Goal: Information Seeking & Learning: Learn about a topic

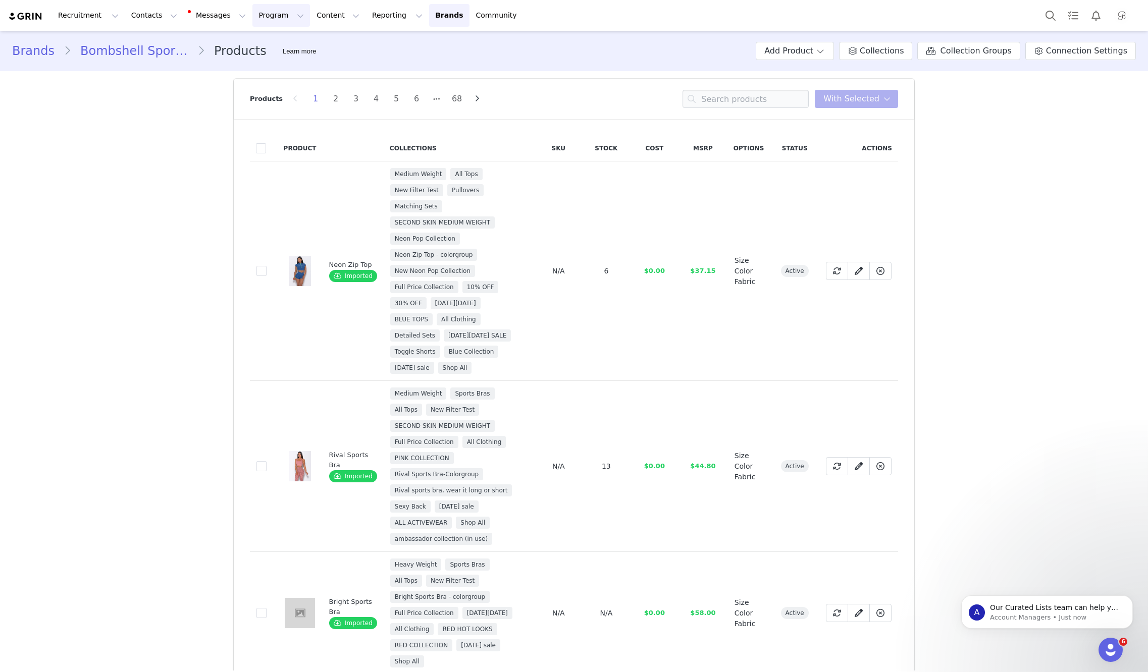
click at [263, 22] on button "Program Program" at bounding box center [281, 15] width 58 height 23
click at [319, 19] on button "Content Content" at bounding box center [337, 15] width 55 height 23
click at [325, 37] on link "Creator Content" at bounding box center [330, 44] width 80 height 19
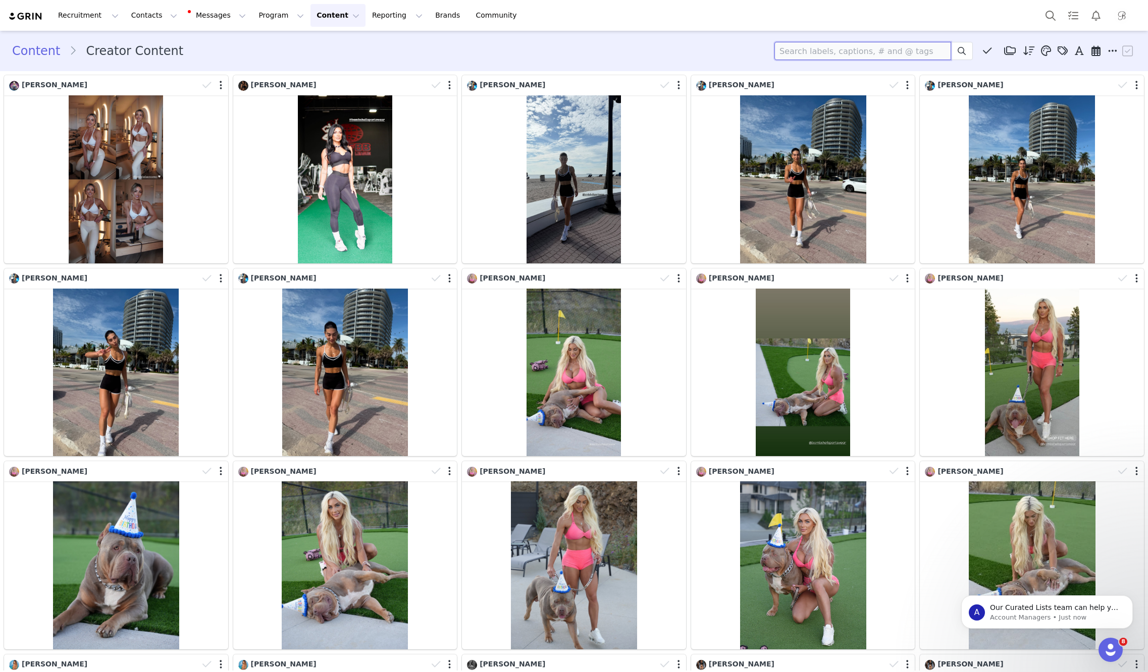
click at [827, 53] on input at bounding box center [862, 51] width 177 height 18
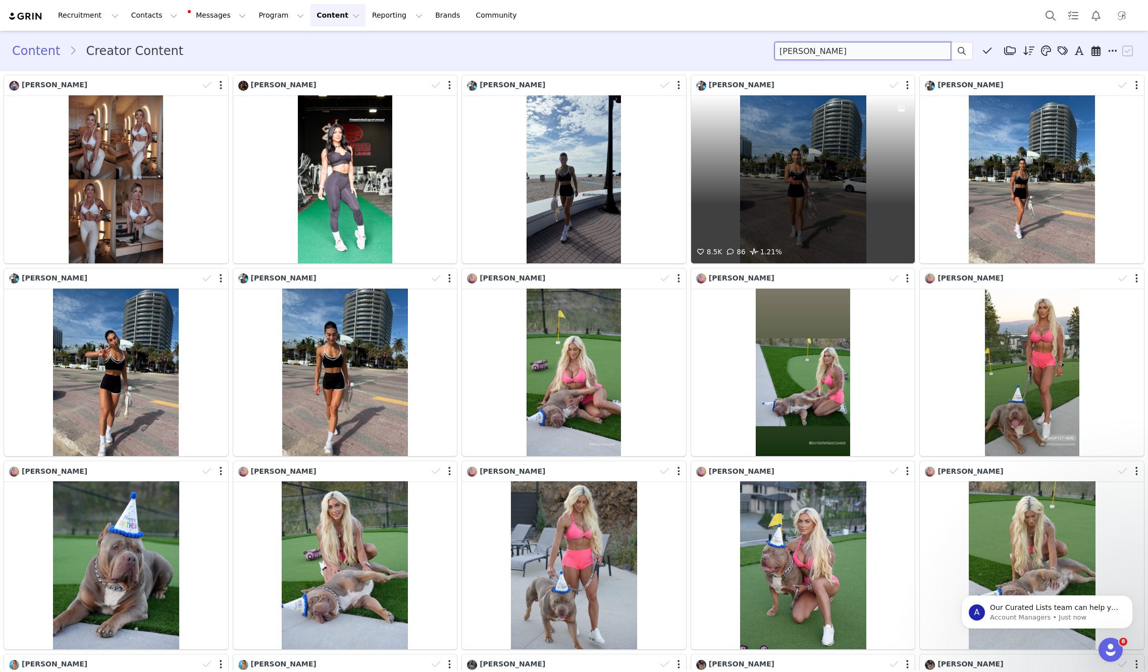
type input "tamara"
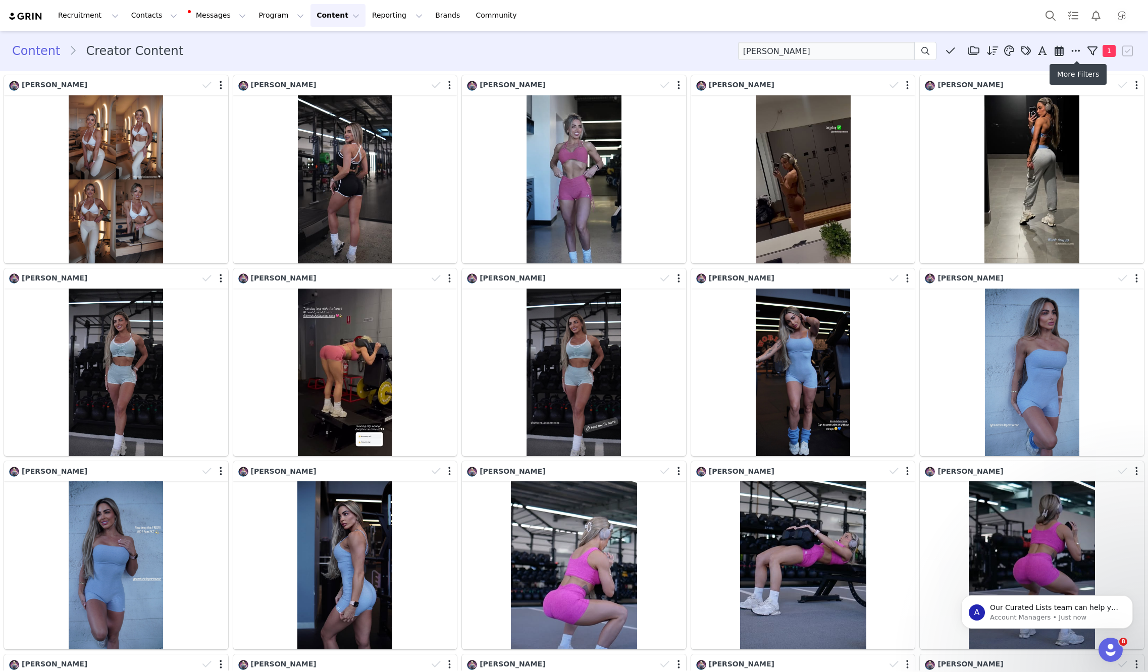
click at [1061, 48] on icon at bounding box center [1058, 51] width 9 height 10
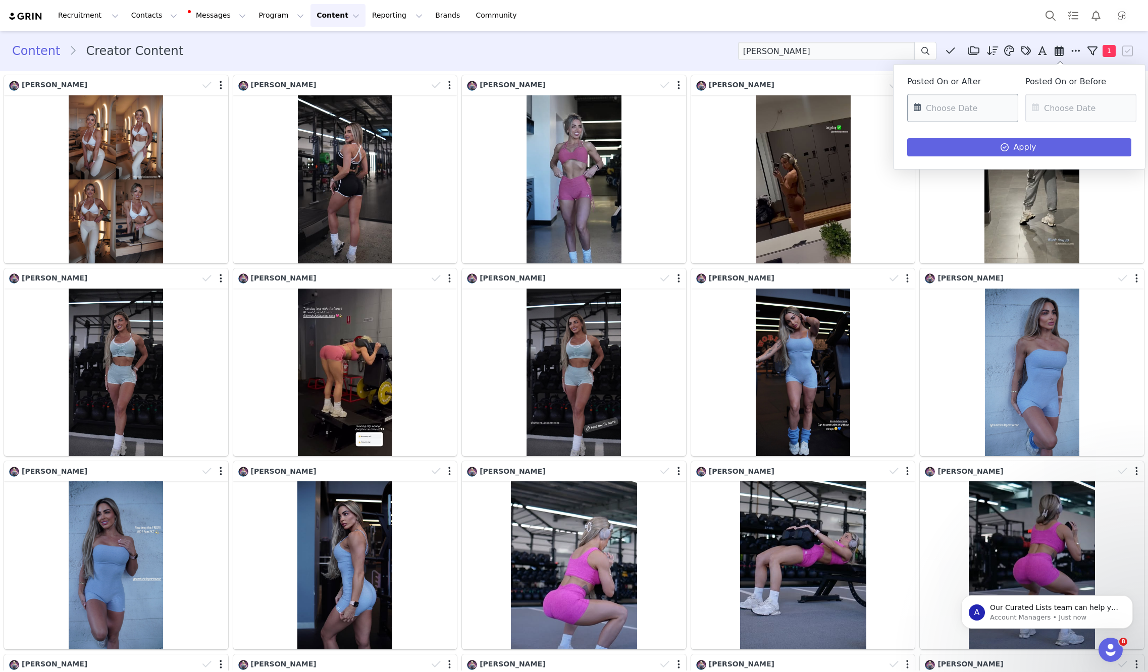
click at [948, 112] on input "text" at bounding box center [962, 108] width 111 height 28
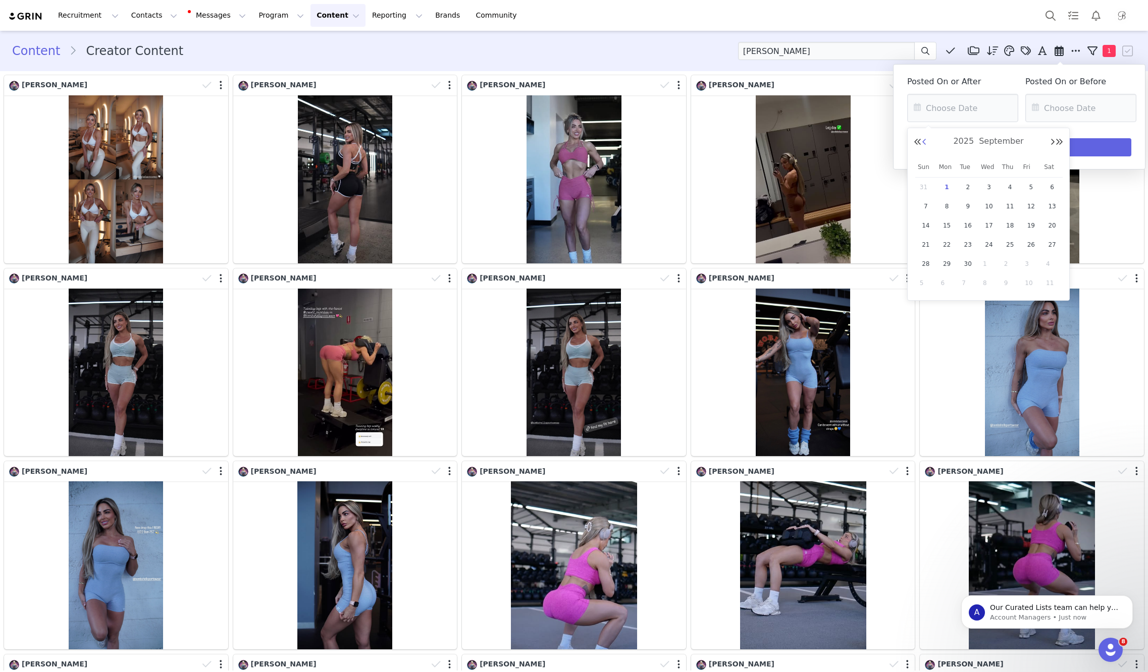
click at [926, 141] on button "Previous Month" at bounding box center [924, 142] width 5 height 8
click at [1034, 187] on span "1" at bounding box center [1031, 187] width 12 height 12
type input "[DATE]"
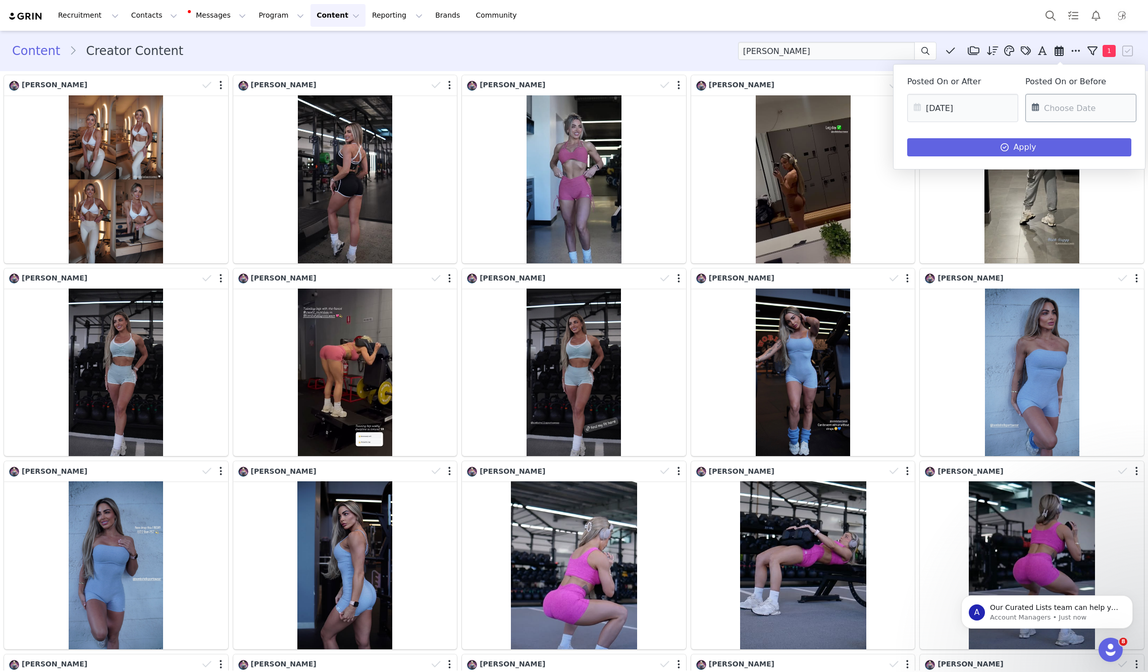
click at [1055, 98] on input "text" at bounding box center [1080, 108] width 111 height 28
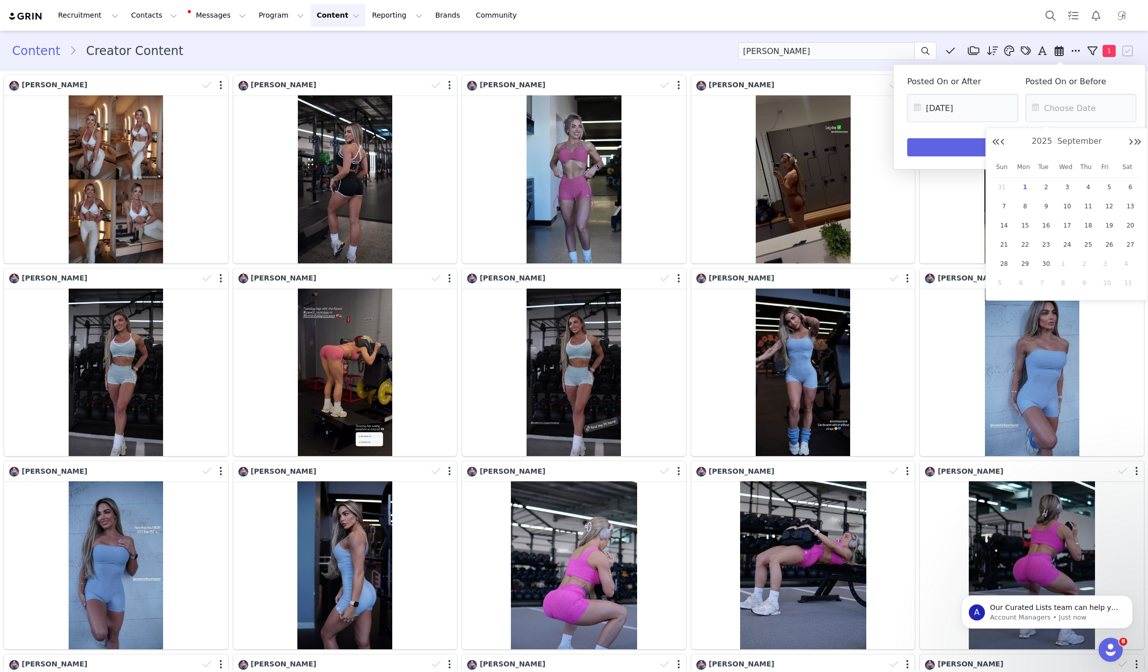
click at [1004, 140] on div "2025 September" at bounding box center [1066, 141] width 149 height 15
click at [1003, 140] on button "Previous Month" at bounding box center [1002, 142] width 5 height 8
click at [1002, 282] on span "31" at bounding box center [1004, 283] width 12 height 12
type input "[DATE]"
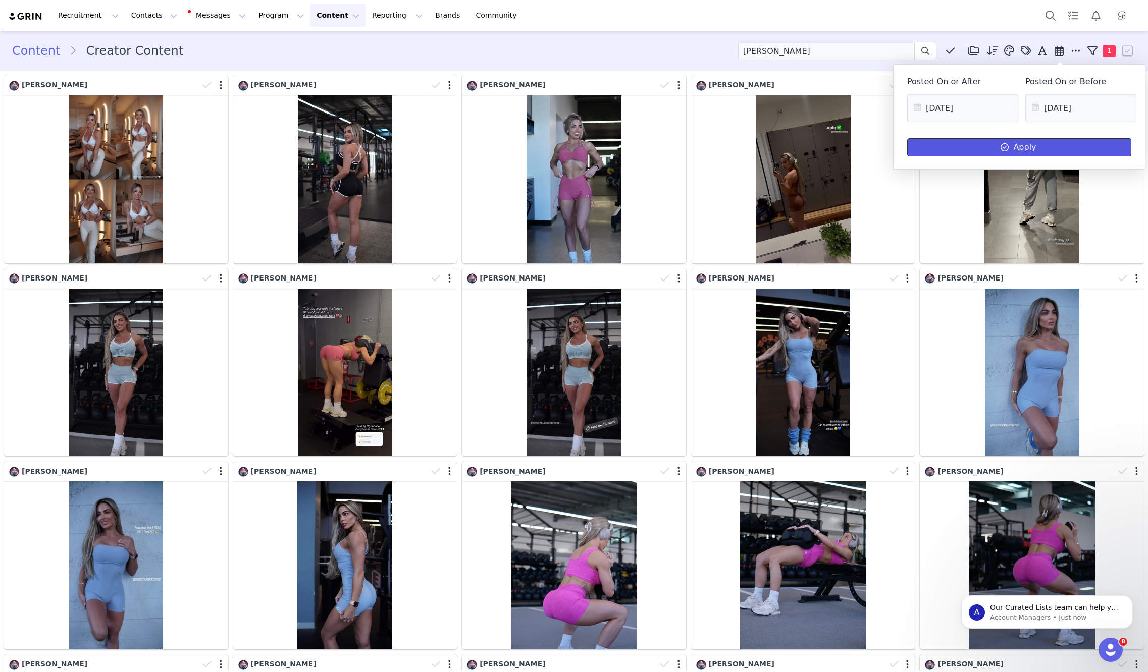
click at [995, 152] on button "Apply" at bounding box center [1019, 147] width 224 height 18
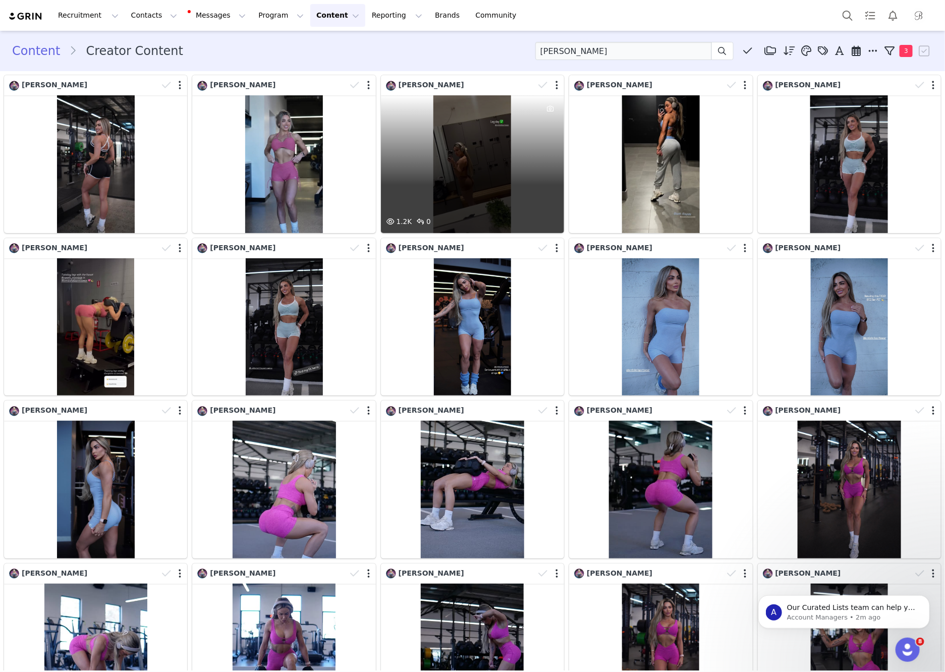
click at [457, 161] on div "1.2K 0" at bounding box center [472, 164] width 183 height 138
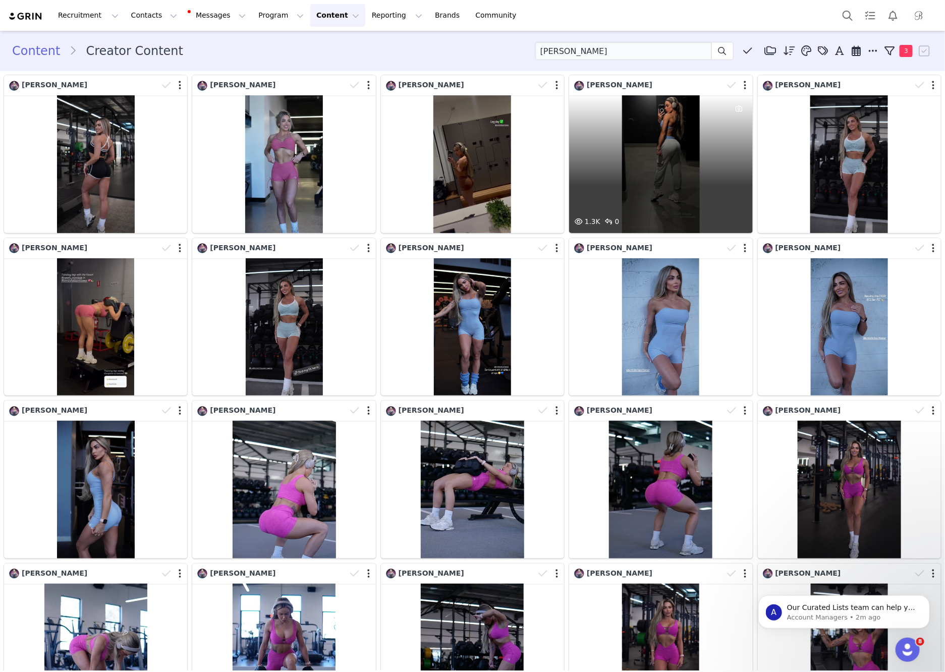
click at [692, 170] on div "1.3K 0" at bounding box center [660, 164] width 183 height 138
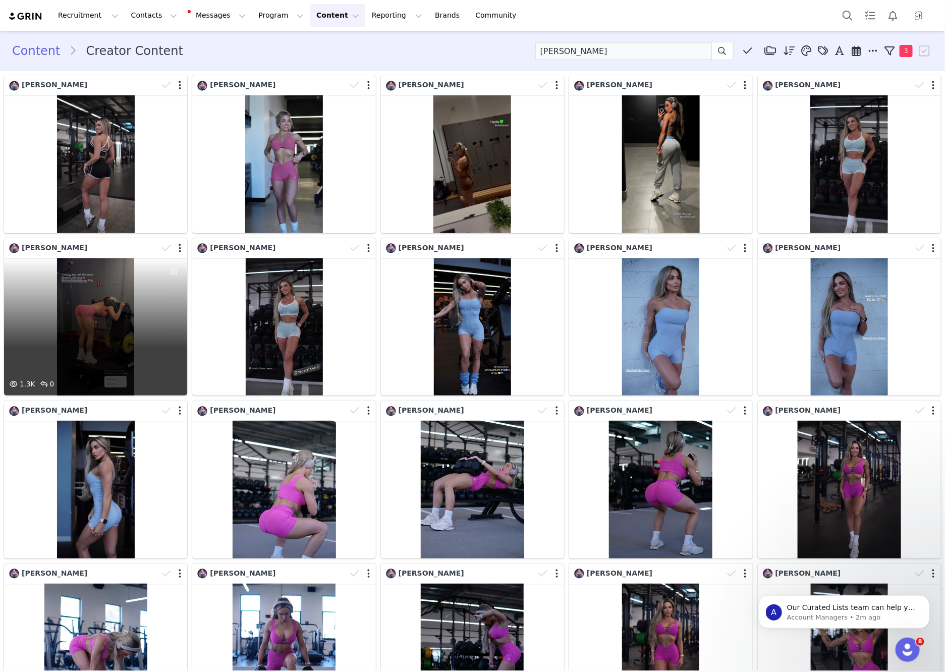
click at [144, 281] on div "1.3K 0" at bounding box center [95, 327] width 183 height 138
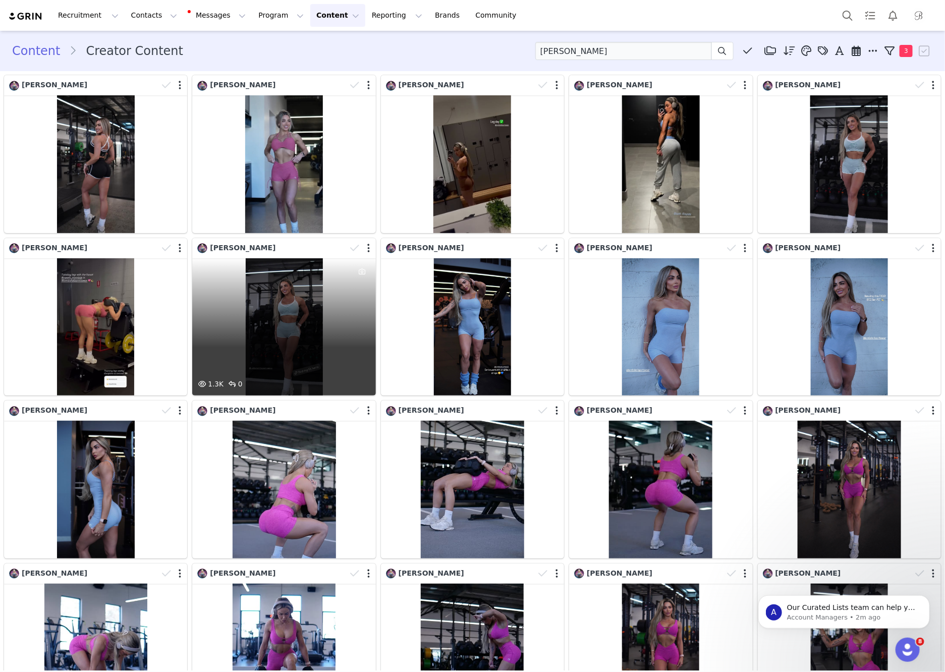
click at [324, 366] on div "1.3K 0" at bounding box center [283, 327] width 183 height 138
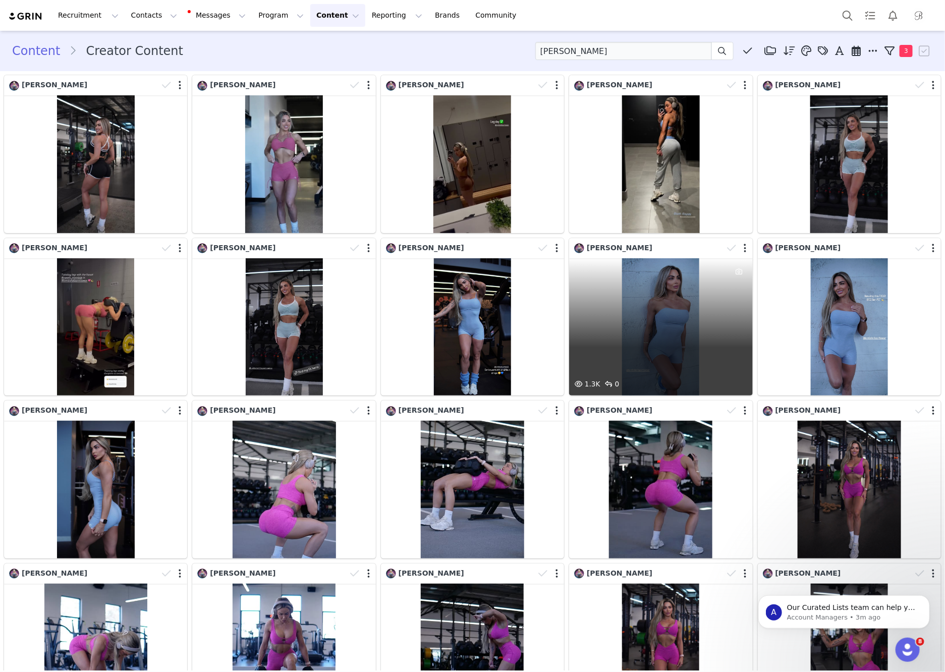
click at [626, 349] on div "1.3K 0" at bounding box center [660, 327] width 183 height 138
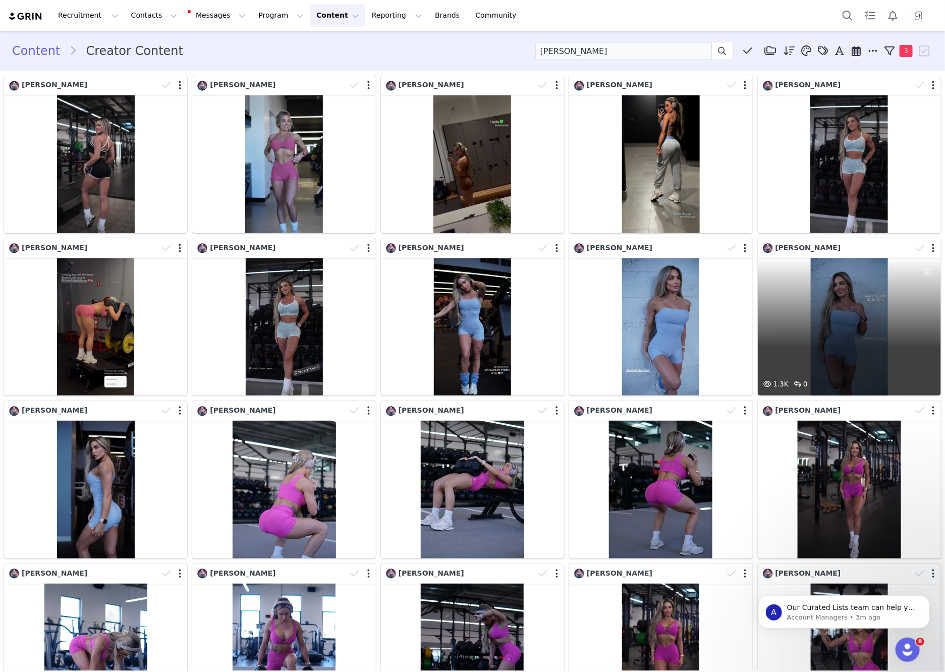
click at [868, 325] on div "1.3K 0" at bounding box center [849, 327] width 183 height 138
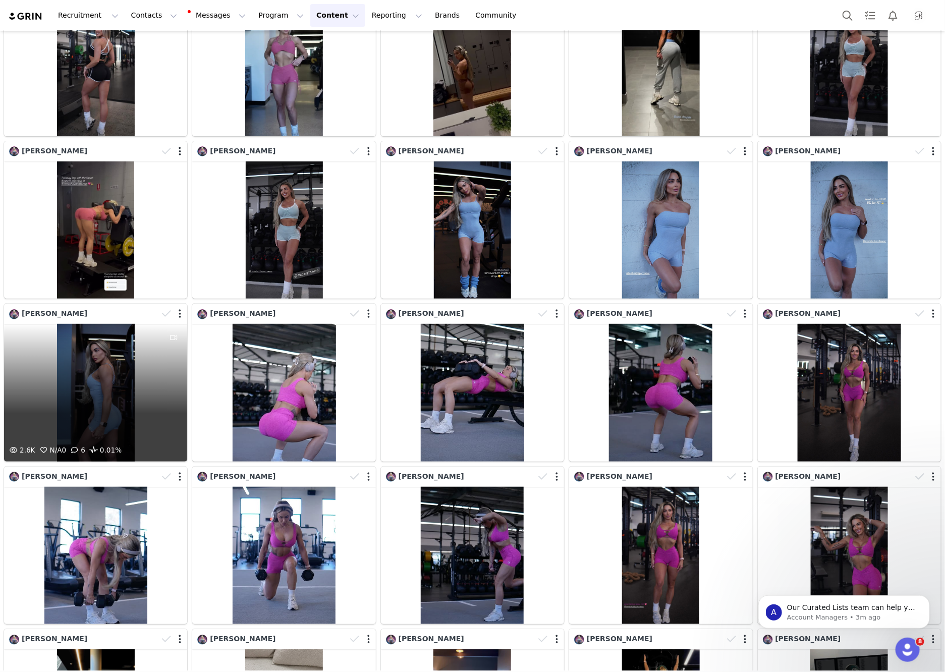
scroll to position [217, 0]
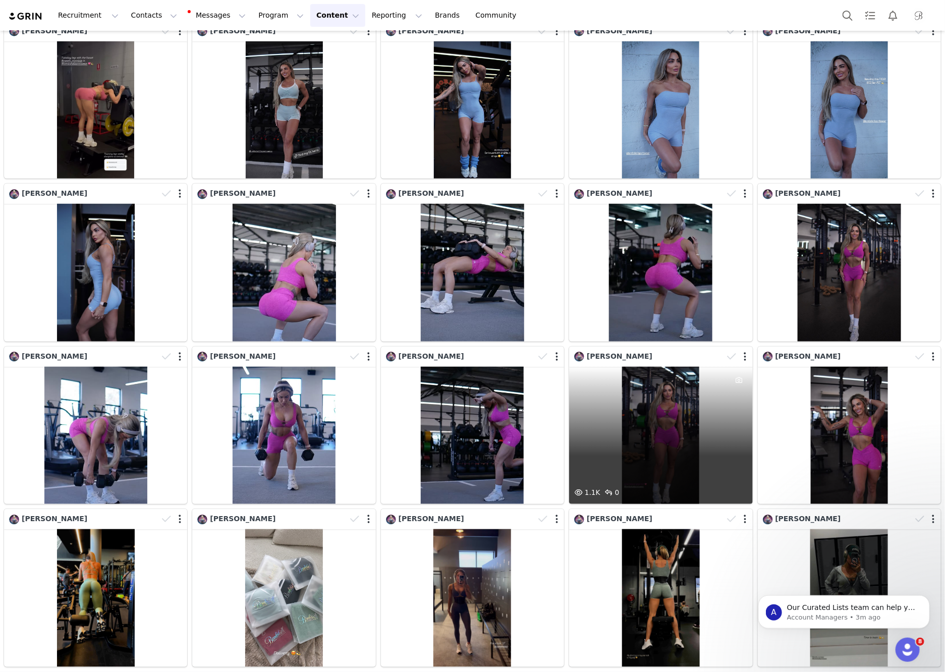
click at [660, 422] on div "1.1K 0" at bounding box center [660, 436] width 183 height 138
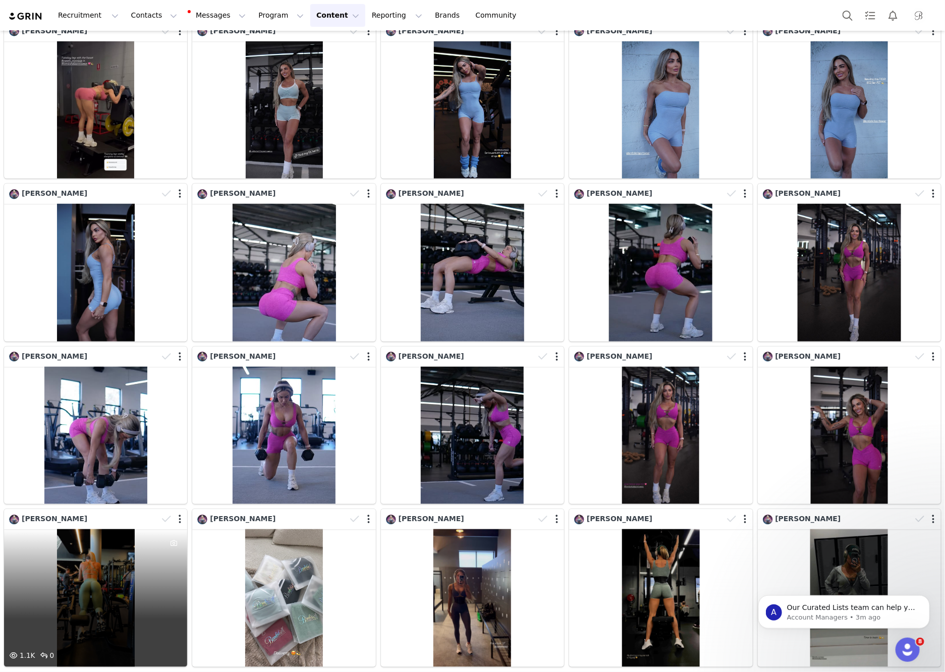
click at [113, 585] on div "1.1K 0" at bounding box center [95, 598] width 183 height 138
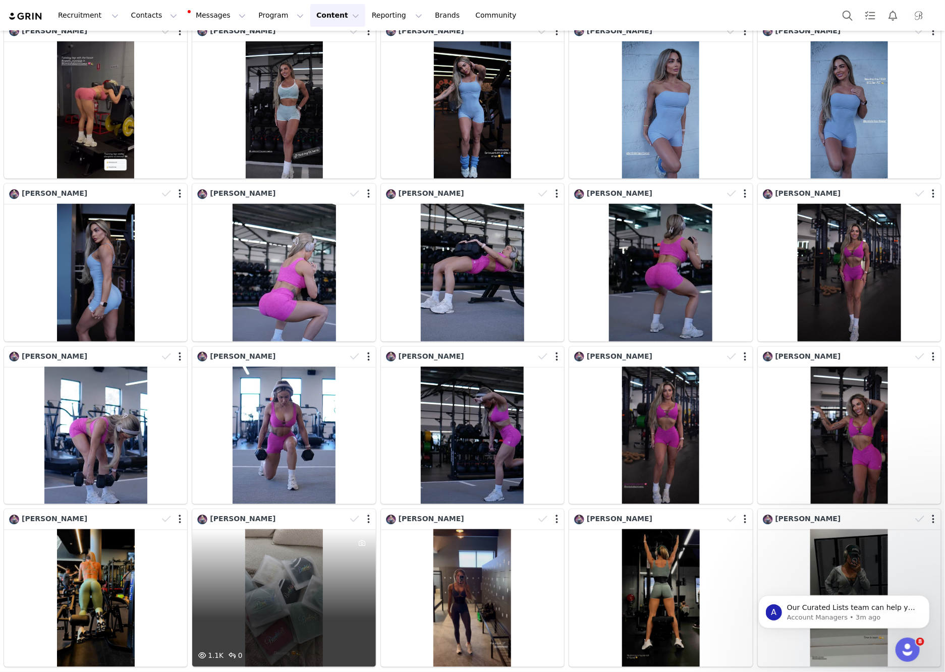
click at [234, 577] on div "1.1K 0" at bounding box center [283, 598] width 183 height 138
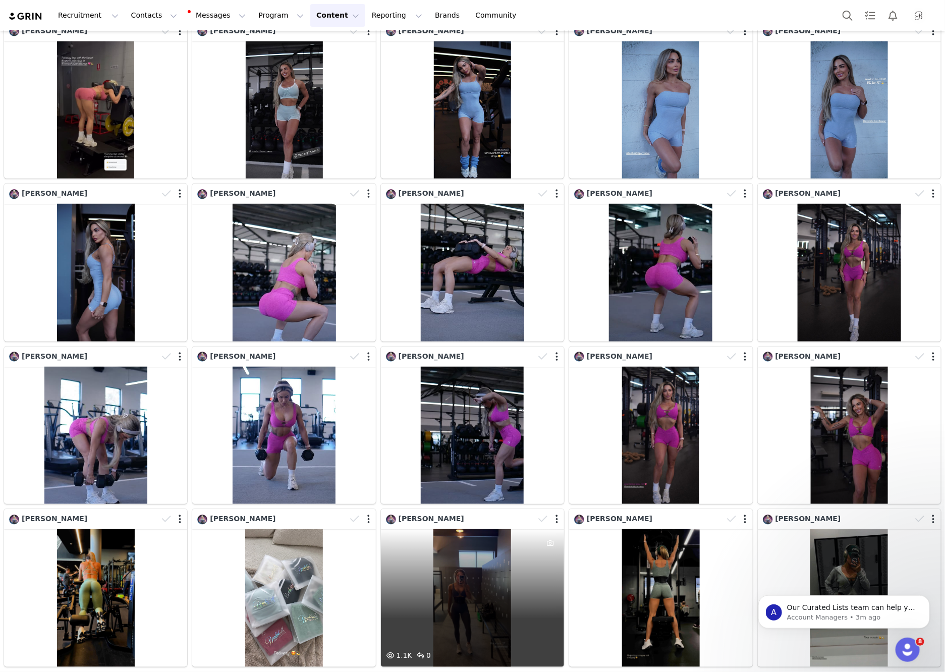
click at [536, 561] on div "1.1K 0" at bounding box center [472, 598] width 183 height 138
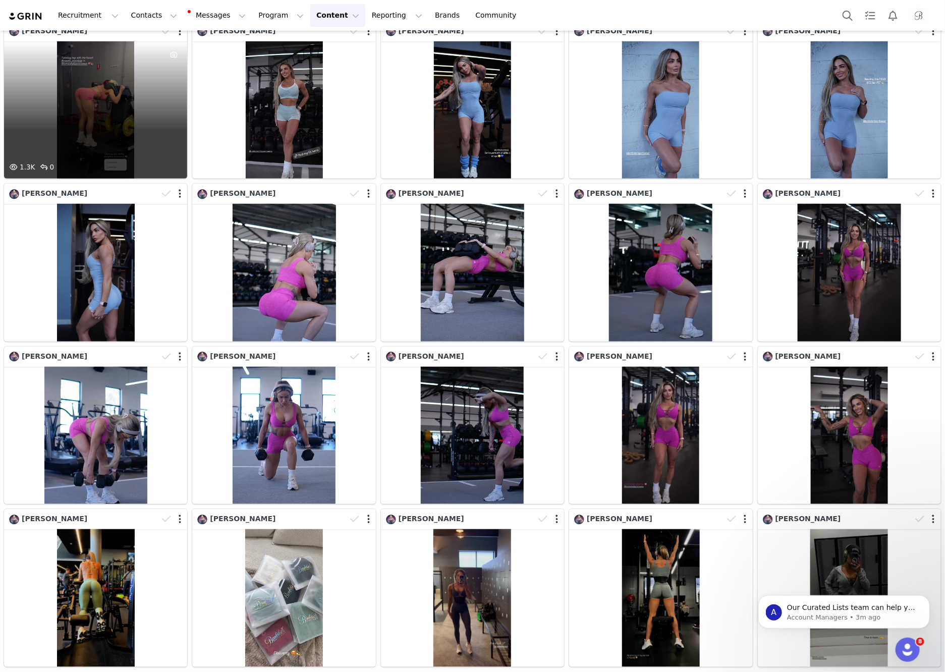
scroll to position [0, 0]
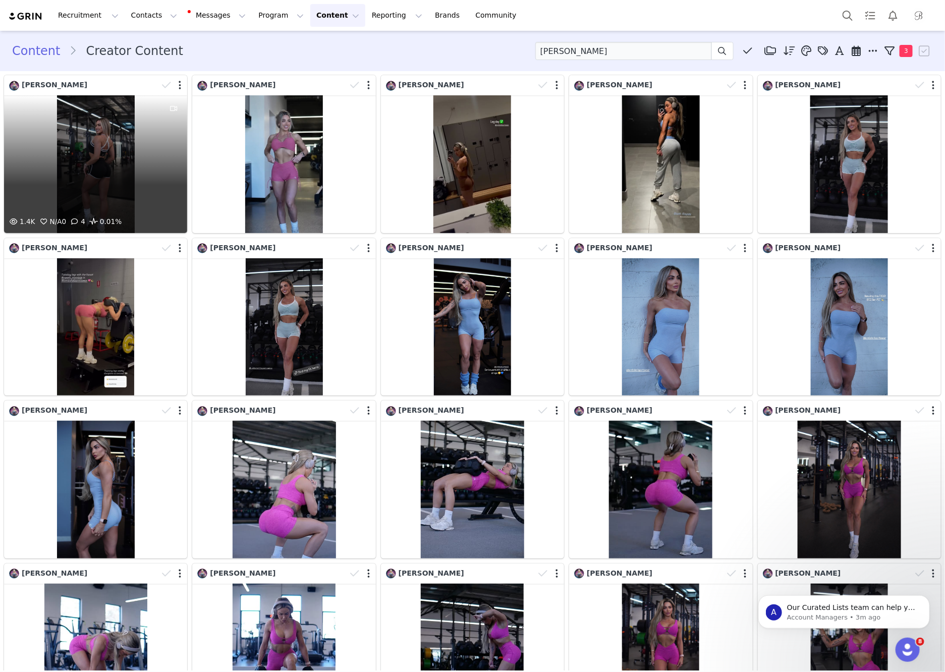
click at [142, 156] on div "1.4K N/A 0 4 0.01%" at bounding box center [95, 164] width 183 height 138
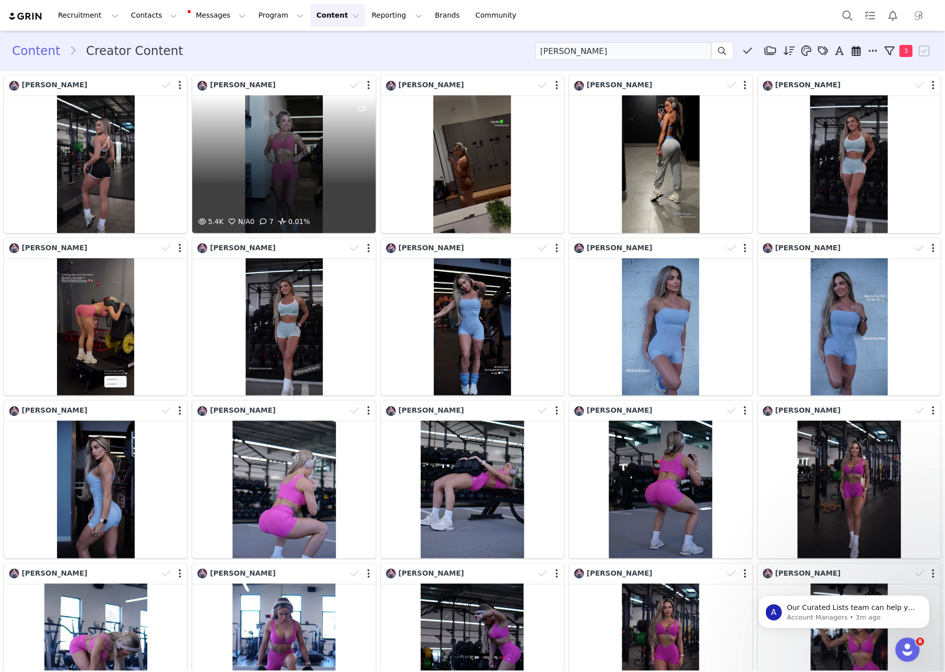
click at [327, 201] on div "5.4K N/A 0 7 0.01%" at bounding box center [283, 164] width 183 height 138
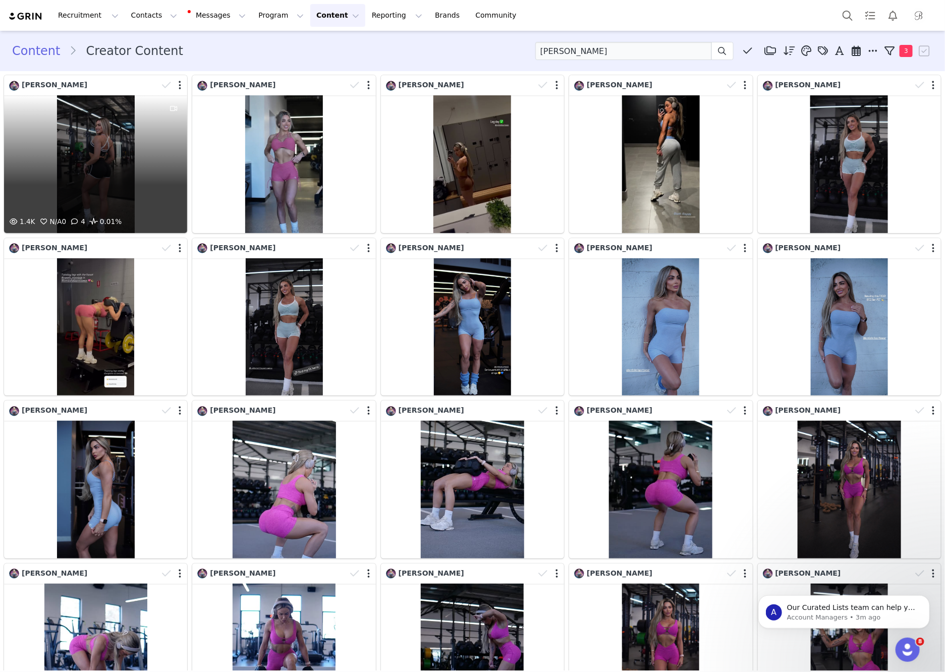
click at [134, 173] on div "1.4K N/A 0 4 0.01%" at bounding box center [95, 164] width 183 height 138
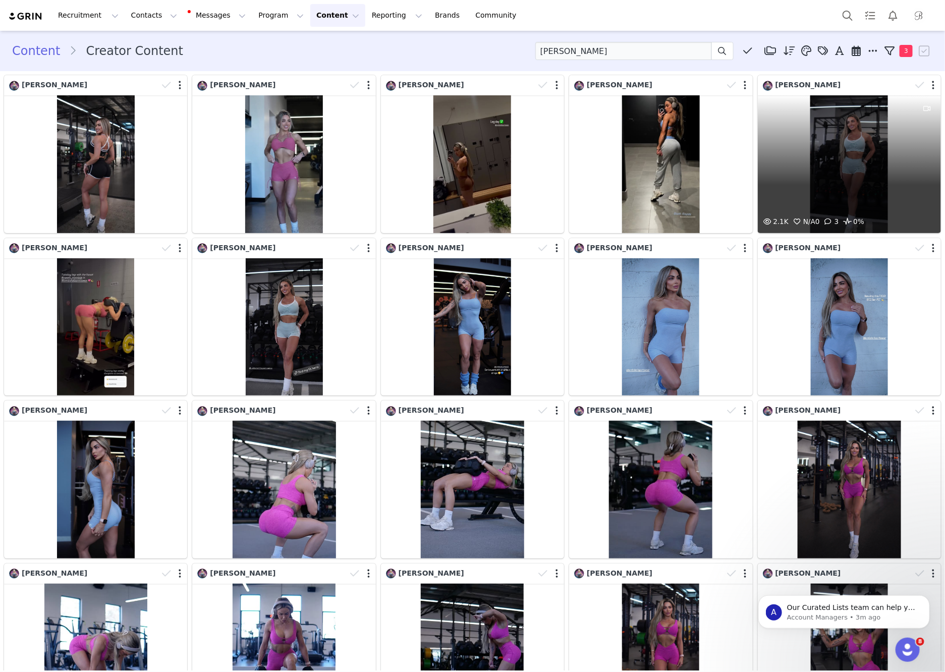
click at [873, 179] on div "2.1K N/A 0 3 0%" at bounding box center [849, 164] width 183 height 138
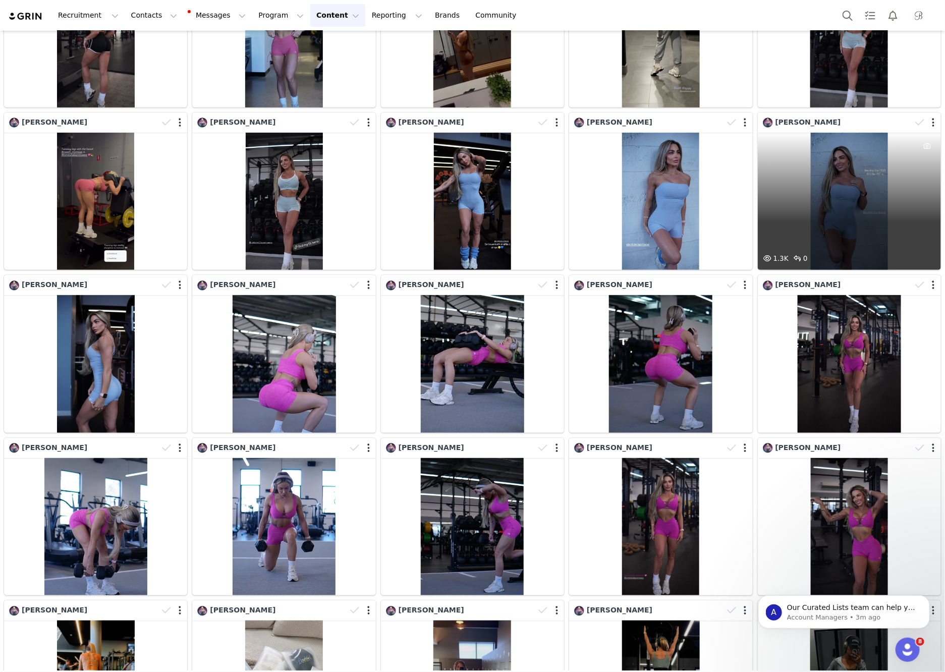
scroll to position [130, 0]
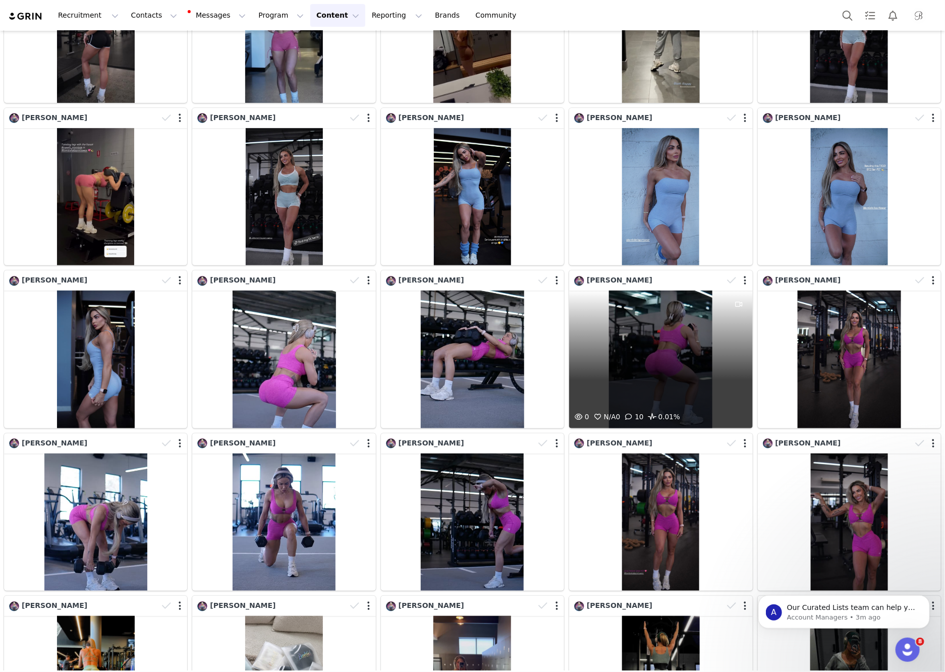
click at [648, 364] on div "0 N/A 0 10 0.01%" at bounding box center [660, 360] width 183 height 138
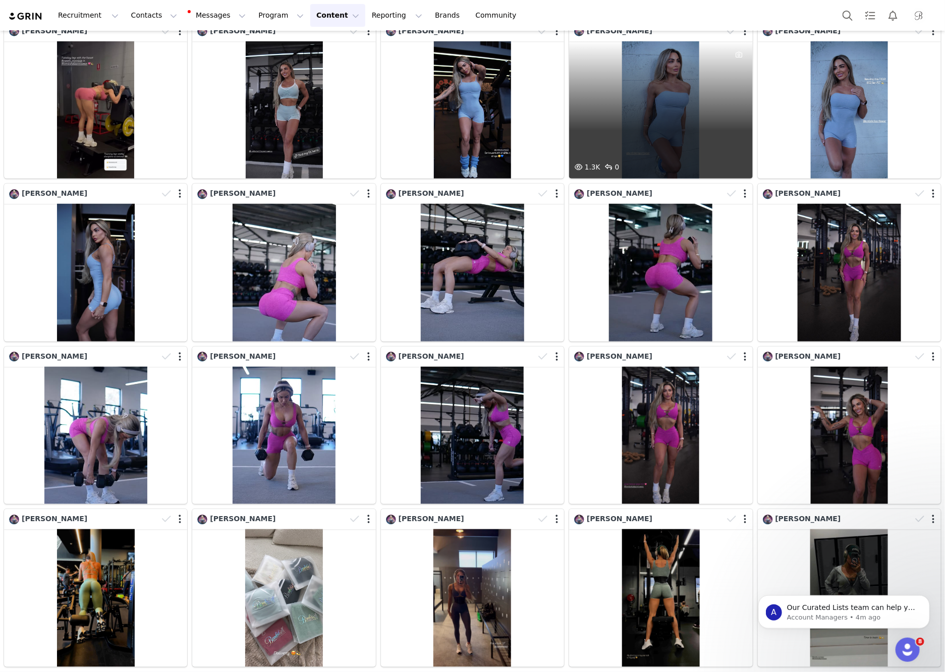
scroll to position [0, 0]
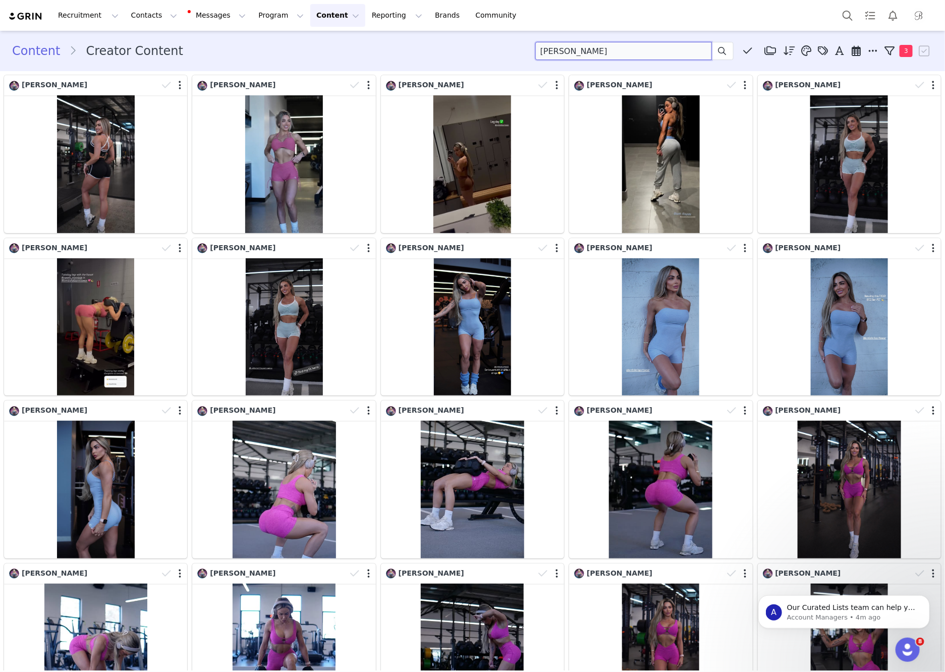
click at [692, 53] on input "tamara" at bounding box center [624, 51] width 177 height 18
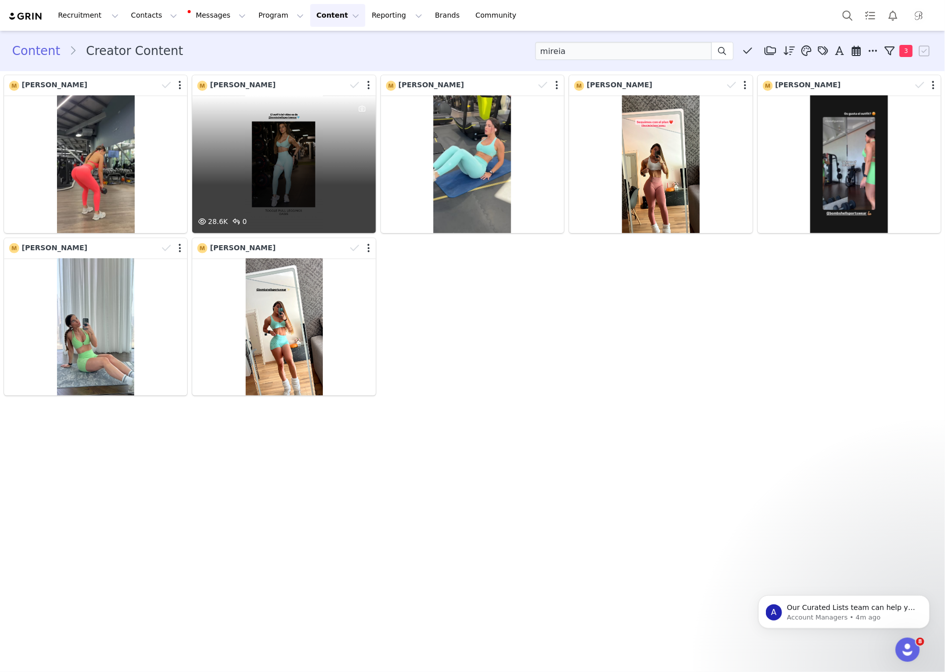
click at [298, 181] on div "28.6K 0" at bounding box center [283, 164] width 183 height 138
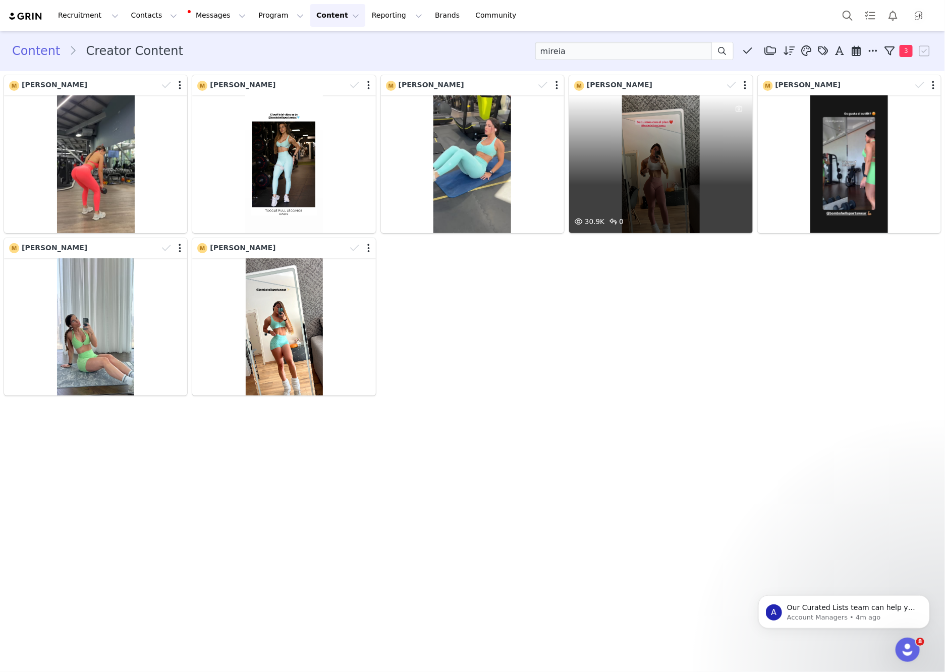
click at [652, 177] on div "30.9K 0" at bounding box center [660, 164] width 183 height 138
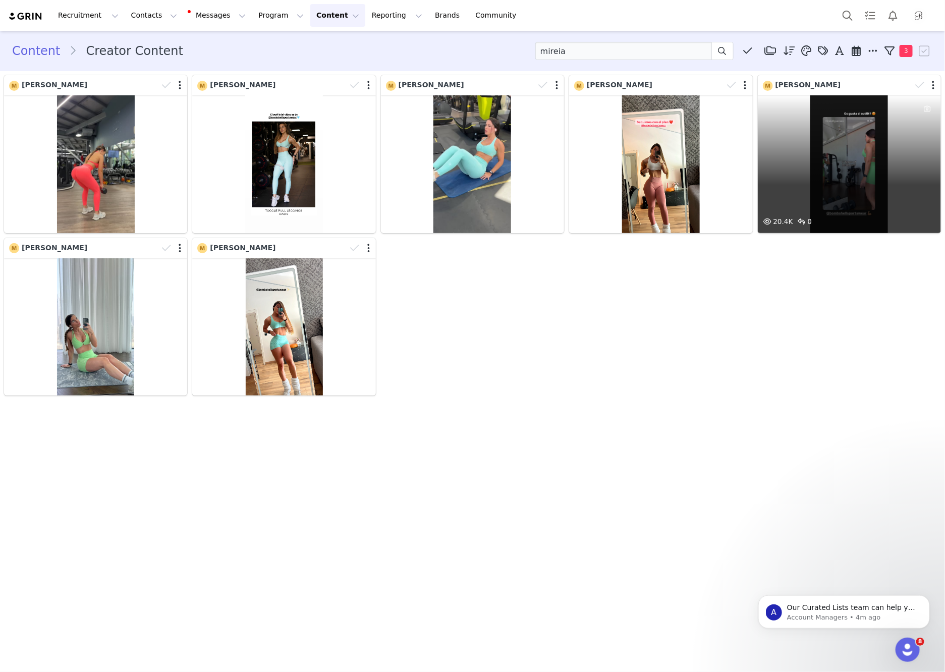
click at [849, 164] on div "20.4K 0" at bounding box center [849, 164] width 183 height 138
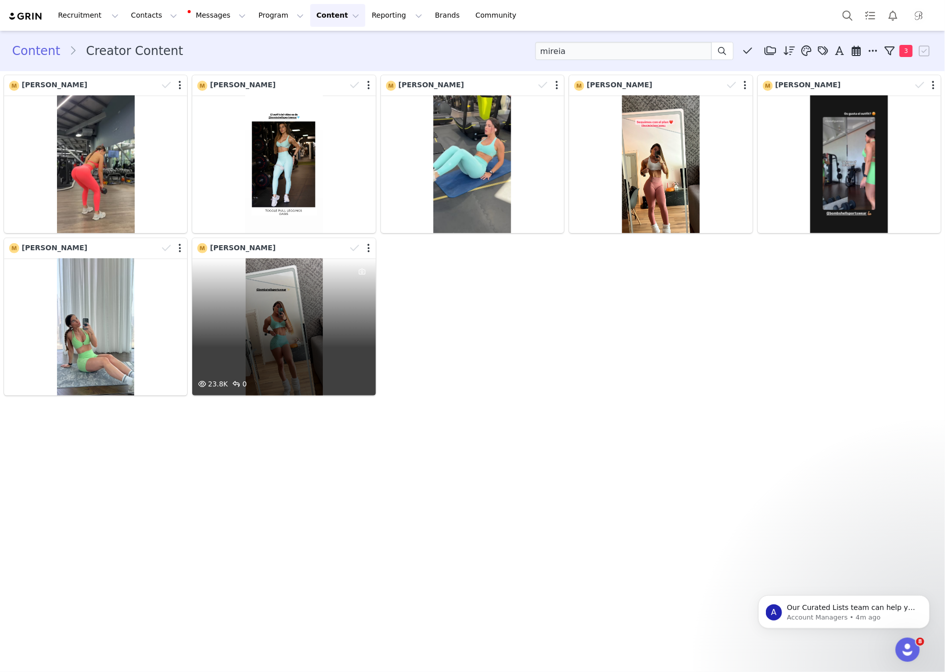
click at [276, 281] on div "23.8K 0" at bounding box center [283, 327] width 183 height 138
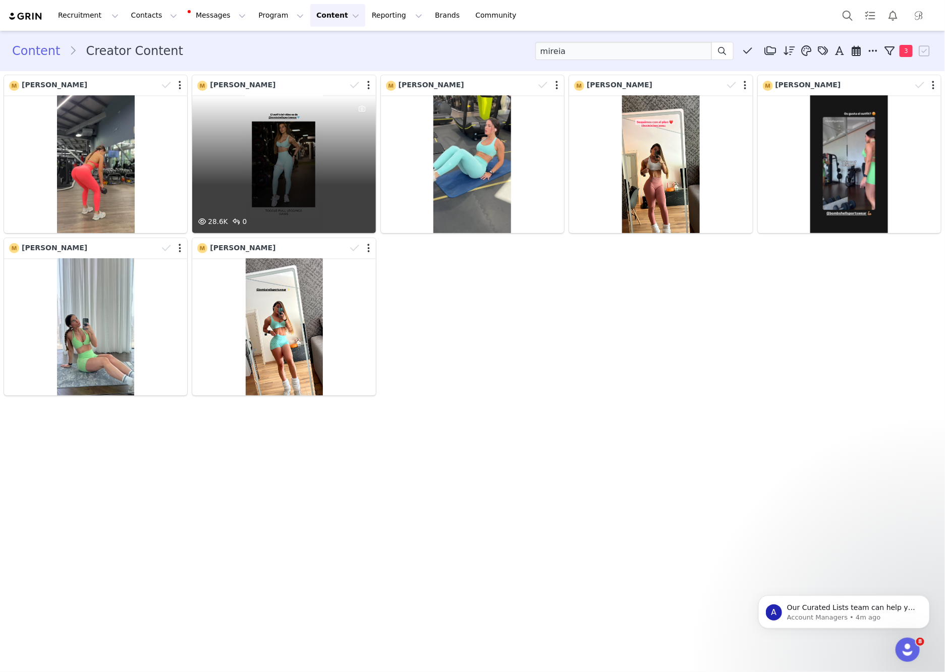
click at [275, 143] on div "28.6K 0" at bounding box center [283, 164] width 183 height 138
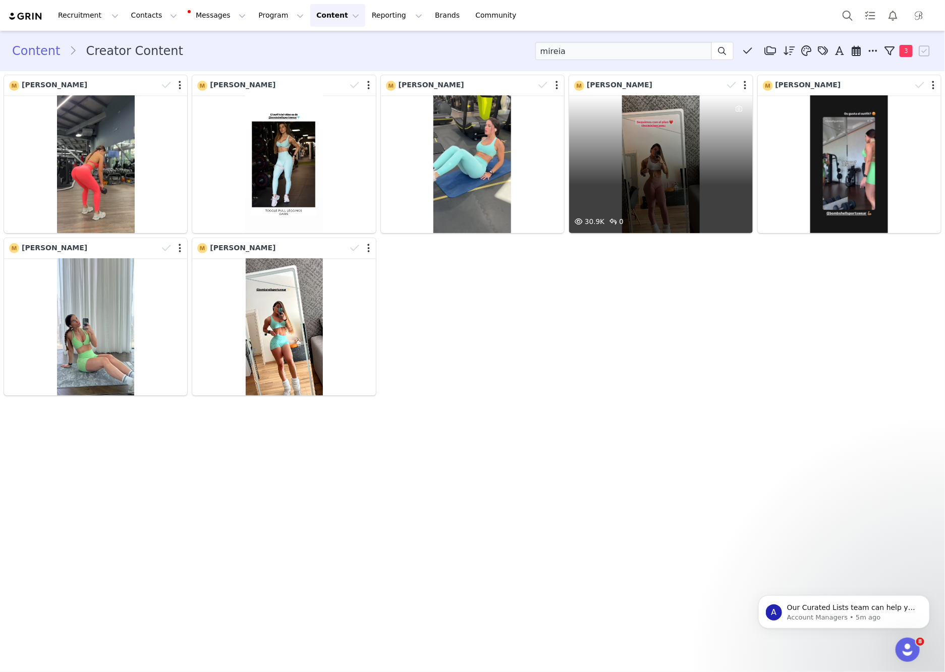
click at [600, 163] on div "30.9K 0" at bounding box center [660, 164] width 183 height 138
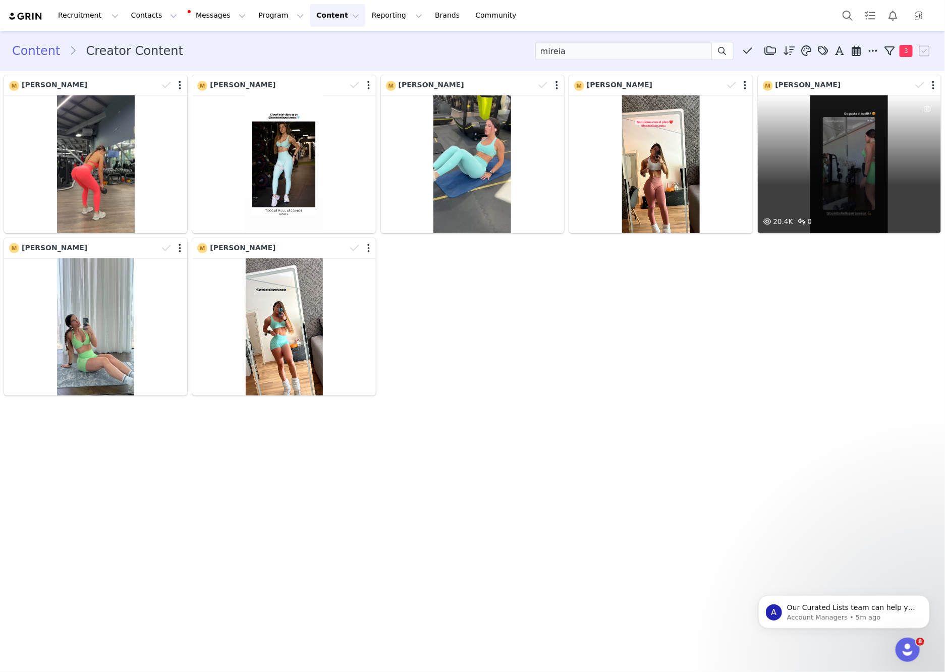
click at [811, 167] on div "20.4K 0" at bounding box center [849, 164] width 183 height 138
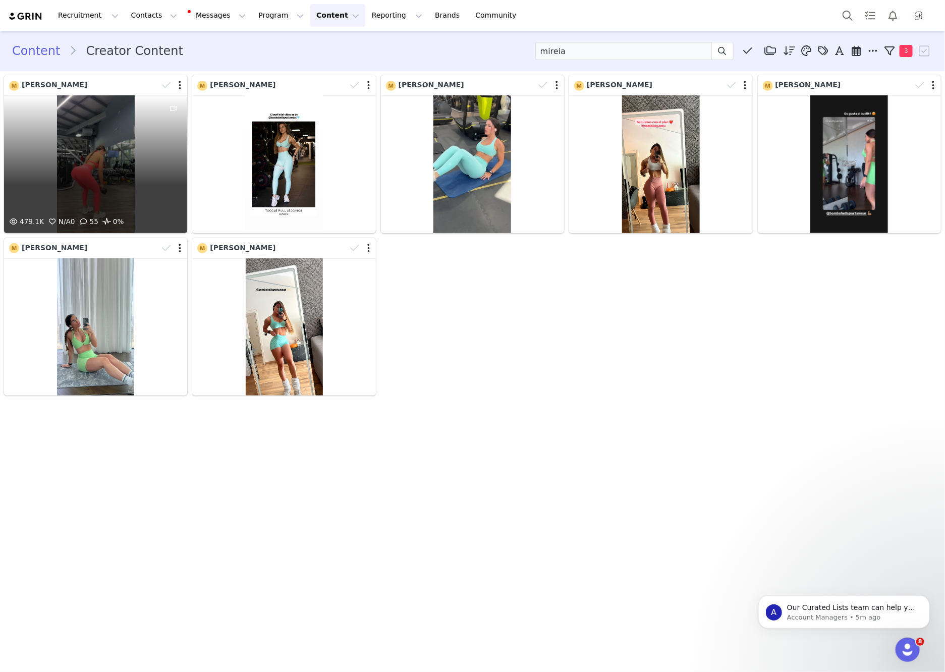
click at [122, 176] on div "479.1K N/A 0 55 0%" at bounding box center [95, 164] width 183 height 138
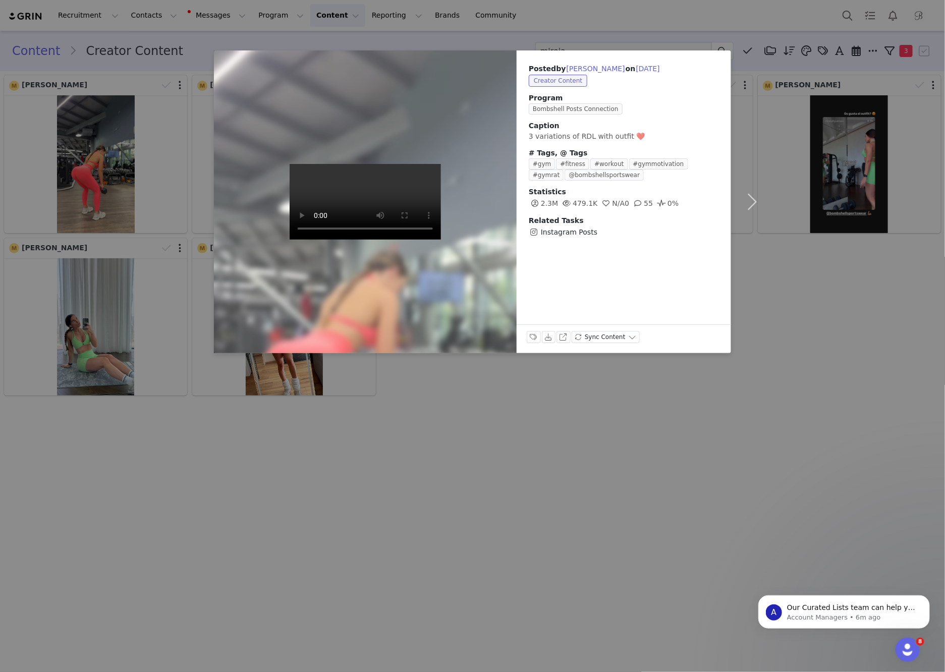
click at [294, 453] on div "Posted by Mireia Figueras on Aug 29, 2025 Creator Content Program Bombshell Pos…" at bounding box center [472, 336] width 945 height 672
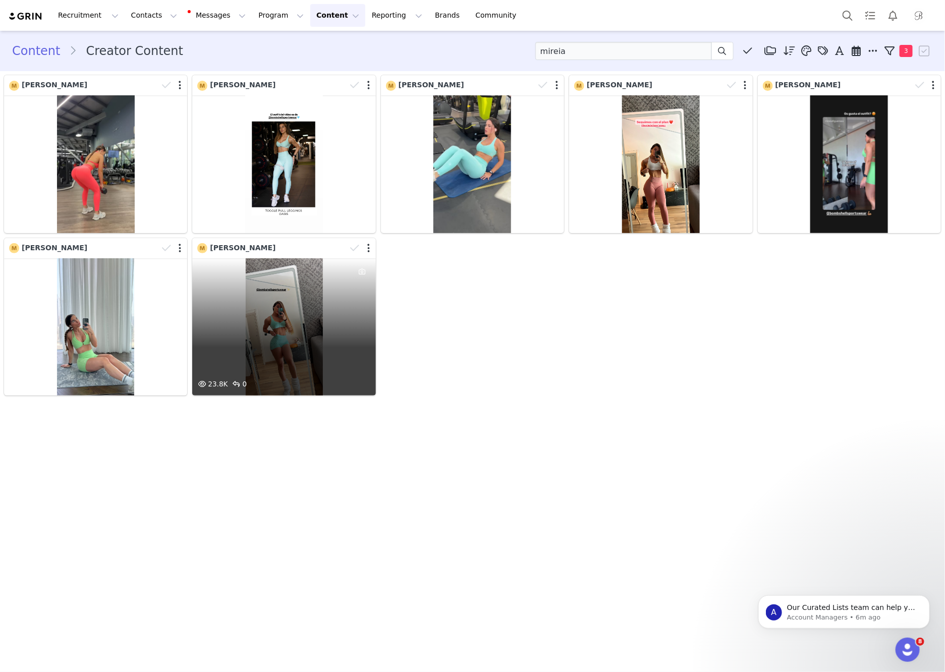
click at [300, 340] on div "23.8K 0" at bounding box center [283, 327] width 183 height 138
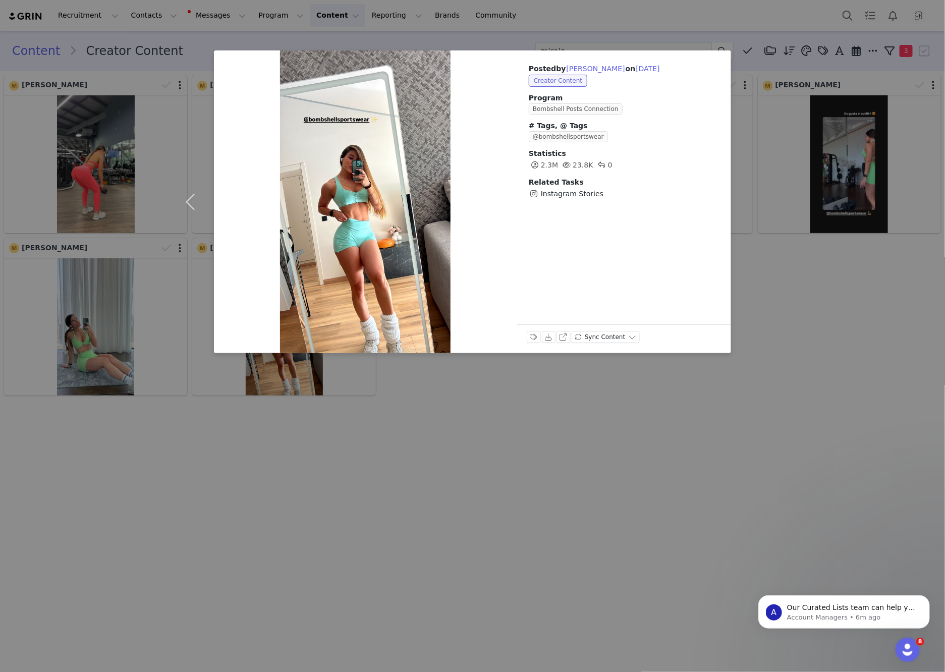
click at [285, 480] on div "Posted by Mireia Figueras on Aug 7, 2025 Creator Content Program Bombshell Post…" at bounding box center [472, 336] width 945 height 672
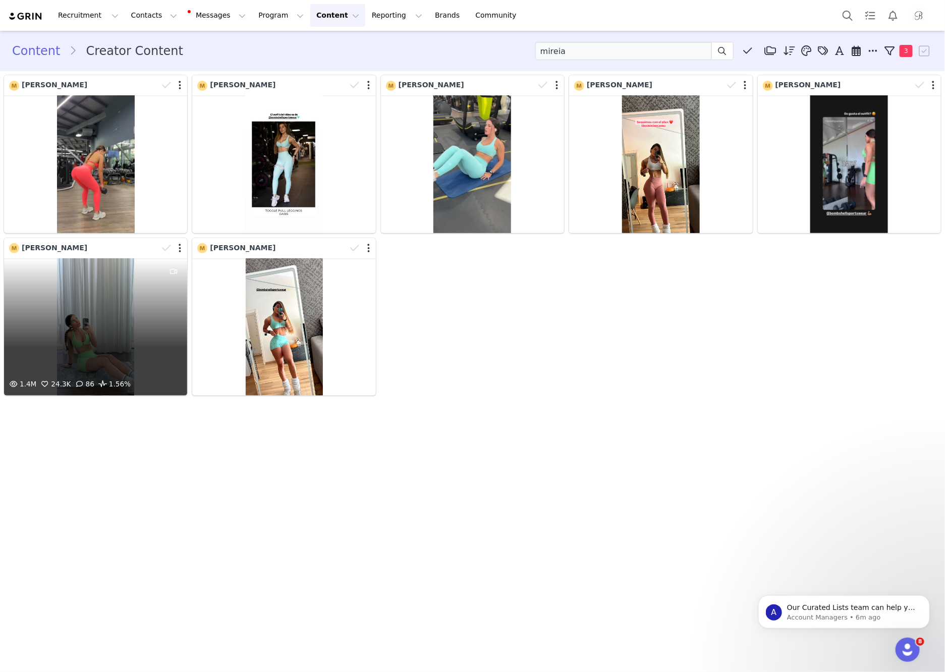
click at [102, 339] on div "1.4M 24.3K 86 1.56%" at bounding box center [95, 327] width 183 height 138
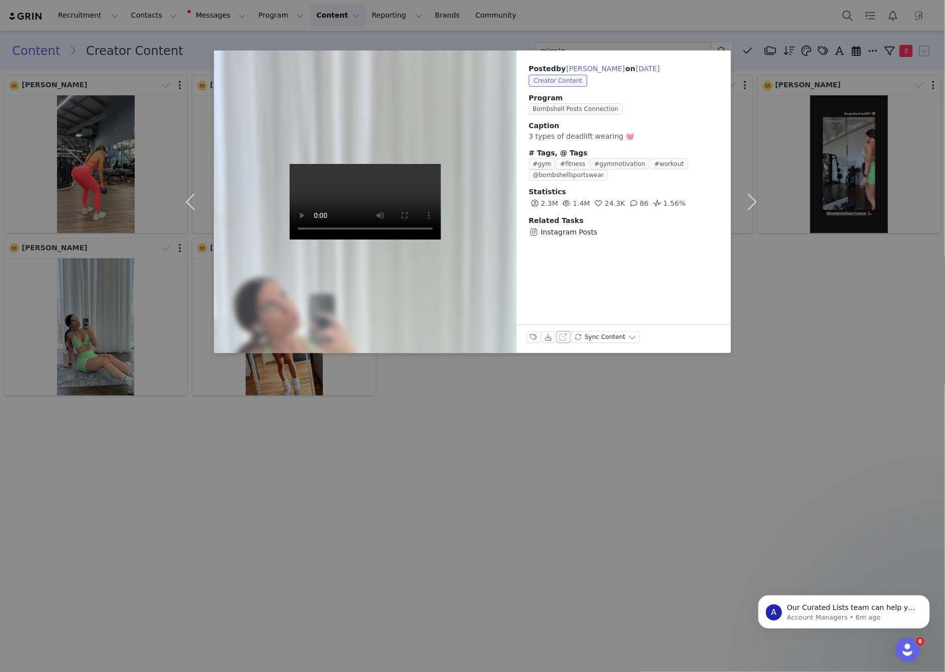
click at [563, 336] on button "View on Instagram" at bounding box center [564, 337] width 14 height 12
click at [663, 28] on div "Posted by Mireia Figueras on Aug 11, 2025 Creator Content Program Bombshell Pos…" at bounding box center [472, 336] width 945 height 672
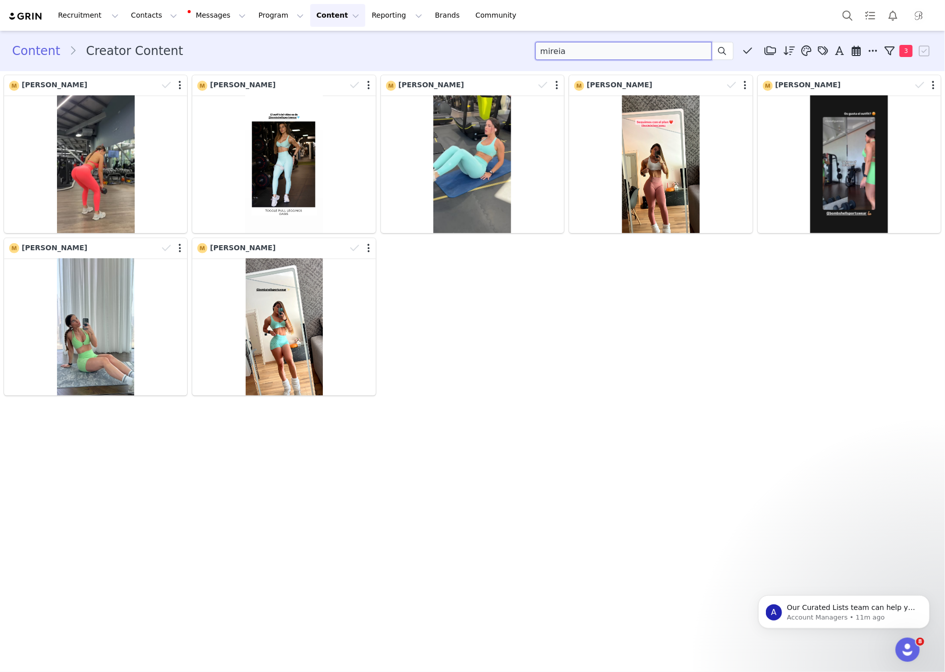
drag, startPoint x: 593, startPoint y: 52, endPoint x: 505, endPoint y: 52, distance: 87.3
click at [505, 52] on div "Content Creator Content mireia Media Library (0) Folders No folders have been c…" at bounding box center [472, 51] width 921 height 18
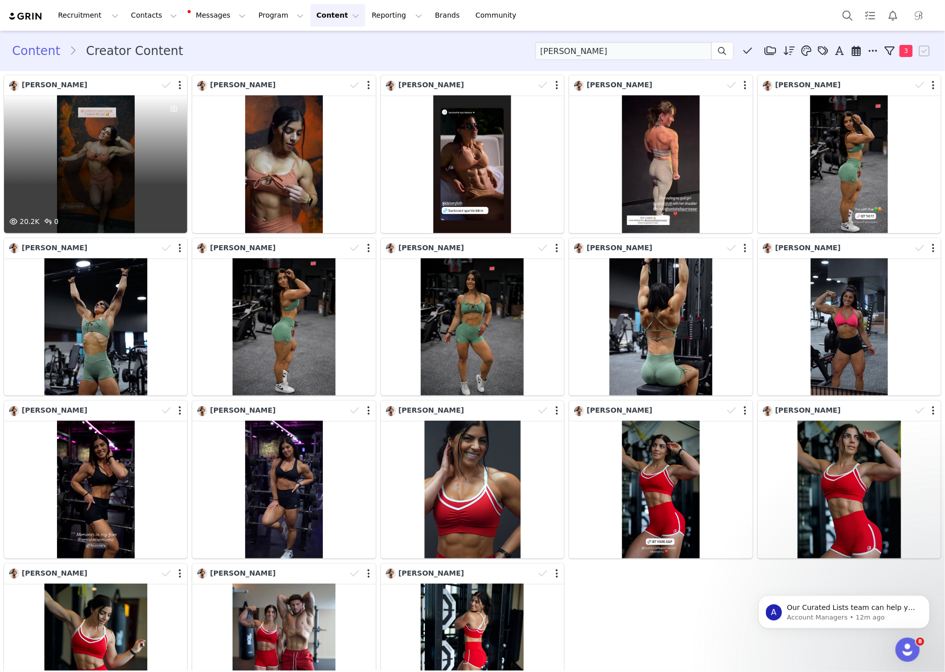
click at [121, 158] on div "20.2K 0" at bounding box center [95, 164] width 183 height 138
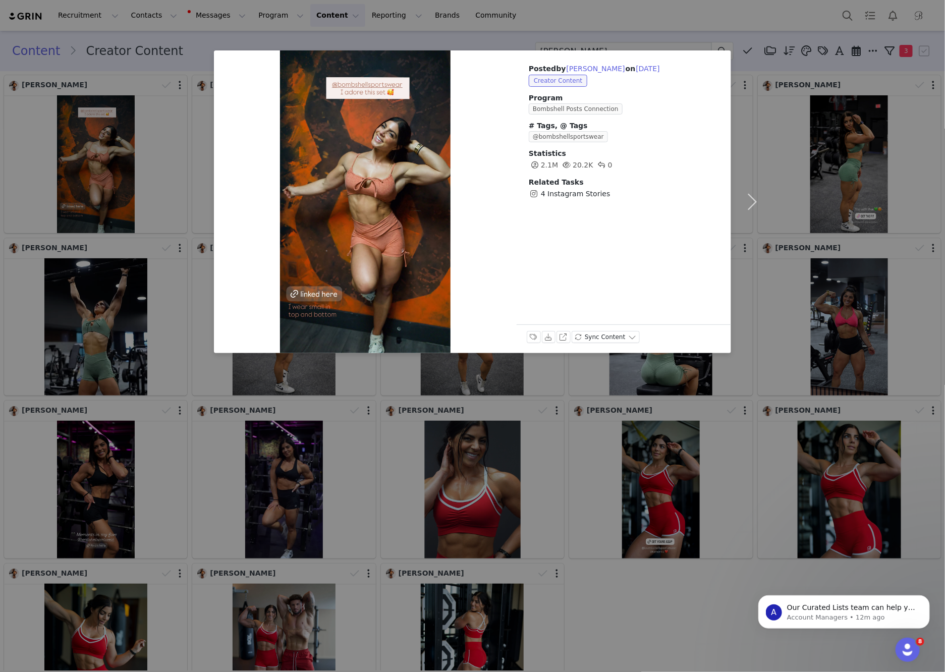
click at [290, 23] on div "Posted by Ida Bergfoth on Aug 29, 2025 Creator Content Program Bombshell Posts …" at bounding box center [472, 336] width 945 height 672
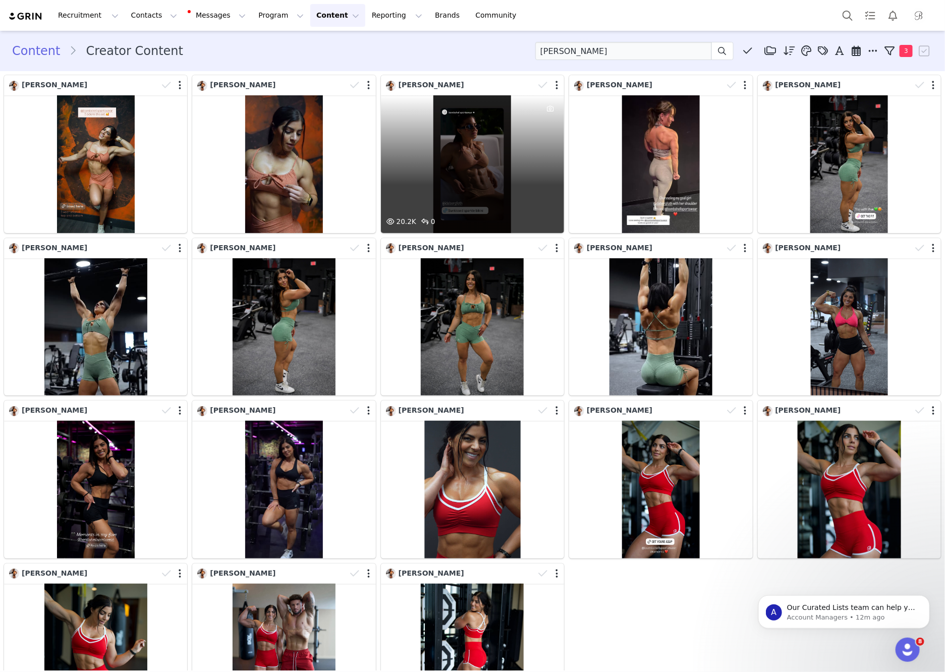
click at [523, 203] on div "20.2K 0" at bounding box center [472, 164] width 183 height 138
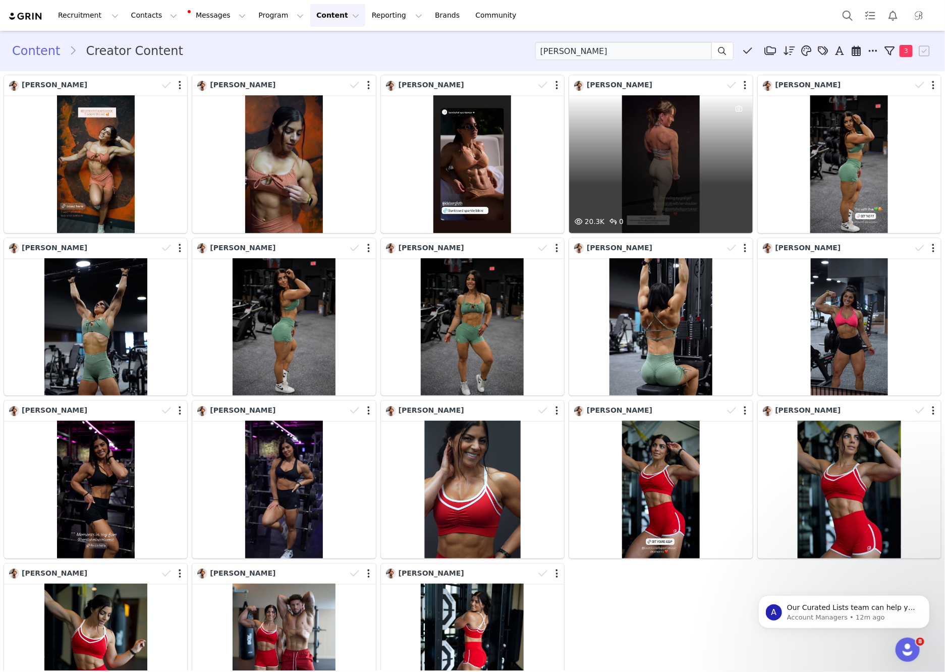
click at [657, 125] on div "20.3K 0" at bounding box center [660, 164] width 183 height 138
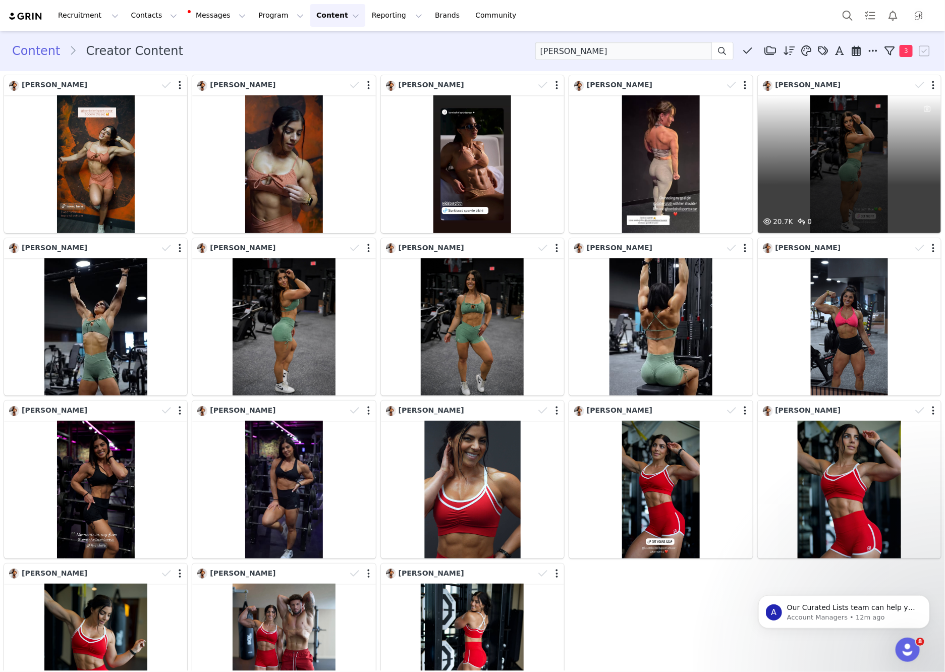
click at [807, 136] on div "20.7K 0" at bounding box center [849, 164] width 183 height 138
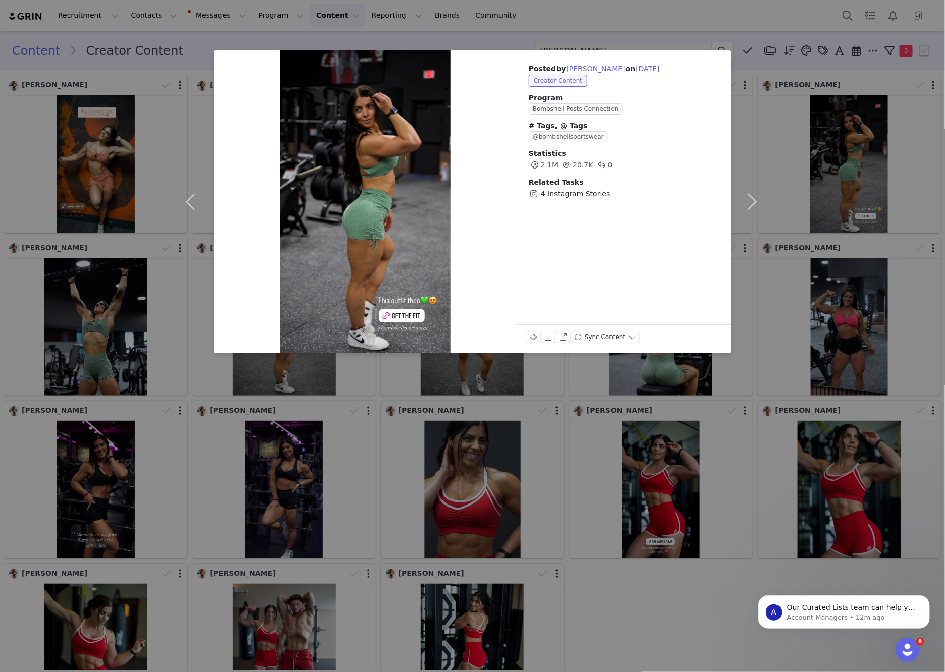
click at [134, 336] on div "Posted by Ida Bergfoth on Aug 22, 2025 Creator Content Program Bombshell Posts …" at bounding box center [472, 336] width 945 height 672
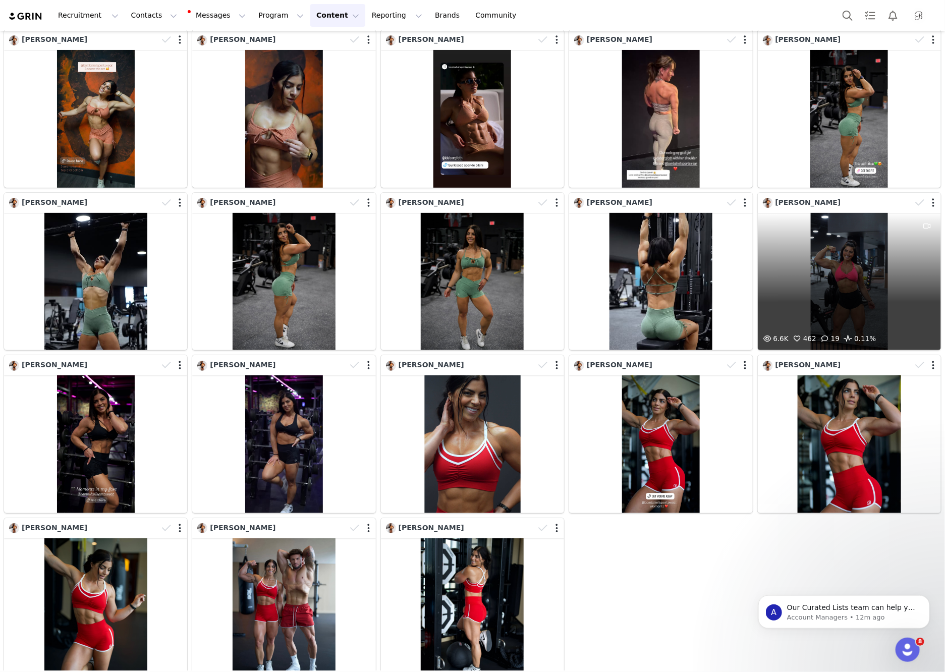
scroll to position [55, 0]
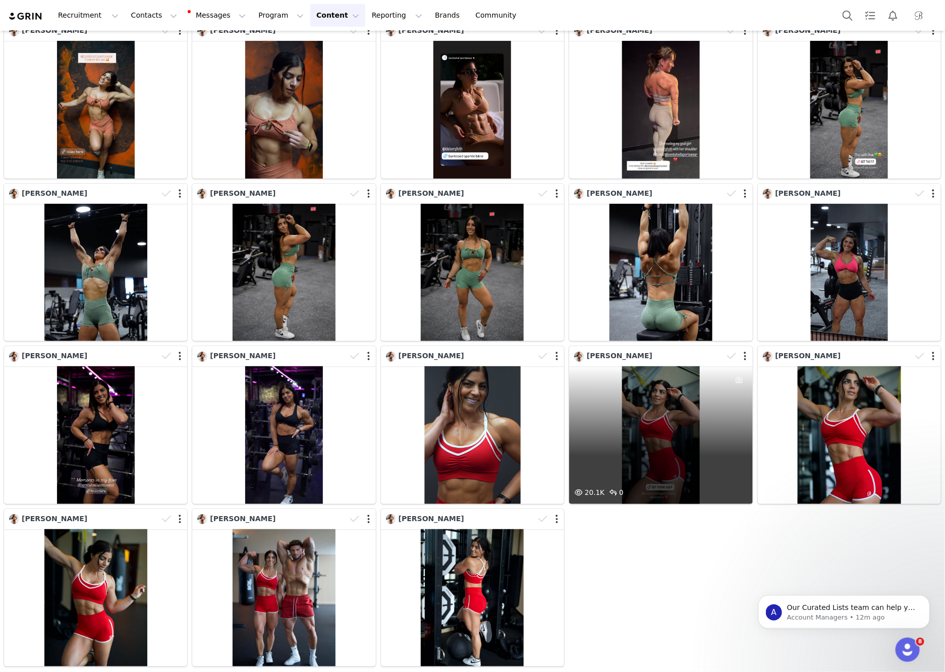
click at [665, 447] on div "20.1K 0" at bounding box center [660, 435] width 183 height 138
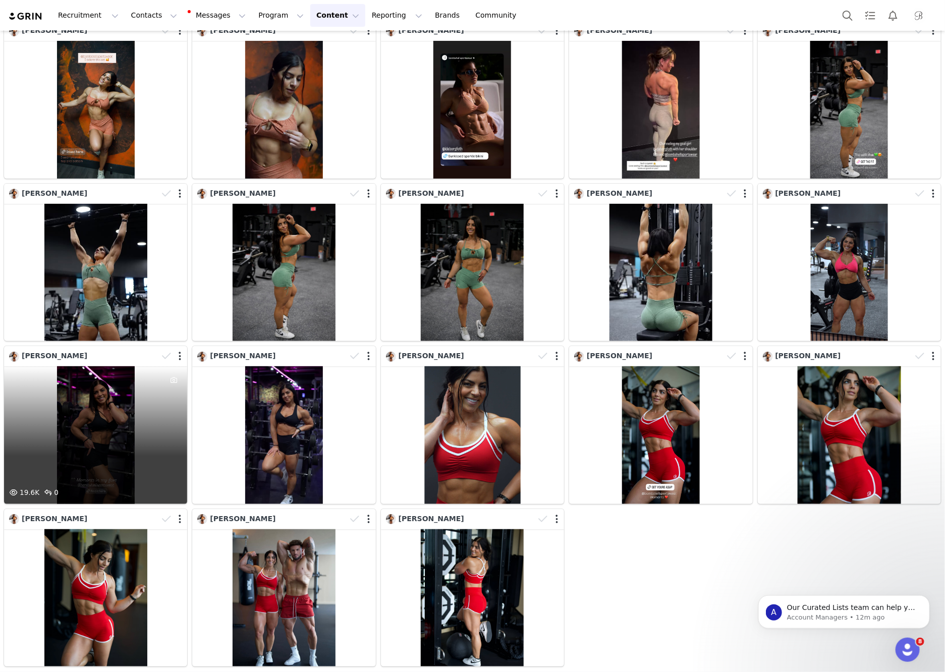
click at [142, 425] on div "19.6K 0" at bounding box center [95, 435] width 183 height 138
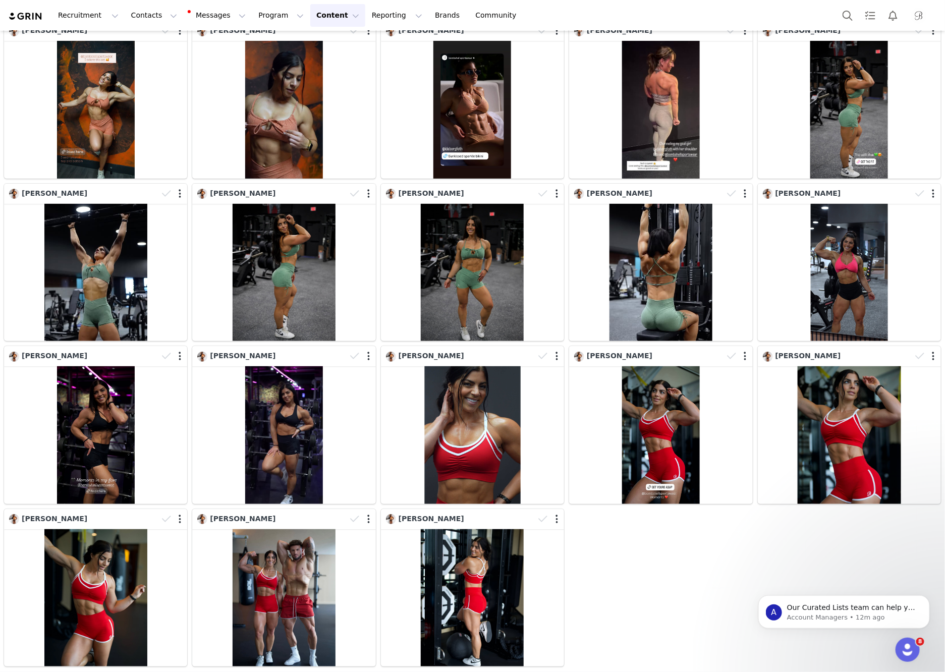
scroll to position [0, 0]
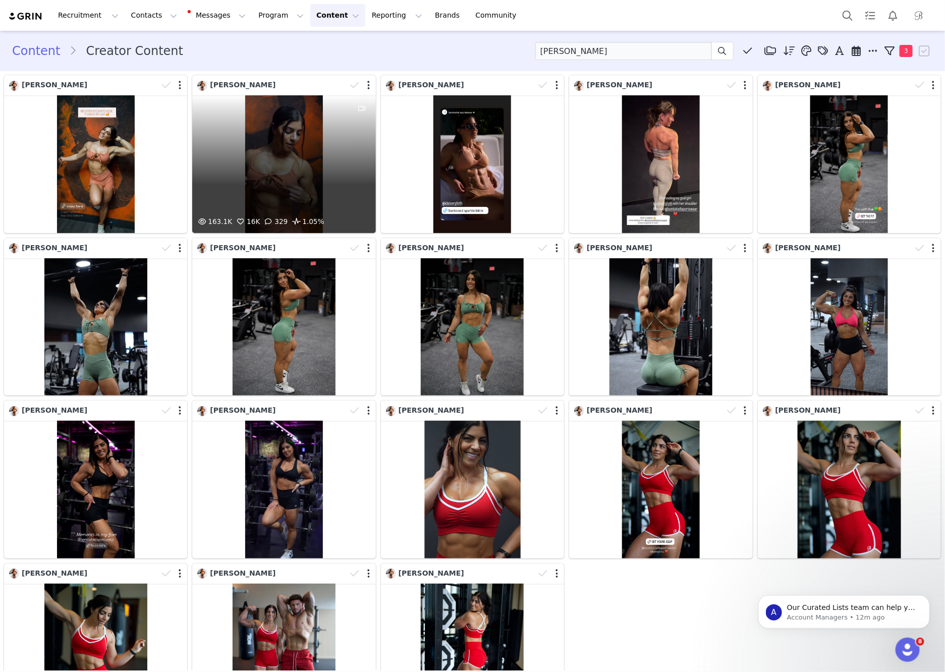
click at [312, 149] on div "163.1K 16K 329 1.05%" at bounding box center [283, 164] width 183 height 138
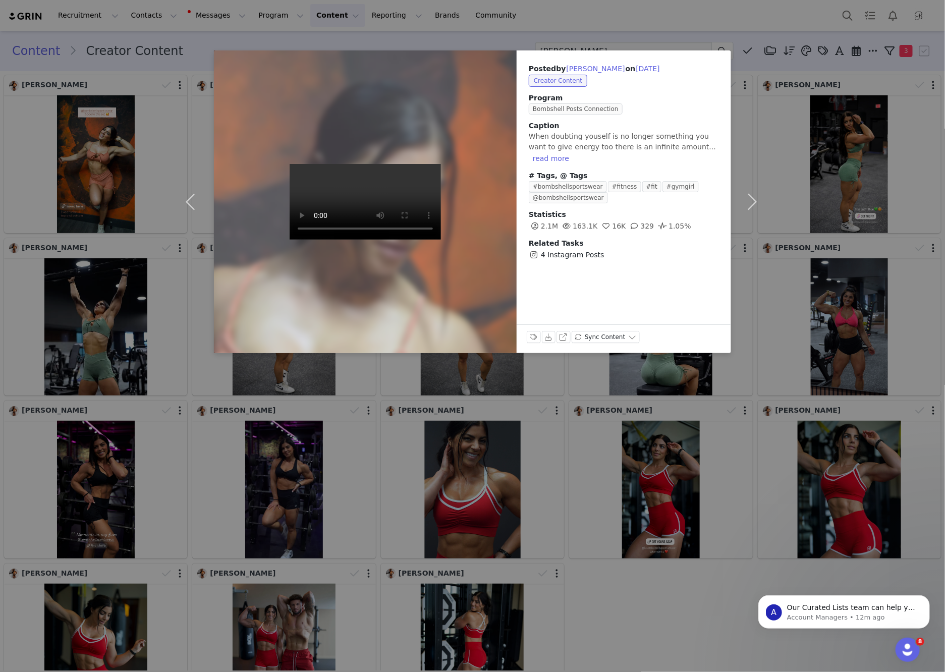
click at [240, 44] on div "Posted by Ida Bergfoth on Aug 29, 2025 Creator Content Program Bombshell Posts …" at bounding box center [472, 336] width 945 height 672
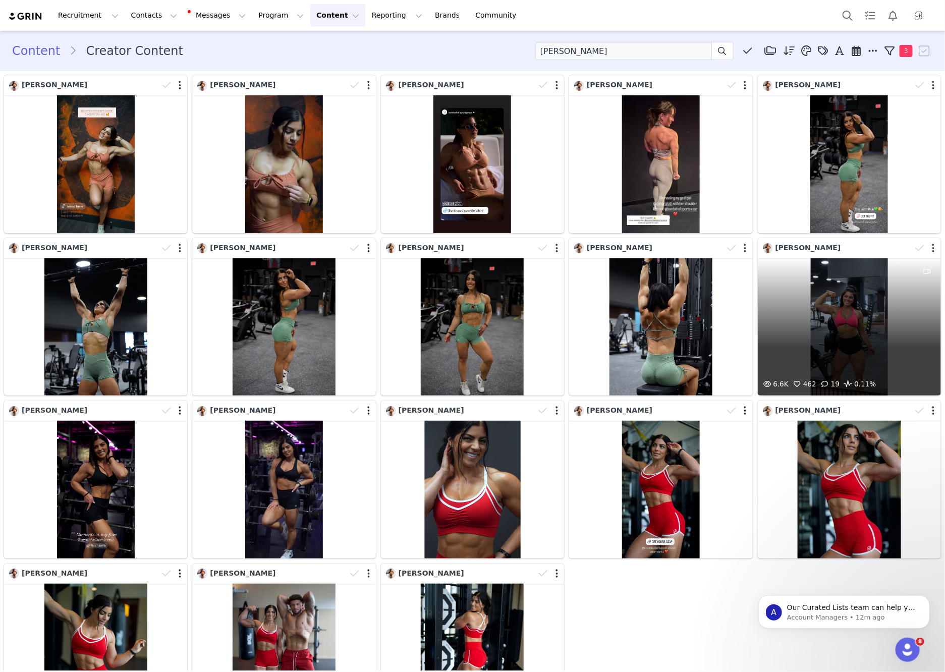
click at [884, 329] on div "6.6K 462 19 0.11%" at bounding box center [849, 327] width 183 height 138
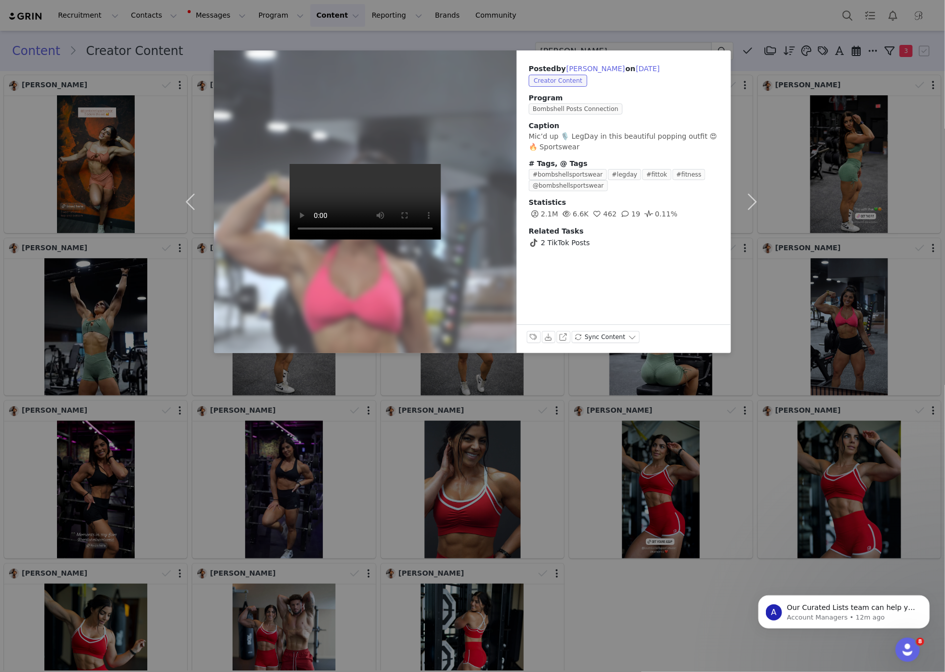
click at [606, 17] on div "Posted by Ida Bergfoth on Aug 18, 2025 Creator Content Program Bombshell Posts …" at bounding box center [472, 336] width 945 height 672
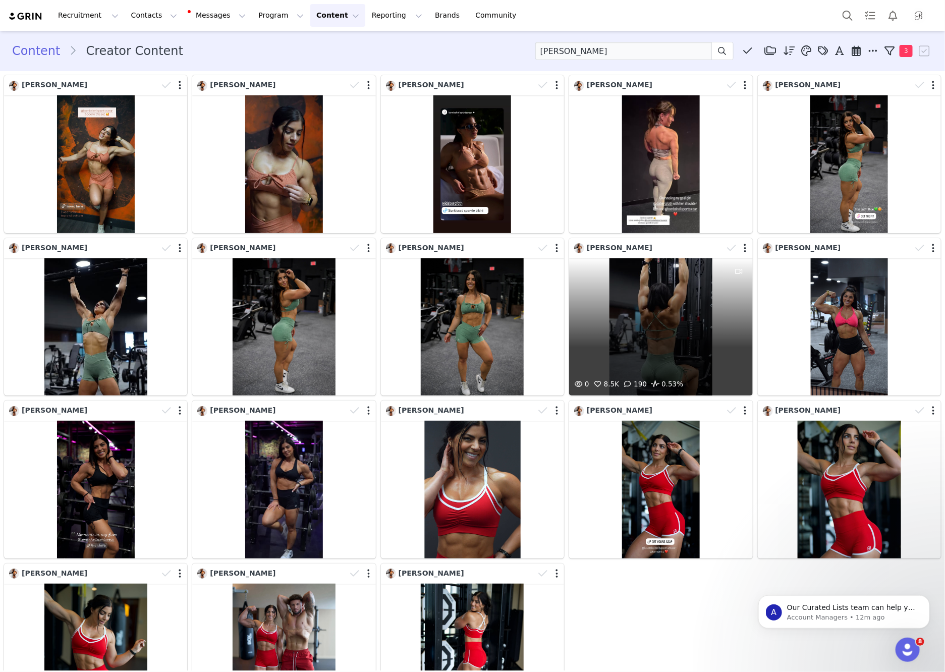
click at [705, 305] on div "0 8.5K 190 0.53%" at bounding box center [660, 327] width 183 height 138
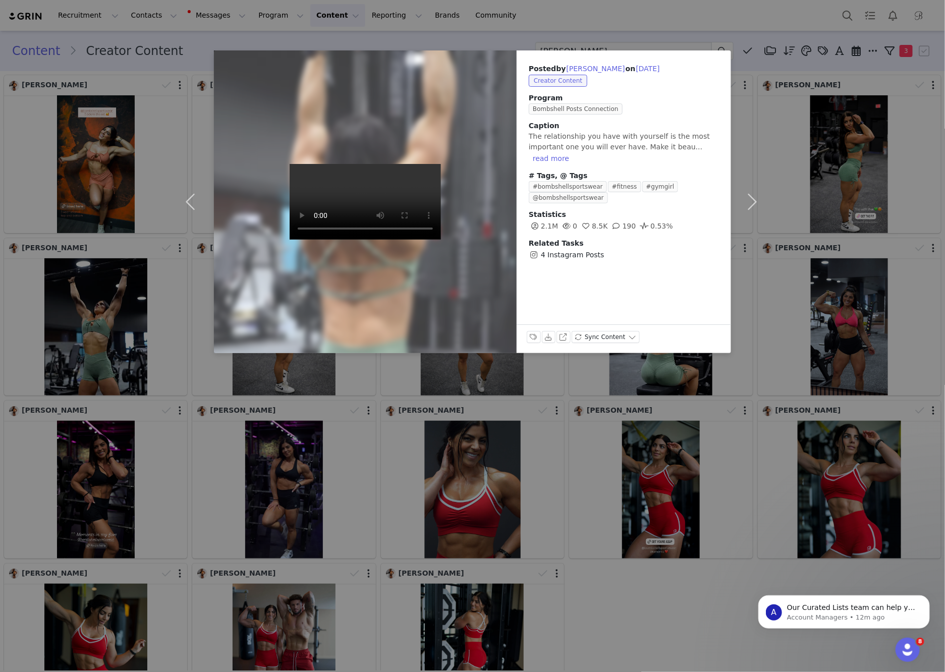
click at [510, 24] on div "Posted by Ida Bergfoth on Aug 22, 2025 Creator Content Program Bombshell Posts …" at bounding box center [472, 336] width 945 height 672
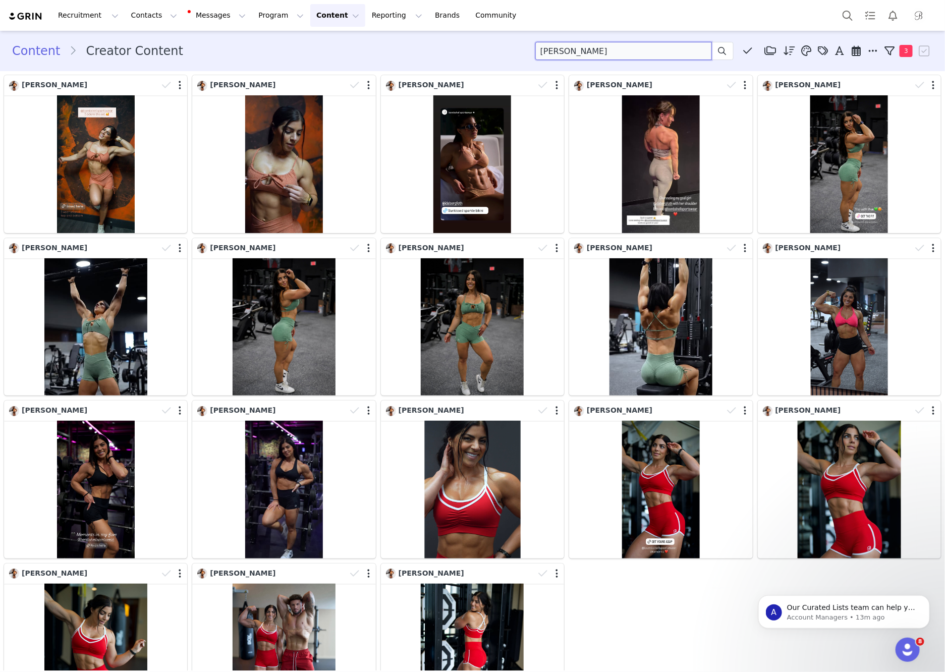
click at [686, 52] on input "ida" at bounding box center [624, 51] width 177 height 18
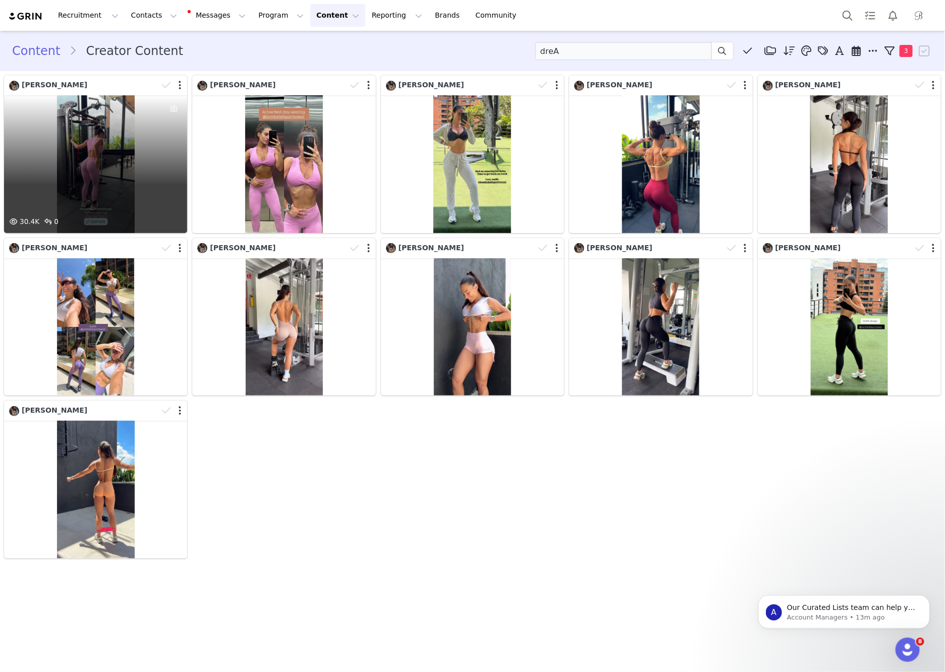
click at [73, 208] on div "30.4K 0" at bounding box center [95, 164] width 183 height 138
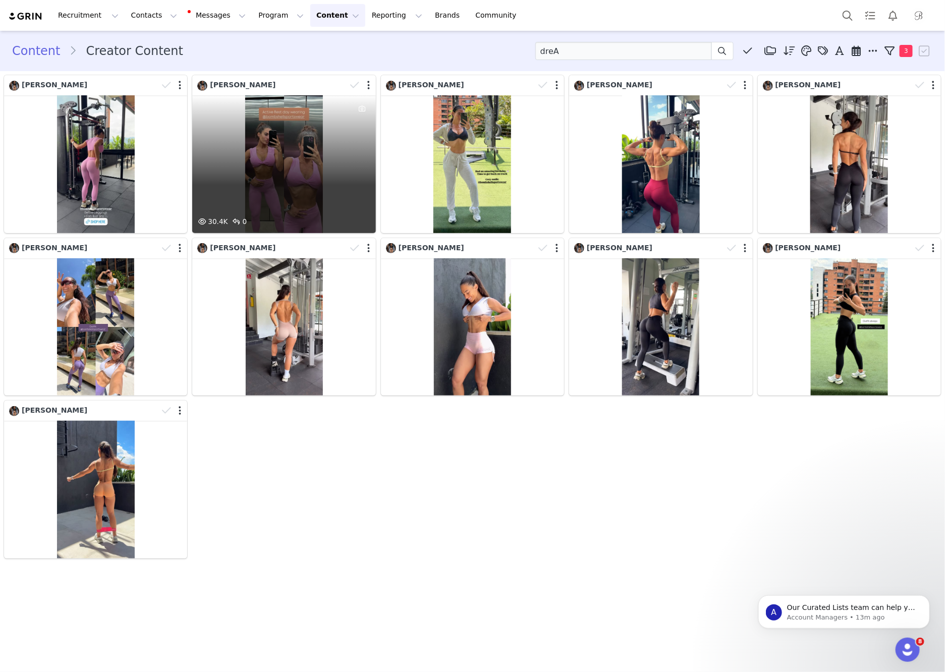
click at [321, 184] on div "30.4K 0" at bounding box center [283, 164] width 183 height 138
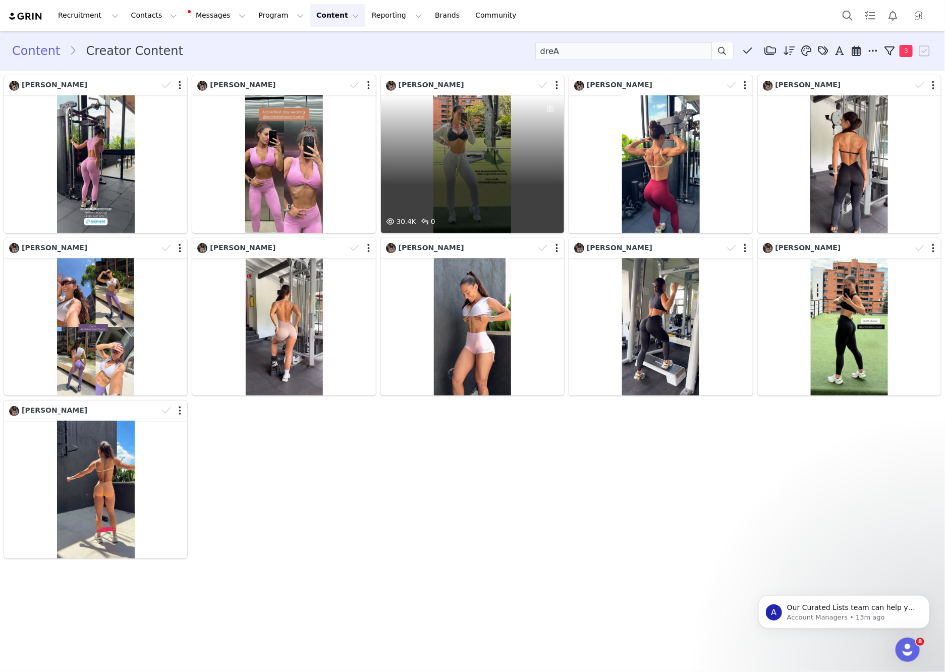
click at [555, 159] on div at bounding box center [550, 155] width 27 height 121
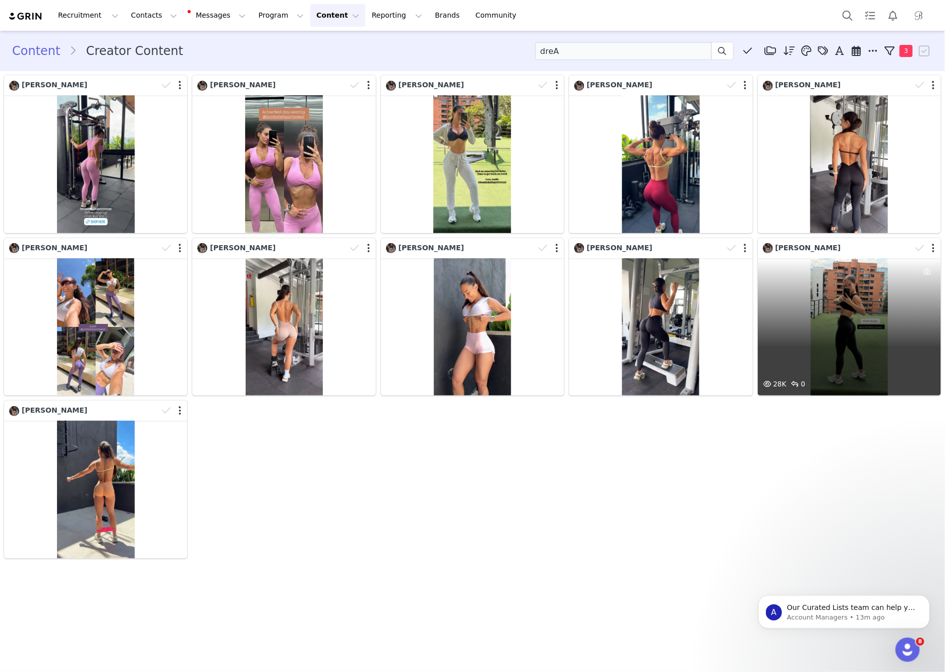
click at [822, 286] on div "28K 0" at bounding box center [849, 327] width 183 height 138
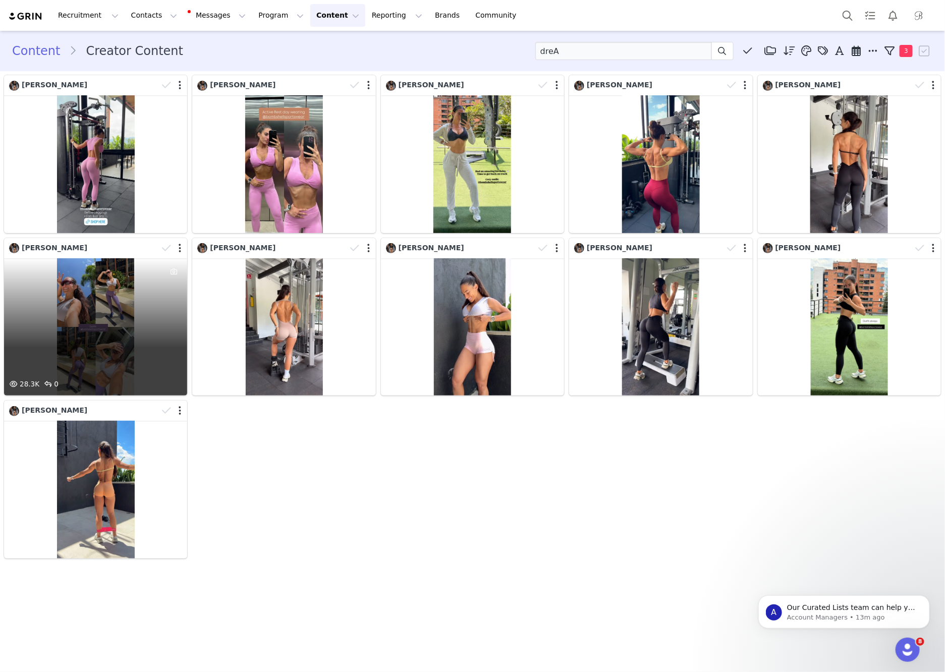
click at [147, 345] on div "28.3K 0" at bounding box center [95, 327] width 183 height 138
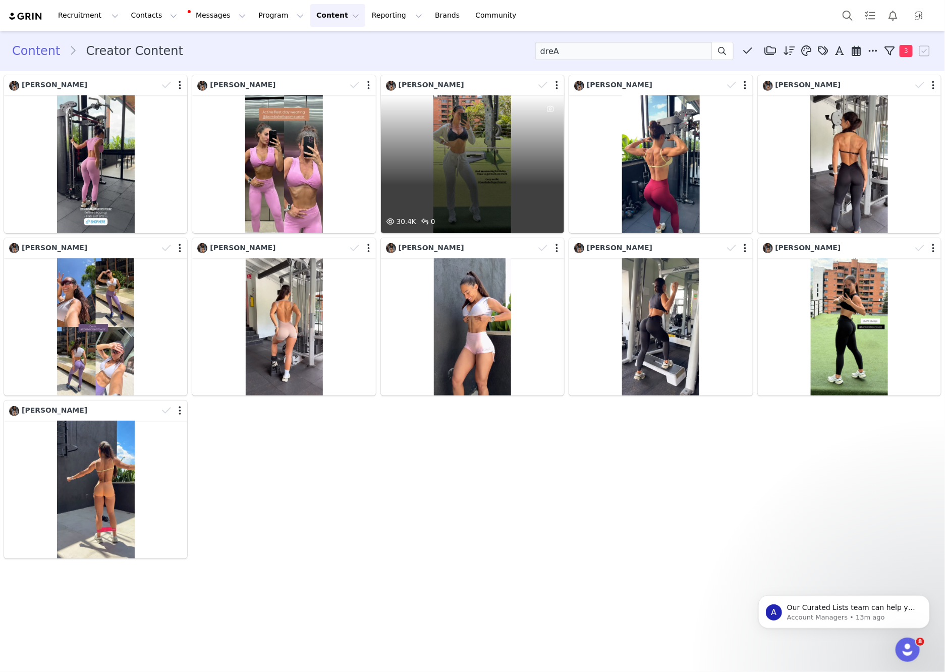
click at [432, 142] on div "30.4K 0" at bounding box center [472, 164] width 183 height 138
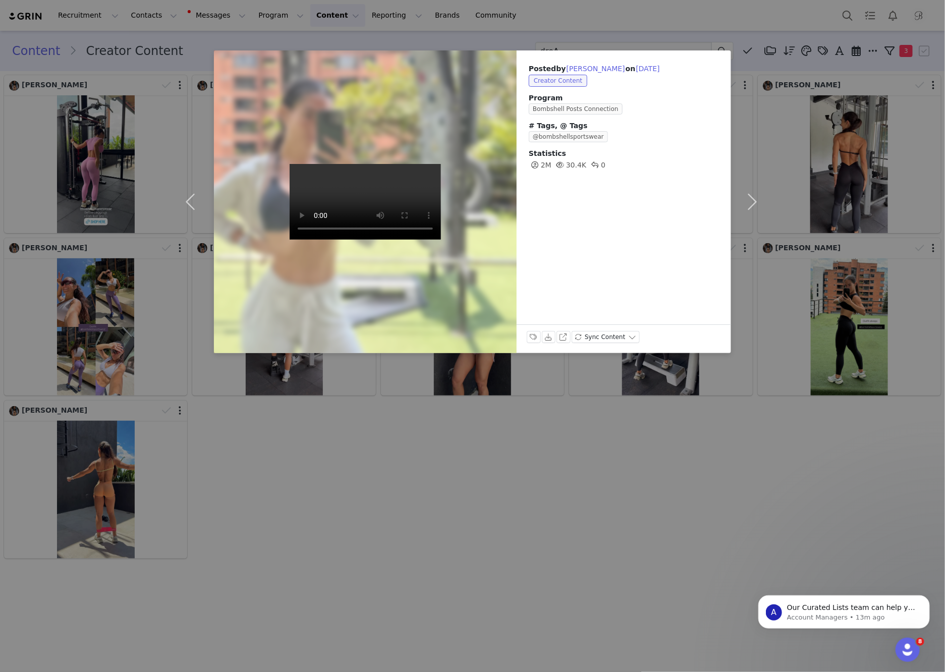
click at [573, 494] on div "Posted by Drea Thomas on Aug 30, 2025 Creator Content Program Bombshell Posts C…" at bounding box center [472, 336] width 945 height 672
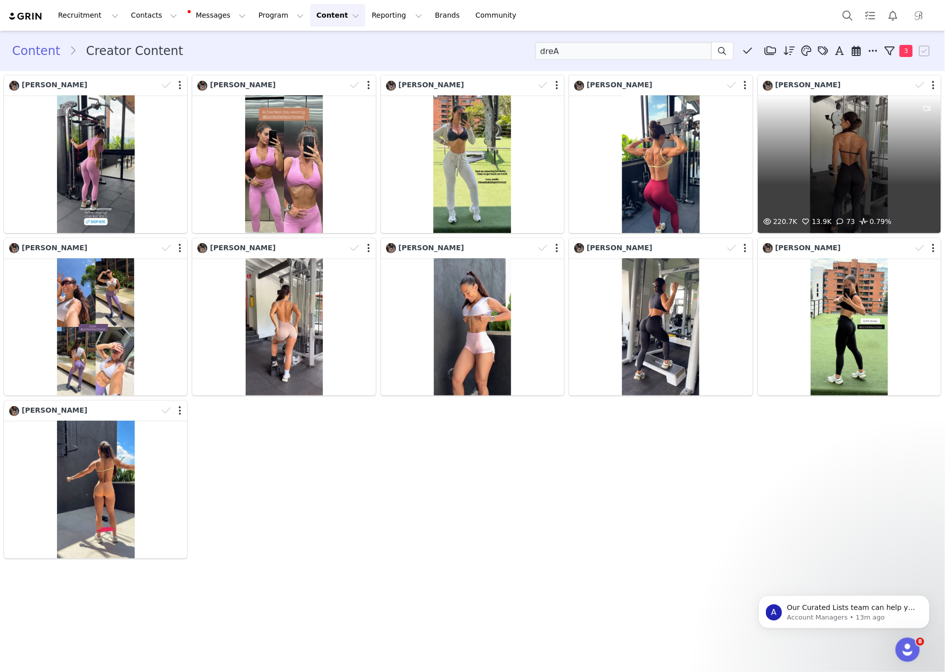
click at [843, 177] on div "220.7K 13.9K 73 0.79%" at bounding box center [849, 164] width 183 height 138
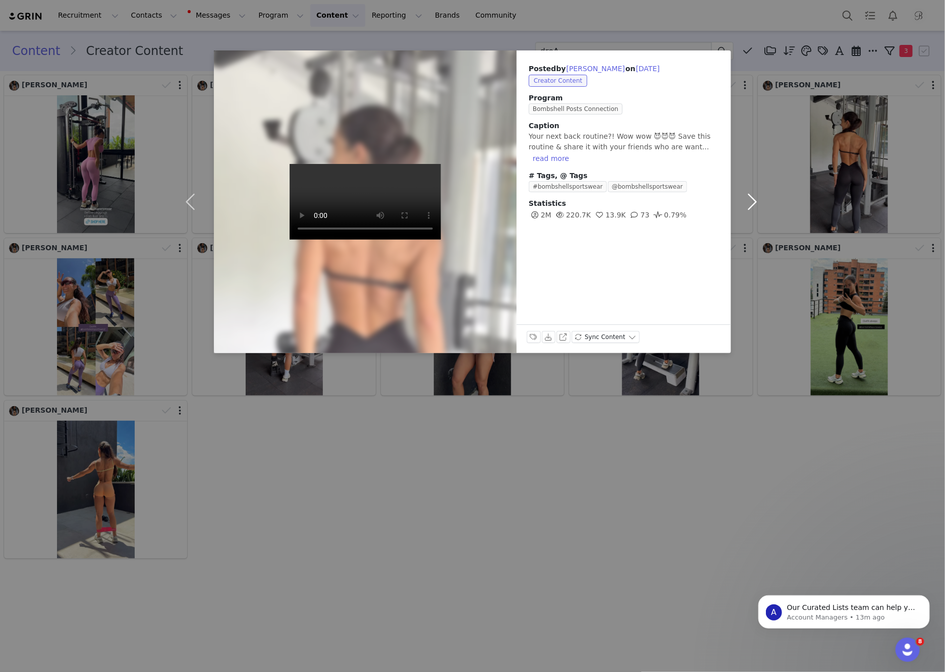
click at [760, 200] on button "button" at bounding box center [752, 201] width 42 height 303
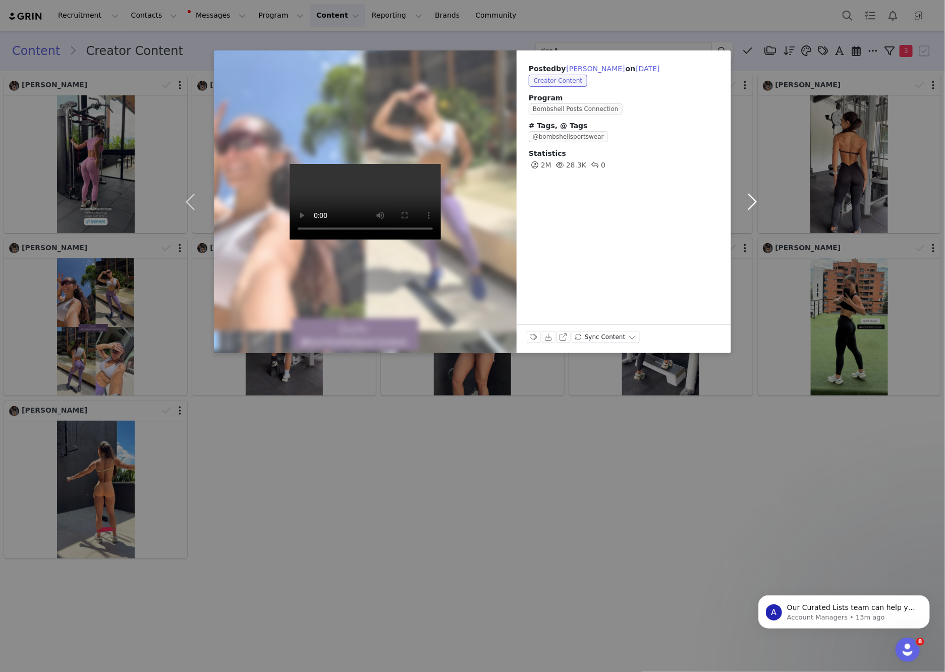
click at [756, 200] on button "button" at bounding box center [752, 201] width 42 height 303
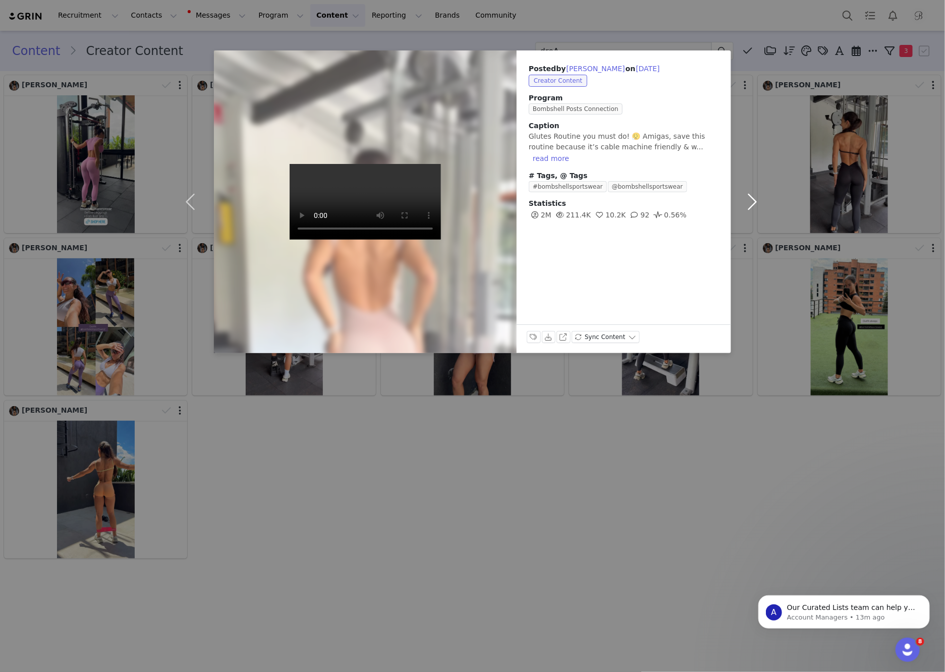
click at [756, 200] on button "button" at bounding box center [752, 201] width 42 height 303
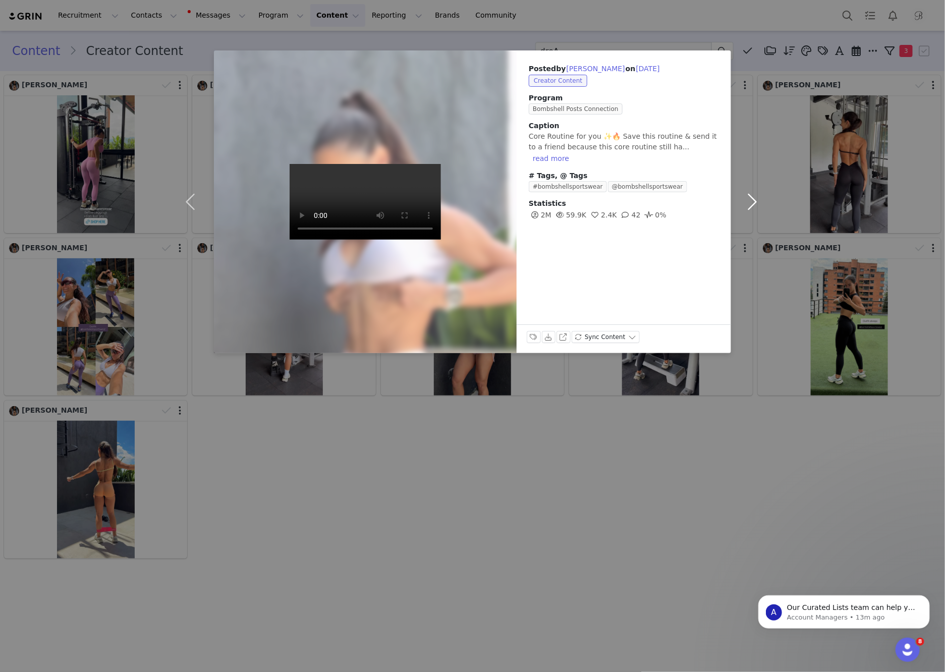
click at [755, 201] on button "button" at bounding box center [752, 201] width 42 height 303
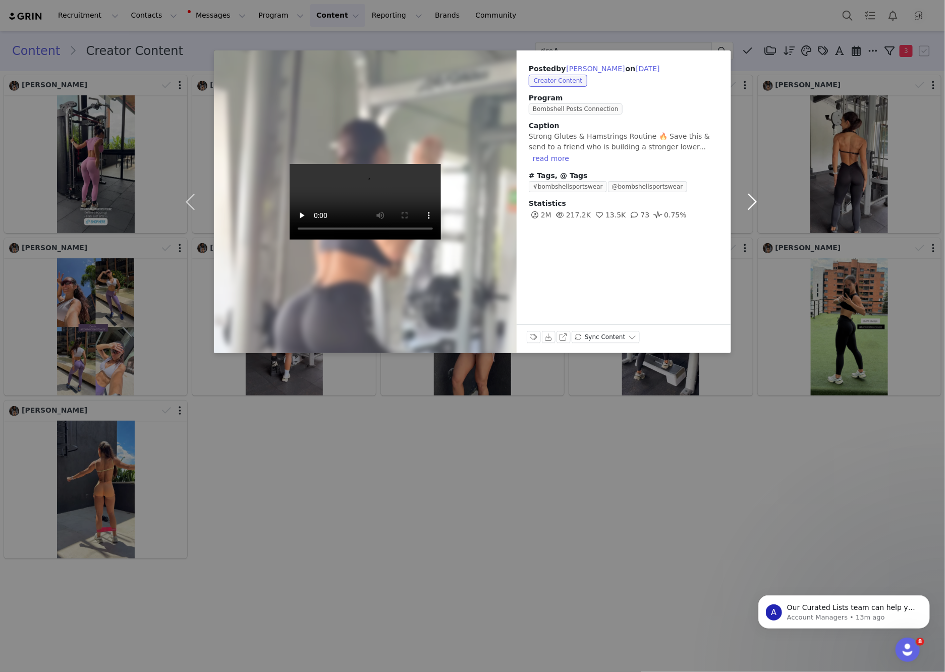
click at [755, 201] on button "button" at bounding box center [752, 201] width 42 height 303
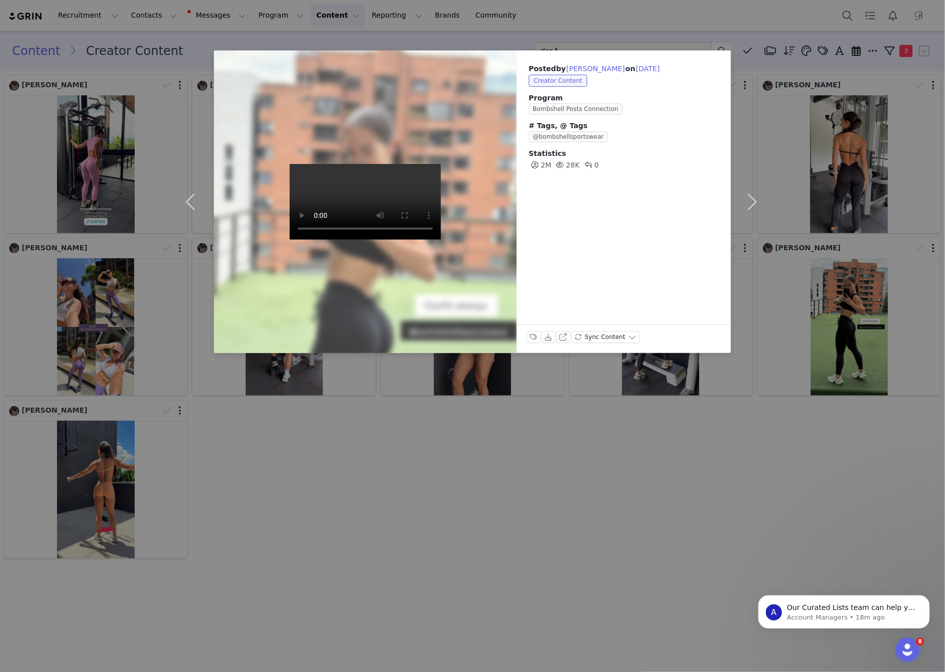
click at [493, 28] on div "Posted by Drea Thomas on Aug 11, 2025 Creator Content Program Bombshell Posts C…" at bounding box center [472, 336] width 945 height 672
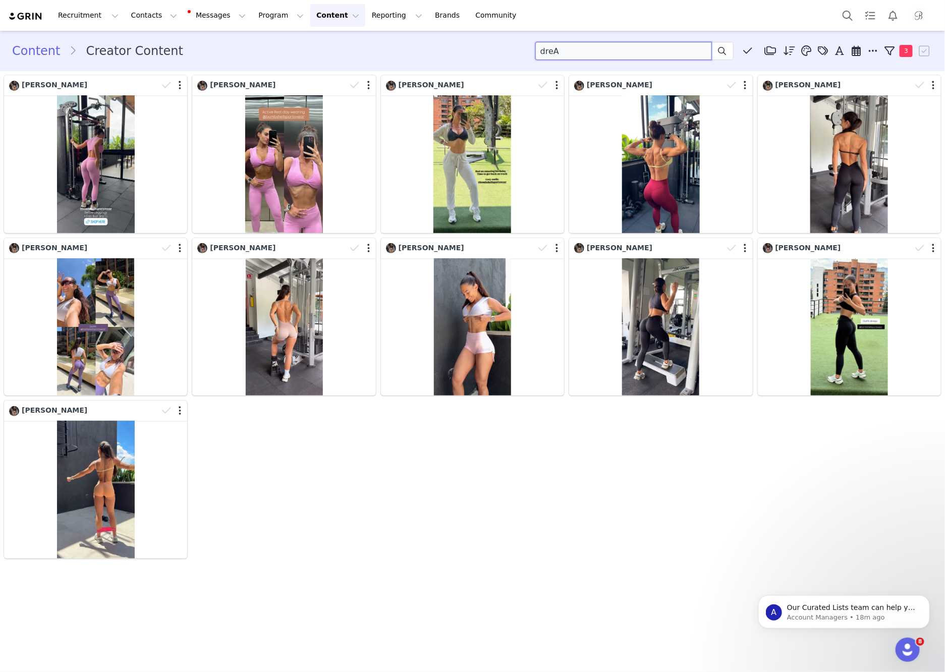
drag, startPoint x: 527, startPoint y: 48, endPoint x: 519, endPoint y: 48, distance: 8.1
click at [519, 48] on div "Content Creator Content dreA Media Library (0) Folders No folders have been cre…" at bounding box center [472, 51] width 921 height 18
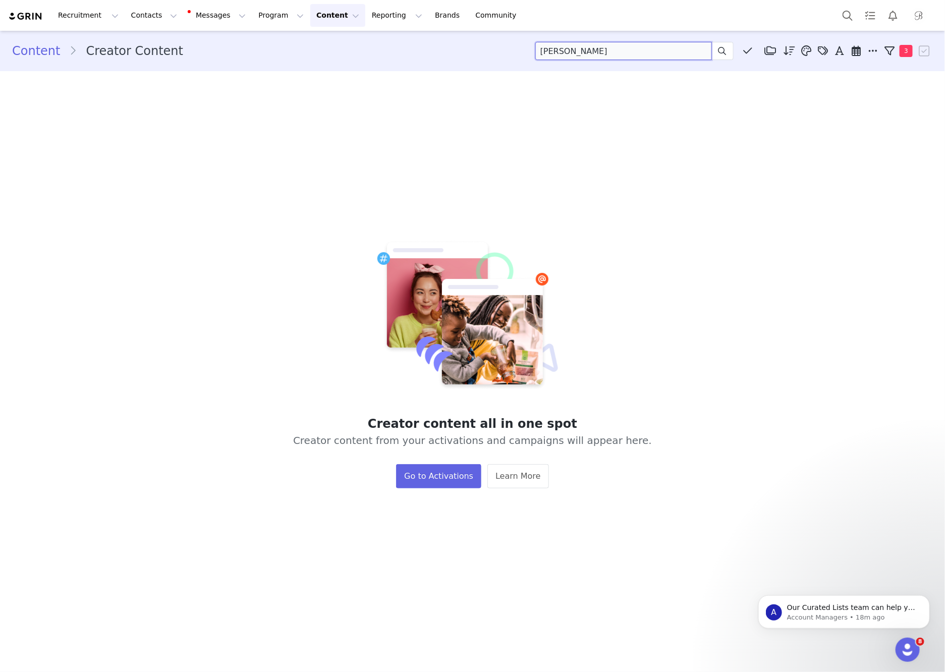
drag, startPoint x: 556, startPoint y: 49, endPoint x: 671, endPoint y: 49, distance: 114.6
click at [671, 49] on input "JENNIFER DORIE" at bounding box center [624, 51] width 177 height 18
type input "JEN DORIE"
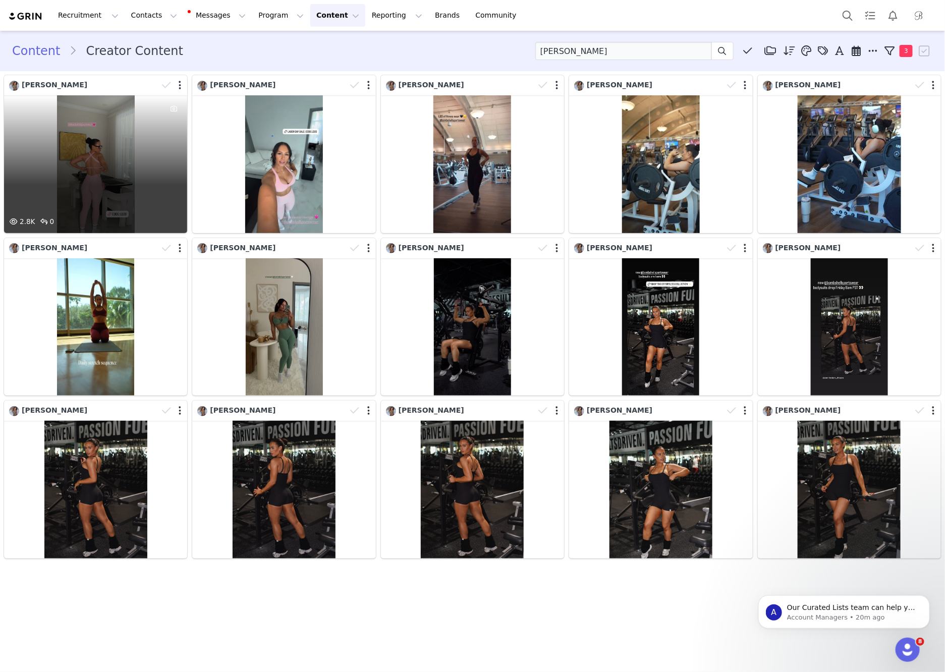
click at [102, 146] on div "2.8K 0" at bounding box center [95, 164] width 183 height 138
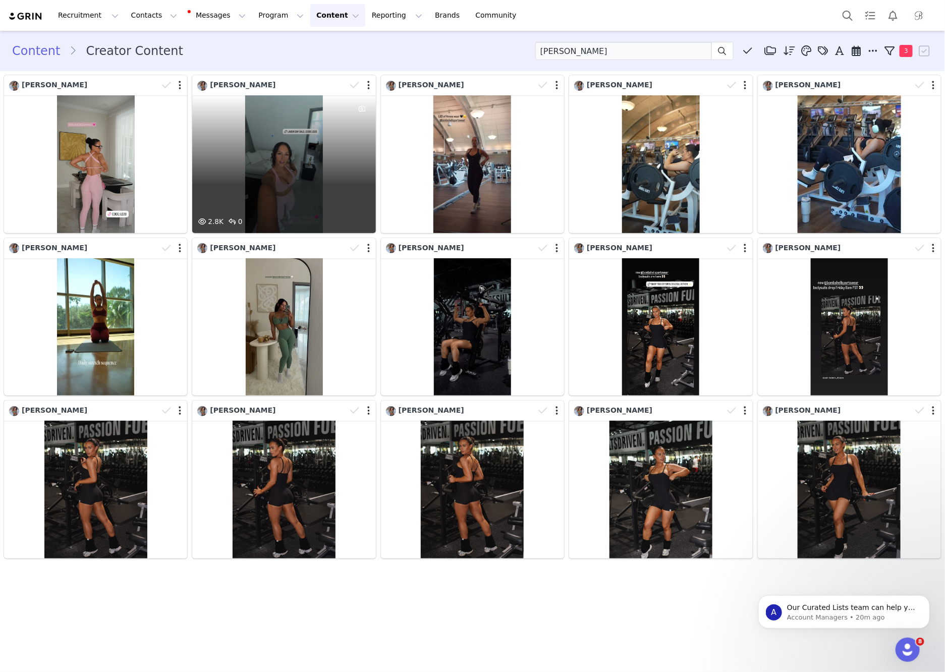
click at [338, 169] on div "2.8K 0" at bounding box center [283, 164] width 183 height 138
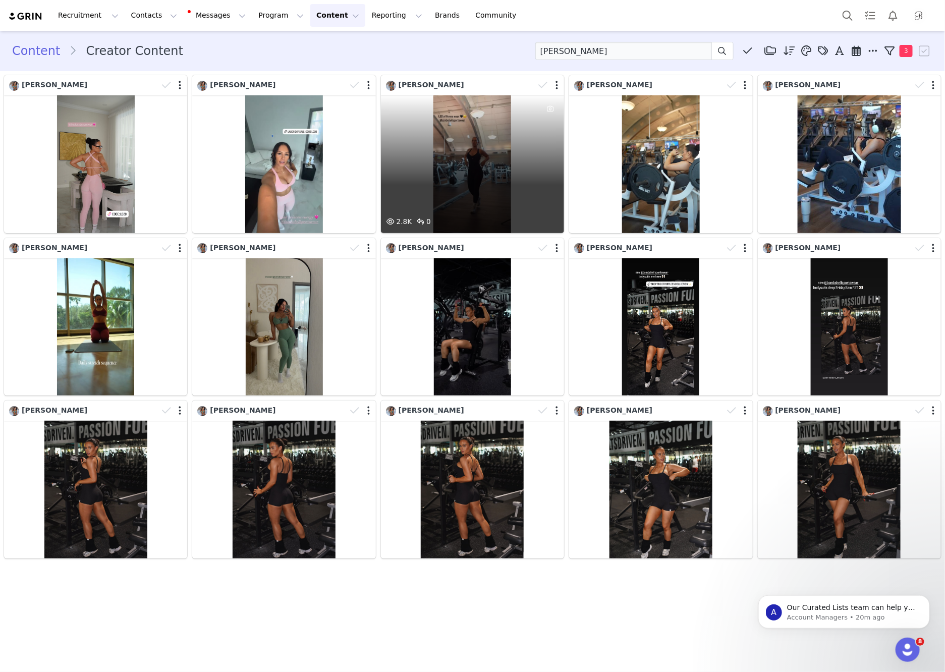
click at [524, 202] on div "2.8K 0" at bounding box center [472, 164] width 183 height 138
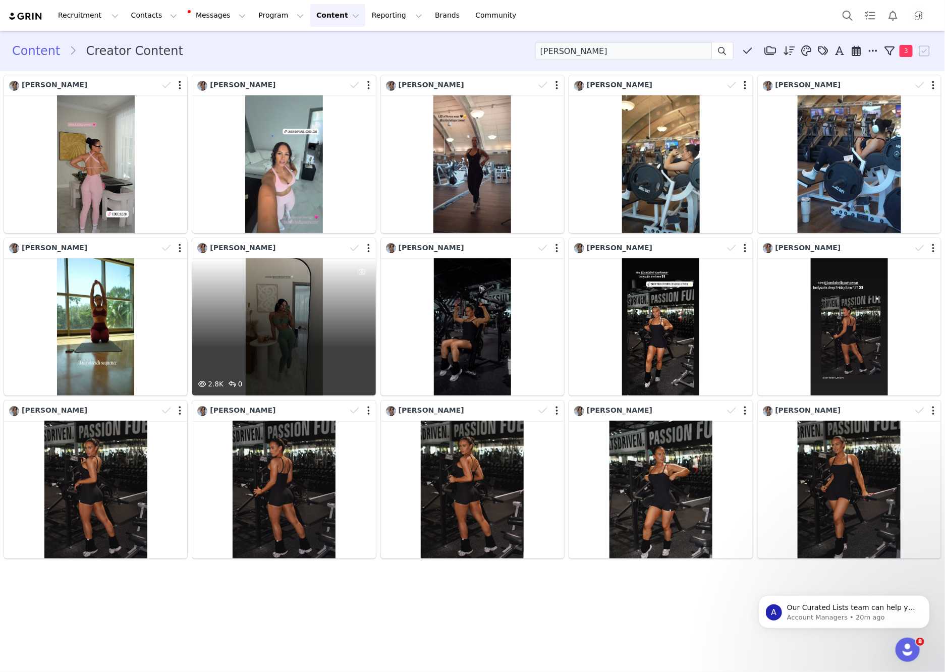
click at [310, 314] on div "2.8K 0" at bounding box center [283, 327] width 183 height 138
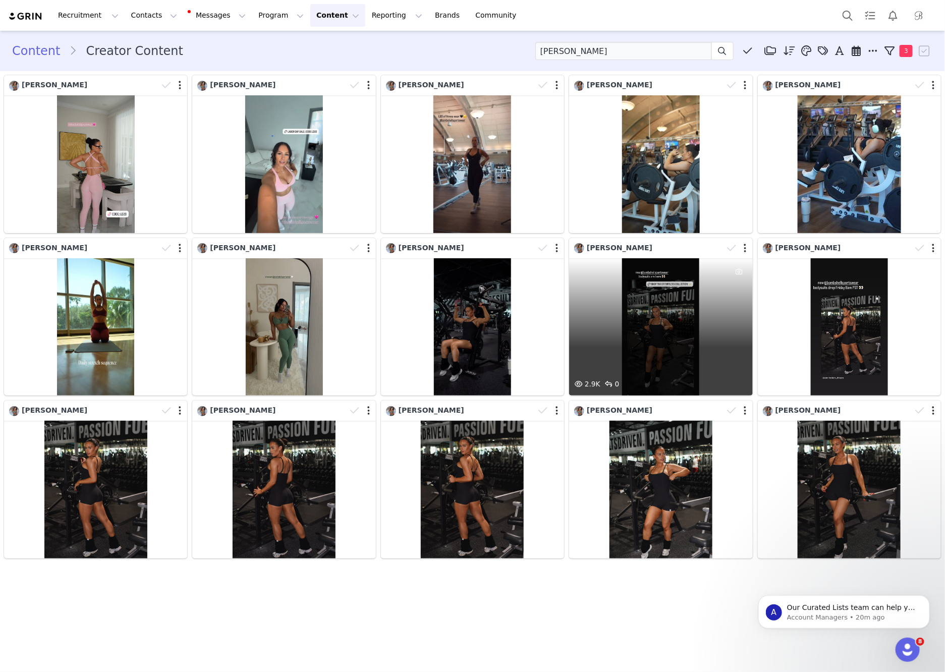
click at [683, 331] on div "2.9K 0" at bounding box center [660, 327] width 183 height 138
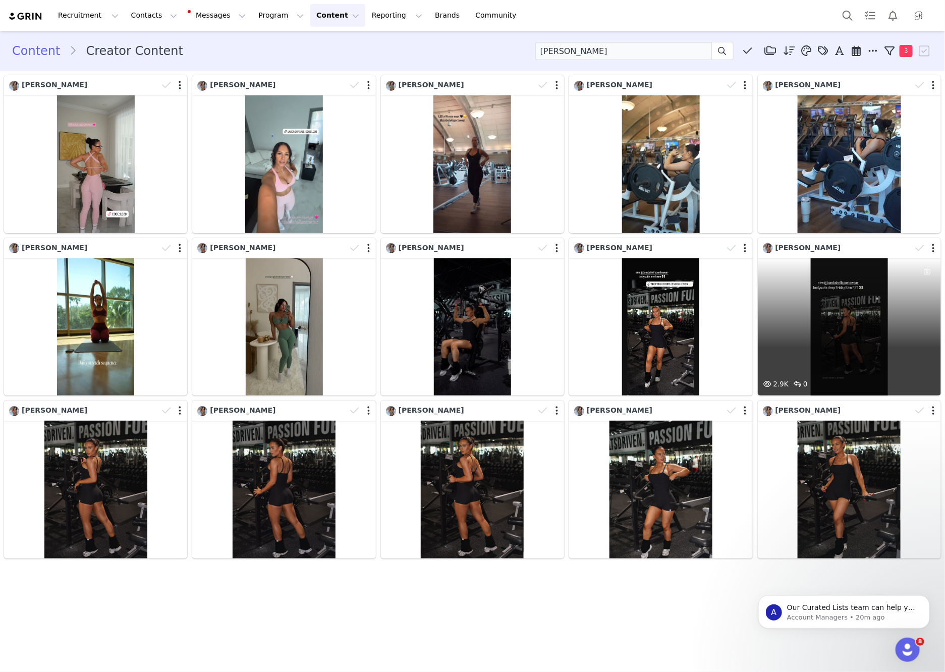
click at [867, 355] on div "2.9K 0" at bounding box center [849, 327] width 183 height 138
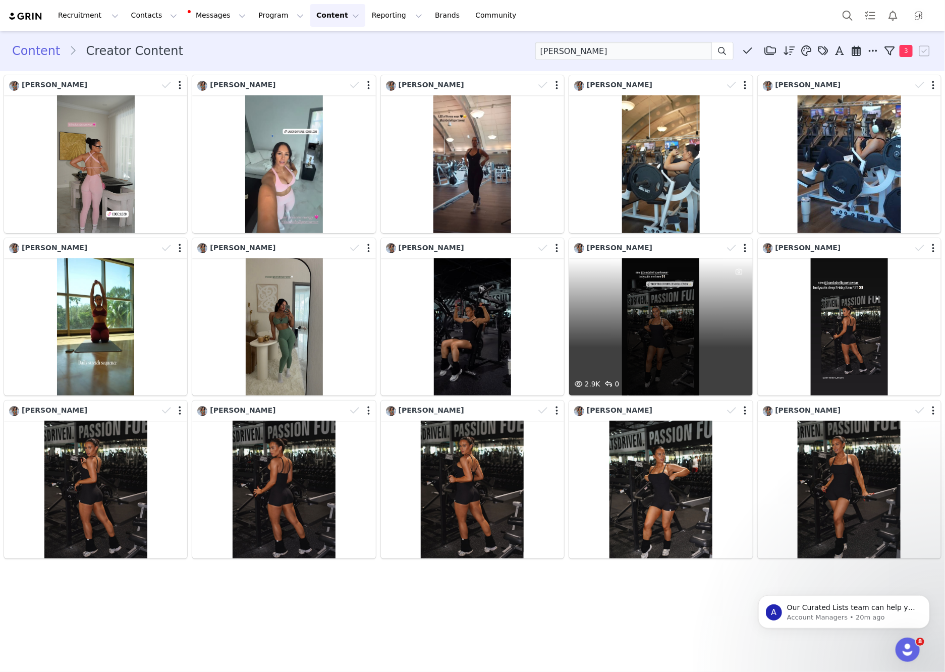
click at [675, 325] on div "2.9K 0" at bounding box center [660, 327] width 183 height 138
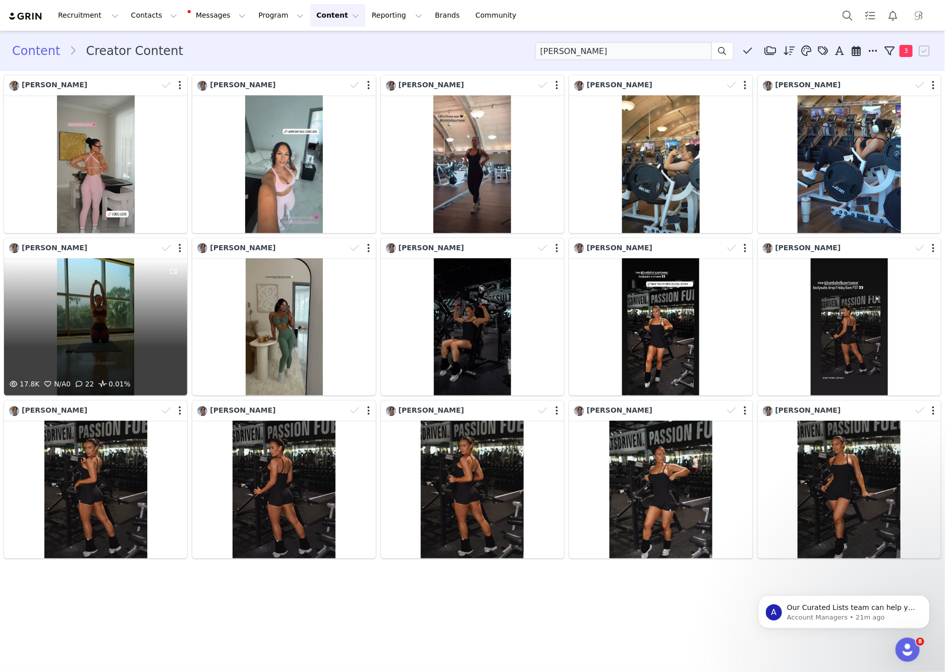
click at [91, 344] on div "17.8K N/A 0 22 0.01%" at bounding box center [95, 327] width 183 height 138
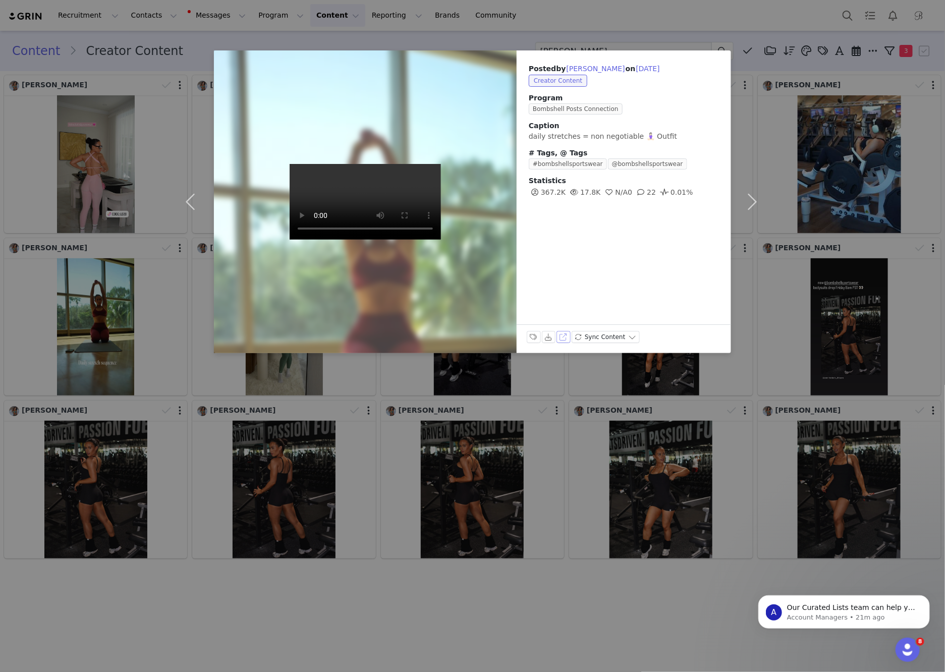
click at [562, 340] on button "View on Instagram" at bounding box center [564, 337] width 14 height 12
click at [616, 10] on div "Posted by Jen Dorie on Aug 29, 2025 Creator Content Program Bombshell Posts Con…" at bounding box center [472, 336] width 945 height 672
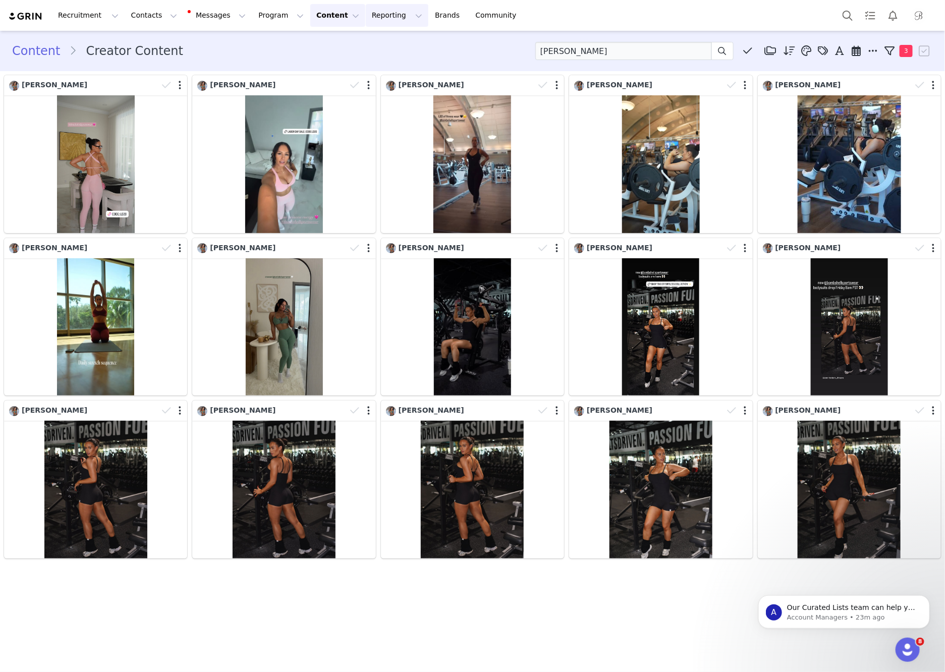
click at [366, 21] on button "Reporting Reporting" at bounding box center [397, 15] width 63 height 23
click at [362, 65] on p "Report Builder" at bounding box center [374, 63] width 50 height 11
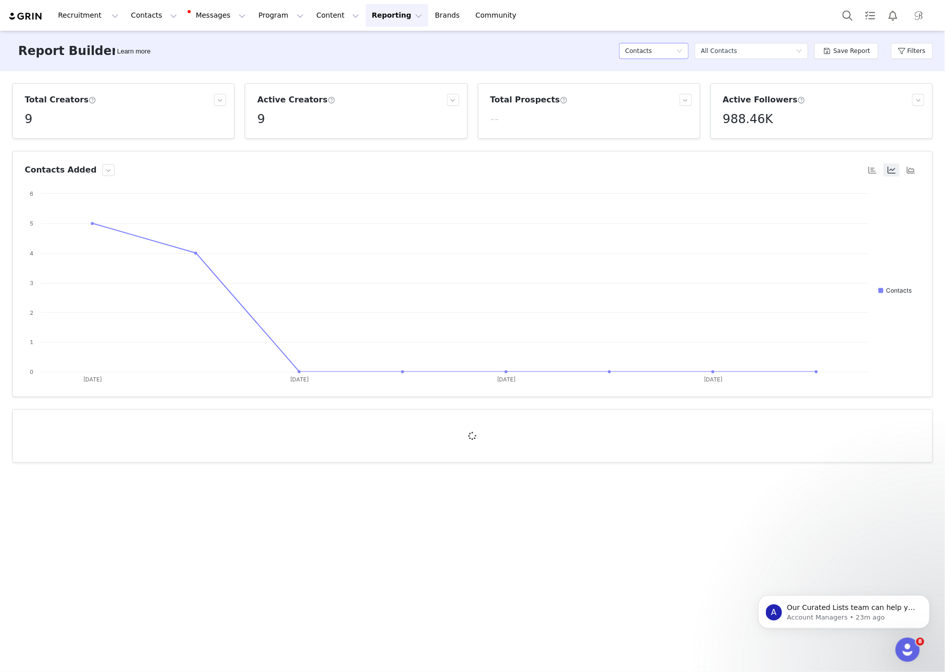
click at [639, 54] on h5 "Contacts" at bounding box center [638, 50] width 27 height 15
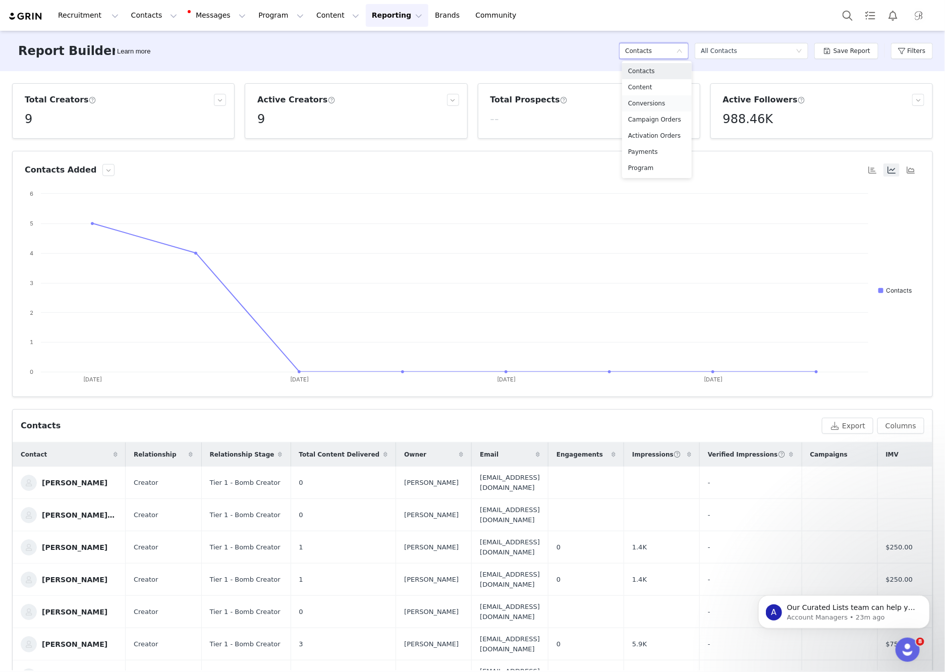
click at [644, 98] on h5 "Conversions" at bounding box center [657, 103] width 58 height 11
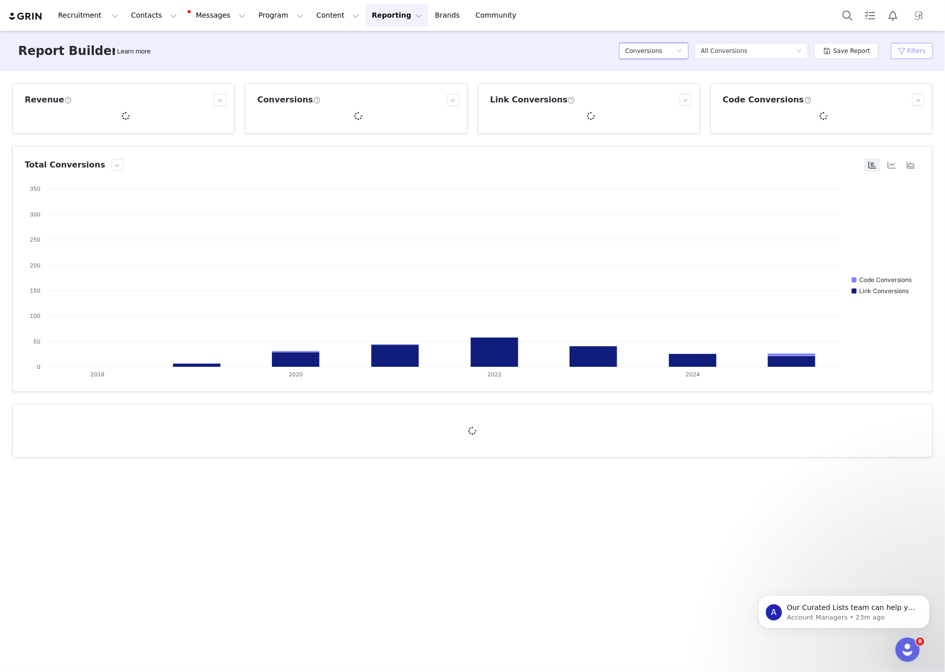
click at [914, 54] on button "Filters" at bounding box center [912, 51] width 42 height 16
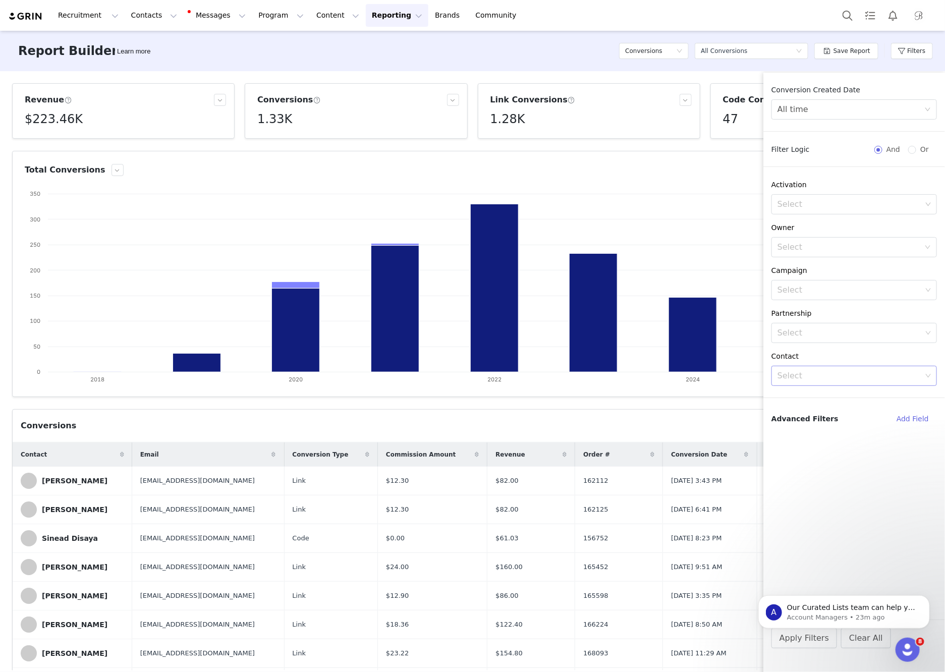
click at [847, 373] on div "Select" at bounding box center [850, 376] width 144 height 10
click at [845, 335] on div "Select" at bounding box center [850, 333] width 144 height 10
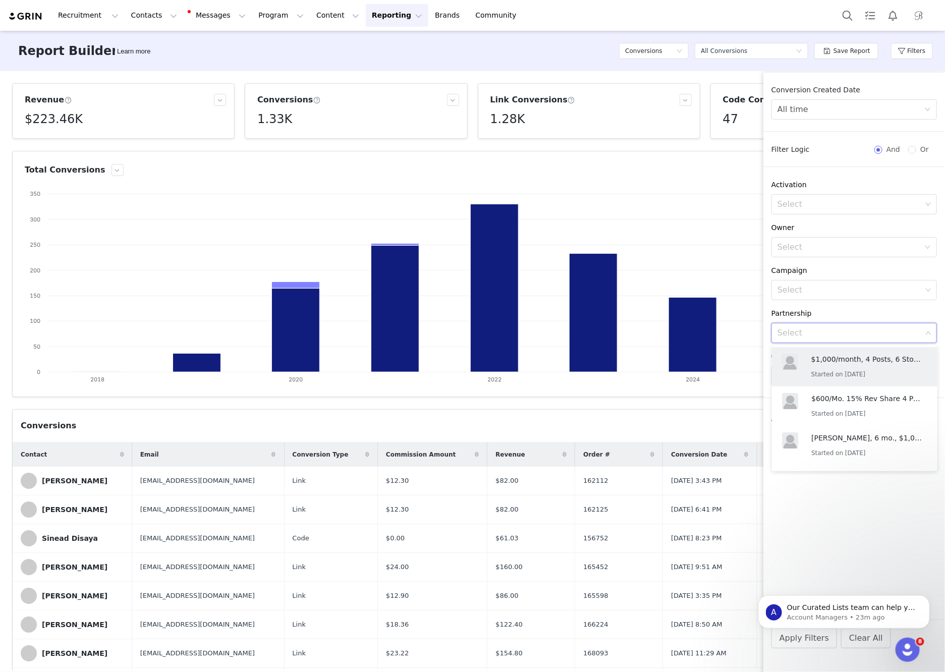
click at [831, 95] on div "Conversion Created Date All time" at bounding box center [855, 102] width 182 height 35
click at [831, 112] on div "All time" at bounding box center [851, 109] width 147 height 19
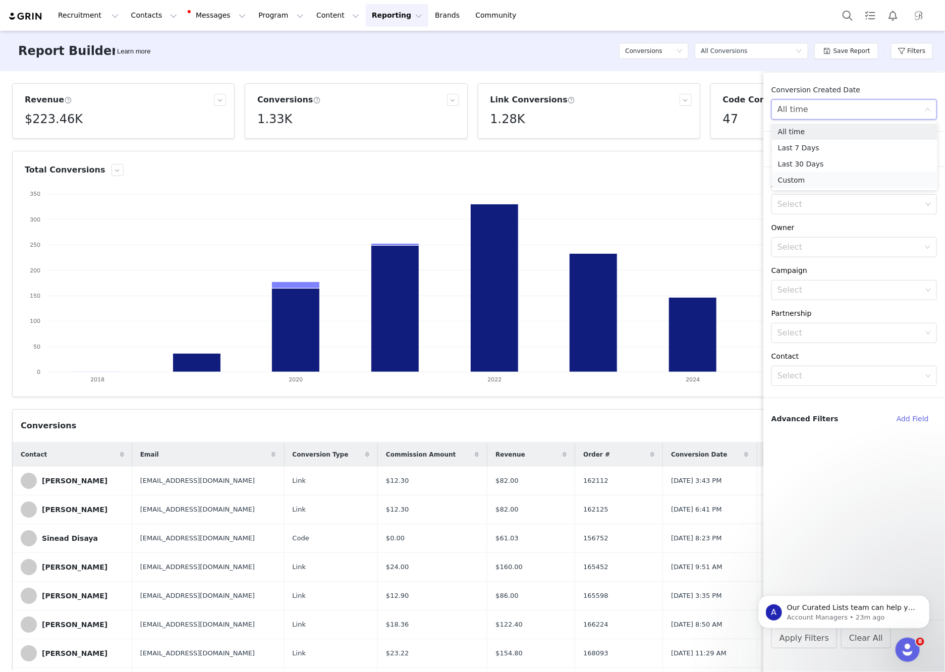
click at [812, 181] on li "Custom" at bounding box center [855, 180] width 166 height 16
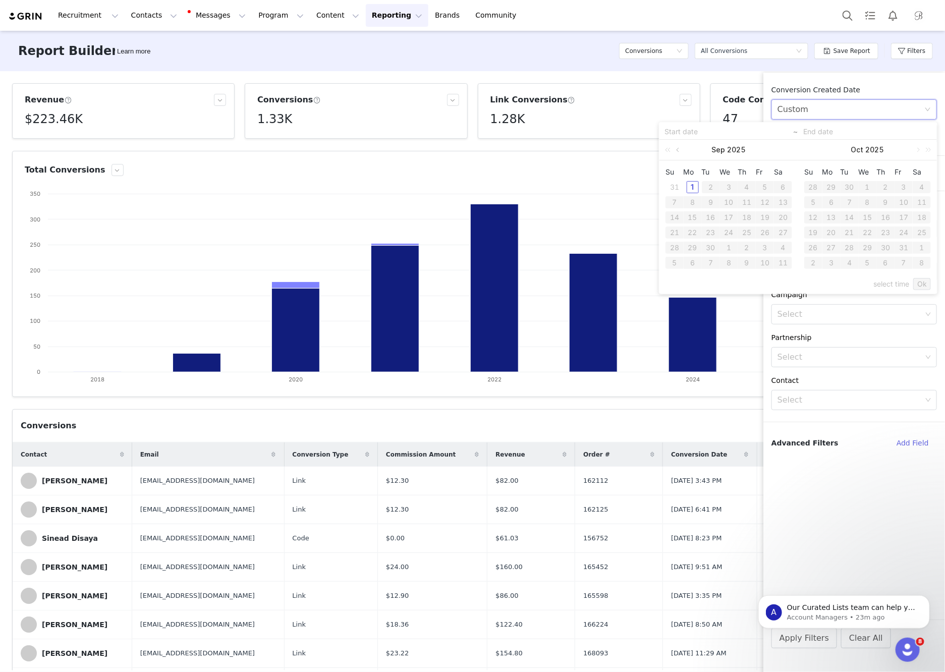
click at [679, 148] on link at bounding box center [678, 150] width 9 height 20
click at [765, 184] on div "1" at bounding box center [765, 187] width 12 height 12
type input "[DATE]"
click at [679, 260] on div "31" at bounding box center [675, 263] width 12 height 12
type input "[DATE]"
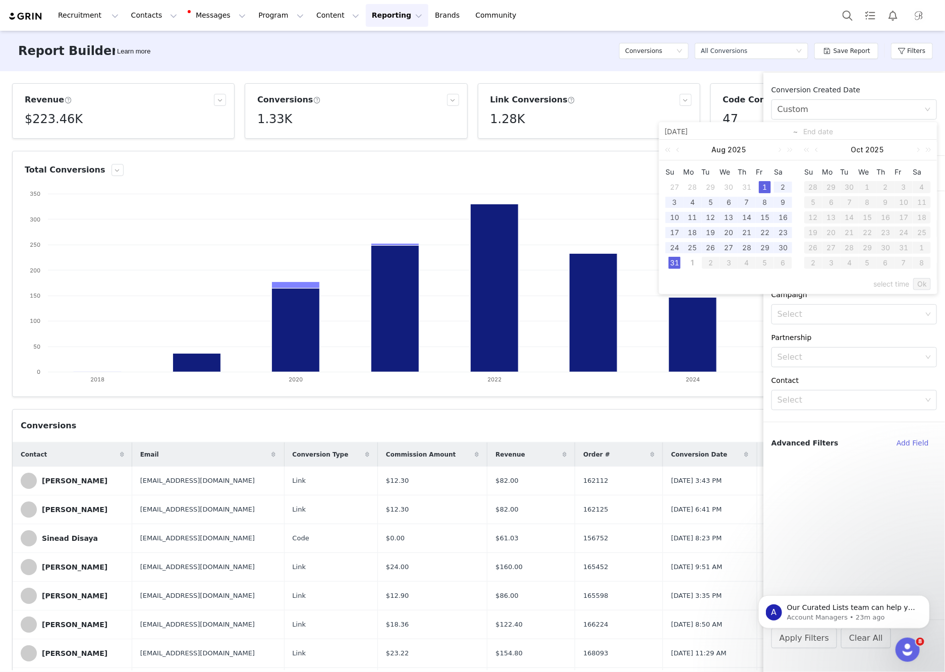
type input "[DATE]"
click at [853, 81] on div "Conversion Created Date Custom 08/01/2025 ~ 08/31/2025 Filter Logic And Or Acti…" at bounding box center [855, 379] width 182 height 612
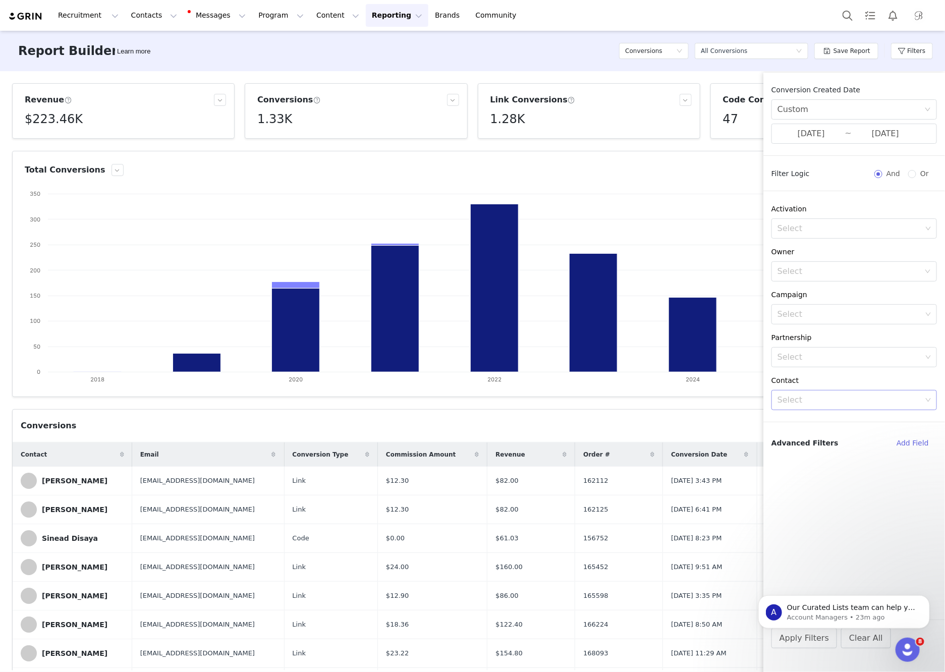
click at [832, 398] on div "Select" at bounding box center [850, 400] width 144 height 10
type input "ida berg"
click at [842, 438] on p "Creator" at bounding box center [865, 441] width 106 height 11
click at [927, 598] on icon "Dismiss notification" at bounding box center [927, 598] width 6 height 6
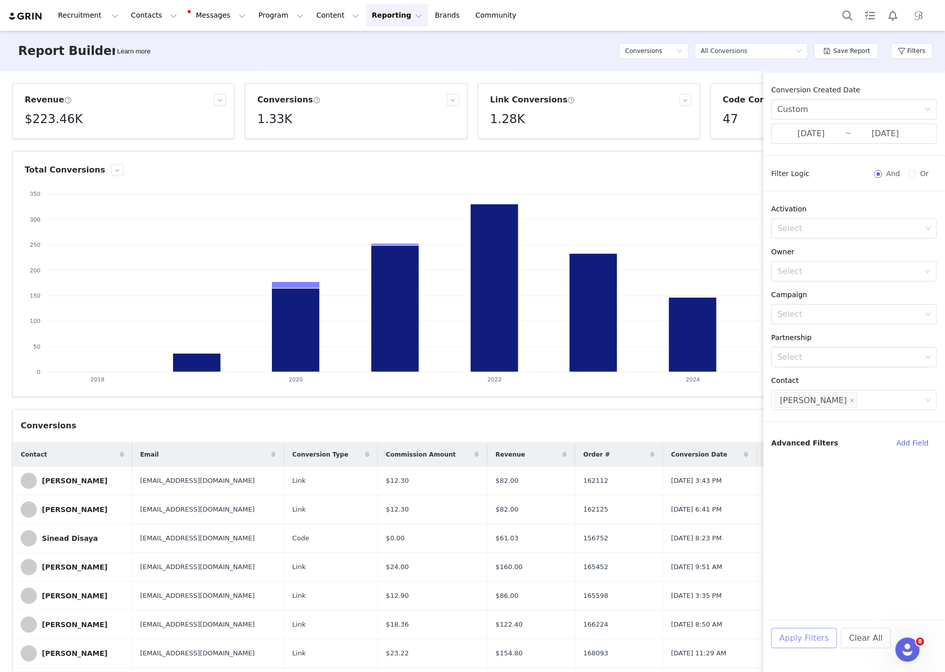
click at [815, 637] on button "Apply Filters" at bounding box center [805, 638] width 66 height 20
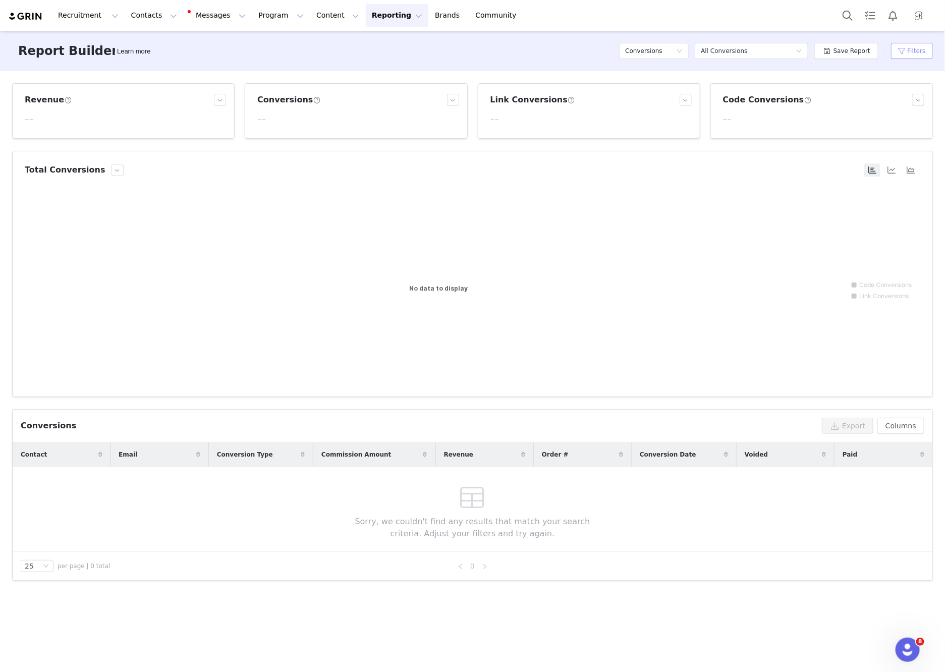
click at [908, 50] on button "Filters" at bounding box center [912, 51] width 42 height 16
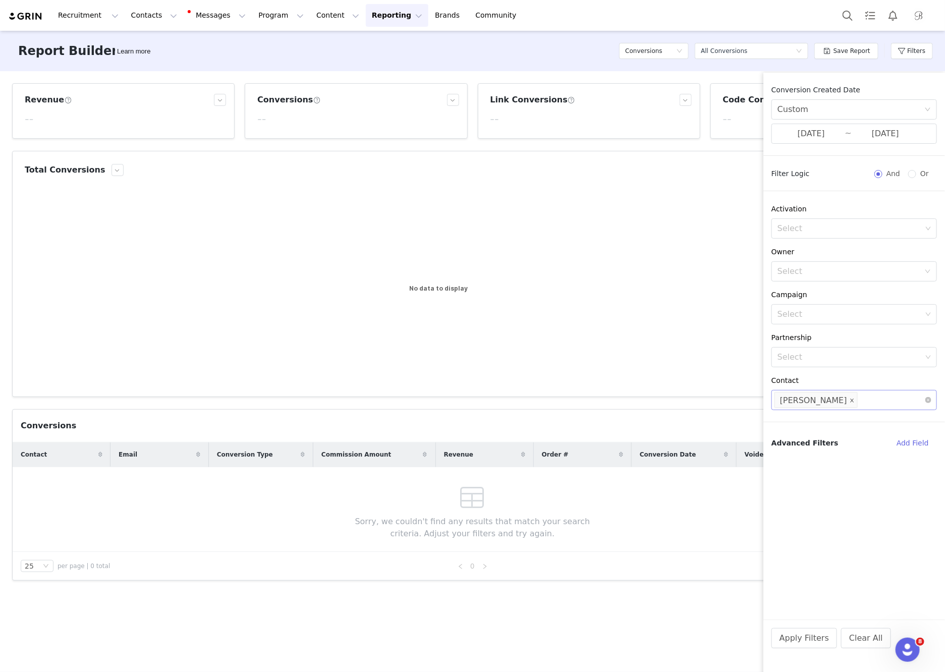
click at [832, 402] on li "Ida Bergfoth" at bounding box center [816, 400] width 83 height 16
click at [850, 403] on icon "icon: close" at bounding box center [852, 401] width 5 height 6
click at [832, 403] on div "Select" at bounding box center [850, 400] width 144 height 10
type input "drea thomas"
click at [832, 437] on p "Creator" at bounding box center [865, 441] width 106 height 11
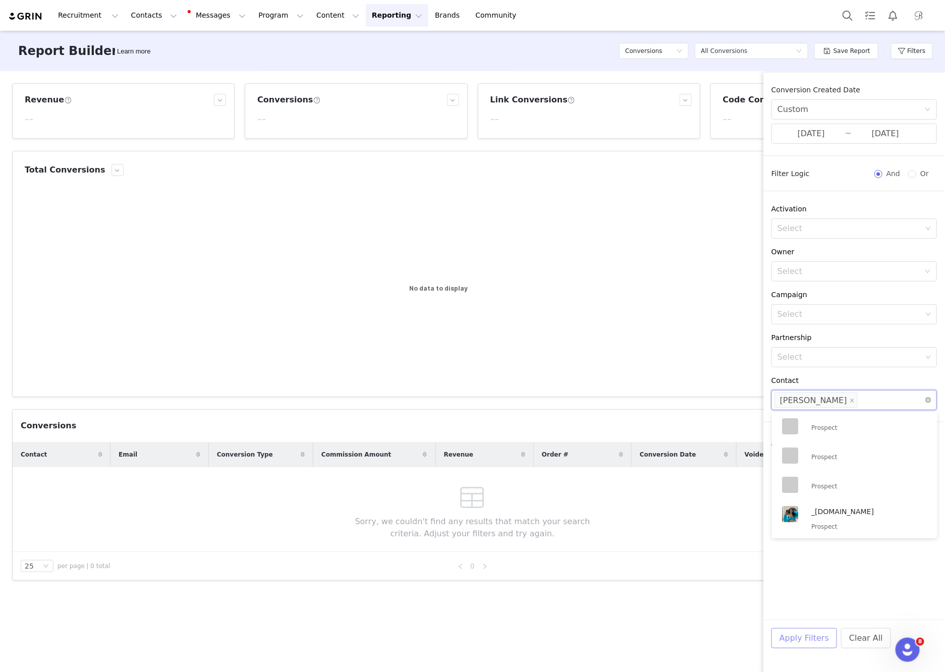
click at [806, 642] on button "Apply Filters" at bounding box center [805, 638] width 66 height 20
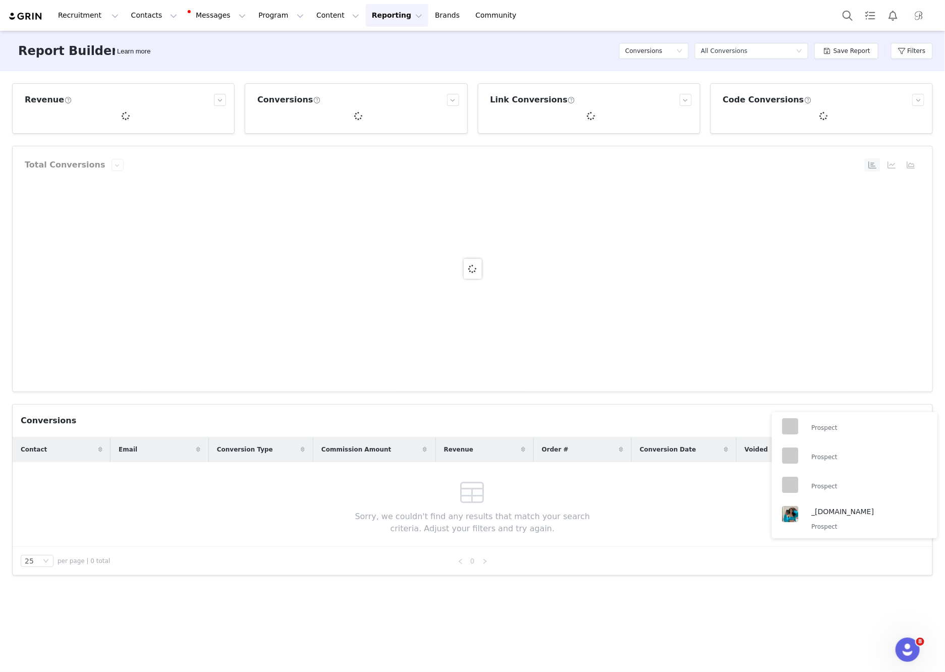
scroll to position [2, 0]
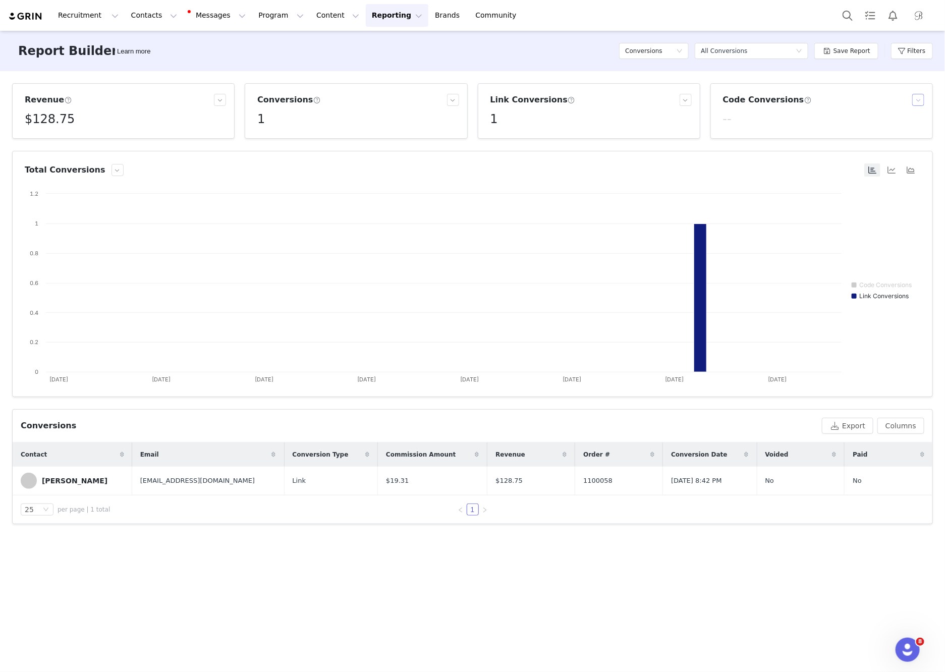
click at [919, 101] on button "button" at bounding box center [919, 100] width 12 height 12
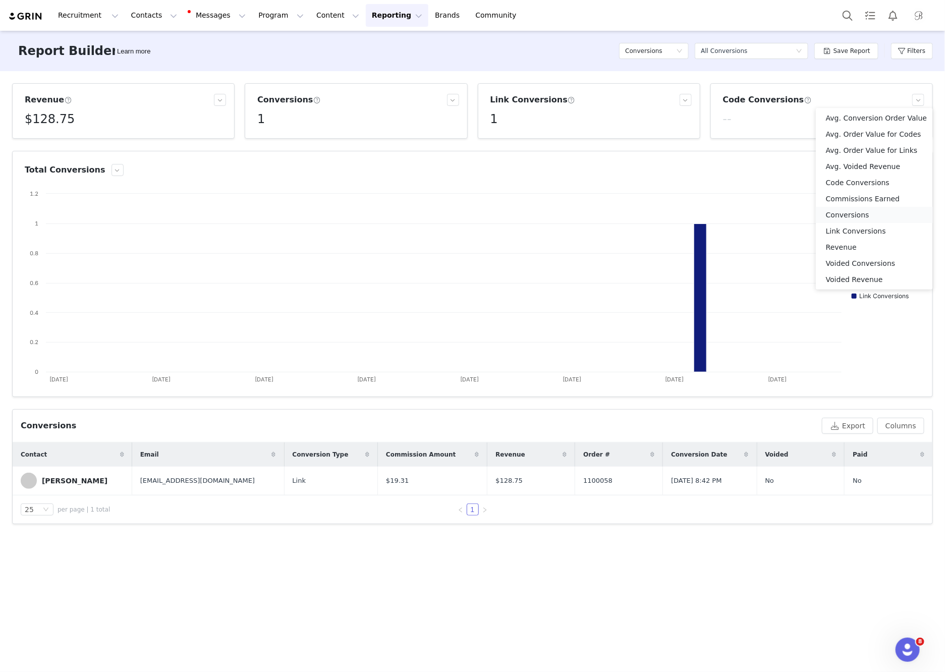
click at [873, 212] on li "Conversions" at bounding box center [874, 215] width 117 height 16
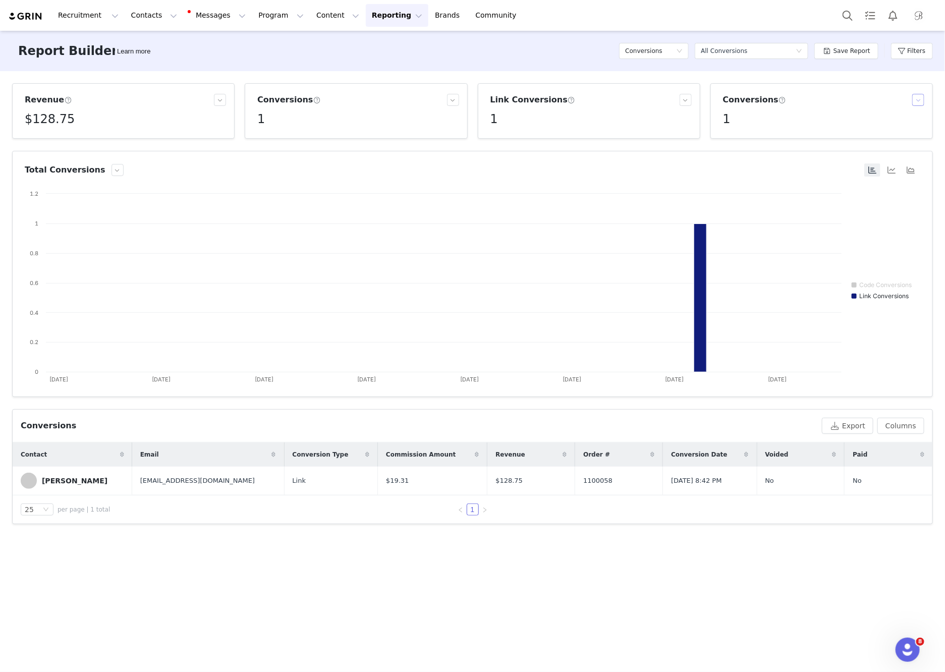
click at [917, 100] on button "button" at bounding box center [919, 100] width 12 height 12
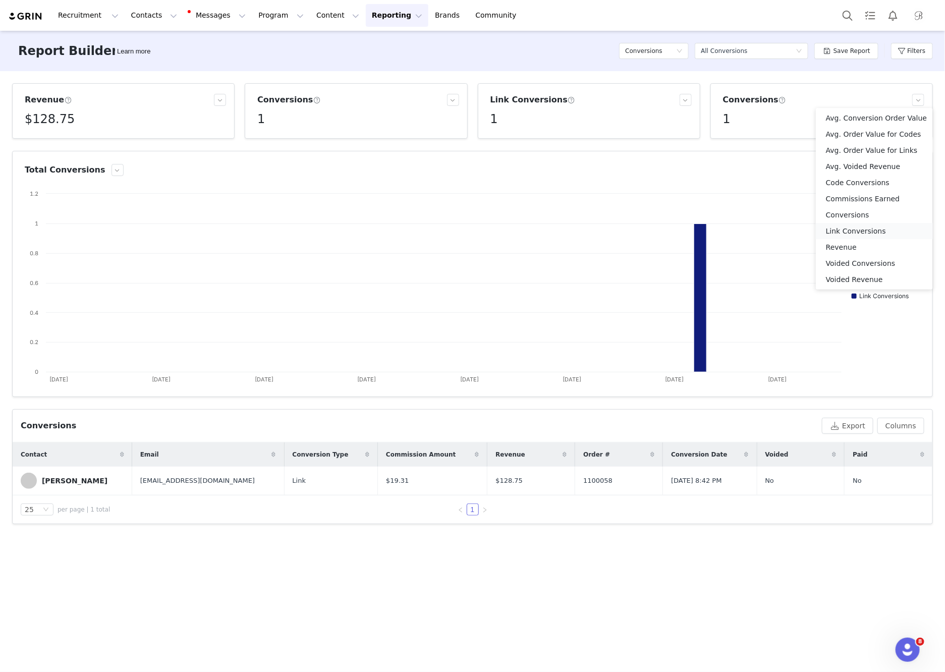
click at [872, 229] on li "Link Conversions" at bounding box center [874, 231] width 117 height 16
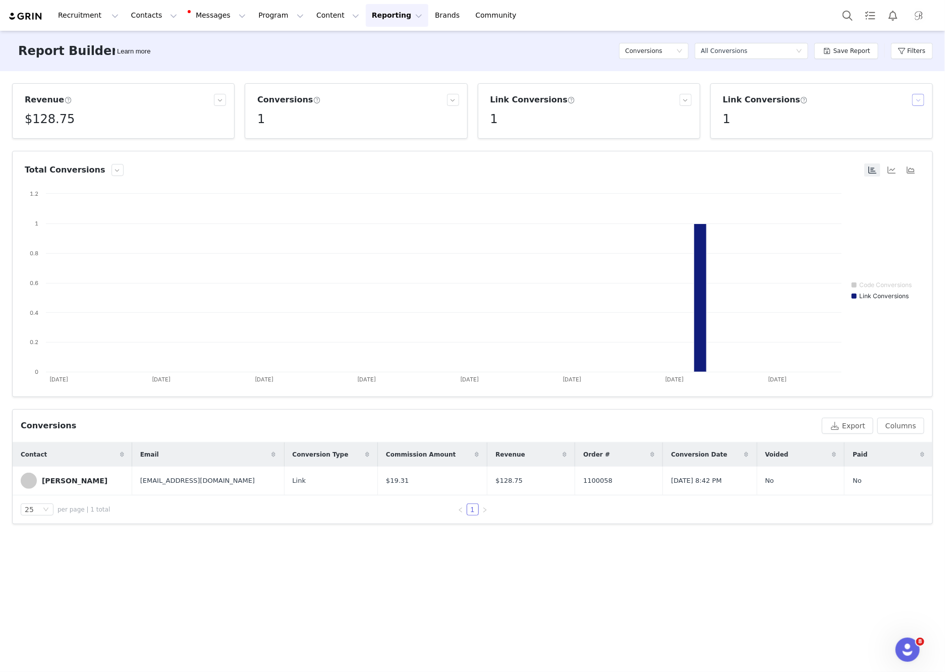
click at [921, 97] on button "button" at bounding box center [919, 100] width 12 height 12
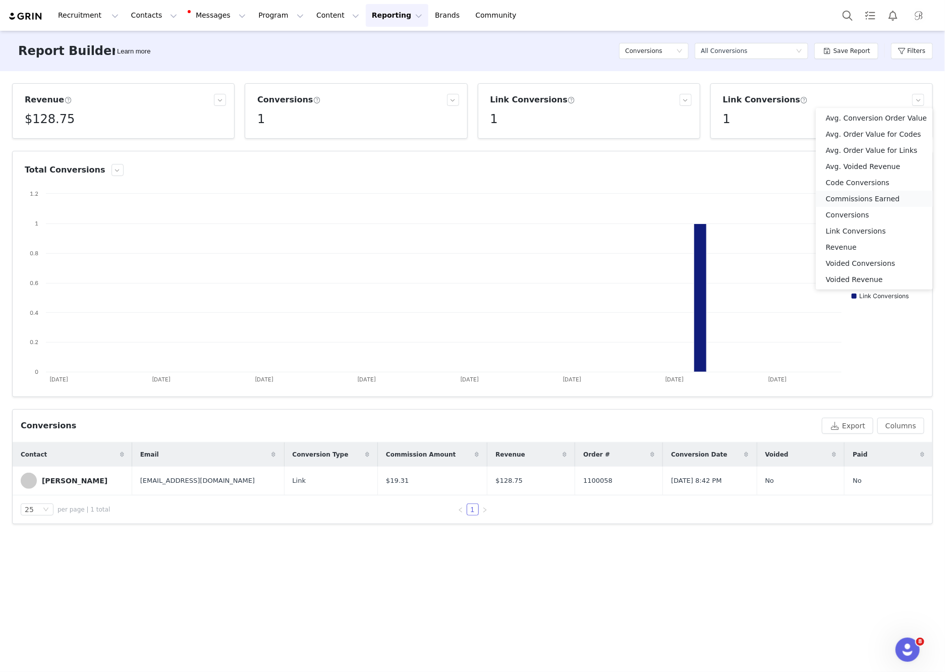
click at [885, 201] on li "Commissions Earned" at bounding box center [874, 199] width 117 height 16
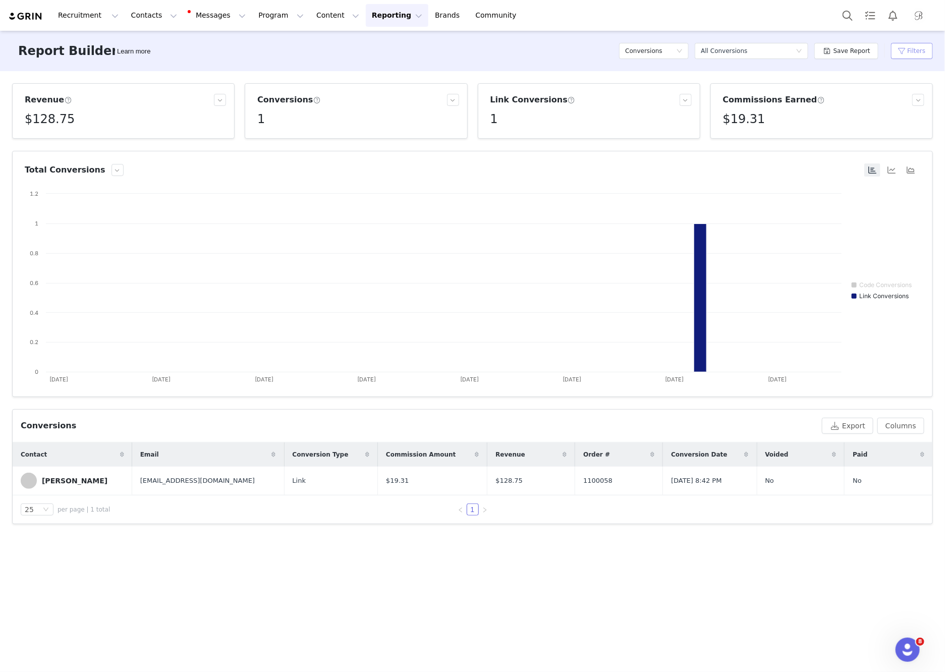
click at [914, 52] on button "Filters" at bounding box center [912, 51] width 42 height 16
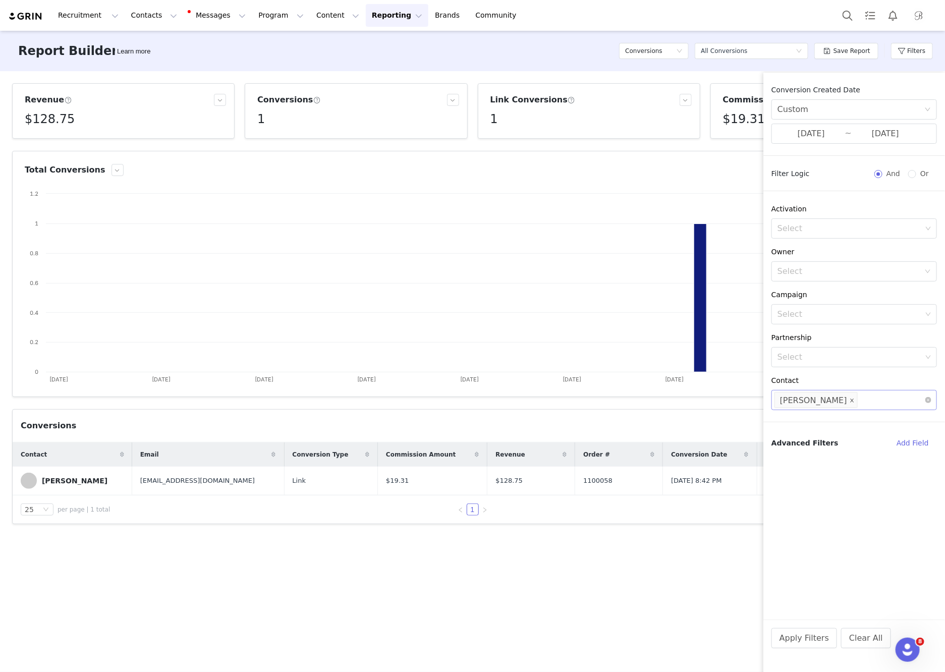
click at [850, 397] on span at bounding box center [852, 401] width 5 height 14
click at [840, 402] on div "Select" at bounding box center [850, 400] width 144 height 10
type input "jen dorie"
click at [849, 431] on p "[PERSON_NAME]" at bounding box center [865, 426] width 106 height 11
click at [804, 636] on button "Apply Filters" at bounding box center [805, 638] width 66 height 20
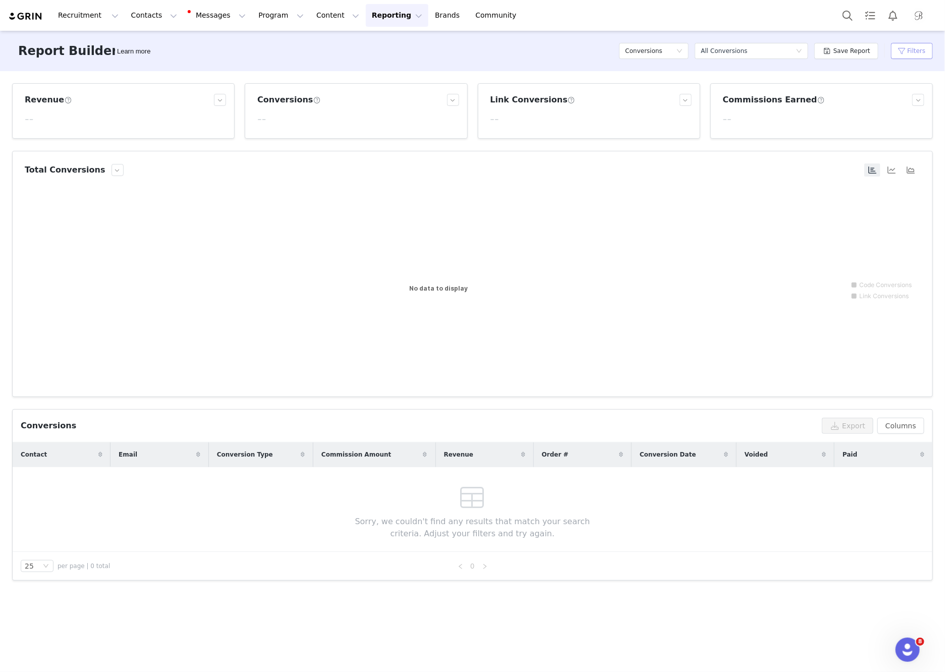
click at [917, 50] on button "Filters" at bounding box center [912, 51] width 42 height 16
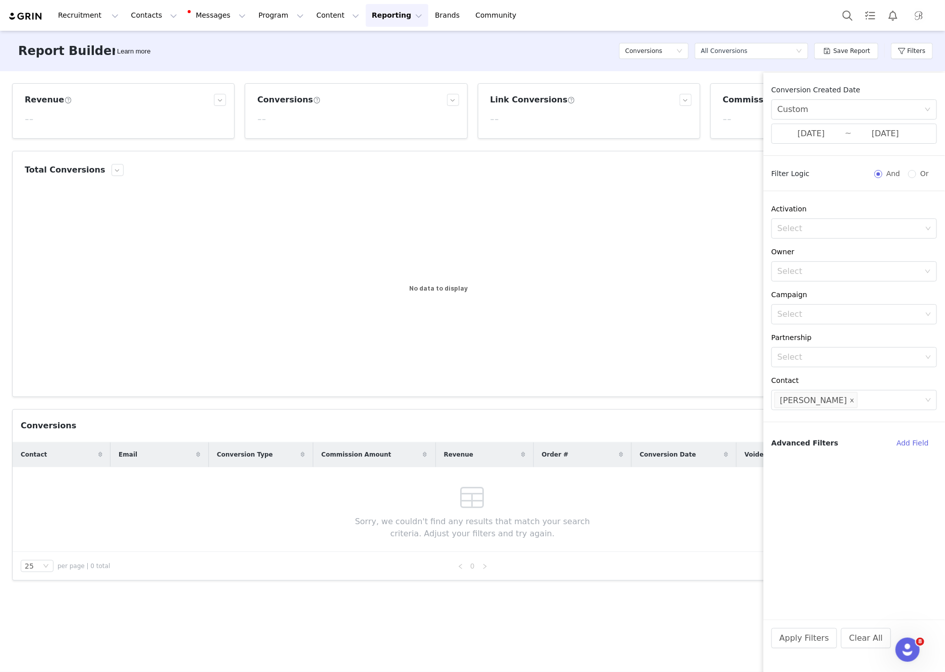
click at [819, 408] on div "Select Jen Dorie" at bounding box center [851, 400] width 152 height 19
click at [850, 403] on icon "icon: close" at bounding box center [852, 401] width 5 height 6
click at [828, 403] on div "Select" at bounding box center [850, 400] width 144 height 10
type input "monique caves"
click at [836, 441] on p "Creator" at bounding box center [865, 441] width 106 height 11
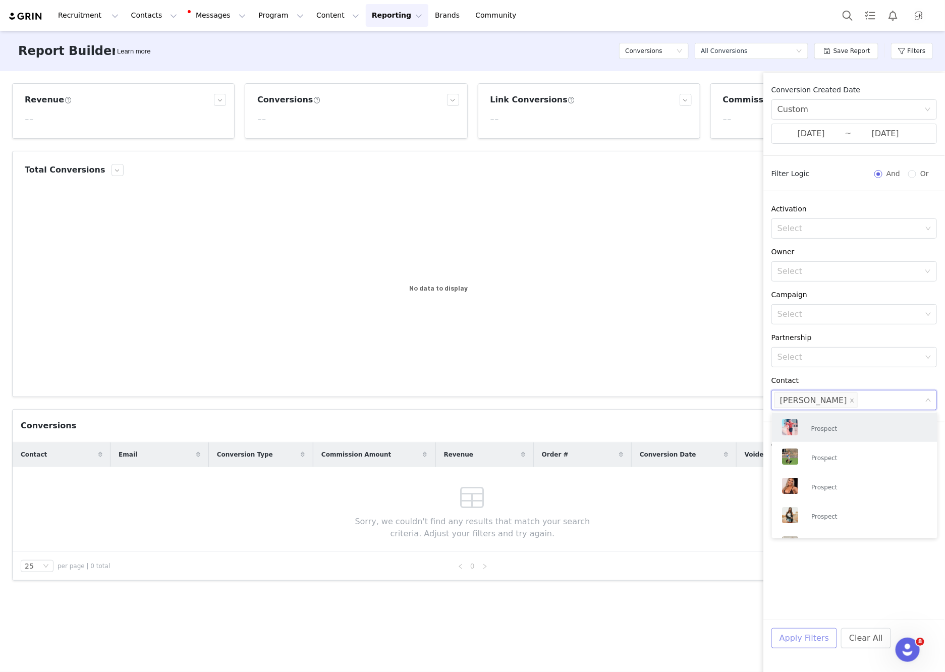
click at [799, 641] on button "Apply Filters" at bounding box center [805, 638] width 66 height 20
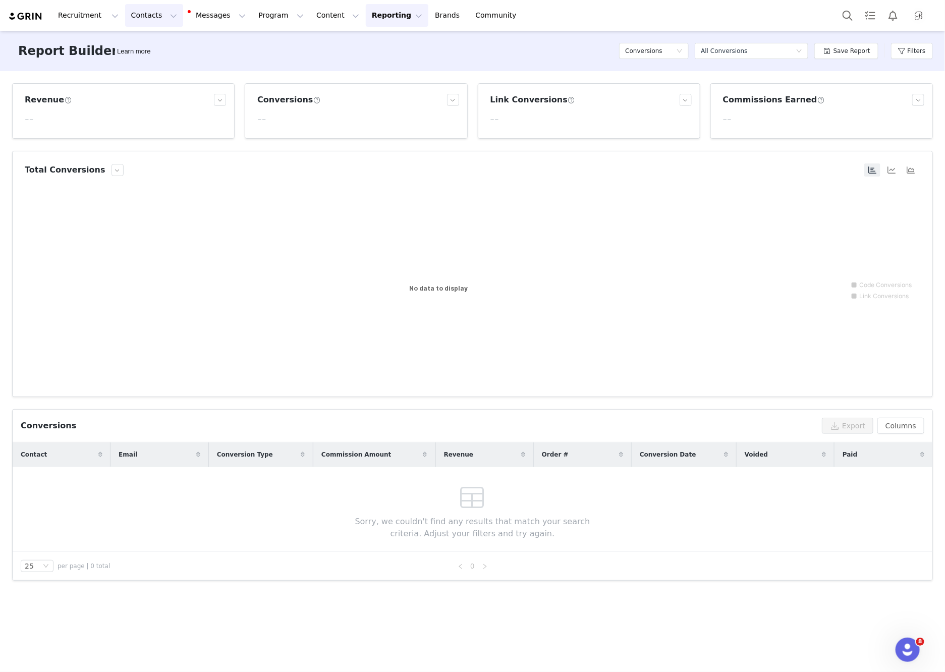
click at [137, 22] on button "Contacts Contacts" at bounding box center [154, 15] width 58 height 23
click at [134, 49] on p "Creators" at bounding box center [141, 44] width 30 height 11
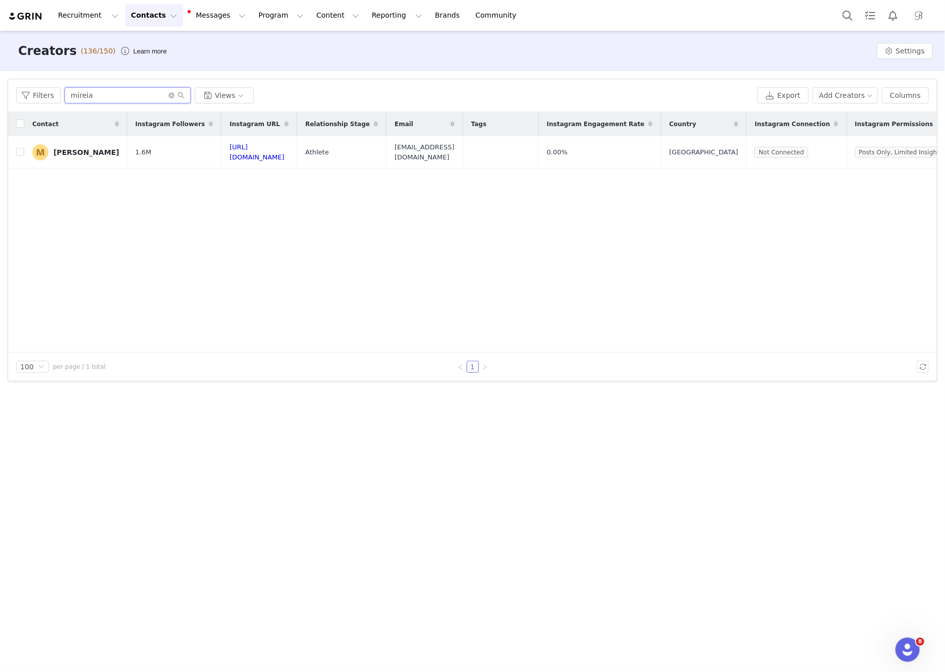
drag, startPoint x: 123, startPoint y: 94, endPoint x: 68, endPoint y: 92, distance: 55.5
click at [68, 92] on input "mireia" at bounding box center [128, 95] width 126 height 16
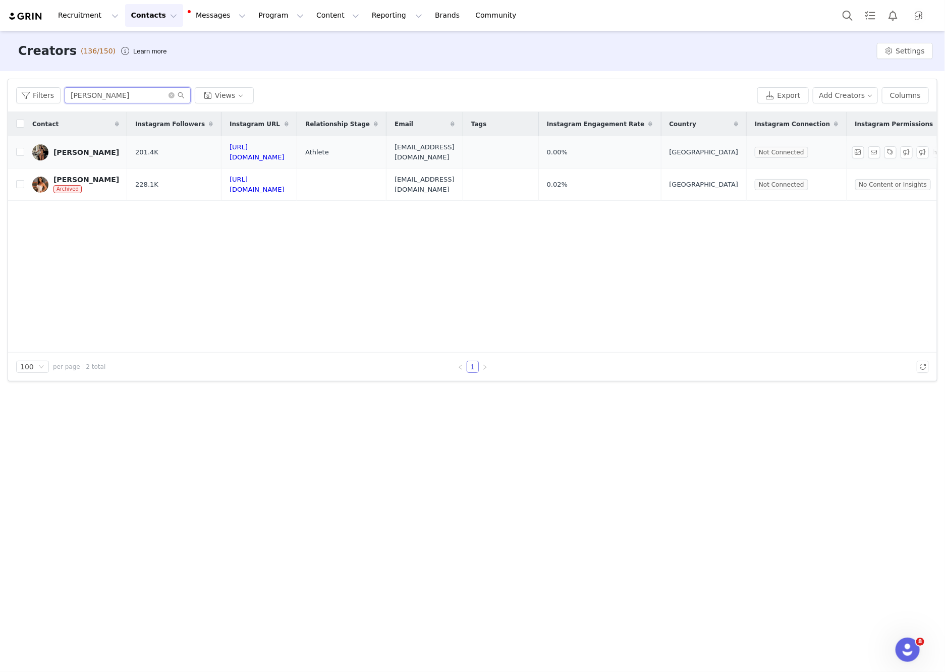
type input "monique"
click at [73, 150] on div "[PERSON_NAME]" at bounding box center [86, 152] width 66 height 8
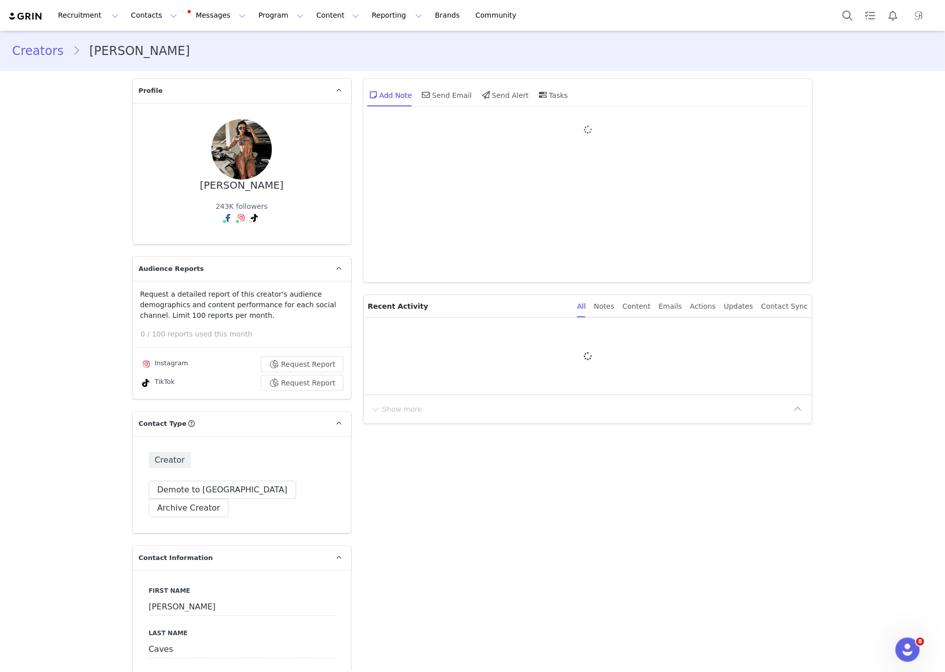
type input "+1 (United States)"
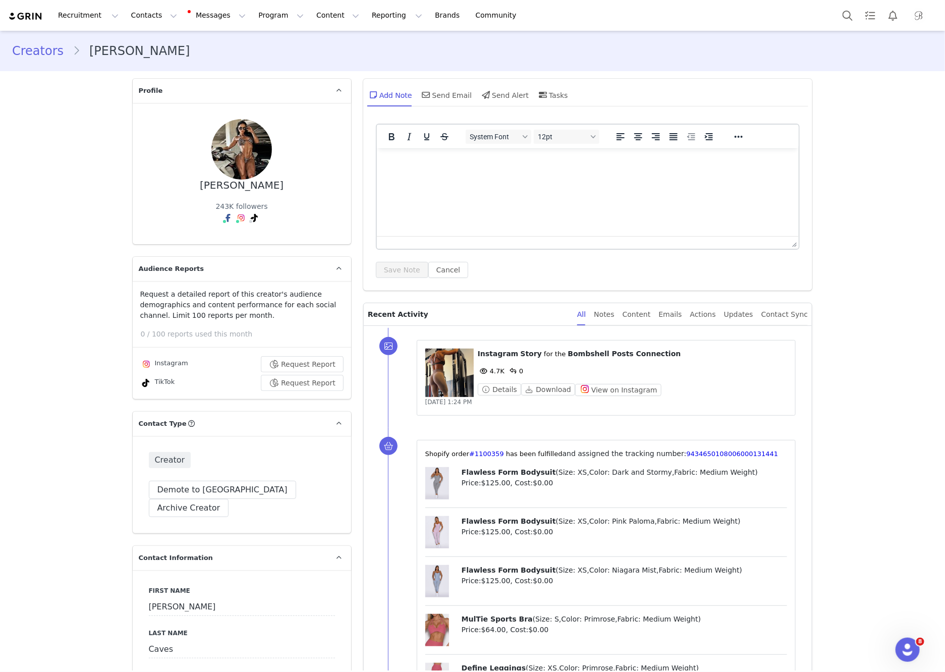
scroll to position [2160, 0]
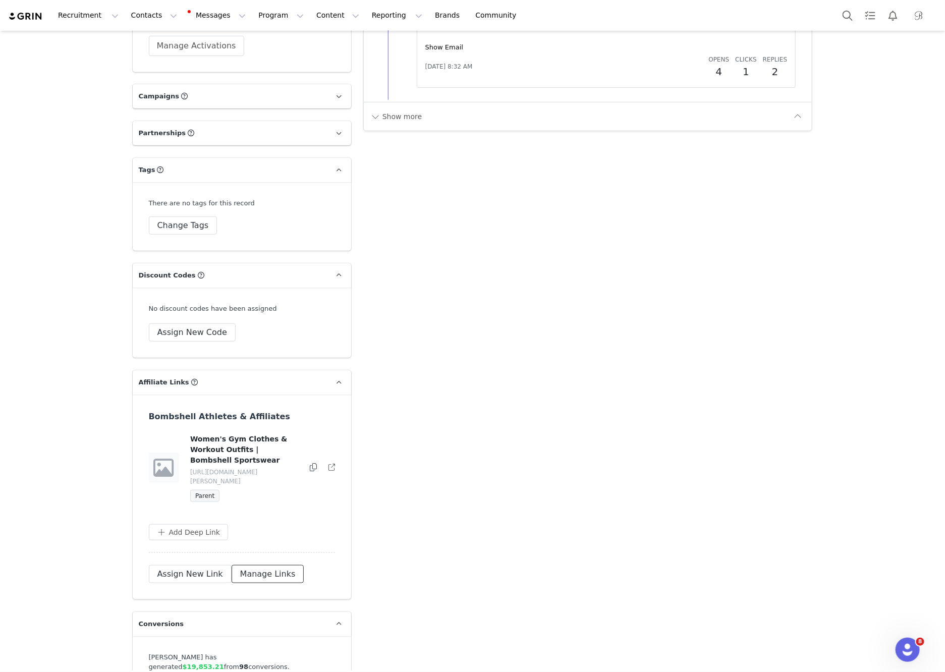
click at [281, 565] on button "Manage Links" at bounding box center [268, 574] width 73 height 18
click at [307, 462] on button "button" at bounding box center [311, 468] width 12 height 12
click at [282, 514] on span "Edit End Date" at bounding box center [268, 514] width 48 height 11
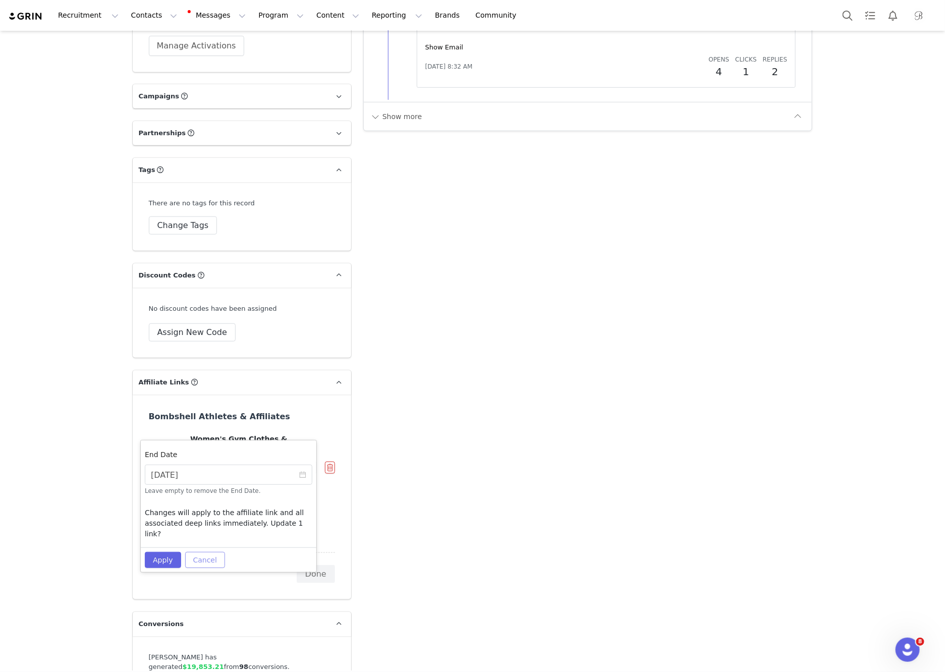
click at [206, 552] on button "Cancel" at bounding box center [205, 560] width 40 height 16
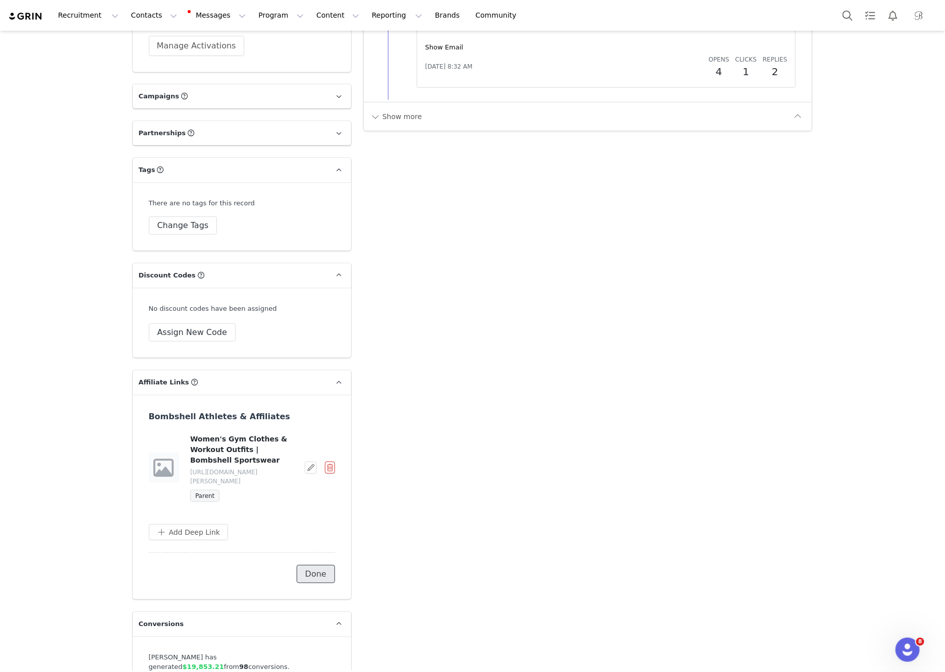
click at [331, 565] on button "Done" at bounding box center [316, 574] width 38 height 18
click at [151, 24] on button "Contacts Contacts" at bounding box center [154, 15] width 58 height 23
click at [146, 47] on p "Creators" at bounding box center [141, 44] width 30 height 11
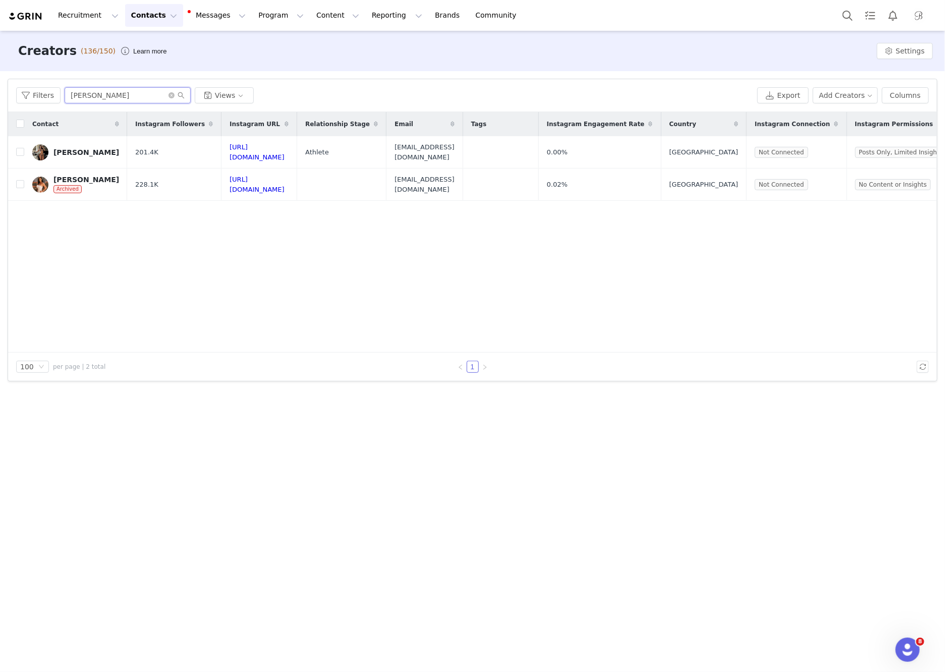
click at [127, 94] on input "monique" at bounding box center [128, 95] width 126 height 16
type input "jen dorie"
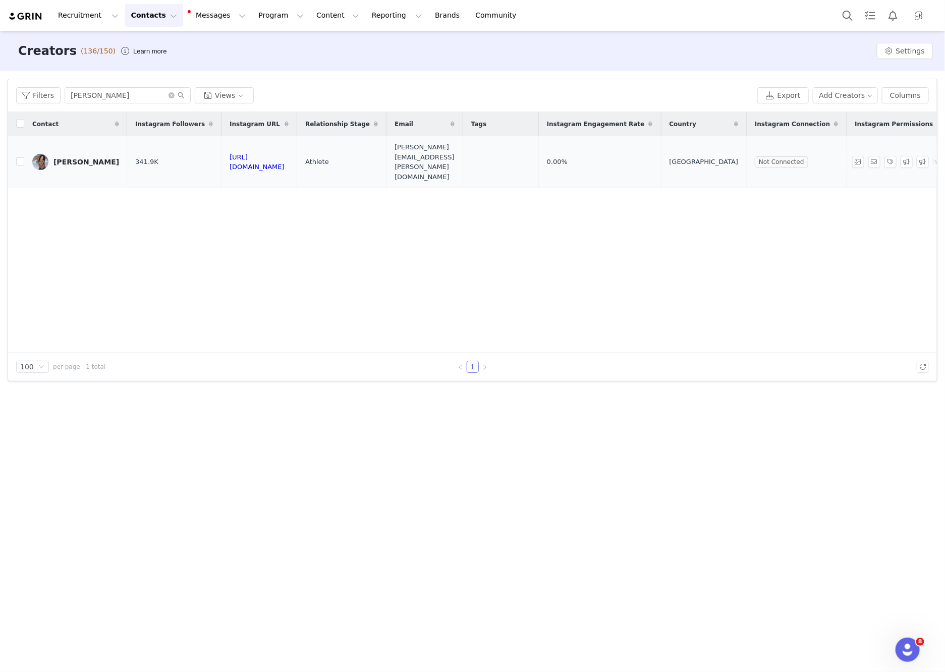
click at [62, 158] on div "[PERSON_NAME]" at bounding box center [86, 162] width 66 height 8
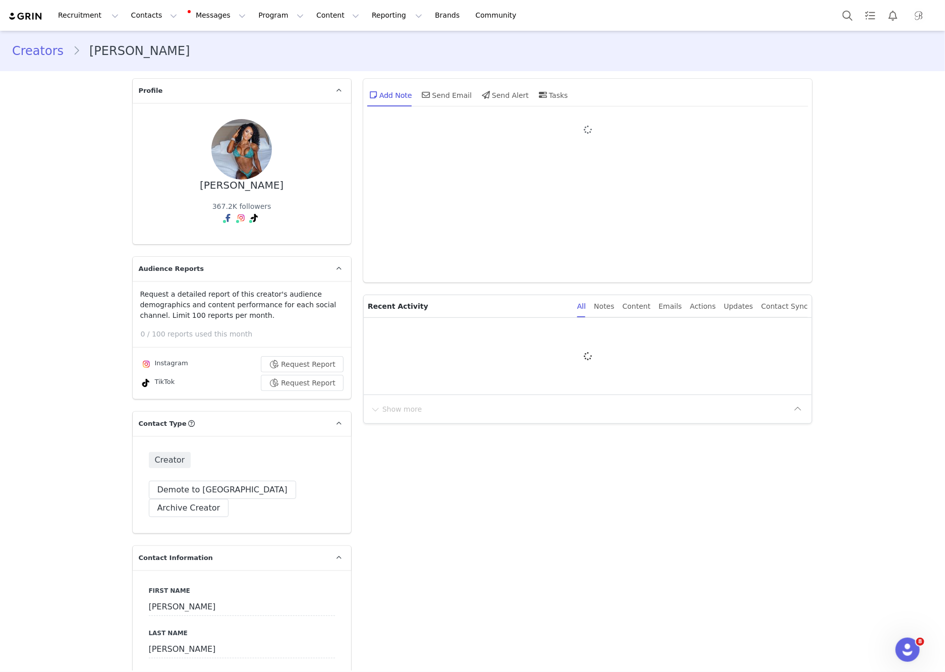
type input "+1 (United States)"
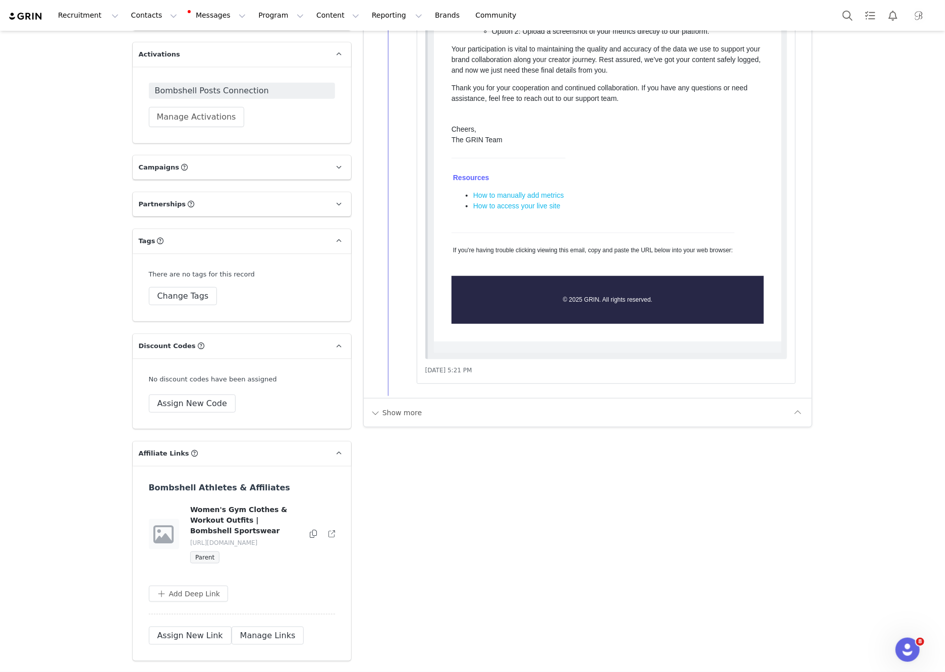
scroll to position [2288, 0]
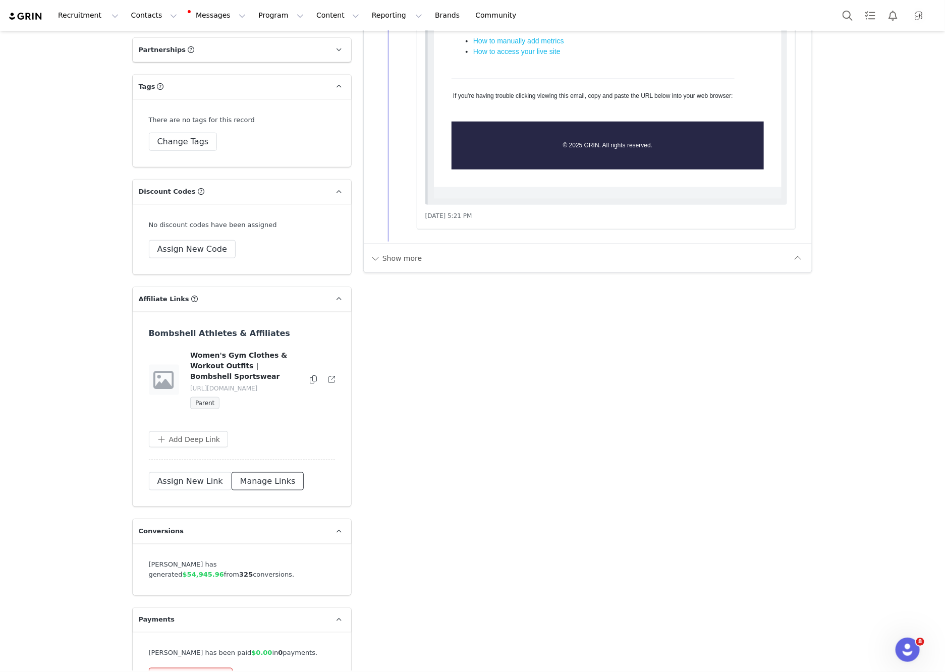
click at [258, 472] on button "Manage Links" at bounding box center [268, 481] width 73 height 18
click at [311, 374] on button "button" at bounding box center [311, 380] width 12 height 12
click at [284, 427] on span "Edit End Date" at bounding box center [268, 425] width 48 height 11
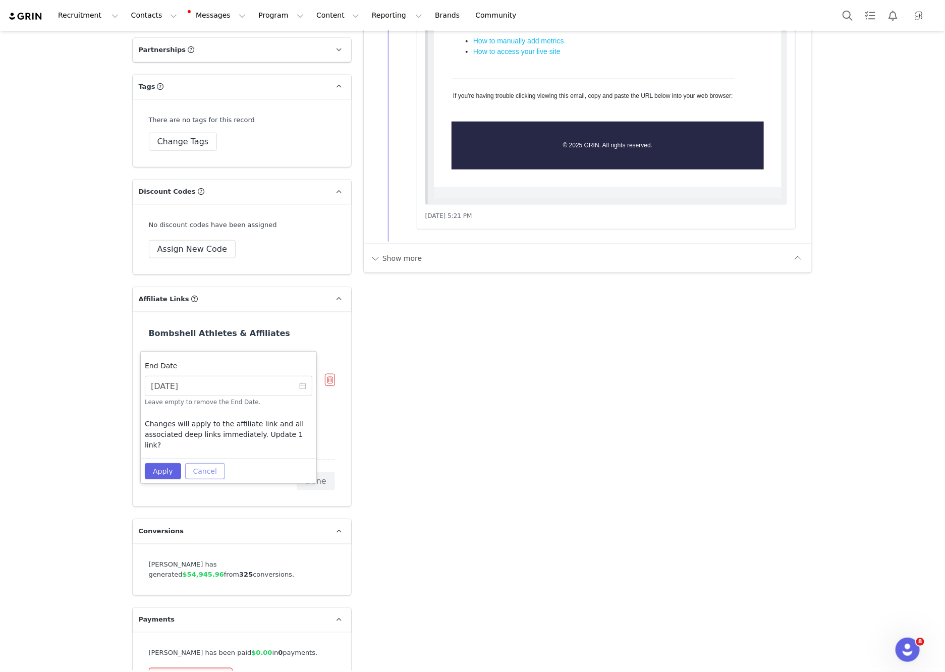
click at [198, 467] on button "Cancel" at bounding box center [205, 471] width 40 height 16
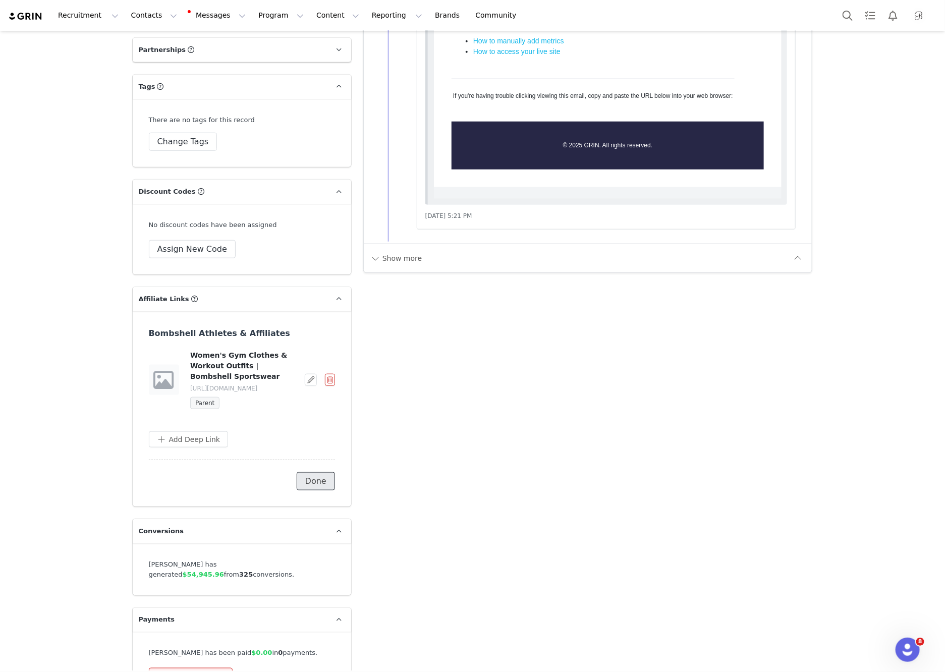
click at [308, 472] on button "Done" at bounding box center [316, 481] width 38 height 18
click at [310, 20] on button "Content Content" at bounding box center [337, 15] width 55 height 23
click at [314, 44] on p "Creator Content" at bounding box center [326, 44] width 57 height 11
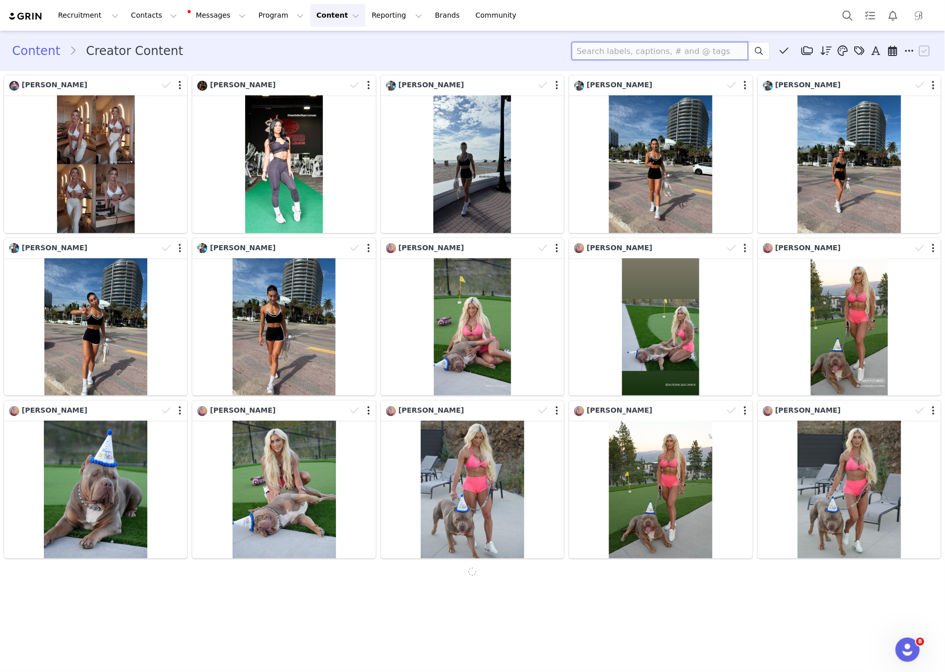
click at [603, 46] on input at bounding box center [660, 51] width 177 height 18
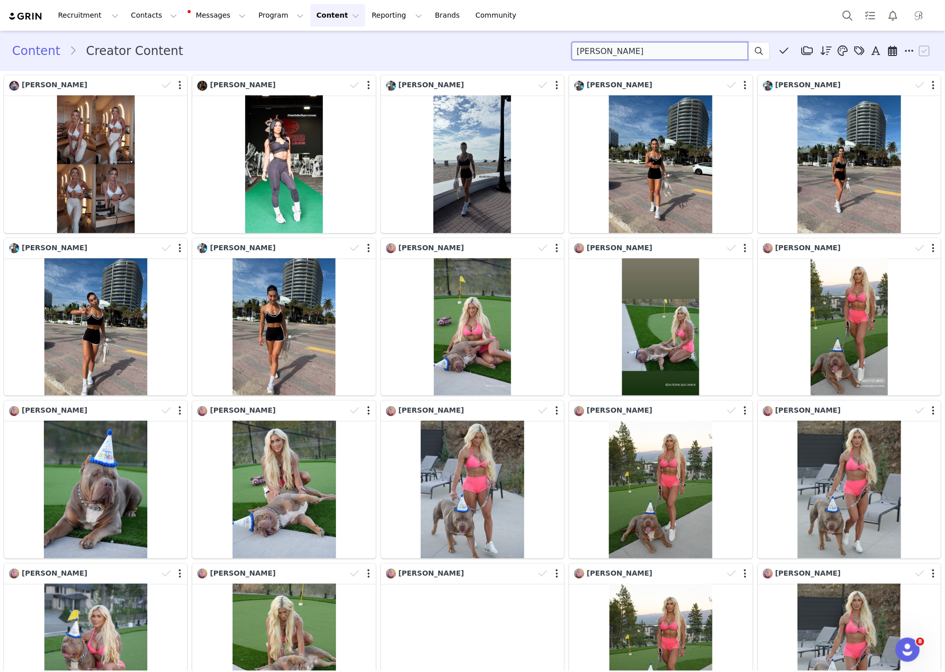
type input "MONIQUE"
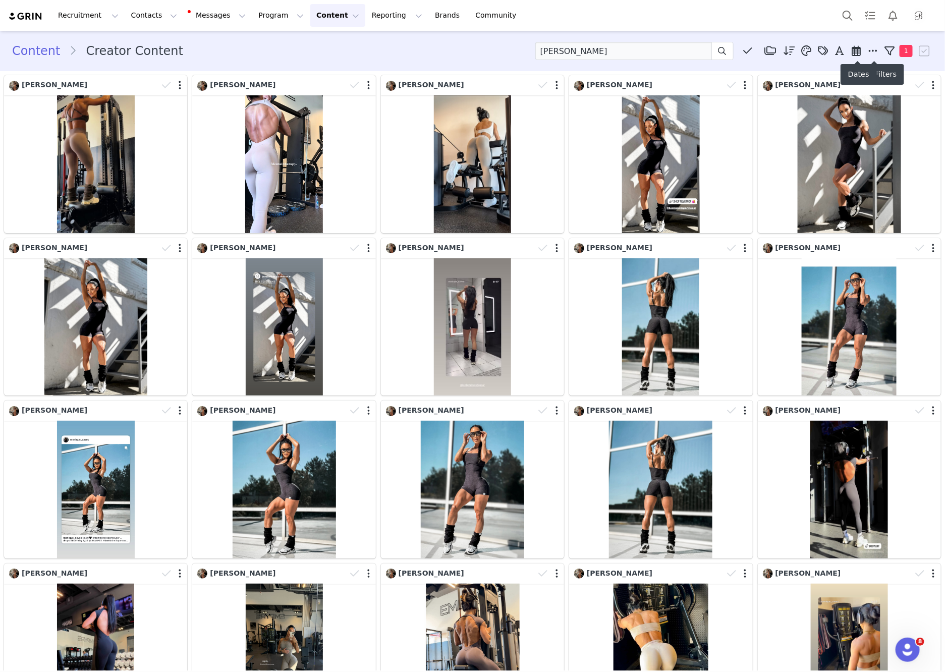
click at [857, 46] on icon at bounding box center [856, 51] width 9 height 10
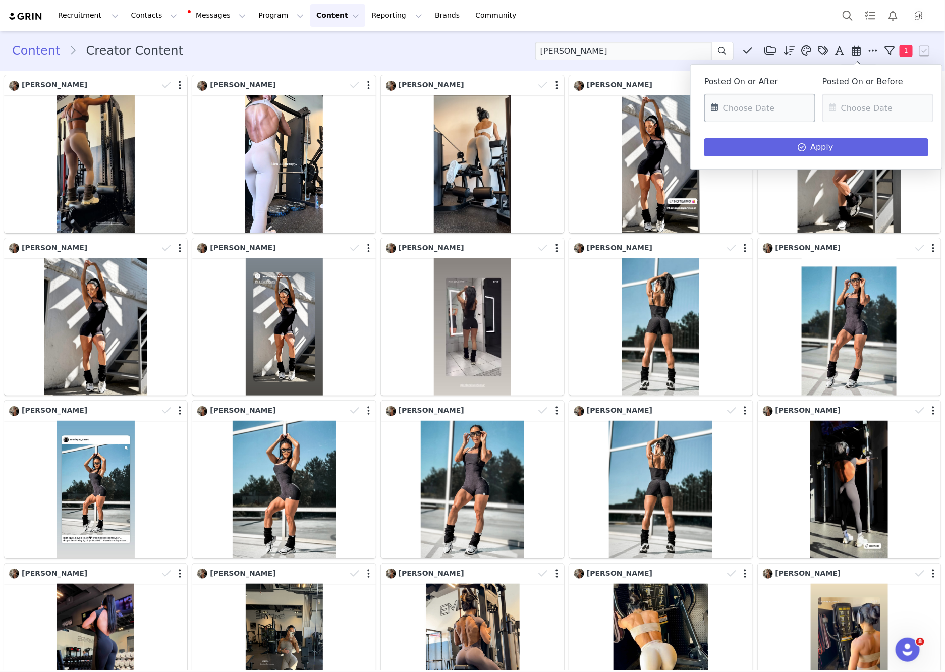
click at [774, 113] on input "text" at bounding box center [760, 108] width 111 height 28
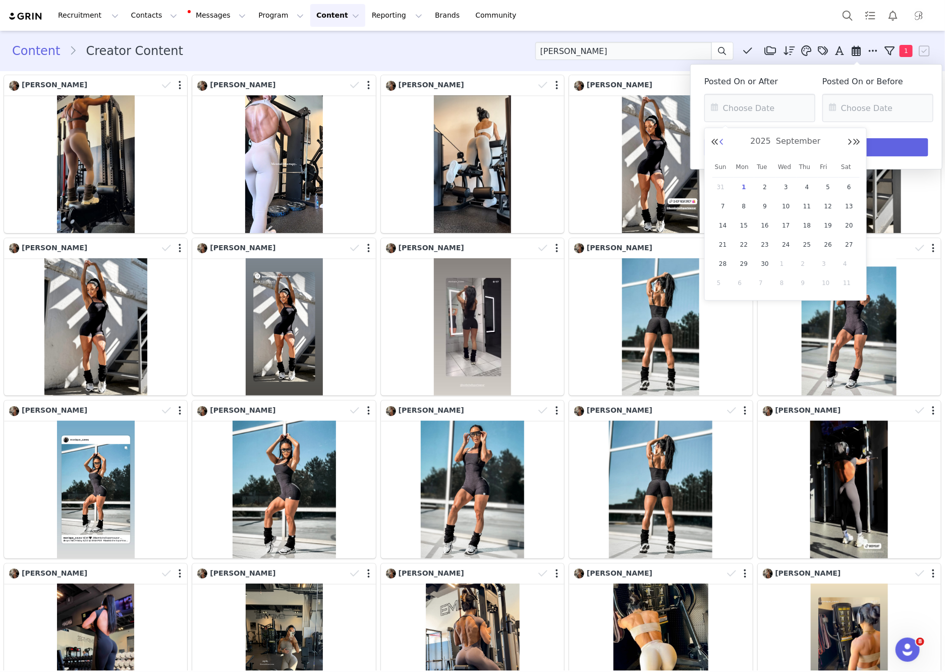
click at [719, 141] on button "Previous Month" at bounding box center [721, 142] width 5 height 8
click at [830, 190] on span "1" at bounding box center [828, 187] width 12 height 12
type input "[DATE]"
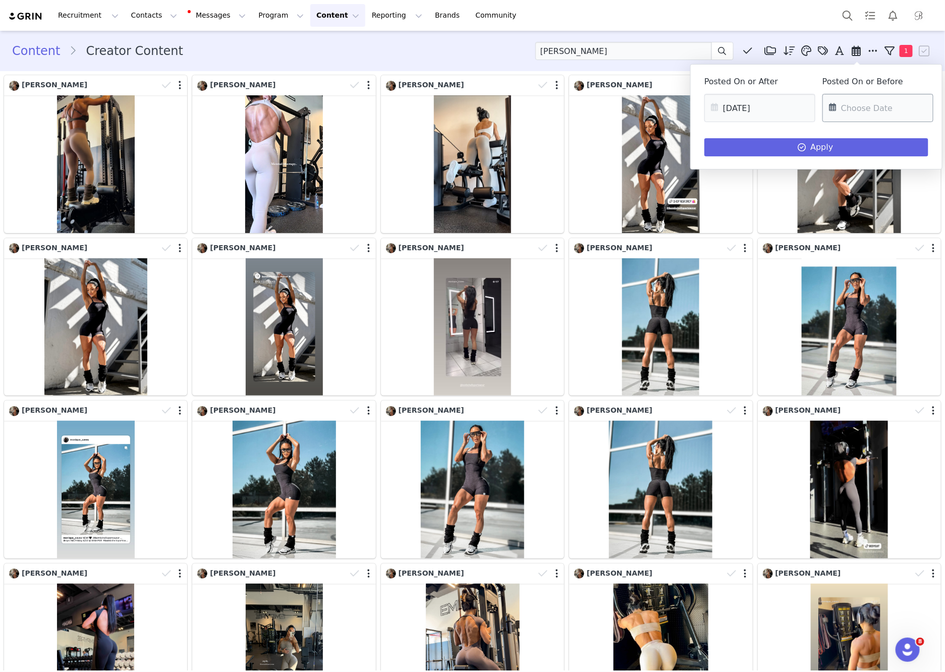
click at [862, 108] on input "text" at bounding box center [878, 108] width 111 height 28
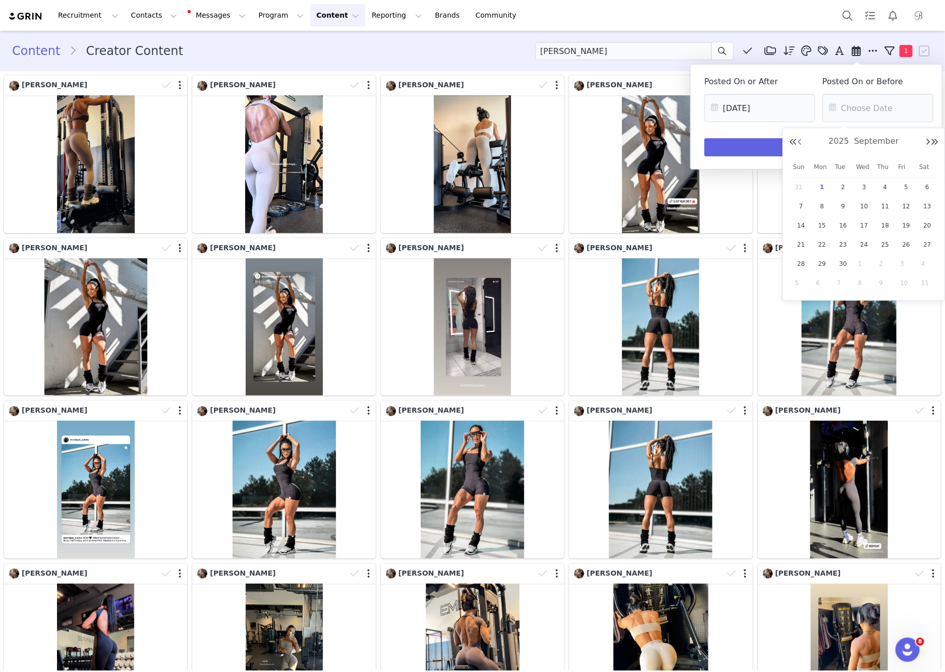
click at [798, 139] on button "Previous Month" at bounding box center [799, 142] width 5 height 8
click at [796, 282] on span "31" at bounding box center [801, 283] width 12 height 12
type input "[DATE]"
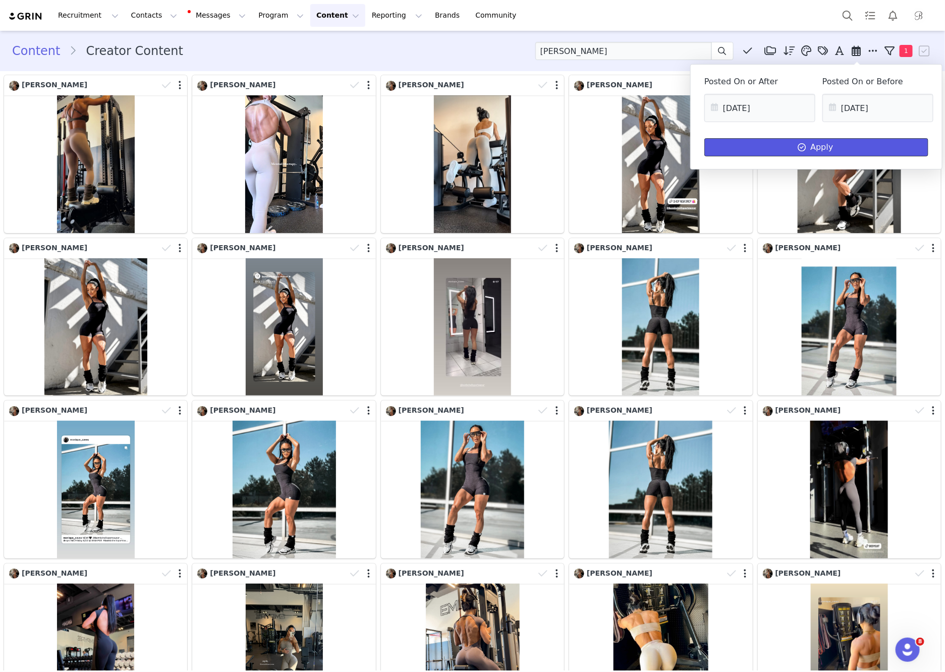
click at [818, 144] on button "Apply" at bounding box center [817, 147] width 224 height 18
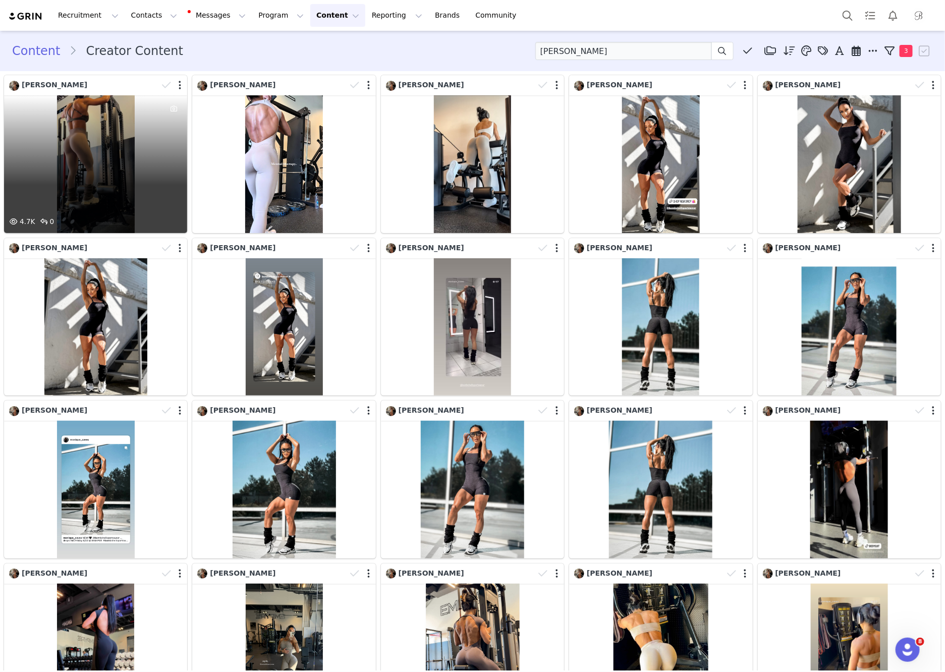
click at [73, 143] on div "4.7K 0" at bounding box center [95, 164] width 183 height 138
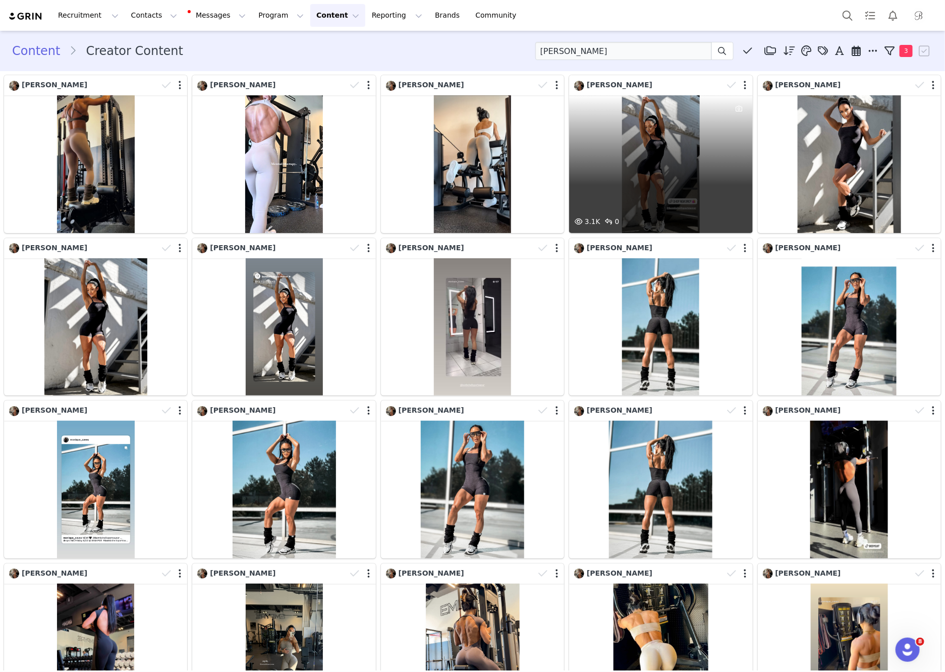
click at [689, 185] on div "3.1K 0" at bounding box center [660, 164] width 183 height 138
click at [710, 166] on div "3.1K 0" at bounding box center [660, 164] width 183 height 138
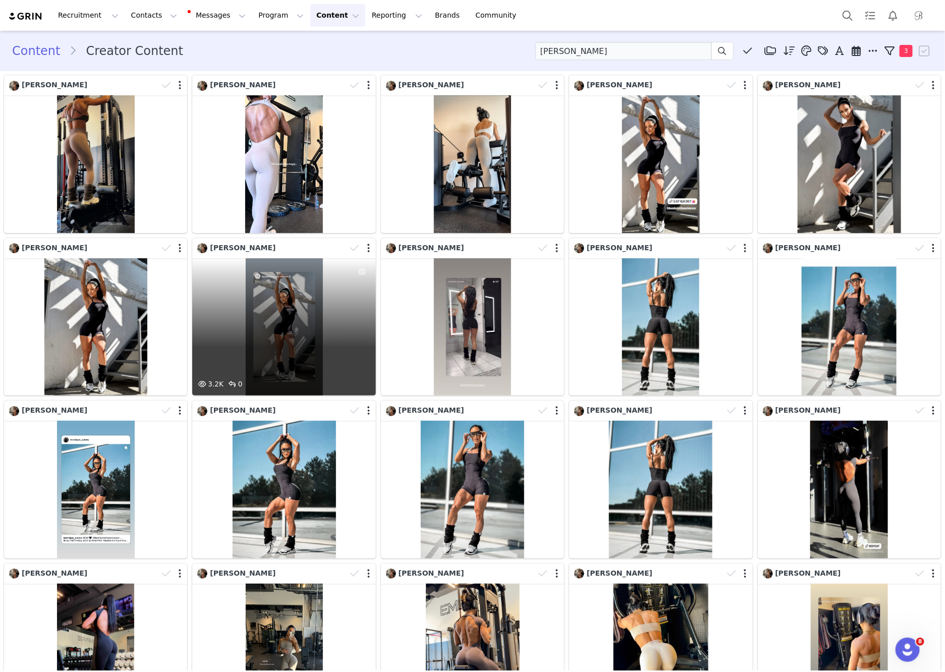
click at [294, 322] on div "3.2K 0" at bounding box center [283, 327] width 183 height 138
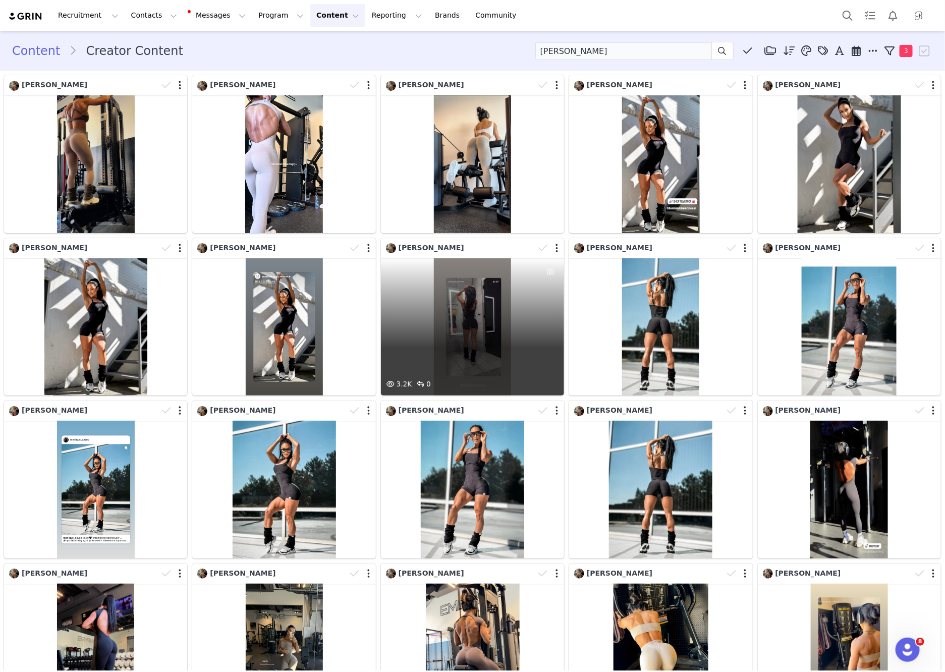
click at [474, 339] on div "3.2K 0" at bounding box center [472, 327] width 183 height 138
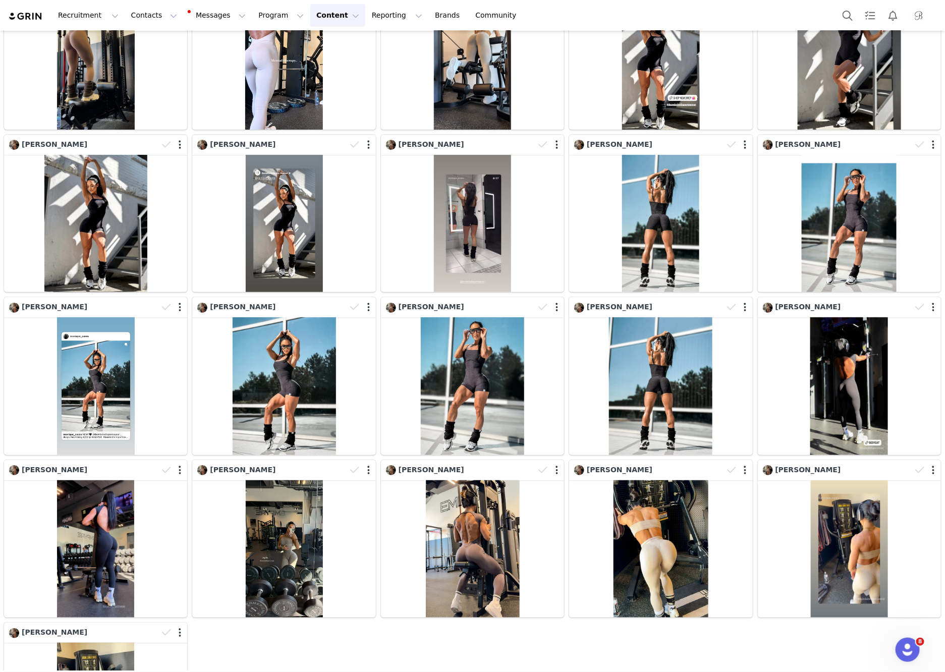
scroll to position [117, 0]
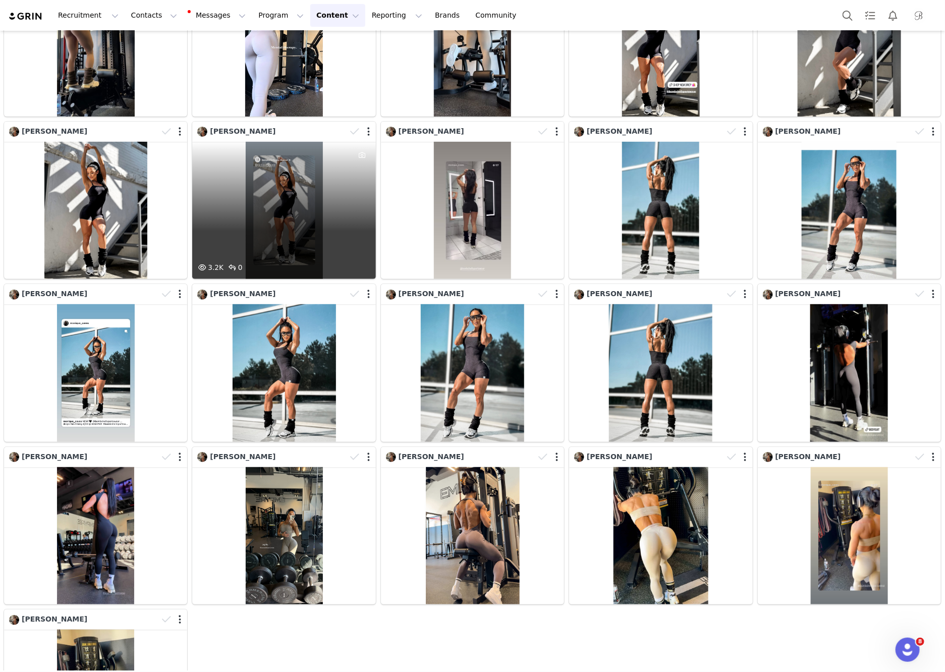
click at [279, 212] on div "3.2K 0" at bounding box center [283, 211] width 183 height 138
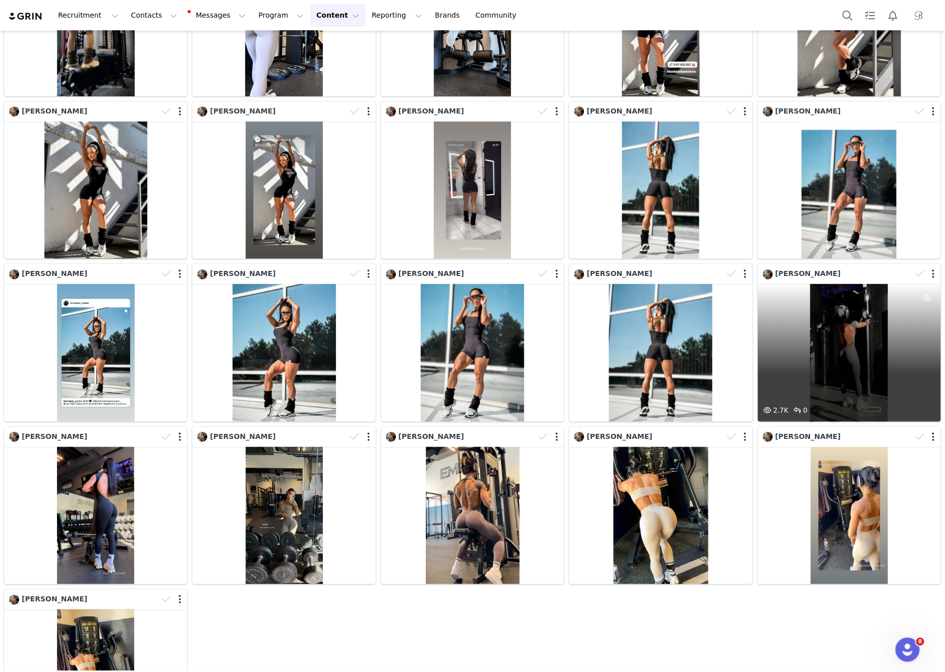
scroll to position [146, 0]
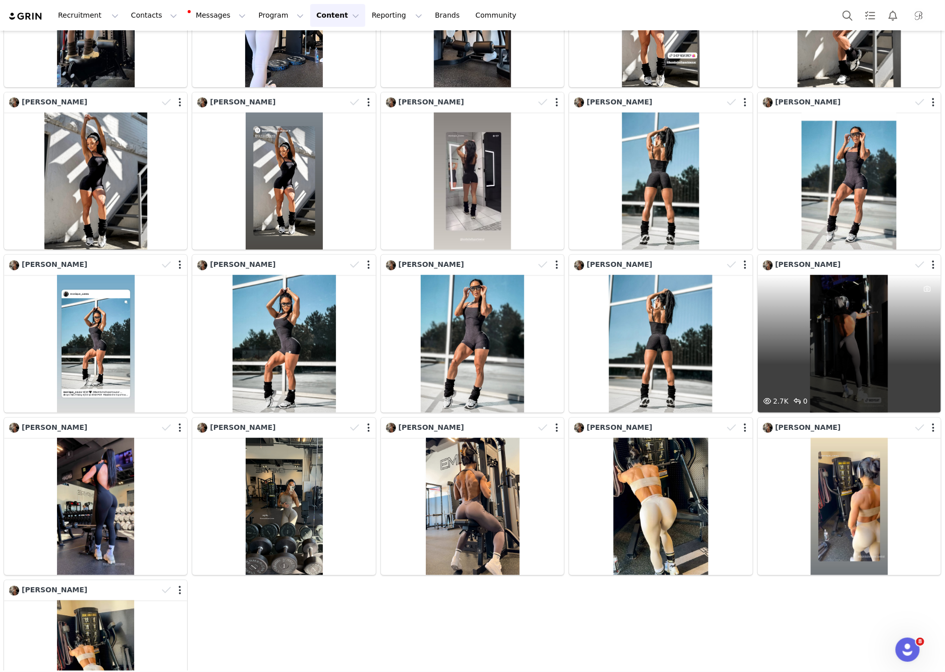
click at [840, 366] on div "2.7K 0" at bounding box center [849, 344] width 183 height 138
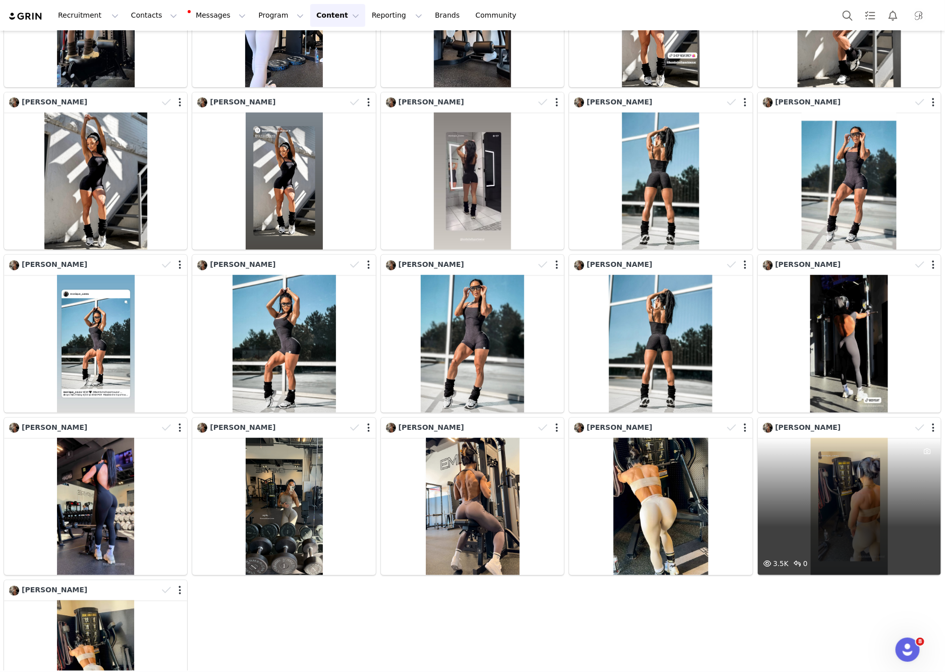
click at [864, 474] on div "3.5K 0" at bounding box center [849, 507] width 183 height 138
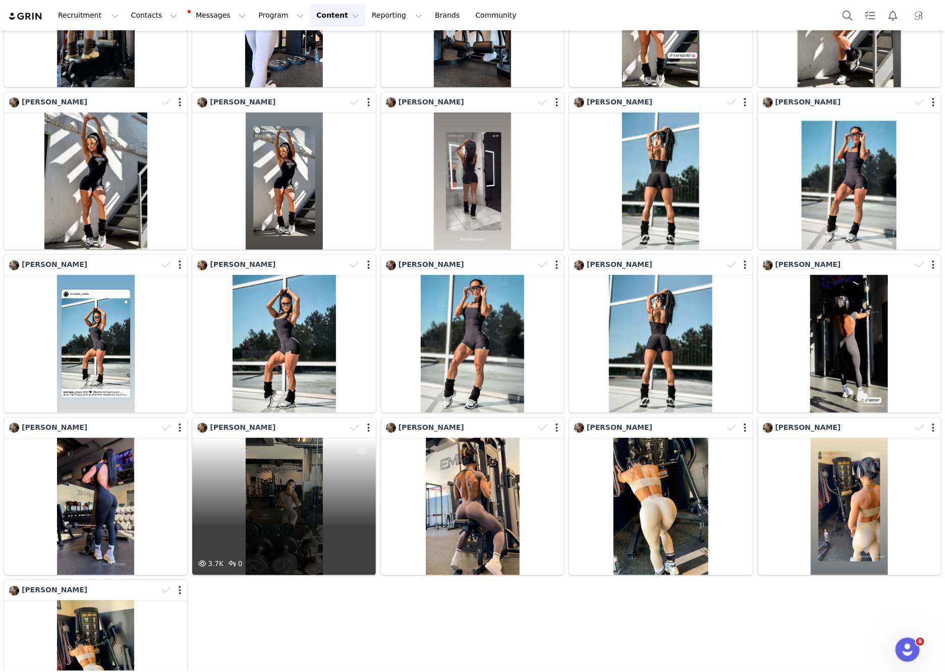
click at [344, 502] on div "3.7K 0" at bounding box center [283, 507] width 183 height 138
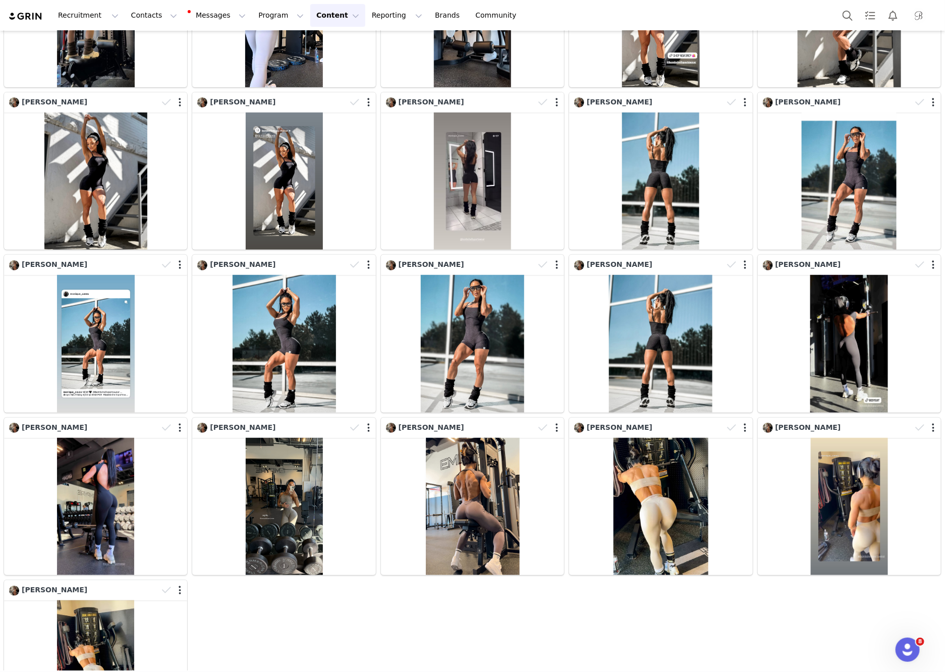
scroll to position [0, 0]
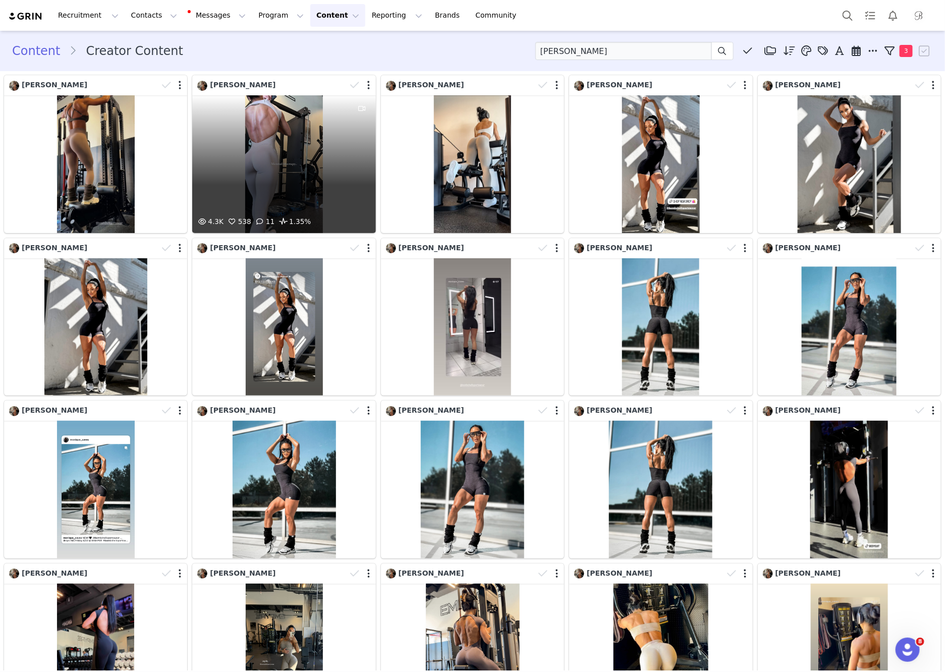
click at [320, 176] on div "4.3K 538 11 1.35%" at bounding box center [283, 164] width 183 height 138
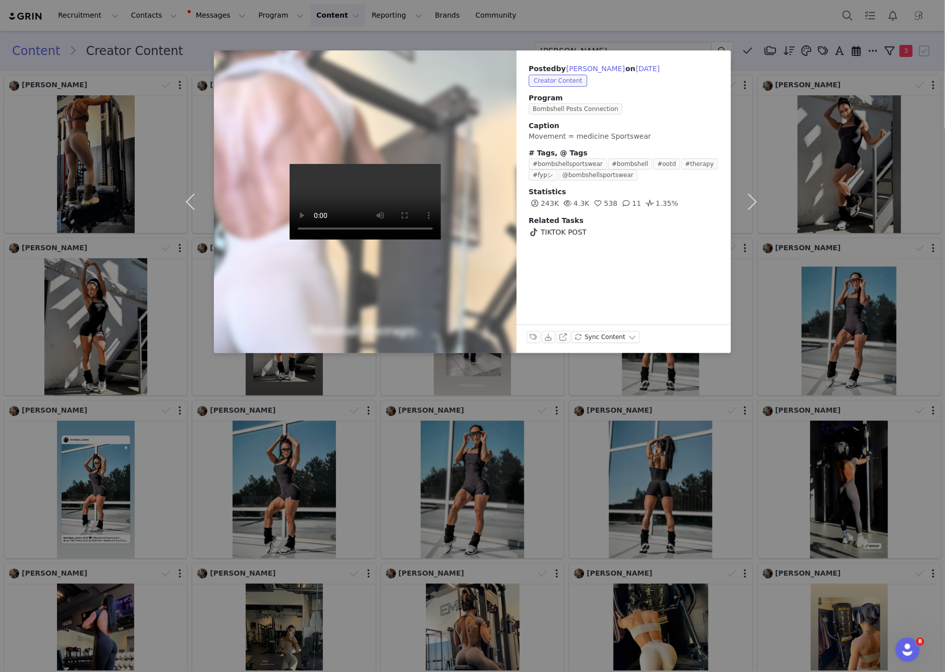
click at [489, 40] on div "Posted by Monique Caves on Aug 25, 2025 Creator Content Program Bombshell Posts…" at bounding box center [472, 336] width 945 height 672
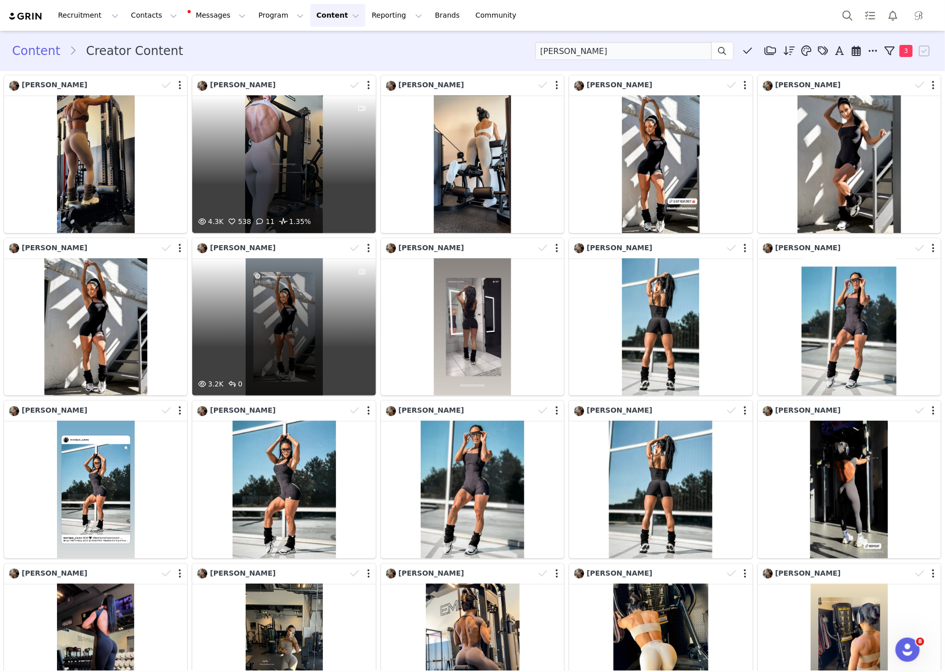
click at [338, 183] on div "4.3K 538 11 1.35%" at bounding box center [283, 164] width 183 height 138
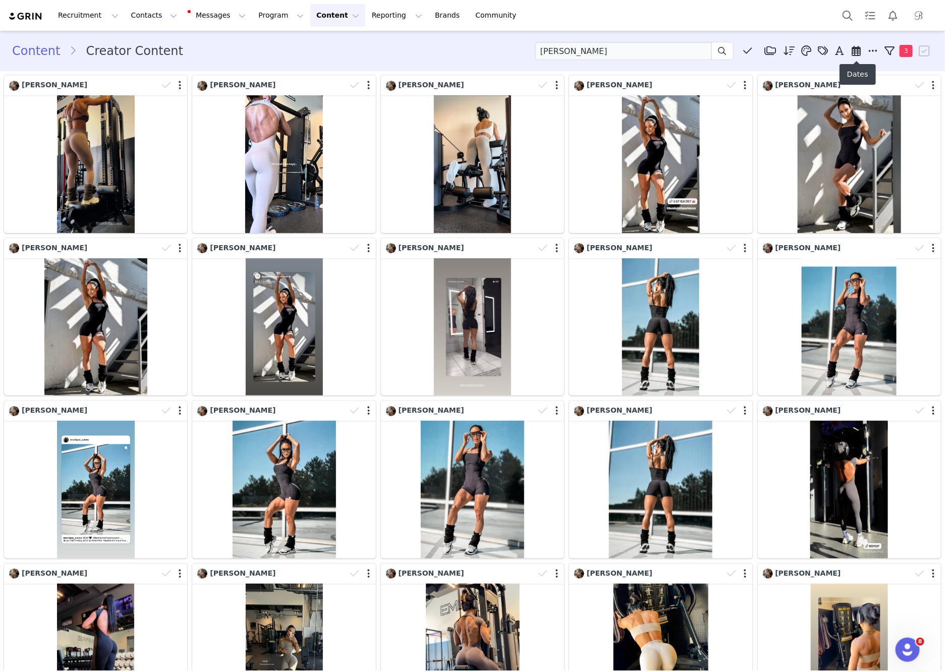
click at [870, 48] on icon at bounding box center [873, 51] width 9 height 10
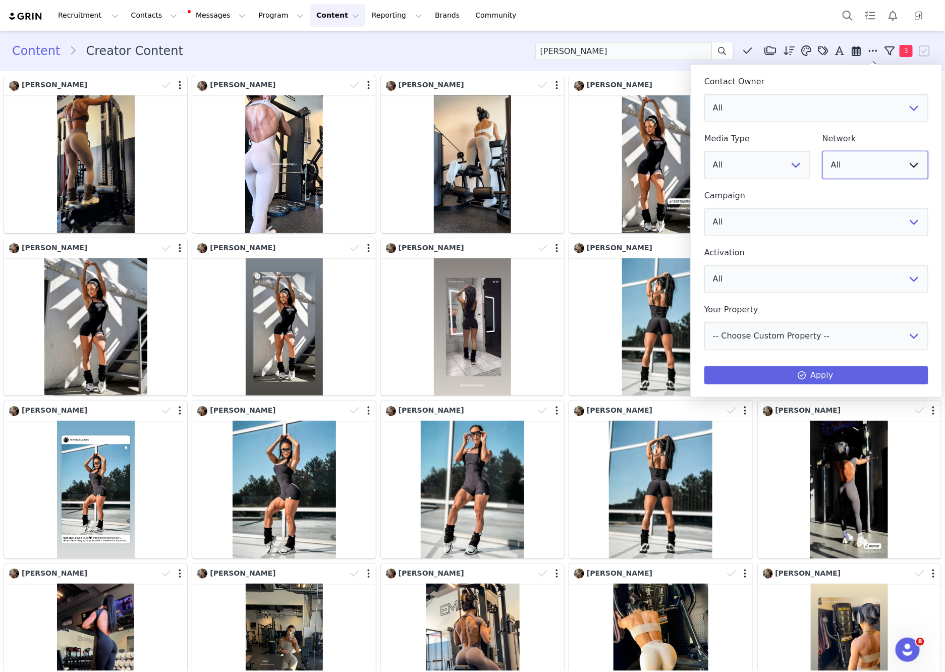
click at [884, 159] on select "All YouTube Twitter Facebook Twitch Instagram Pinterest TikTok Other Uploads" at bounding box center [876, 165] width 106 height 28
select select "9"
click at [823, 151] on select "All YouTube Twitter Facebook Twitch Instagram Pinterest TikTok Other Uploads" at bounding box center [876, 165] width 106 height 28
click at [894, 379] on button "Apply" at bounding box center [817, 375] width 224 height 18
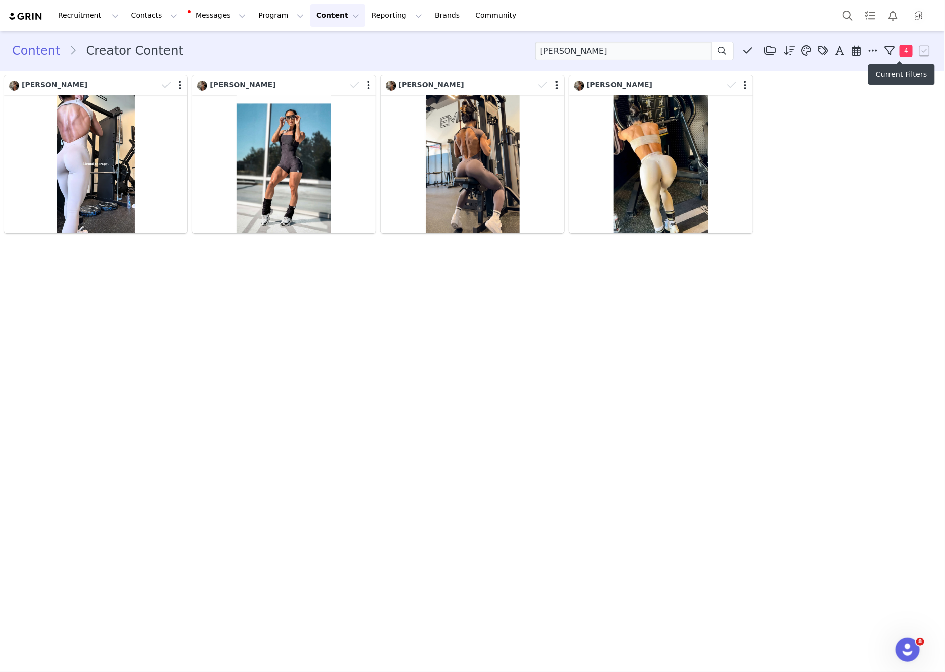
click at [873, 46] on icon at bounding box center [873, 51] width 9 height 10
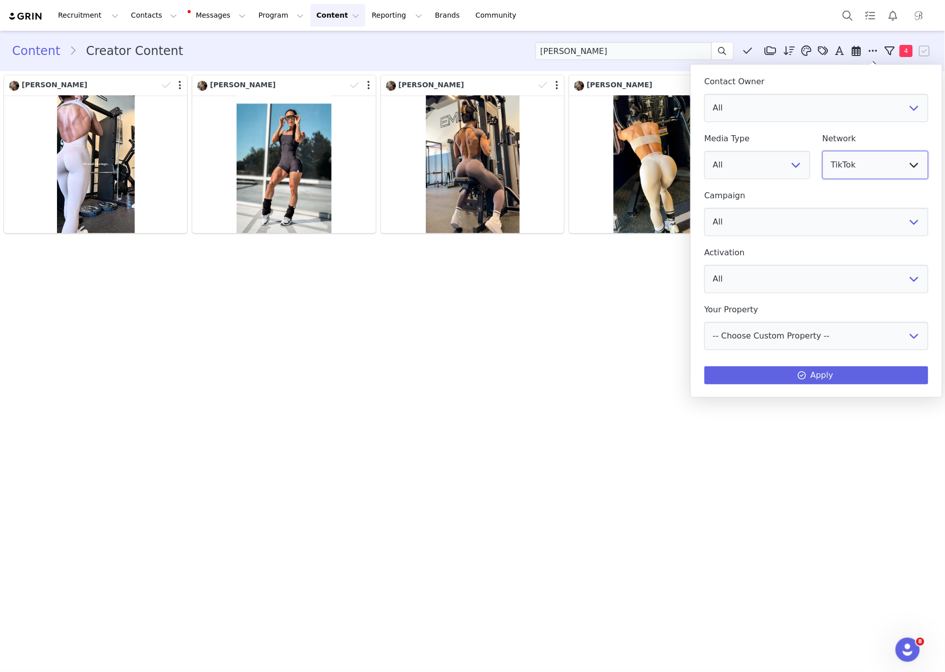
click at [863, 170] on select "All YouTube Twitter Facebook Twitch Instagram Pinterest TikTok Other Uploads" at bounding box center [876, 165] width 106 height 28
select select "5"
click at [823, 151] on select "All YouTube Twitter Facebook Twitch Instagram Pinterest TikTok Other Uploads" at bounding box center [876, 165] width 106 height 28
click at [845, 366] on div "Apply" at bounding box center [817, 375] width 224 height 18
click at [854, 380] on button "Apply" at bounding box center [817, 375] width 224 height 18
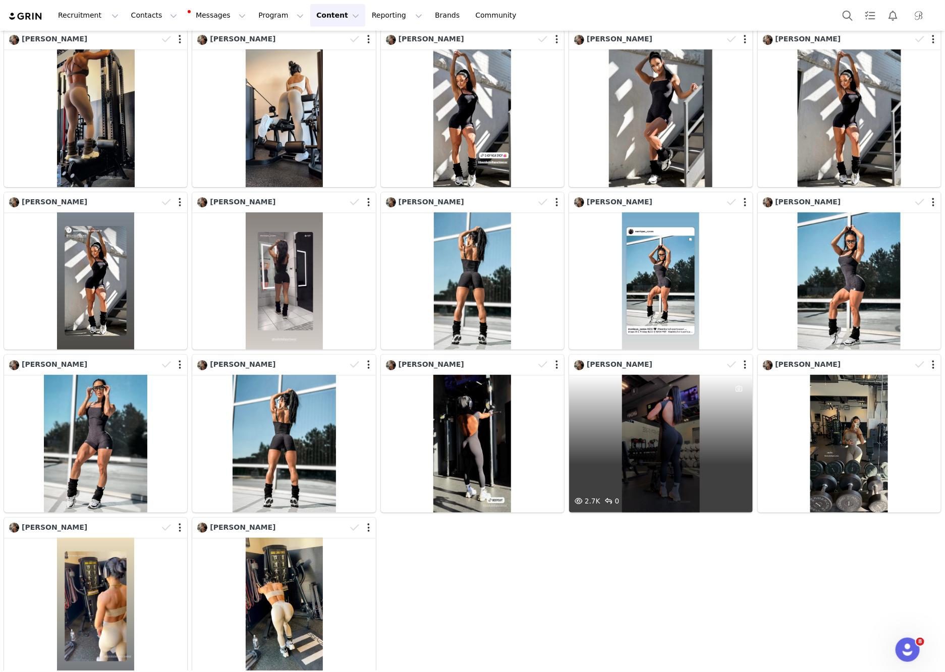
scroll to position [55, 0]
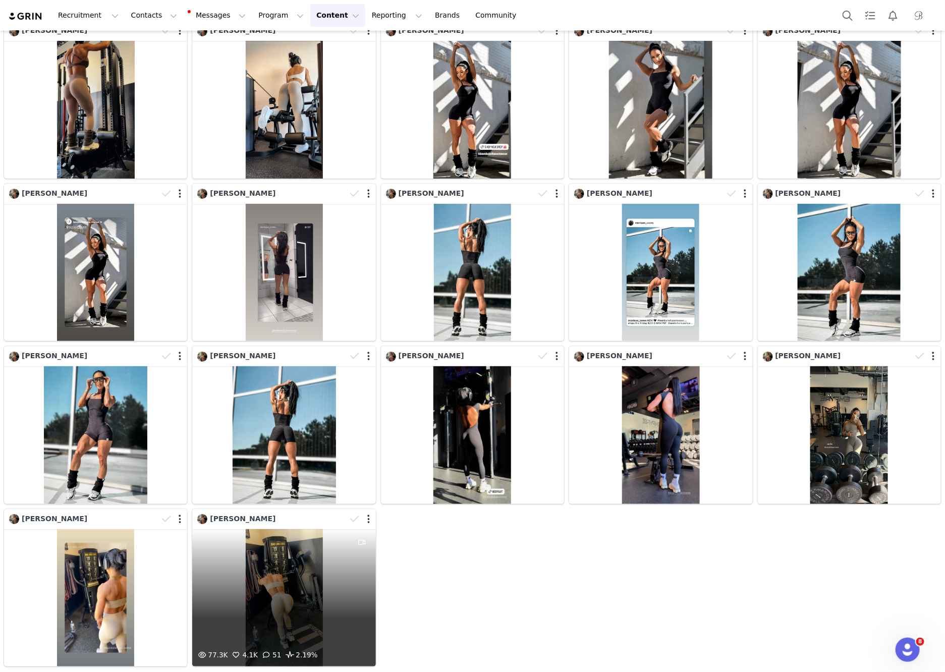
click at [283, 600] on div "77.3K 4.1K 51 2.19%" at bounding box center [283, 598] width 183 height 138
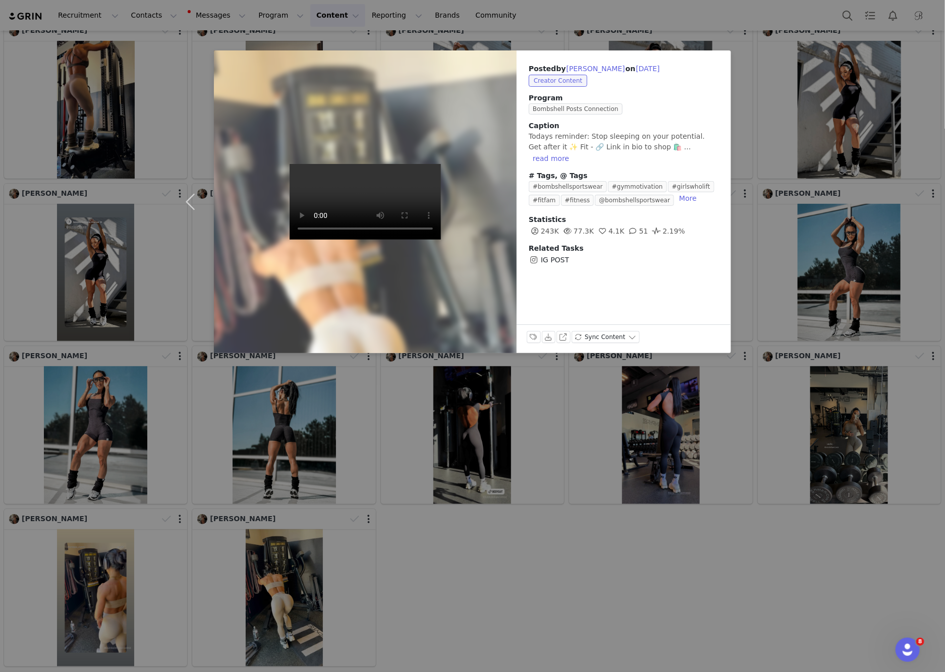
click at [317, 40] on div "Posted by Monique Caves on Aug 1, 2025 Creator Content Program Bombshell Posts …" at bounding box center [472, 336] width 945 height 672
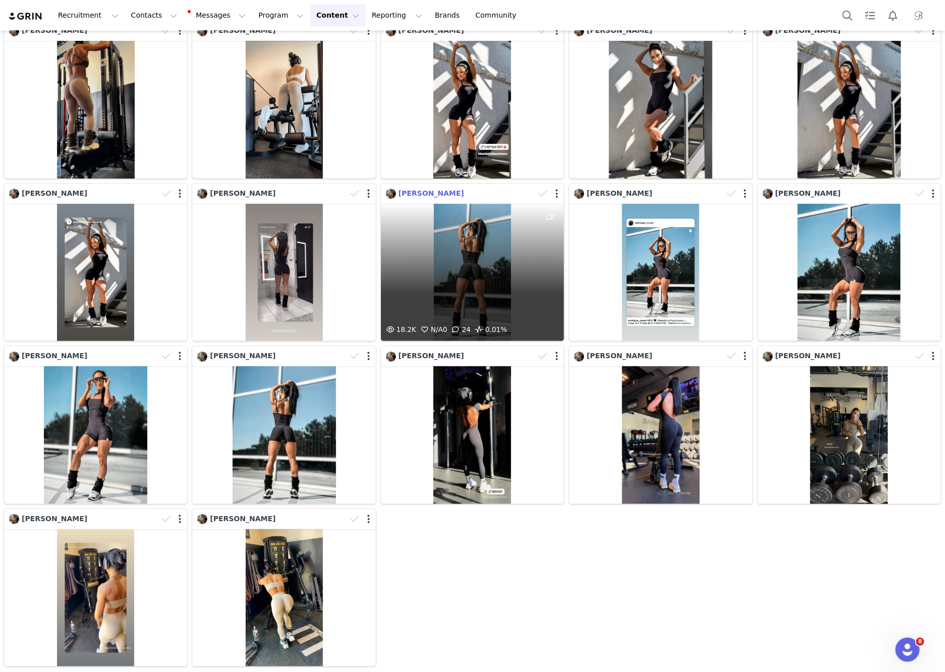
scroll to position [0, 0]
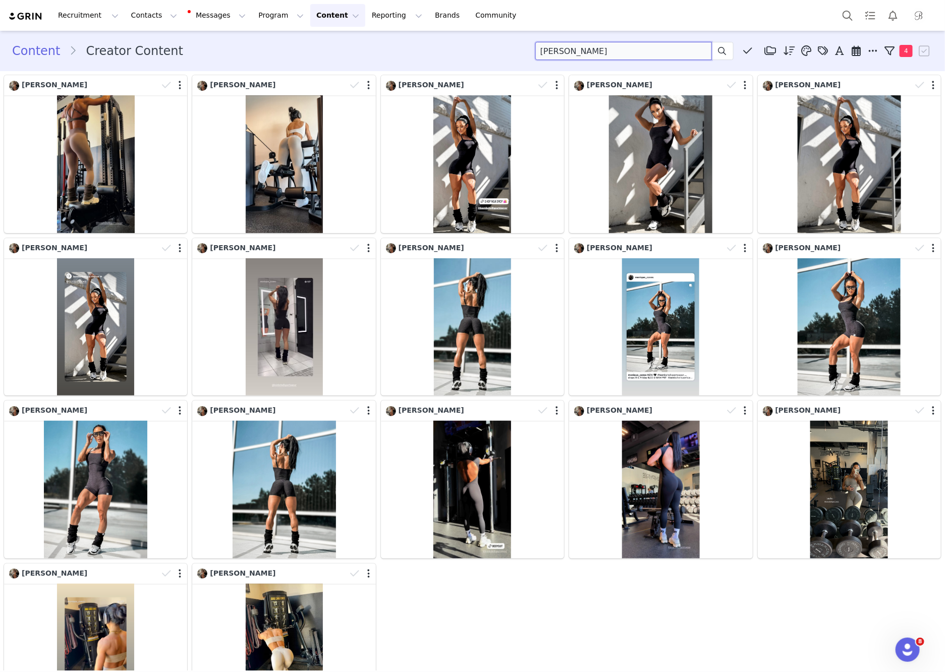
click at [622, 55] on input "MONIQUE" at bounding box center [624, 51] width 177 height 18
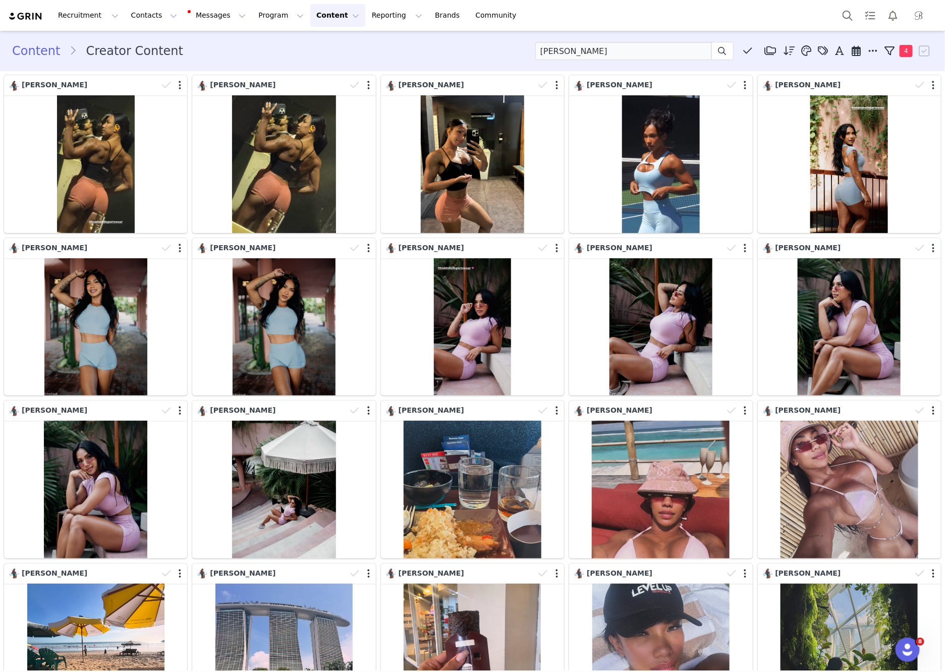
click at [864, 47] on span at bounding box center [856, 50] width 15 height 15
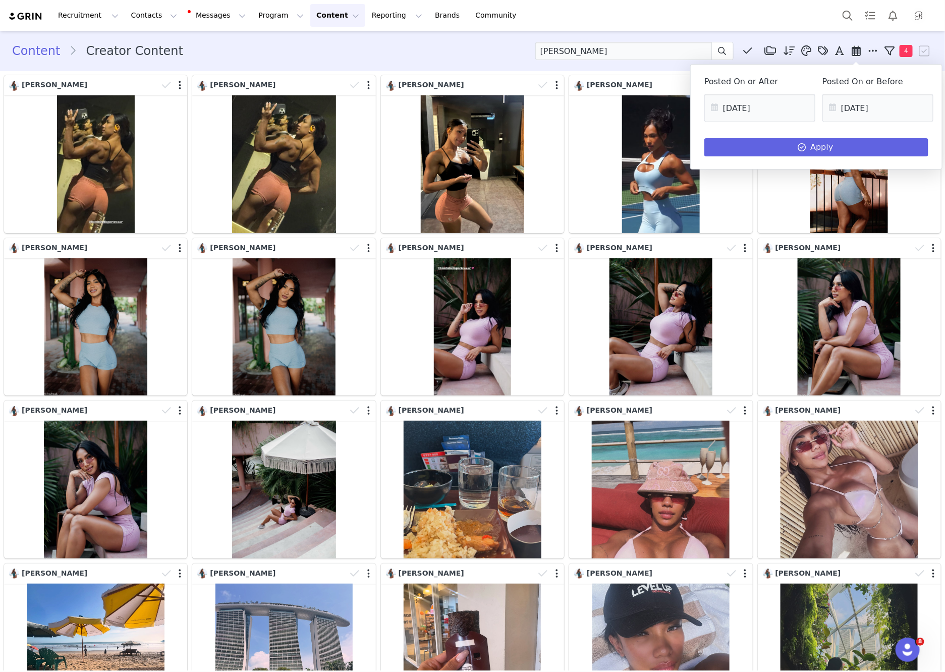
click at [830, 34] on div "Content Creator Content MAUREEN Media Library (0) Folders No folders have been …" at bounding box center [472, 51] width 945 height 34
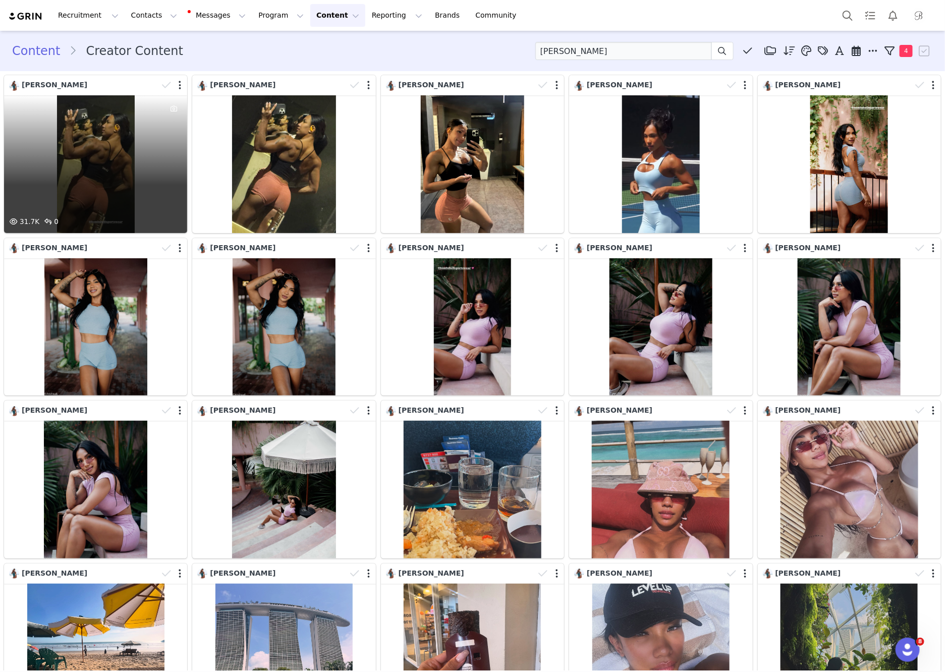
click at [83, 124] on div "31.7K 0" at bounding box center [95, 164] width 183 height 138
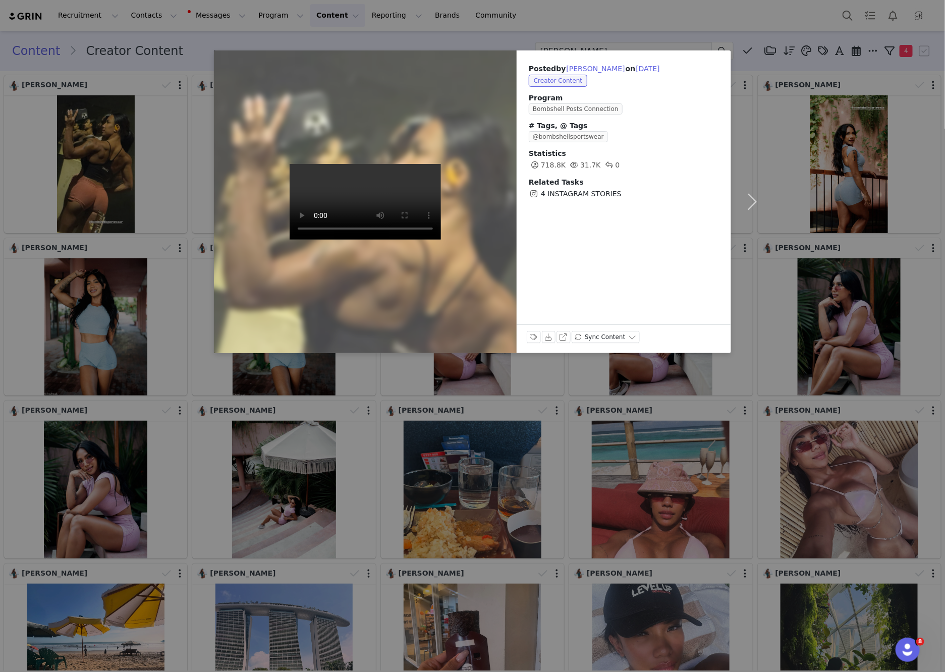
click at [163, 58] on div "Posted by Maureen Blanquisco on Aug 29, 2025 Creator Content Program Bombshell …" at bounding box center [472, 336] width 945 height 672
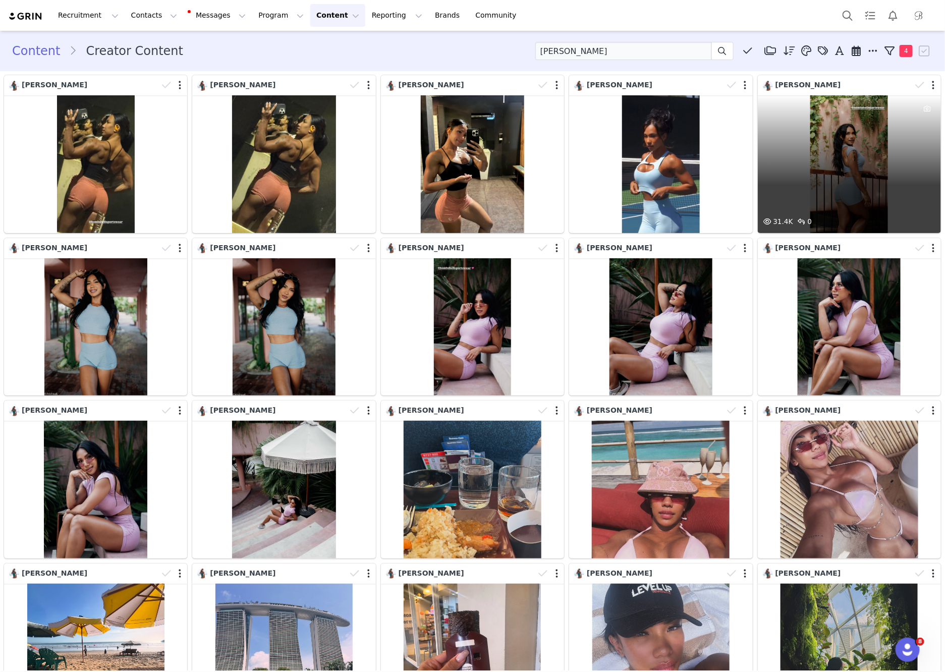
click at [843, 178] on div "31.4K 0" at bounding box center [849, 164] width 183 height 138
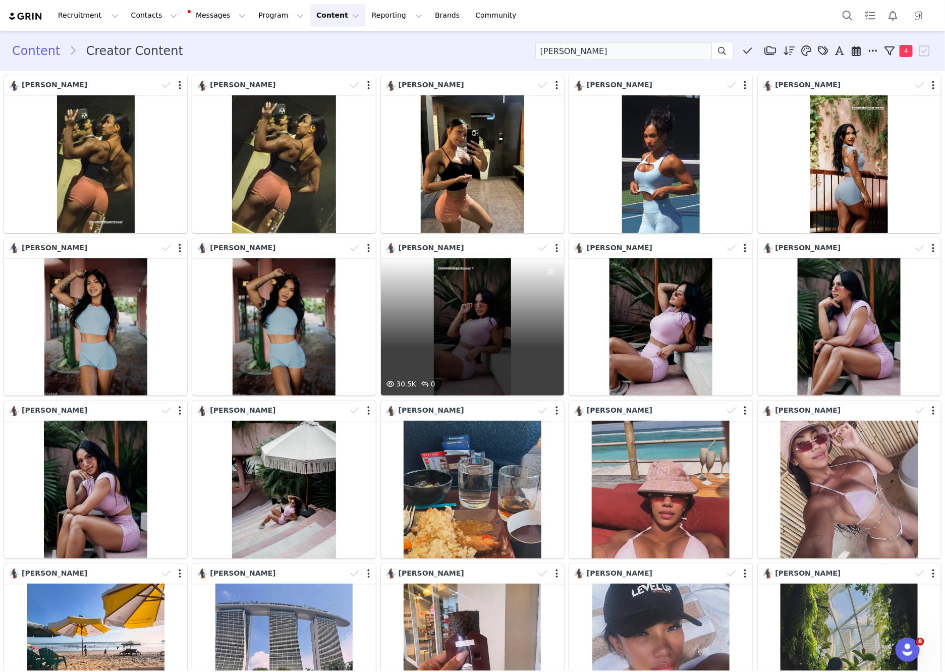
click at [474, 316] on div "30.5K 0" at bounding box center [472, 327] width 183 height 138
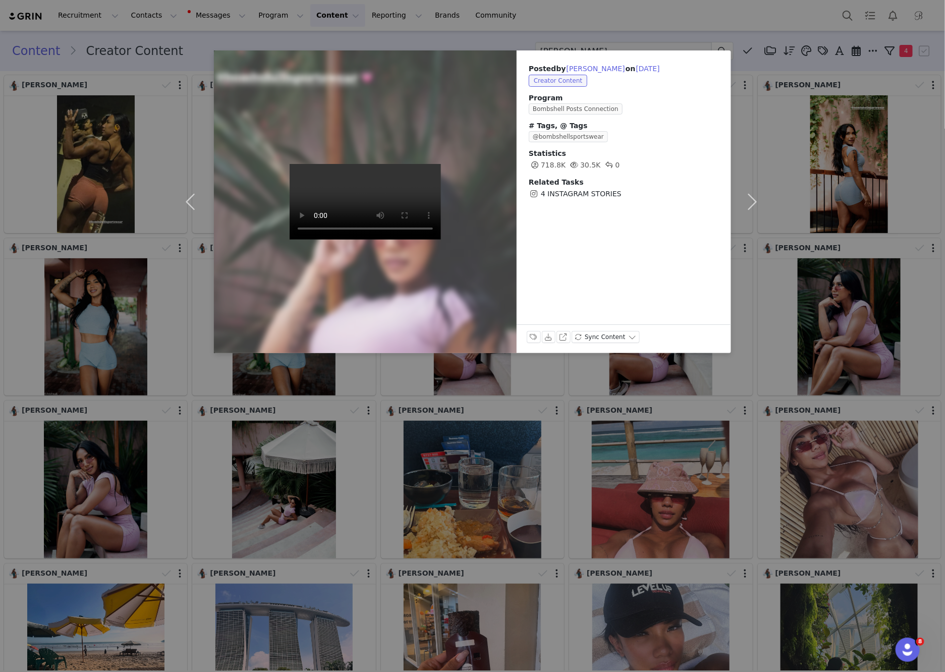
click at [390, 37] on div "Posted by Maureen Blanquisco on Aug 20, 2025 Creator Content Program Bombshell …" at bounding box center [472, 336] width 945 height 672
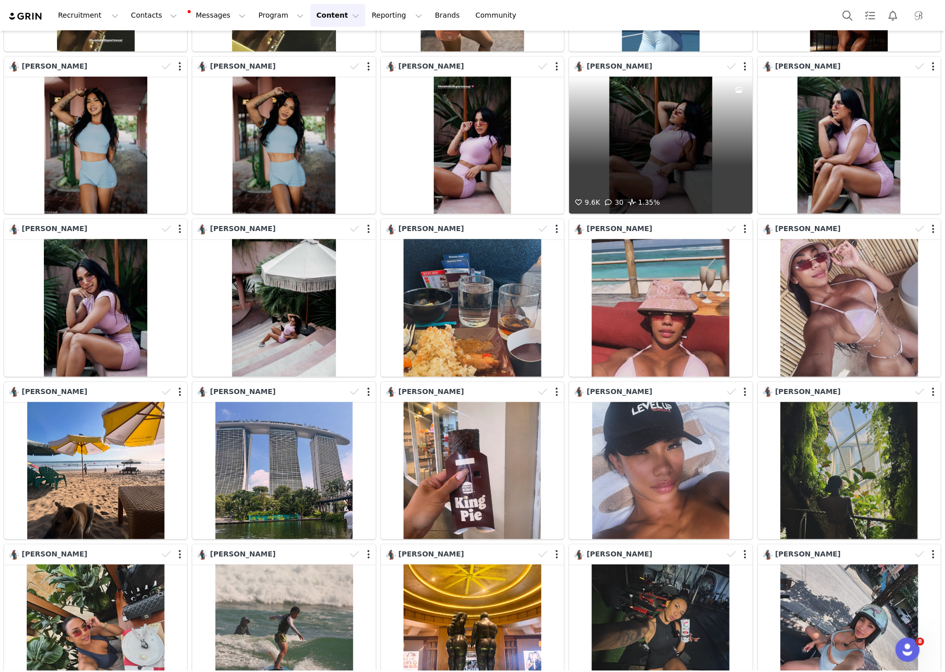
scroll to position [179, 0]
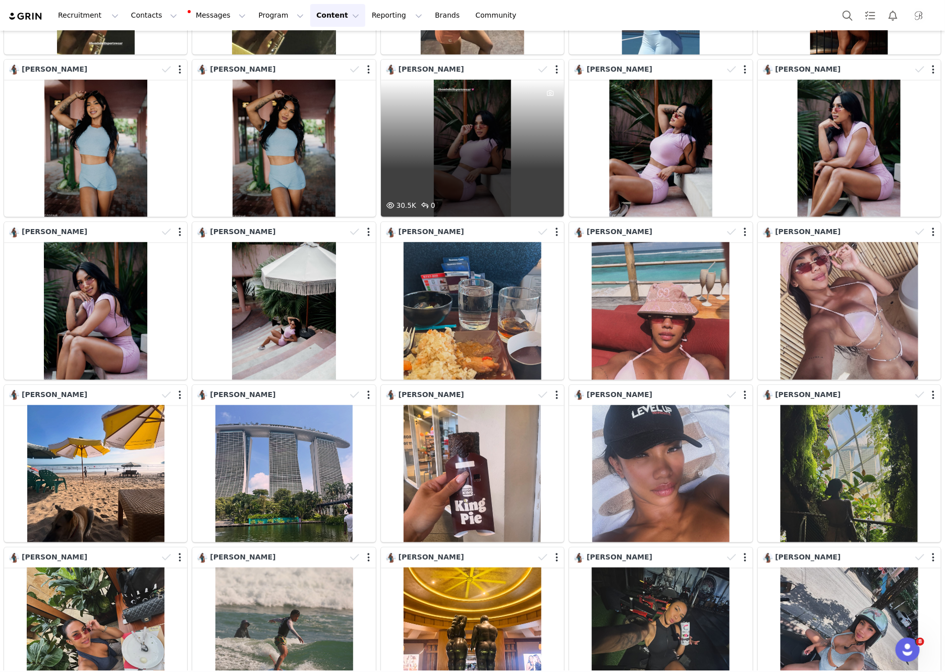
click at [471, 143] on div "30.5K 0" at bounding box center [472, 149] width 183 height 138
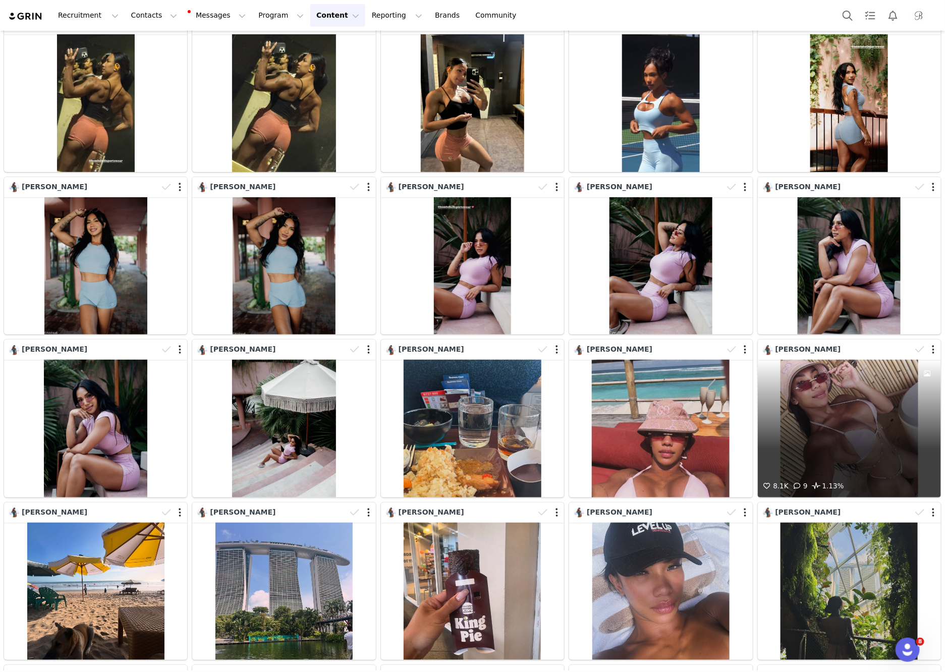
scroll to position [0, 0]
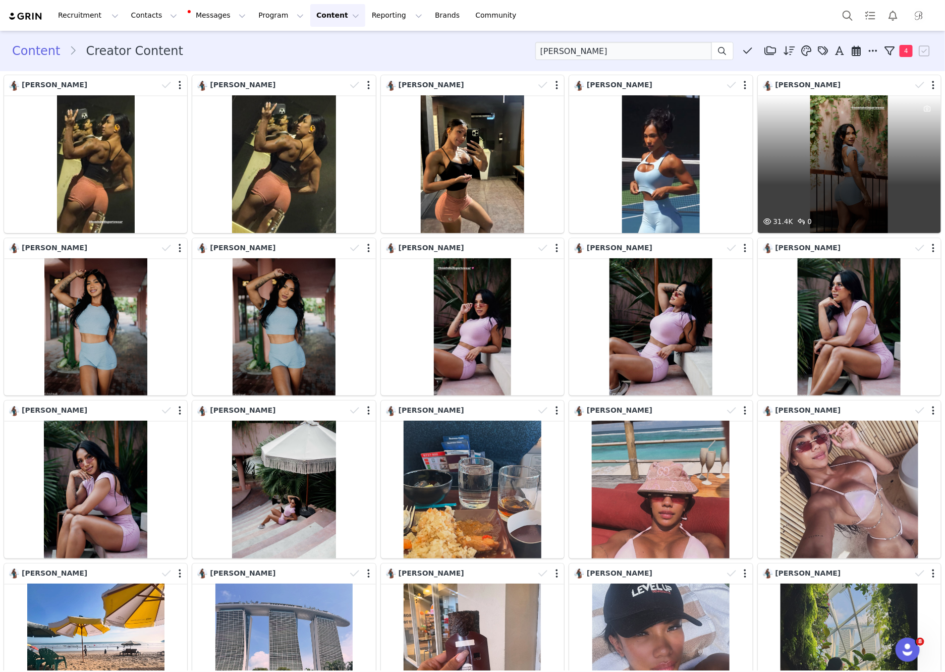
click at [842, 144] on div "31.4K 0" at bounding box center [849, 164] width 183 height 138
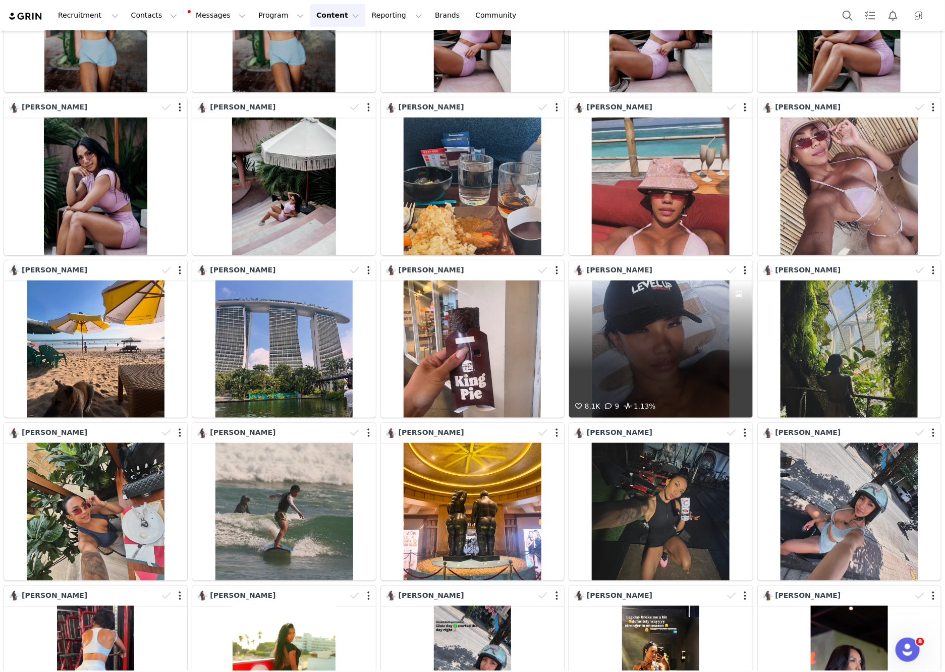
scroll to position [380, 0]
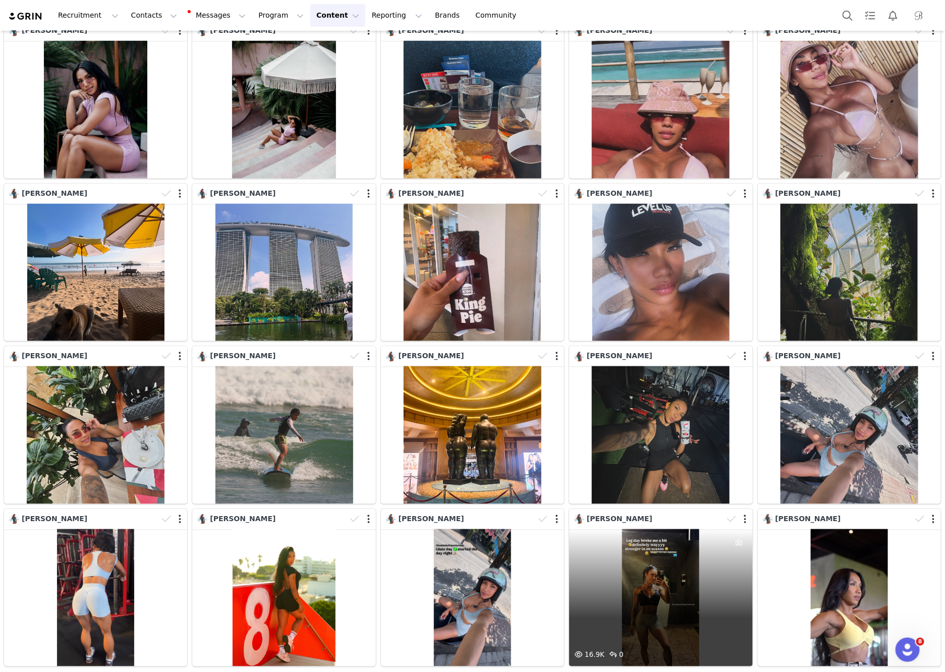
click at [587, 602] on div "16.9K 0" at bounding box center [660, 598] width 183 height 138
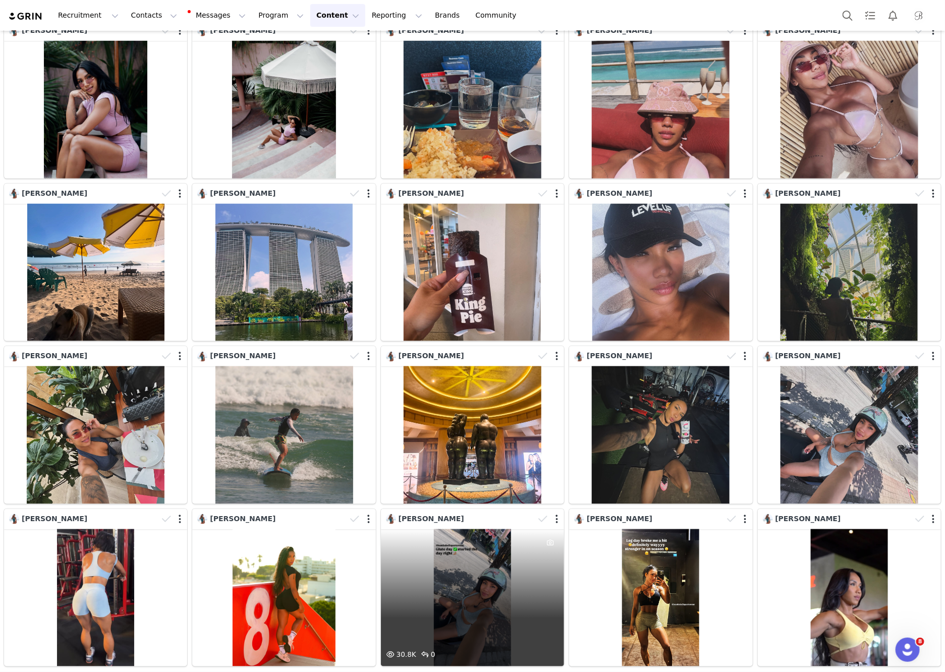
click at [510, 610] on div "30.8K 0" at bounding box center [472, 598] width 183 height 138
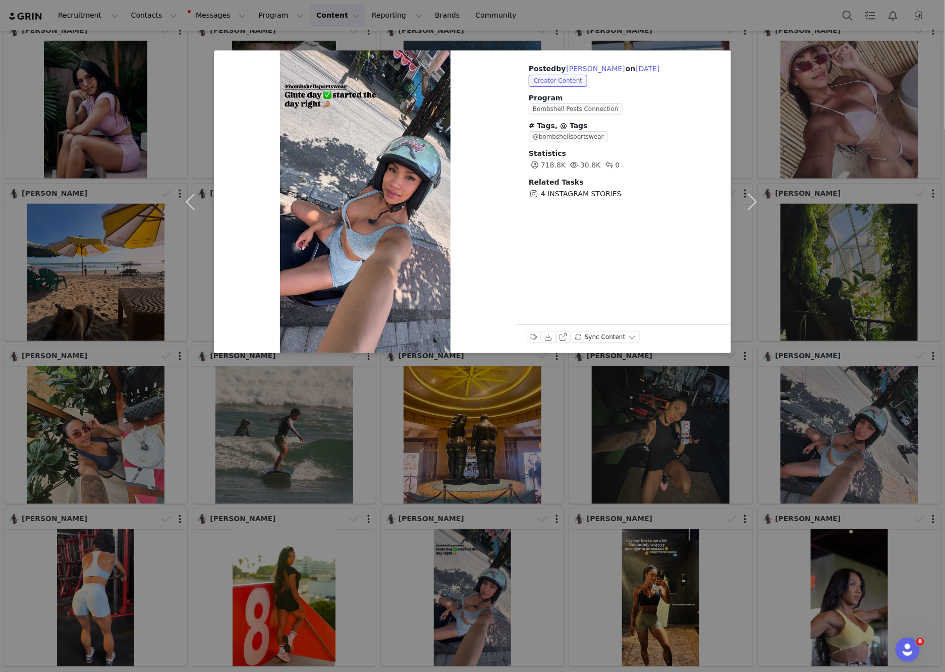
click at [626, 616] on div "Posted by Maureen Blanquisco on Aug 3, 2025 Creator Content Program Bombshell P…" at bounding box center [472, 336] width 945 height 672
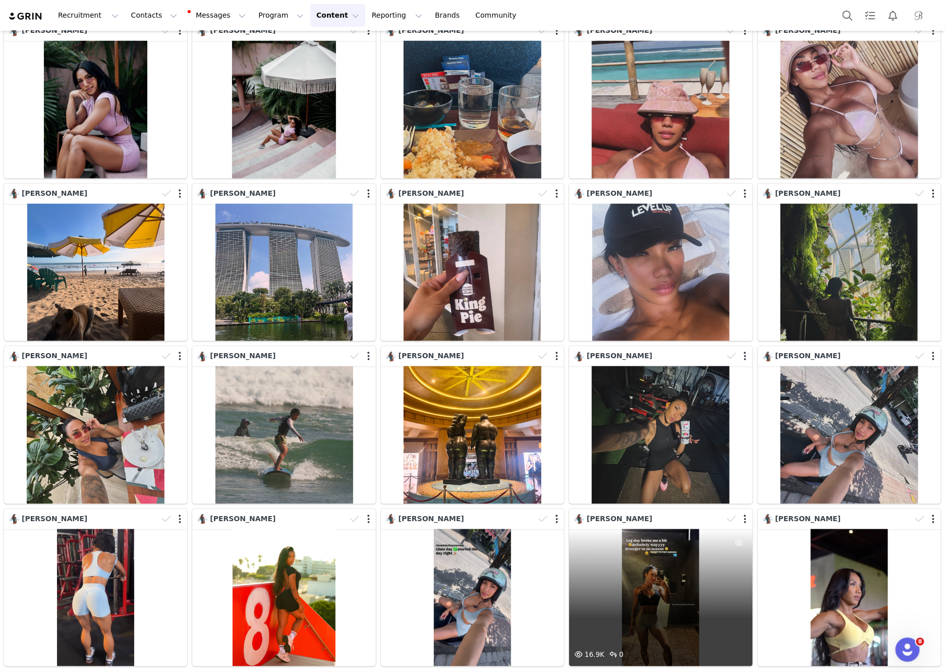
click at [639, 616] on div "16.9K 0" at bounding box center [660, 598] width 183 height 138
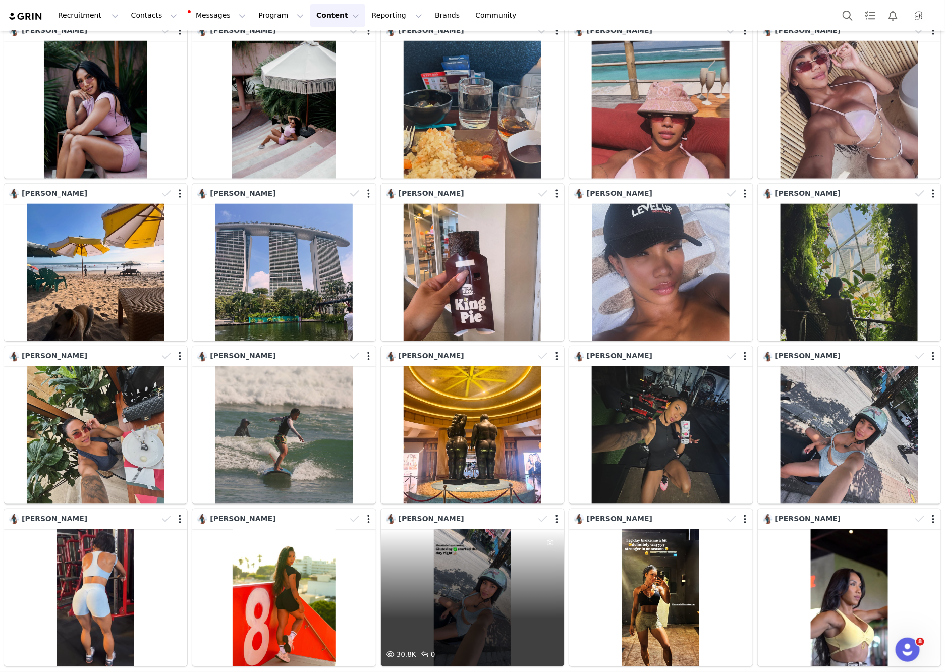
click at [518, 610] on div "30.8K 0" at bounding box center [472, 598] width 183 height 138
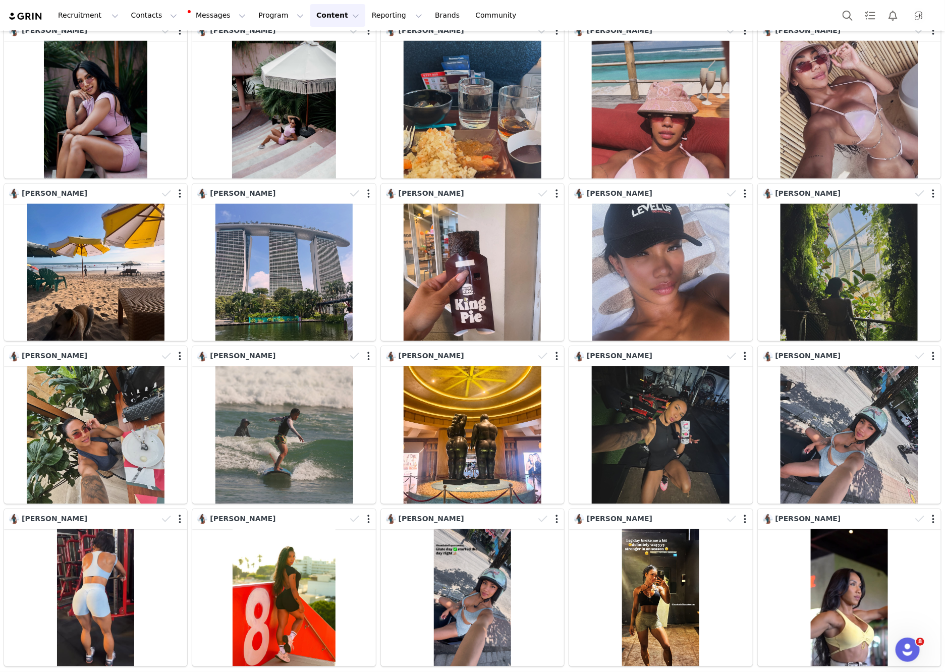
scroll to position [0, 0]
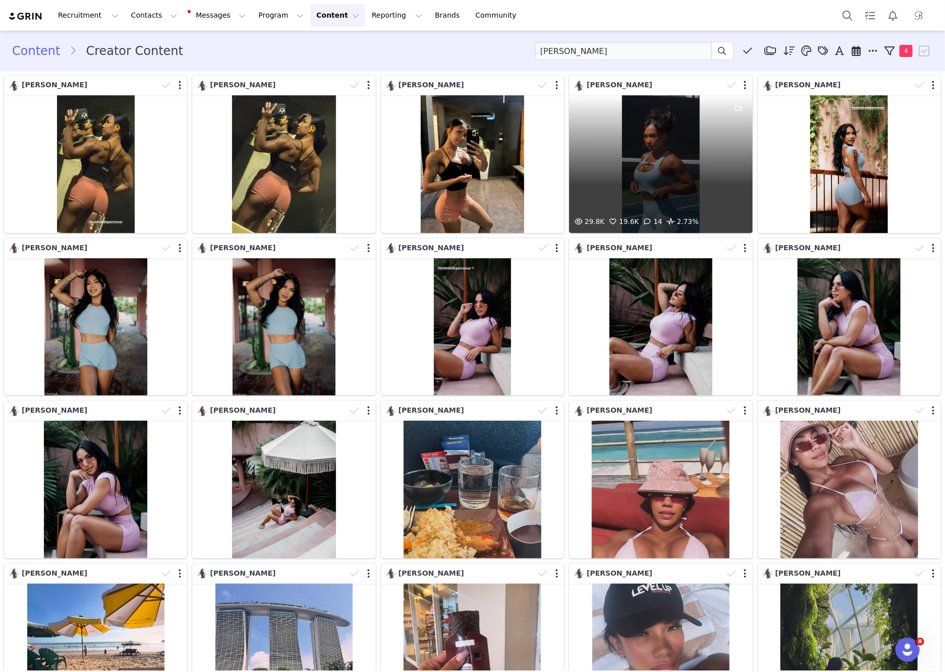
click at [649, 184] on div "29.8K 19.6K 14 2.73%" at bounding box center [660, 164] width 183 height 138
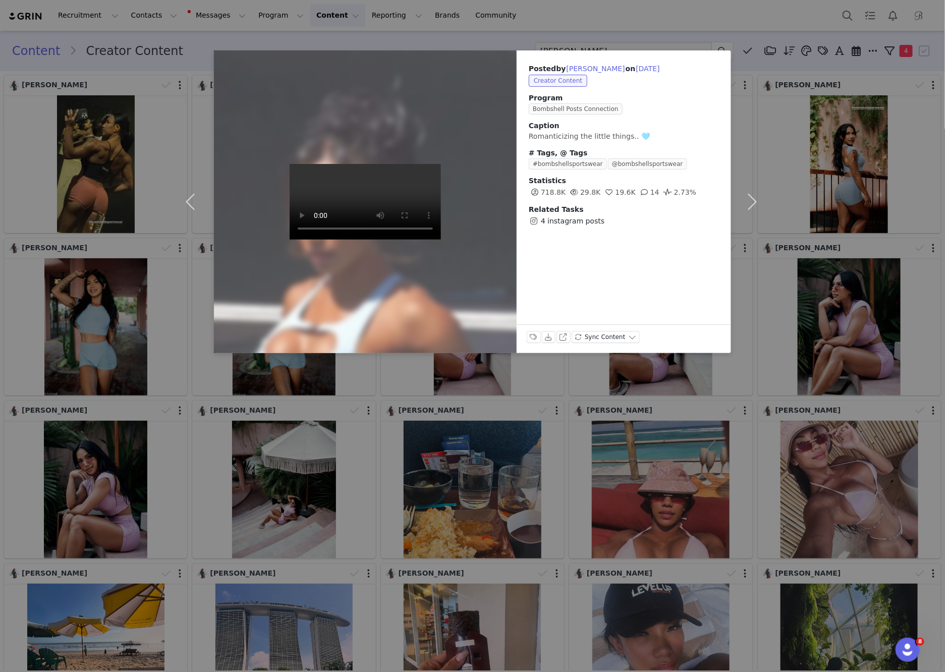
click at [601, 34] on div "Posted by Maureen Blanquisco on Aug 24, 2025 Creator Content Program Bombshell …" at bounding box center [472, 336] width 945 height 672
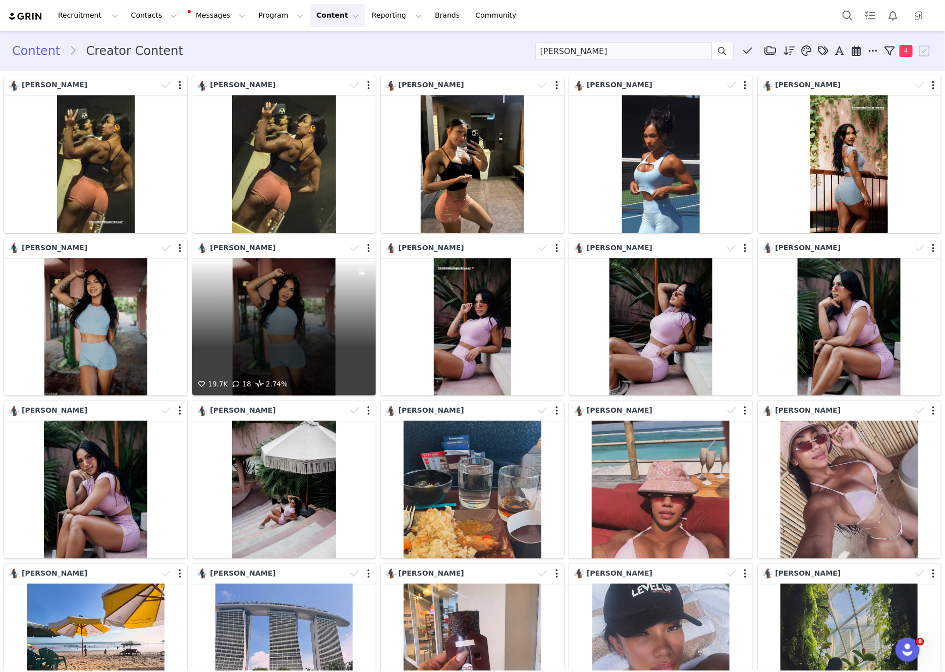
click at [276, 311] on div "19.7K 18 2.74%" at bounding box center [283, 327] width 183 height 138
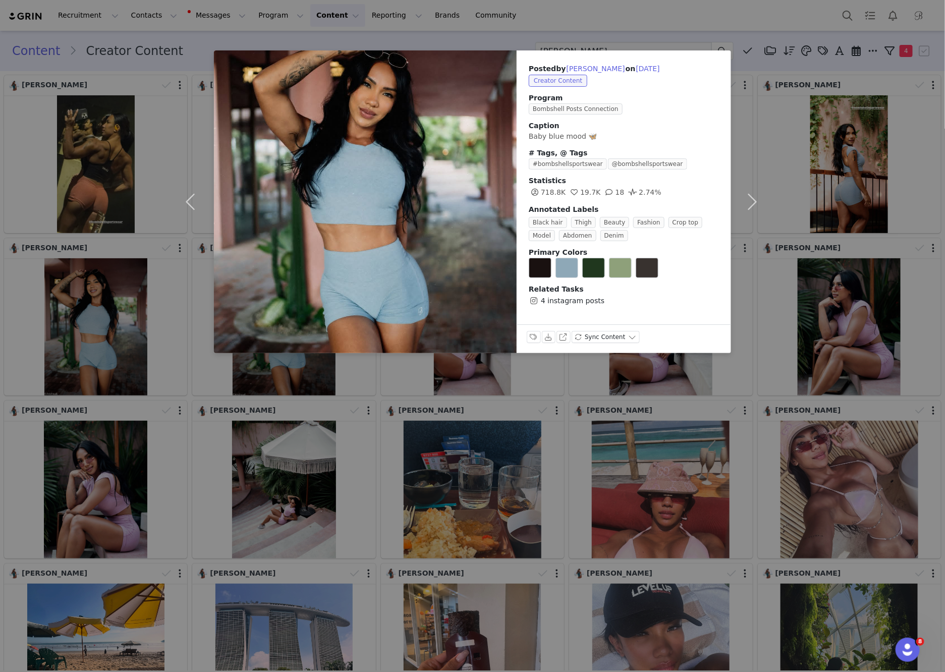
click at [415, 30] on div "Posted by Maureen Blanquisco on Aug 22, 2025 Creator Content Program Bombshell …" at bounding box center [472, 336] width 945 height 672
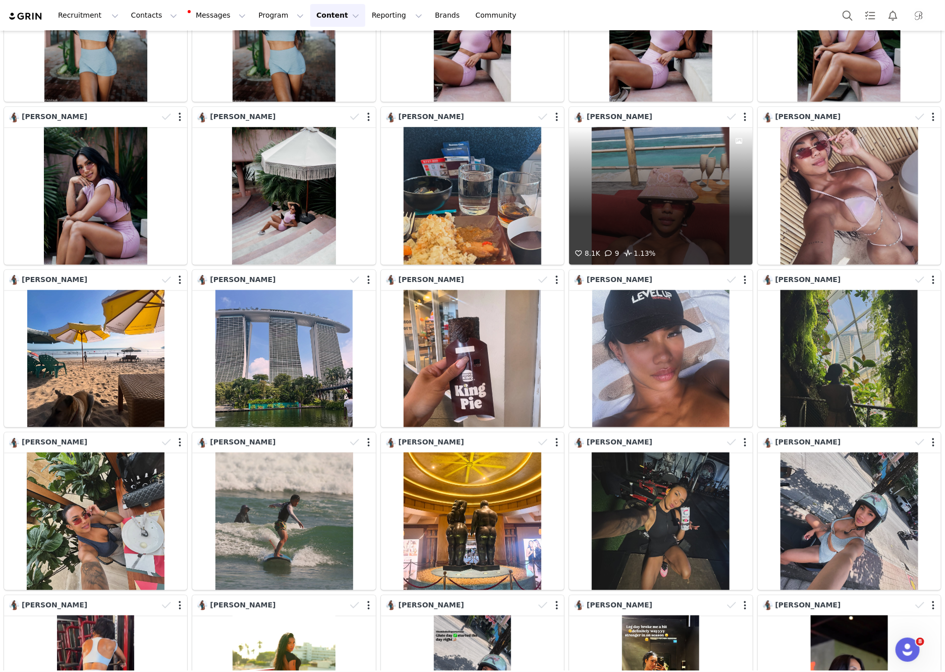
scroll to position [332, 0]
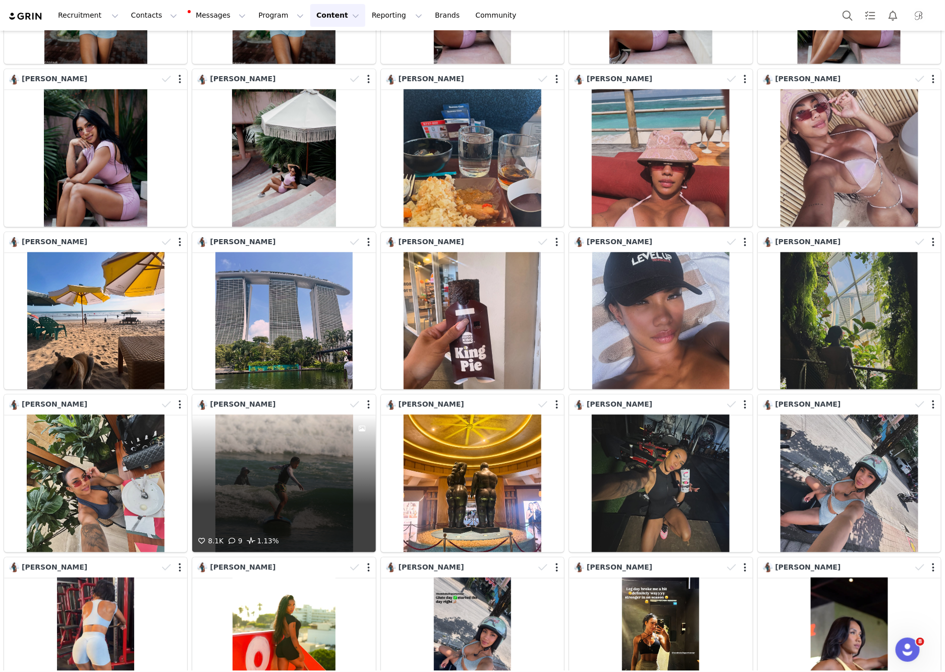
click at [321, 461] on div "8.1K 9 1.13%" at bounding box center [283, 484] width 183 height 138
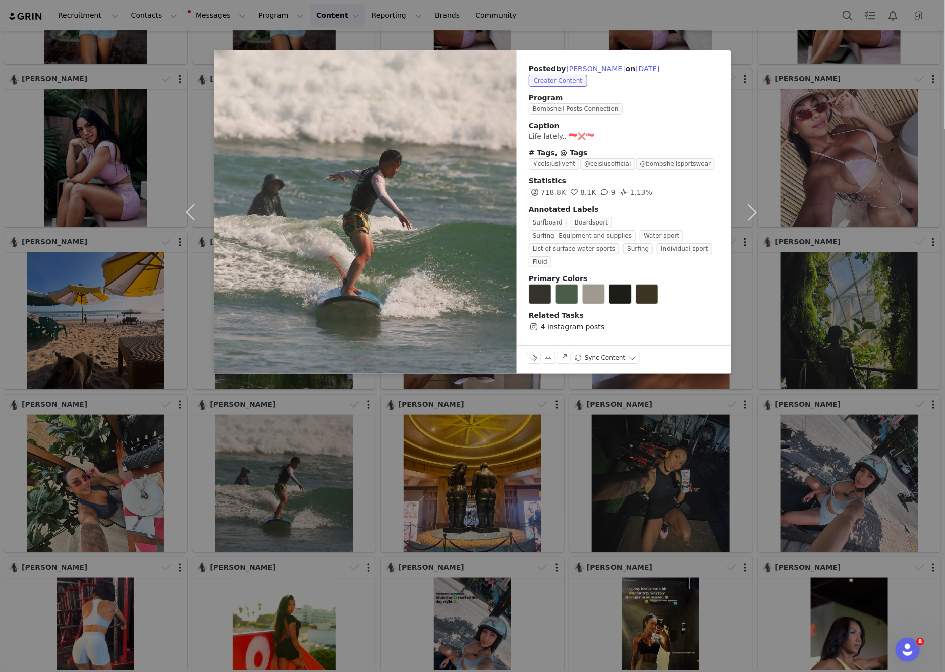
click at [542, 36] on div "Posted by Maureen Blanquisco on Aug 15, 2025 Creator Content Program Bombshell …" at bounding box center [472, 336] width 945 height 672
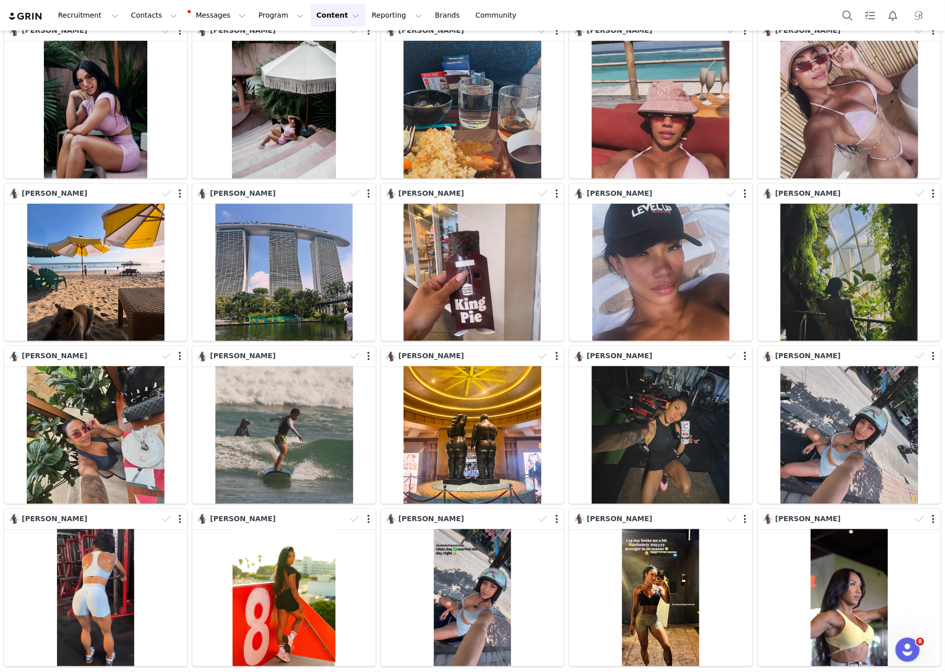
scroll to position [0, 0]
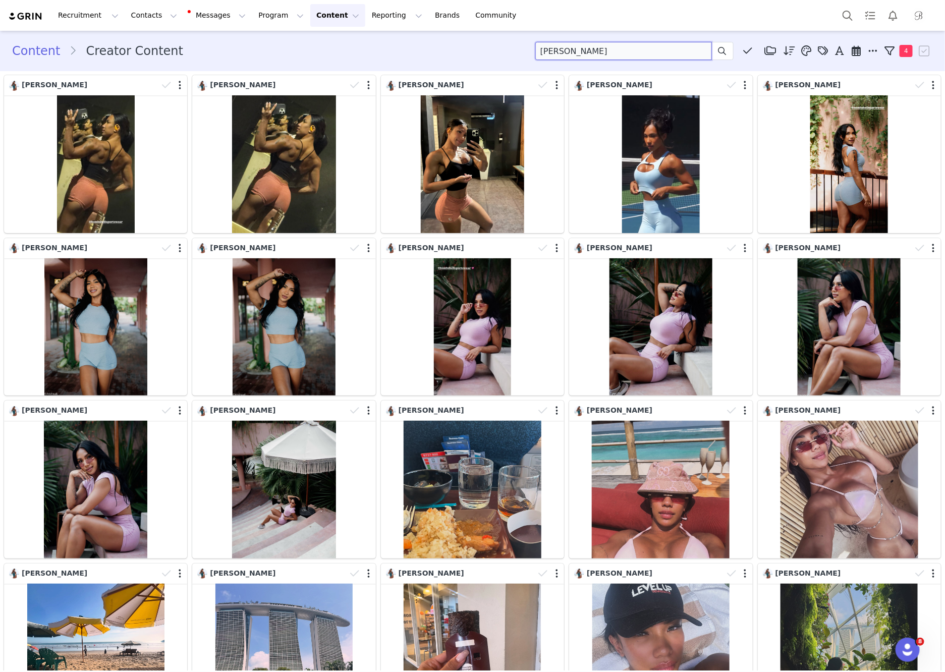
drag, startPoint x: 588, startPoint y: 57, endPoint x: 505, endPoint y: 39, distance: 85.6
click at [505, 39] on div "Content Creator Content MAUREEN Media Library (0) Folders No folders have been …" at bounding box center [472, 51] width 945 height 34
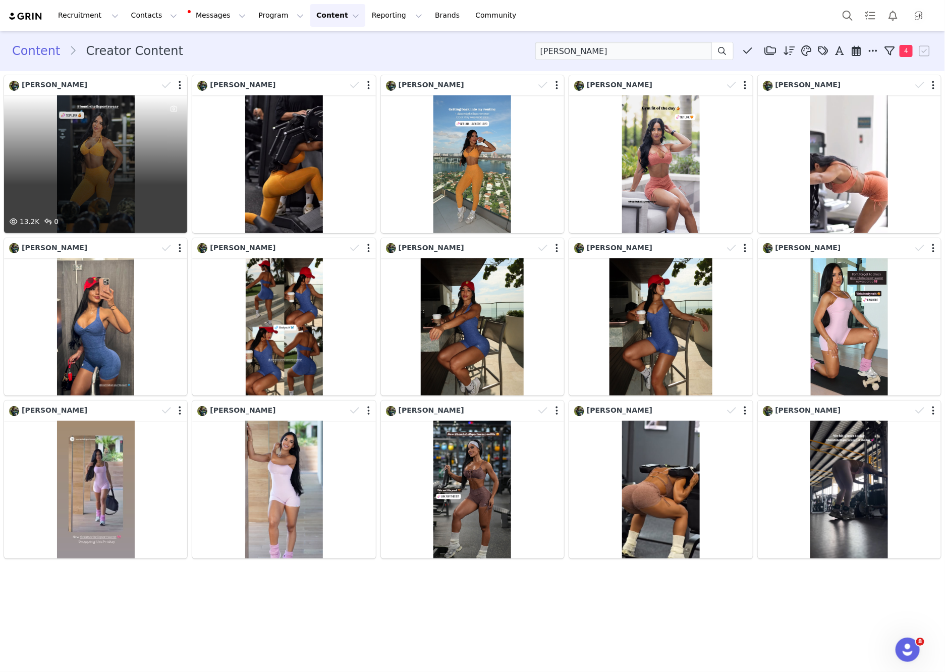
click at [145, 168] on div "13.2K 0" at bounding box center [95, 164] width 183 height 138
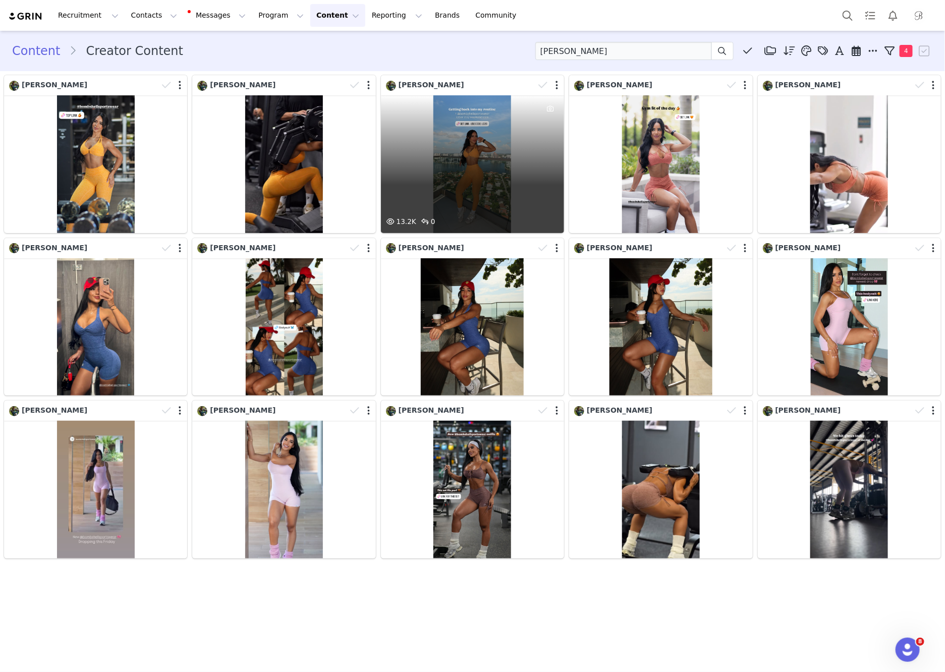
click at [475, 183] on div "13.2K 0" at bounding box center [472, 164] width 183 height 138
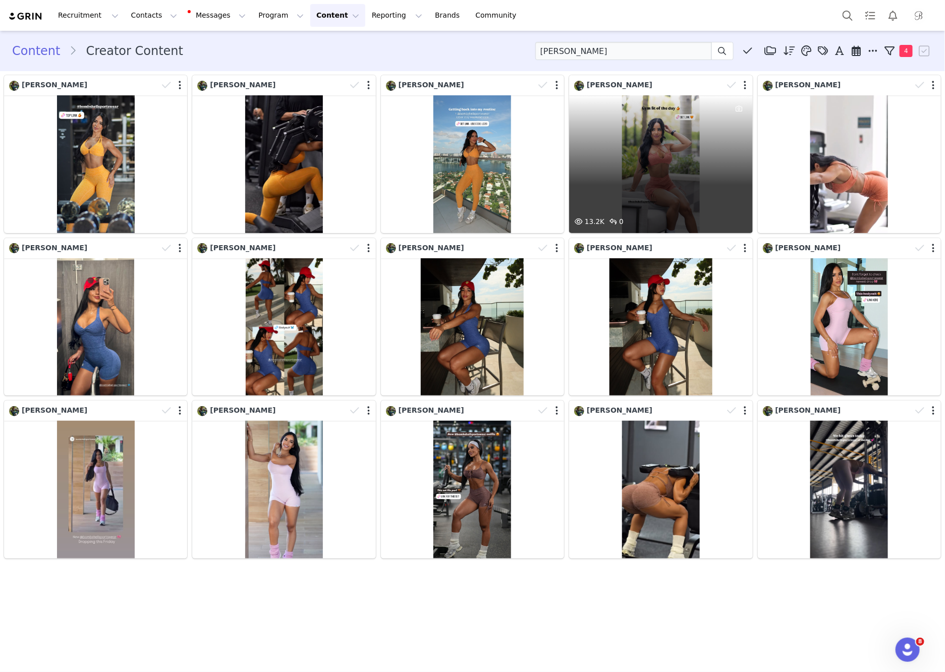
click at [714, 164] on div "13.2K 0" at bounding box center [660, 164] width 183 height 138
click at [636, 143] on div "13.2K 0" at bounding box center [660, 164] width 183 height 138
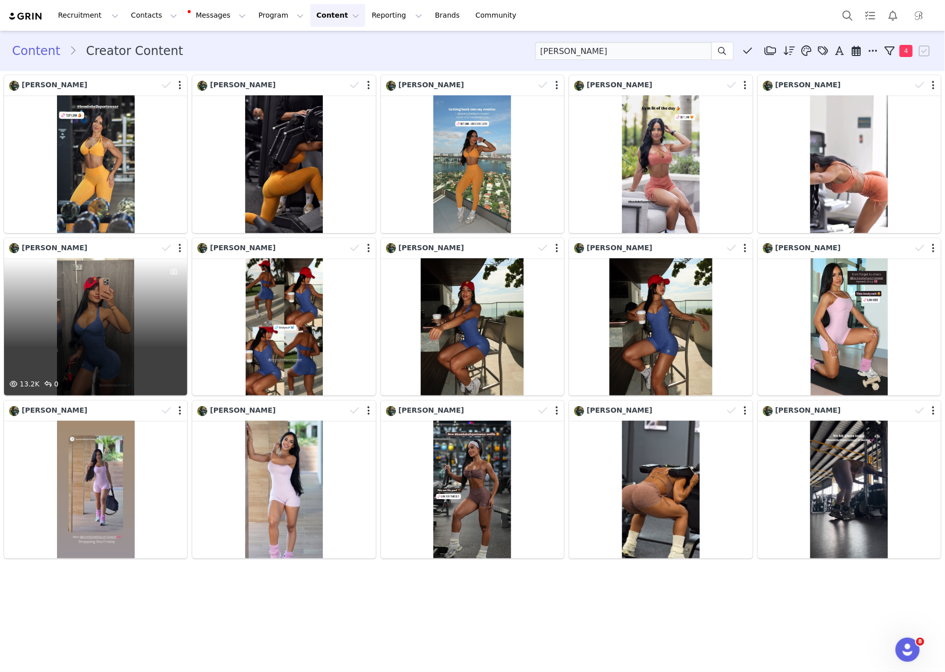
click at [160, 318] on div at bounding box center [173, 318] width 27 height 121
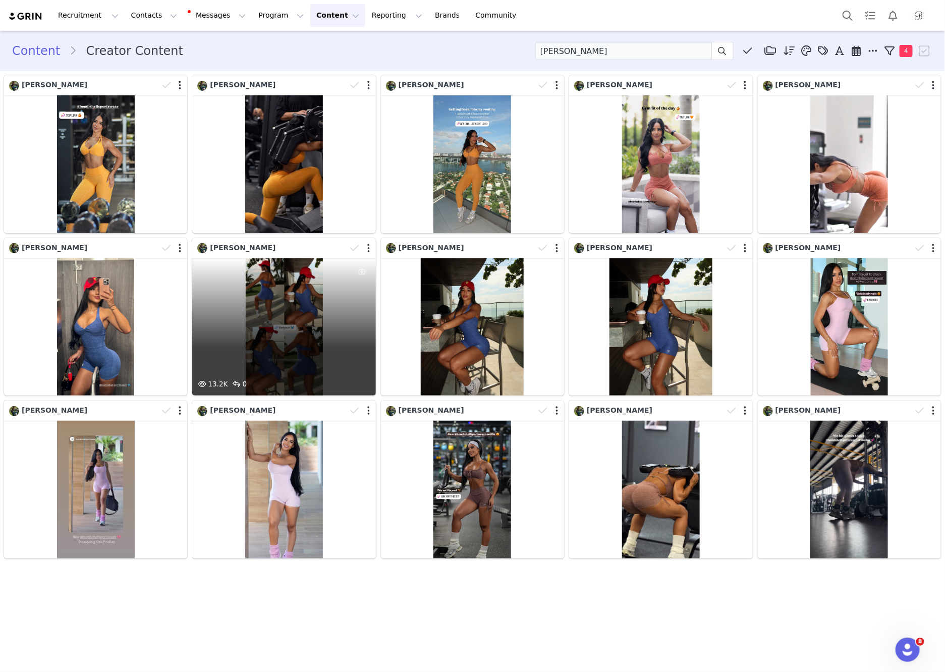
click at [295, 313] on div "13.2K 0" at bounding box center [283, 327] width 183 height 138
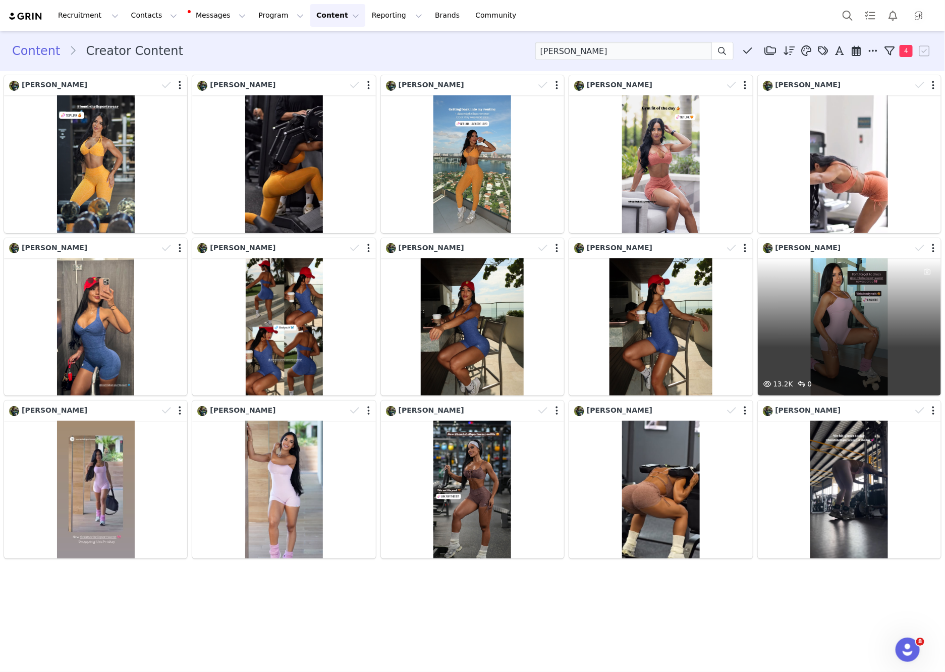
click at [850, 328] on div "13.2K 0" at bounding box center [849, 327] width 183 height 138
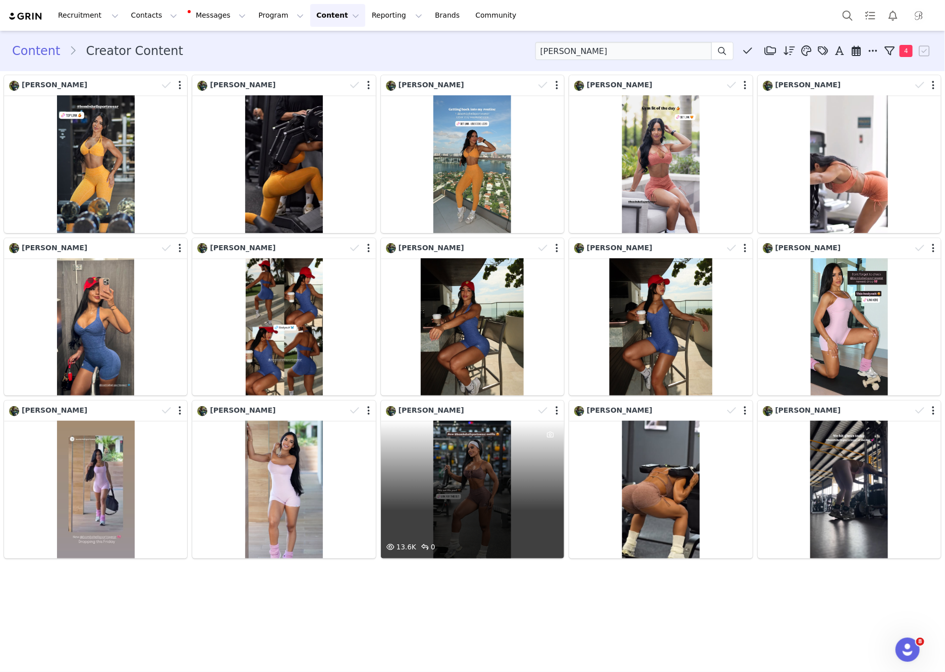
click at [431, 467] on div "13.6K 0" at bounding box center [472, 490] width 183 height 138
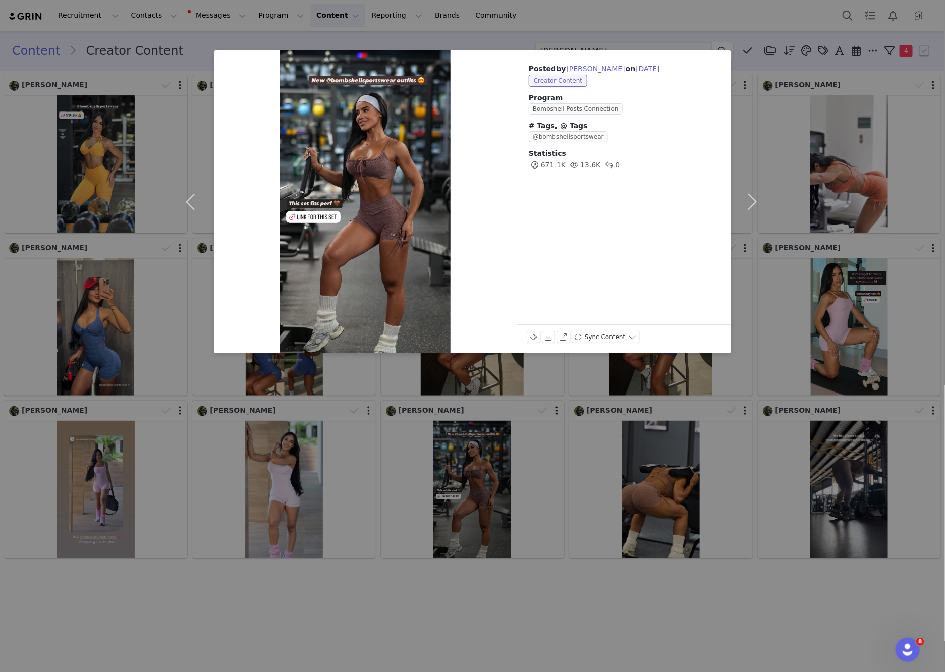
click at [157, 44] on div "Posted by Eli Castillo on Aug 13, 2025 Creator Content Program Bombshell Posts …" at bounding box center [472, 336] width 945 height 672
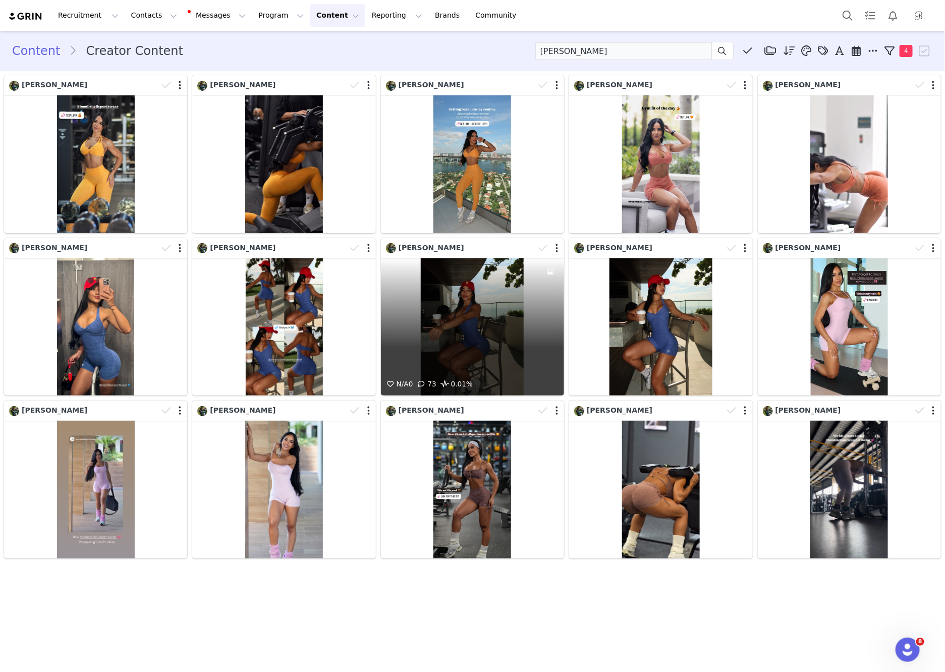
click at [495, 347] on div "N/A 0 73 0.01%" at bounding box center [472, 327] width 183 height 138
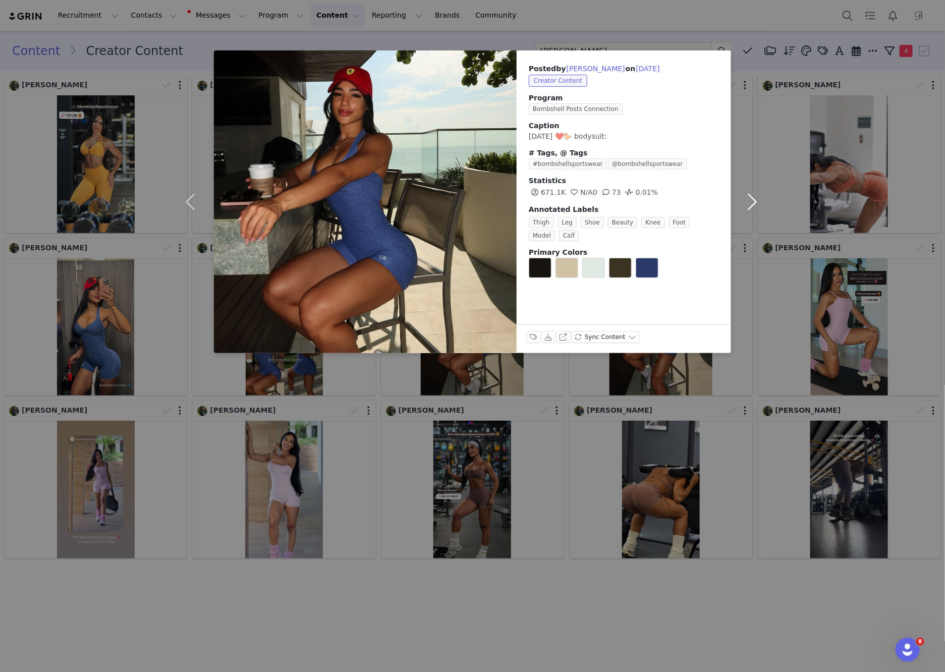
click at [758, 198] on button "button" at bounding box center [752, 201] width 42 height 303
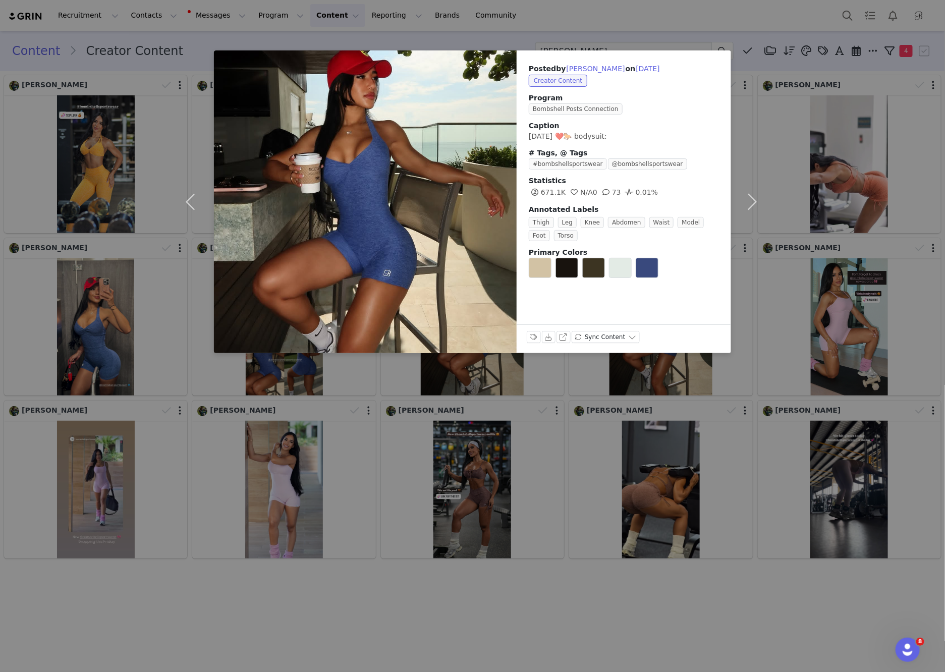
click at [624, 619] on div "Posted by Eli Castillo on Aug 23, 2025 Creator Content Program Bombshell Posts …" at bounding box center [472, 336] width 945 height 672
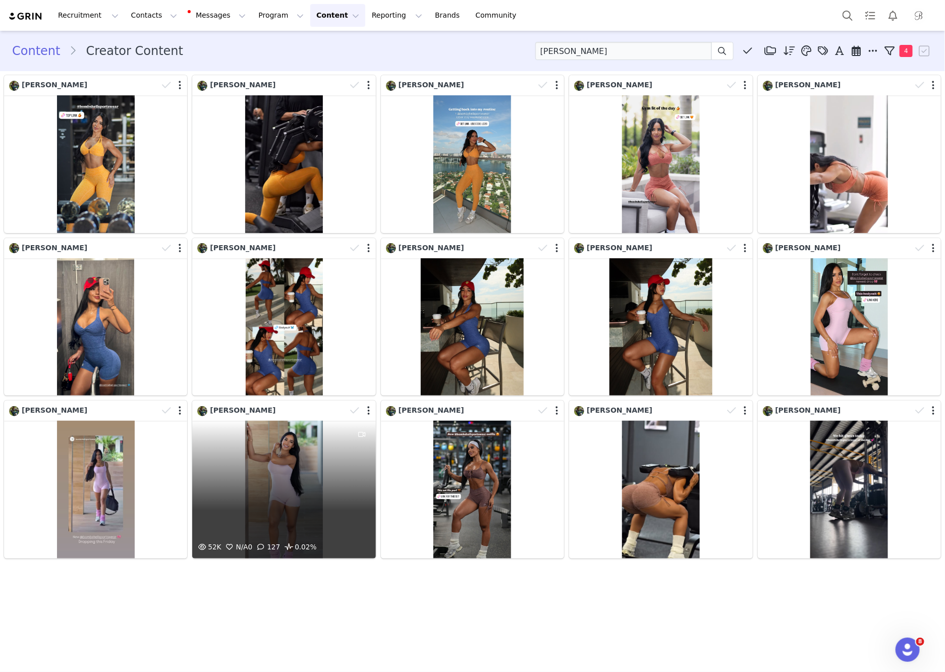
click at [307, 484] on div "52K N/A 0 127 0.02%" at bounding box center [283, 490] width 183 height 138
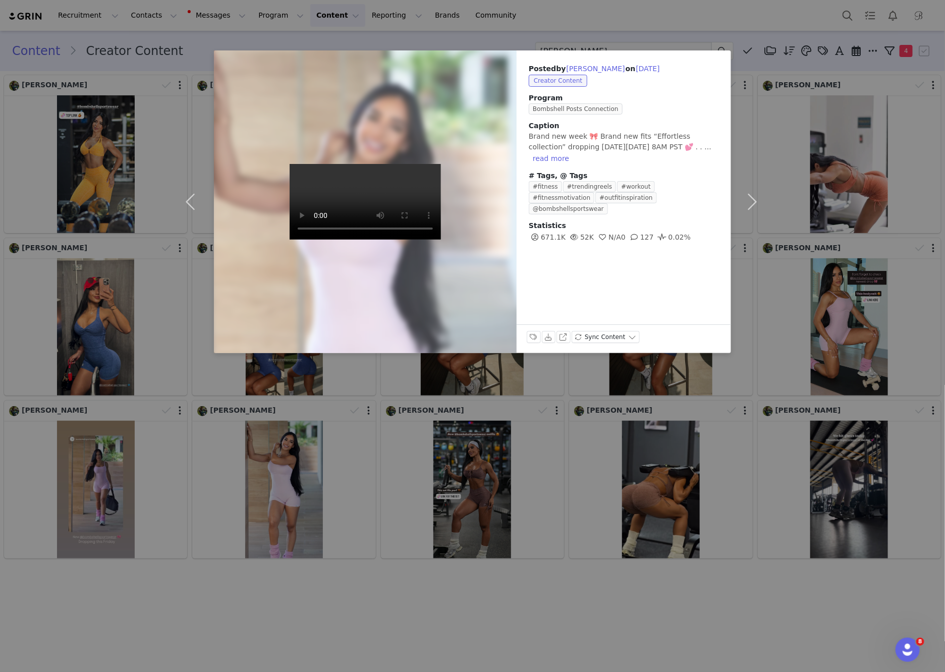
click at [440, 41] on div "Posted by Eli Castillo on Aug 18, 2025 Creator Content Program Bombshell Posts …" at bounding box center [472, 336] width 945 height 672
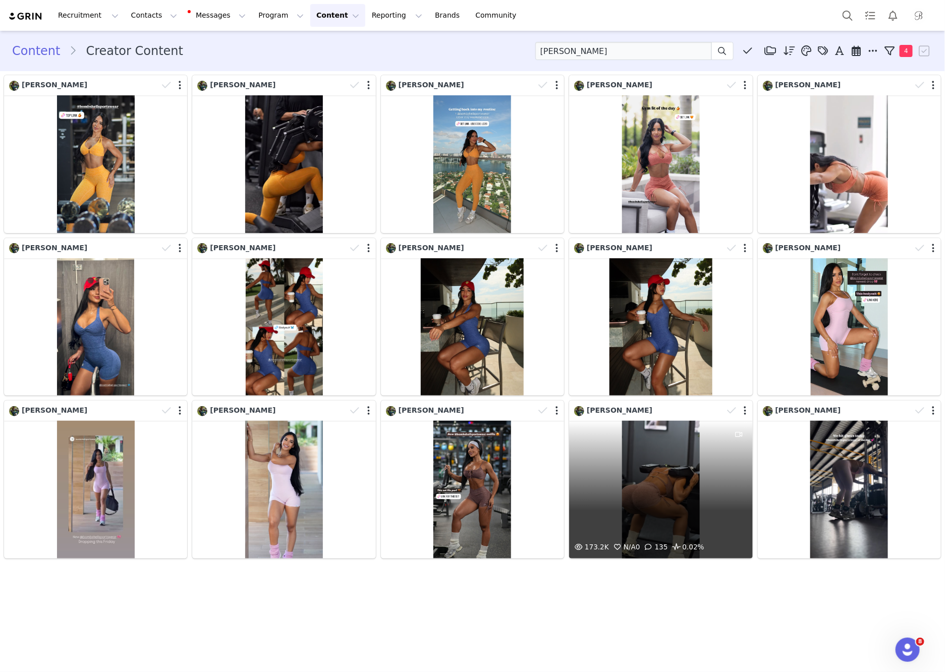
click at [634, 463] on div "173.2K N/A 0 135 0.02%" at bounding box center [660, 490] width 183 height 138
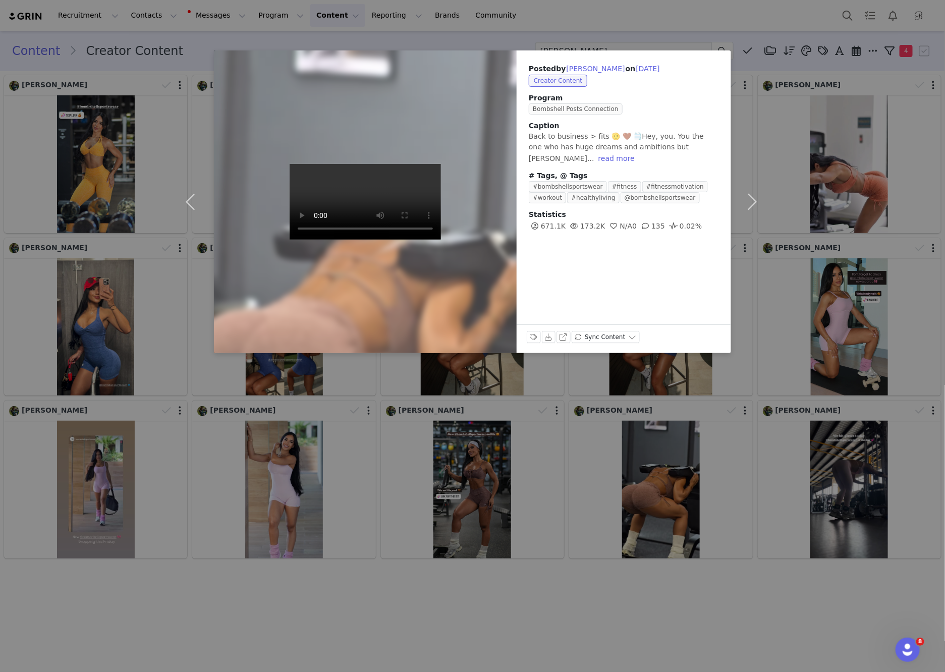
click at [702, 15] on div "Posted by Eli Castillo on Aug 13, 2025 Creator Content Program Bombshell Posts …" at bounding box center [472, 336] width 945 height 672
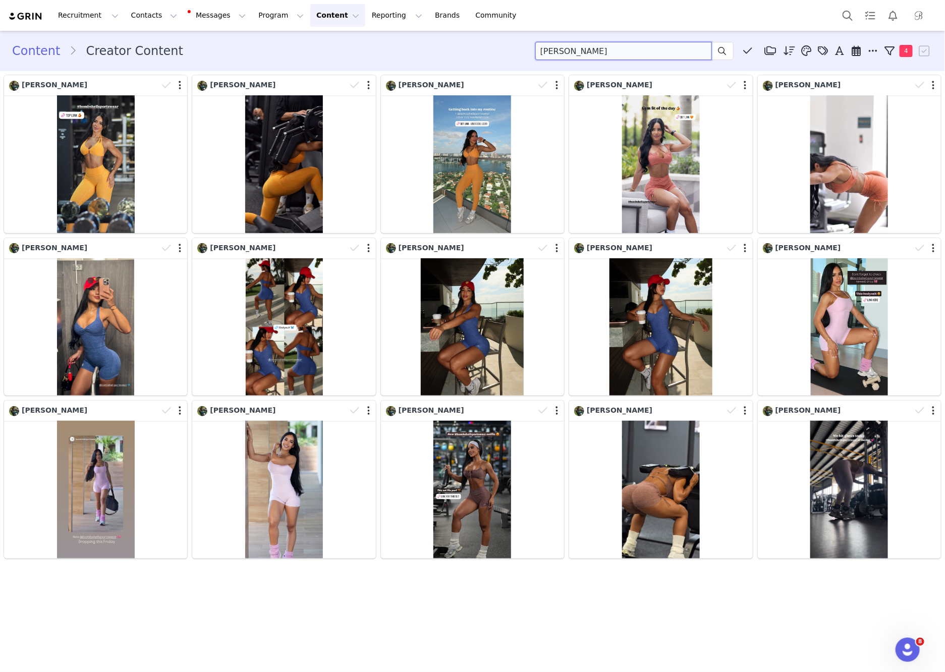
click at [665, 49] on input "eli" at bounding box center [624, 51] width 177 height 18
click at [665, 47] on input "eli" at bounding box center [624, 51] width 177 height 18
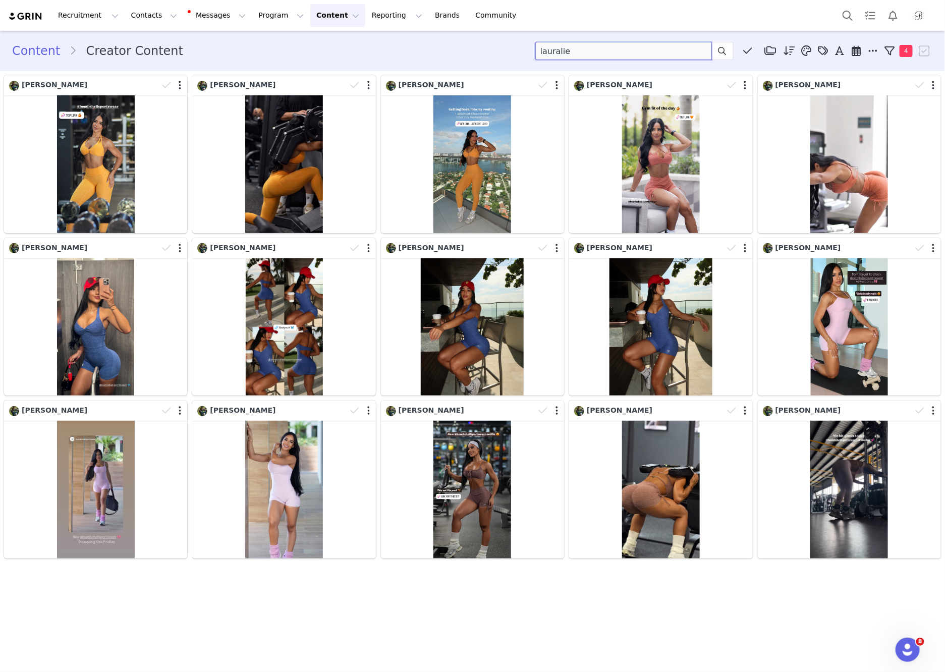
type input "lauralie"
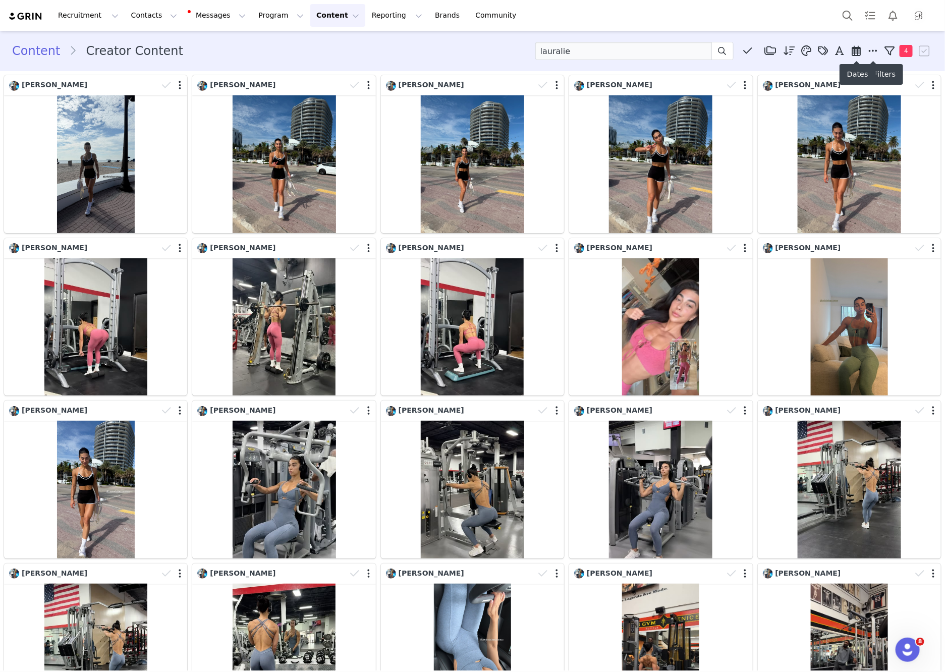
click at [859, 46] on icon at bounding box center [856, 51] width 9 height 10
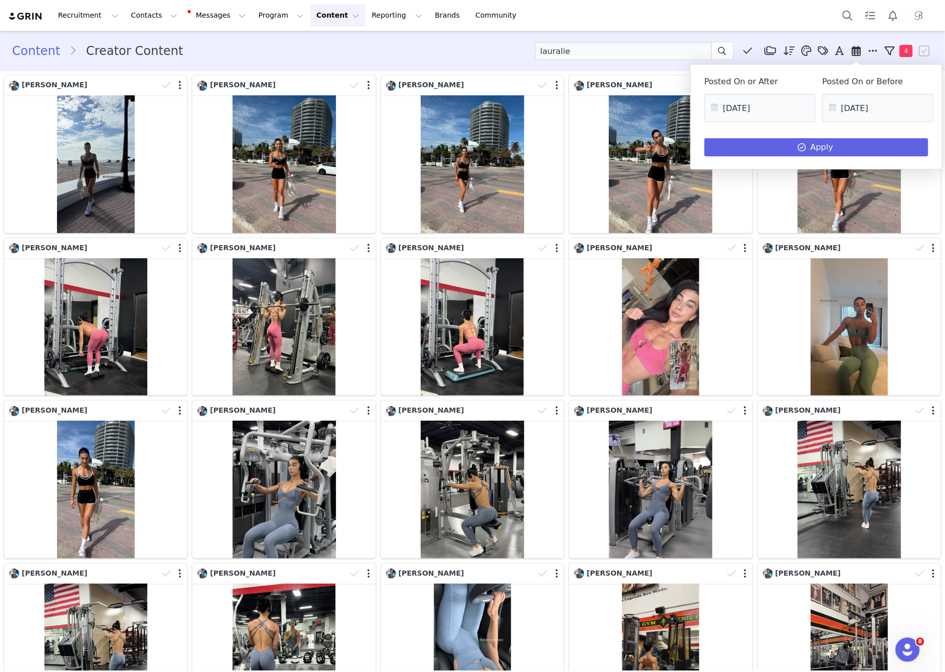
click at [770, 28] on div "Recruitment Recruitment Creator Search Curated Lists Landing Pages Web Extensio…" at bounding box center [472, 15] width 945 height 31
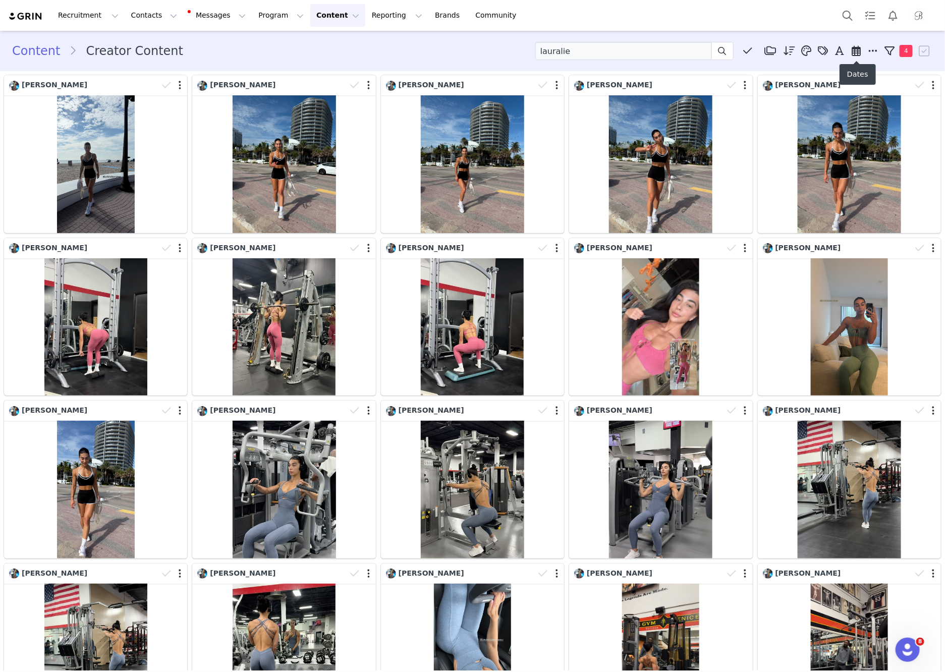
click at [875, 56] on span at bounding box center [873, 50] width 15 height 15
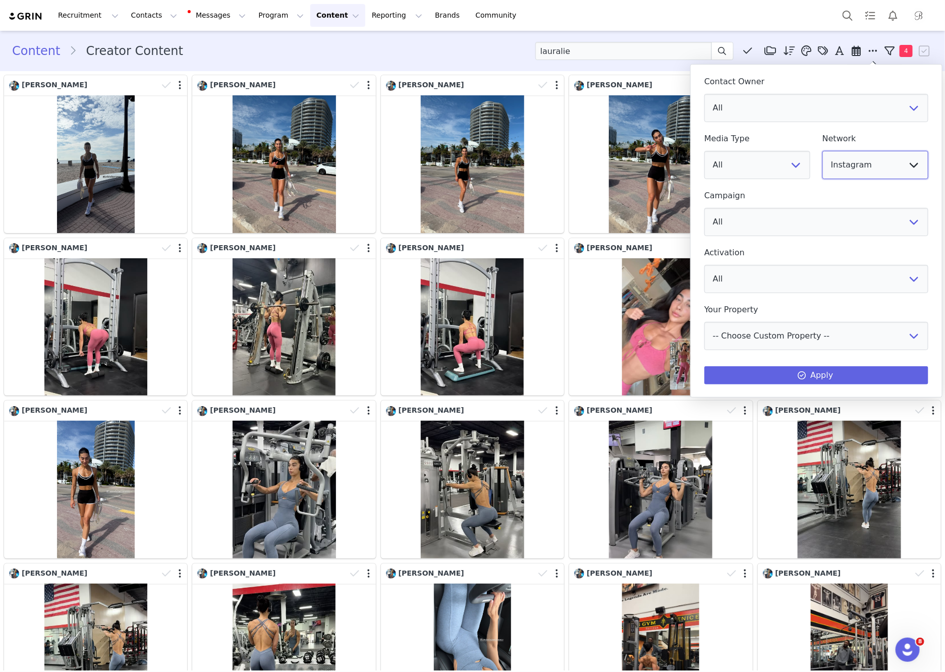
click at [866, 173] on select "All YouTube Twitter Facebook Twitch Instagram Pinterest TikTok Other Uploads" at bounding box center [876, 165] width 106 height 28
select select "9"
click at [823, 151] on select "All YouTube Twitter Facebook Twitch Instagram Pinterest TikTok Other Uploads" at bounding box center [876, 165] width 106 height 28
click at [885, 375] on button "Apply" at bounding box center [817, 375] width 224 height 18
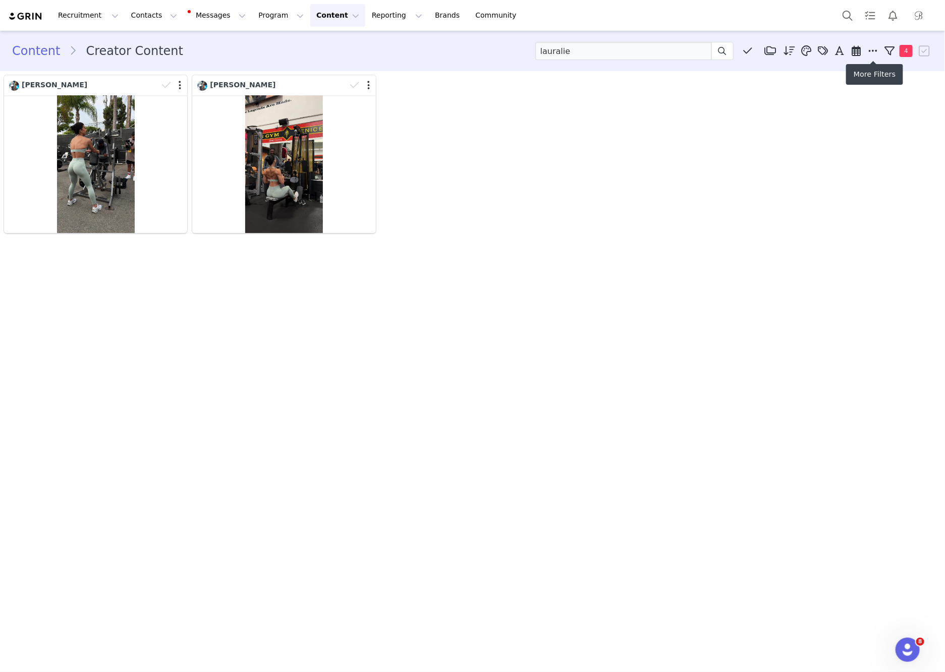
click at [874, 51] on icon at bounding box center [873, 51] width 9 height 10
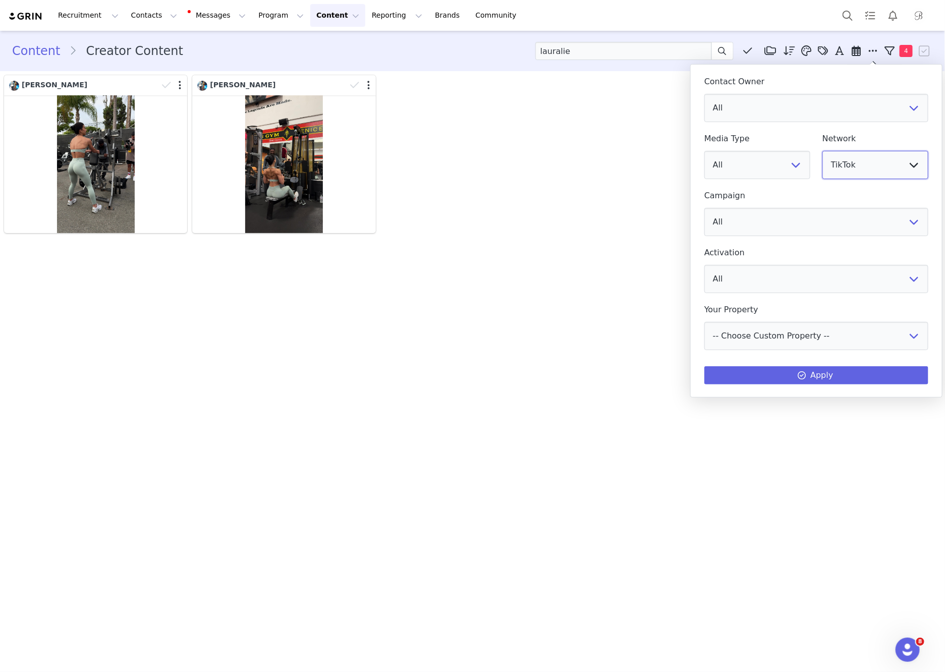
click at [884, 158] on select "All YouTube Twitter Facebook Twitch Instagram Pinterest TikTok Other Uploads" at bounding box center [876, 165] width 106 height 28
select select "5"
click at [823, 151] on select "All YouTube Twitter Facebook Twitch Instagram Pinterest TikTok Other Uploads" at bounding box center [876, 165] width 106 height 28
click at [896, 372] on button "Apply" at bounding box center [817, 375] width 224 height 18
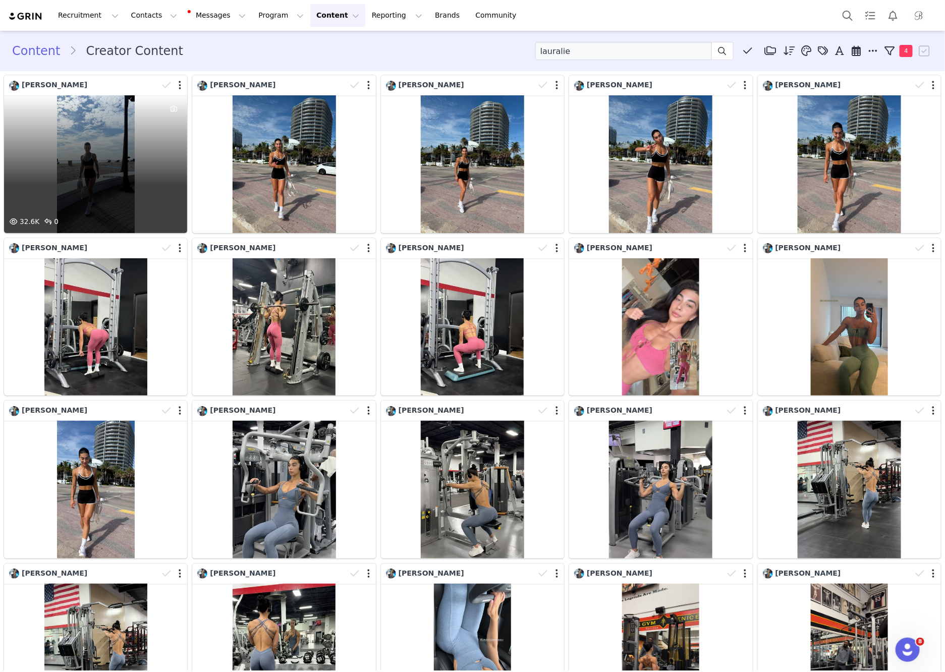
click at [131, 165] on div "32.6K 0" at bounding box center [95, 164] width 183 height 138
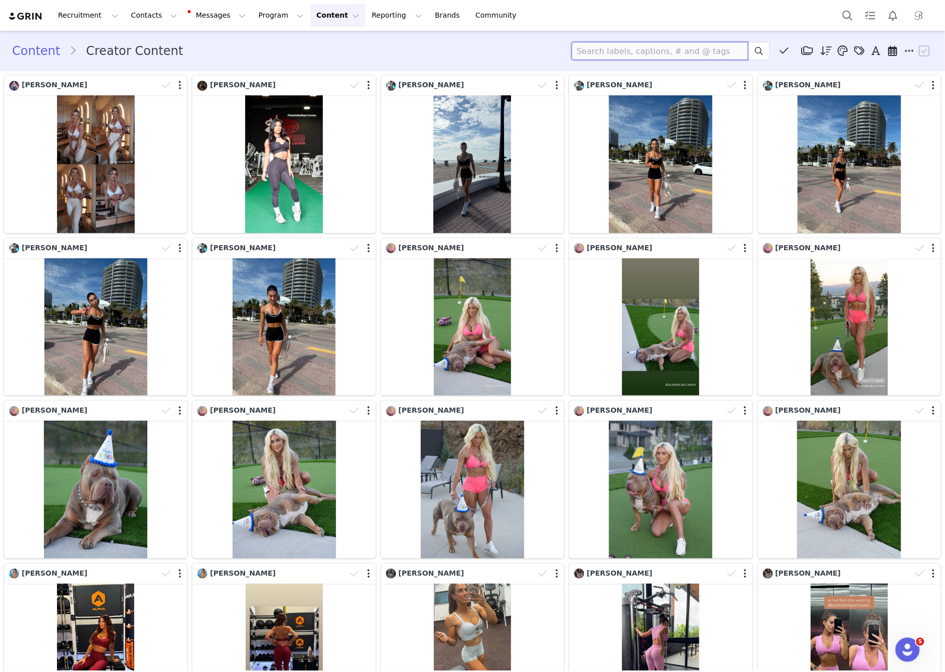
click at [672, 48] on input at bounding box center [660, 51] width 177 height 18
type input "lauralie"
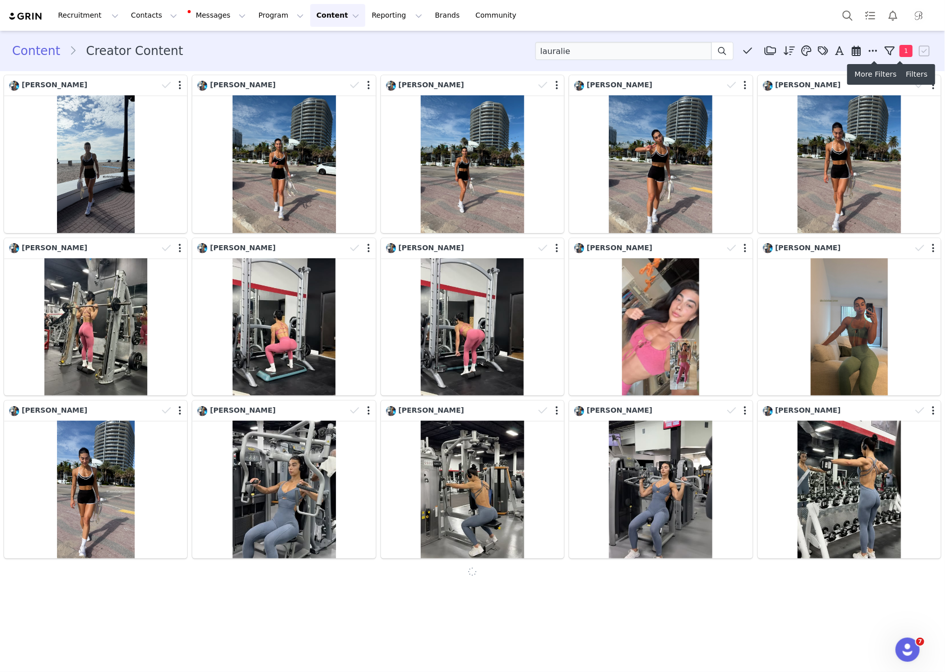
click at [867, 46] on span at bounding box center [873, 50] width 15 height 15
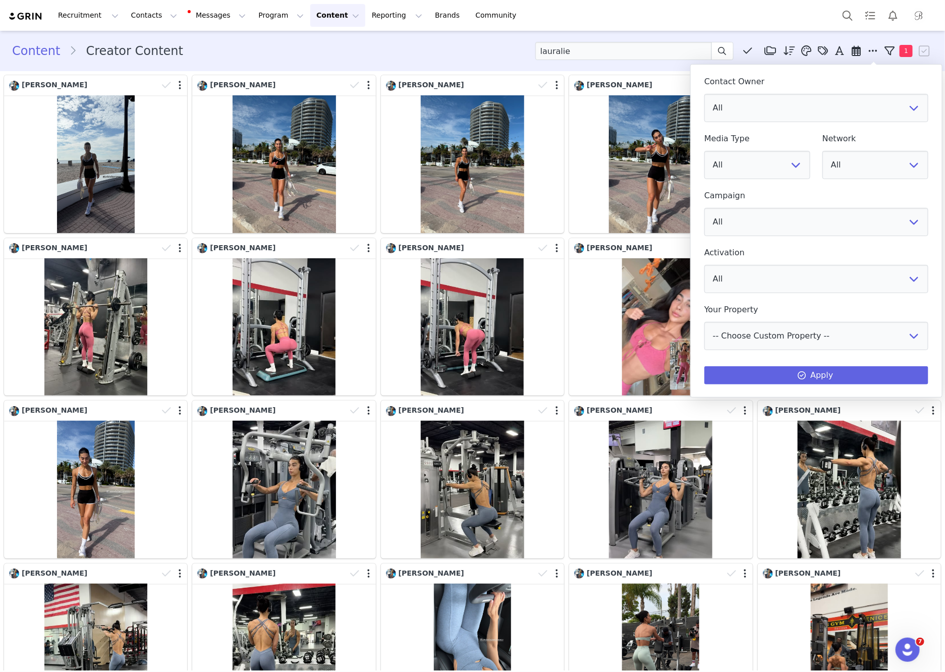
click at [855, 55] on icon at bounding box center [856, 51] width 9 height 10
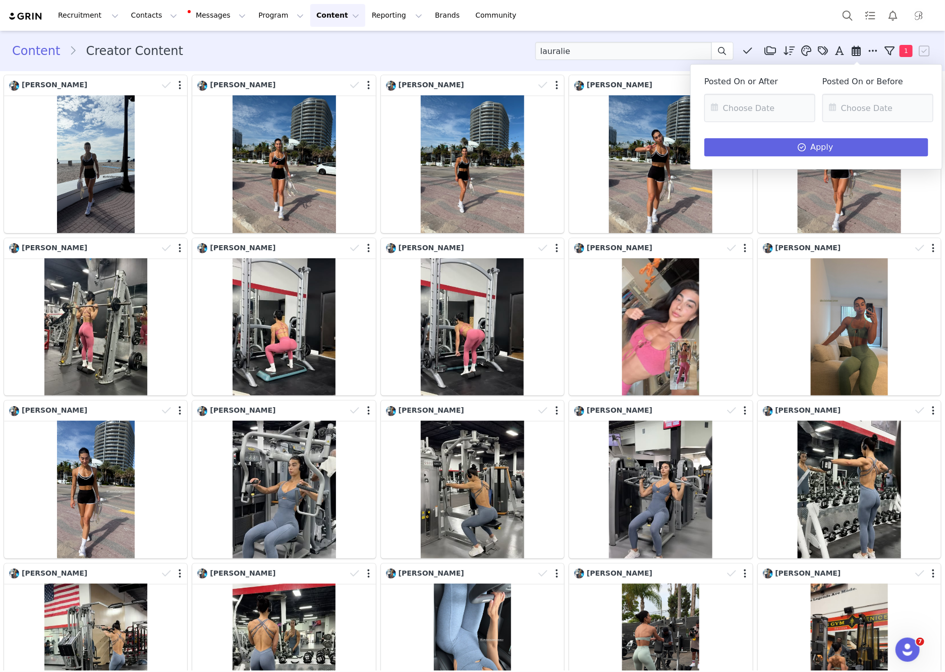
click at [861, 51] on icon at bounding box center [856, 51] width 9 height 10
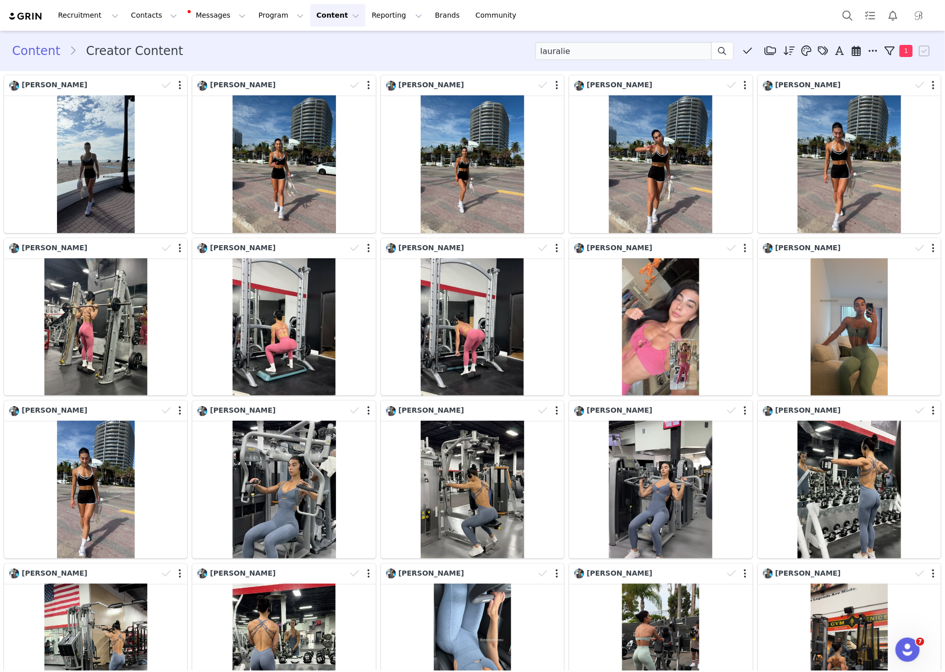
click at [861, 47] on icon at bounding box center [856, 51] width 9 height 10
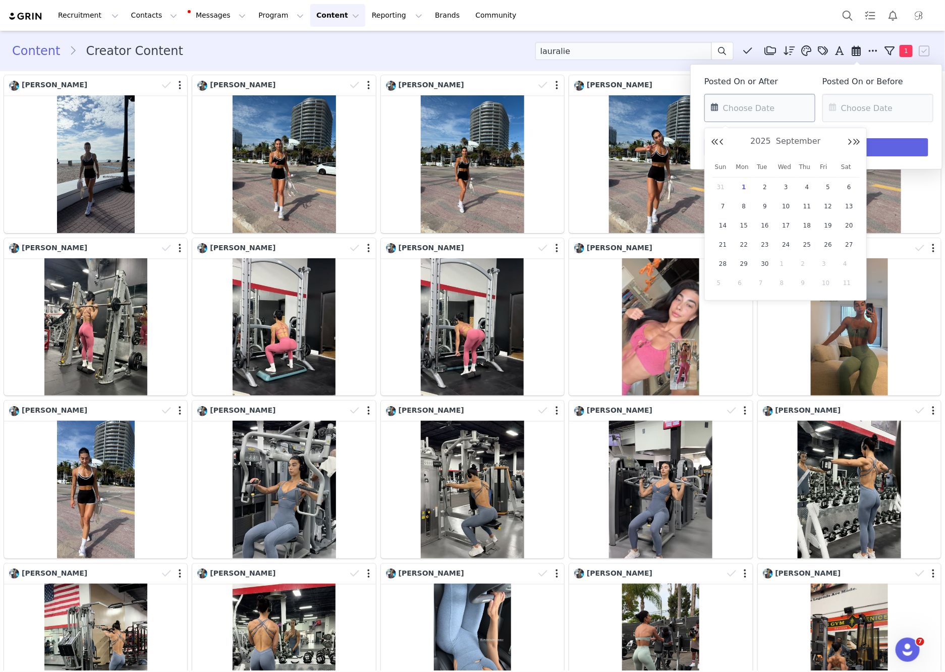
click at [739, 106] on input "text" at bounding box center [760, 108] width 111 height 28
click at [721, 139] on button "Previous Month" at bounding box center [721, 142] width 5 height 8
click at [830, 184] on span "1" at bounding box center [828, 187] width 12 height 12
type input "[DATE]"
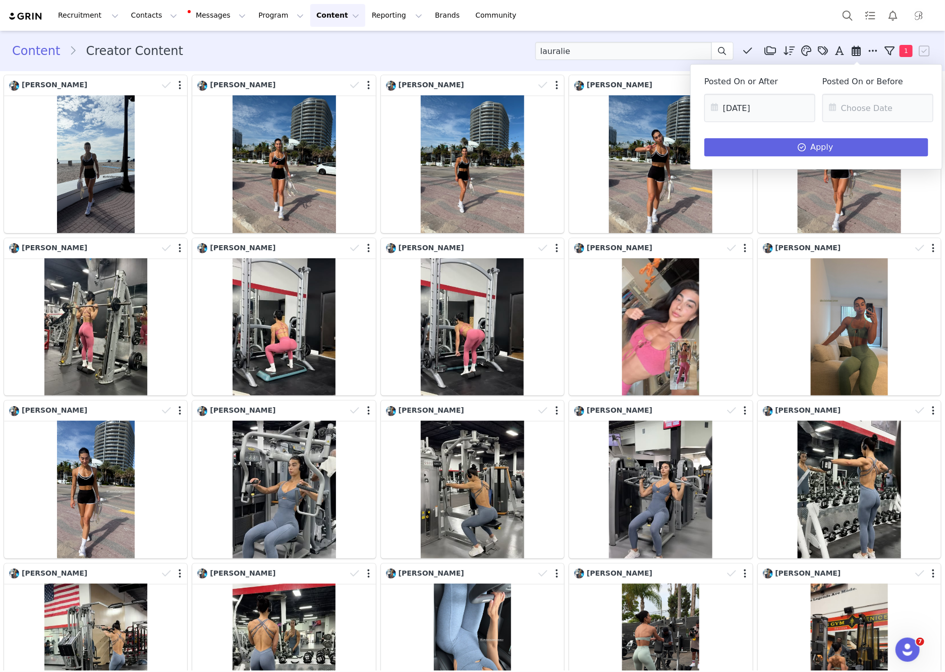
click at [840, 109] on icon at bounding box center [833, 108] width 18 height 28
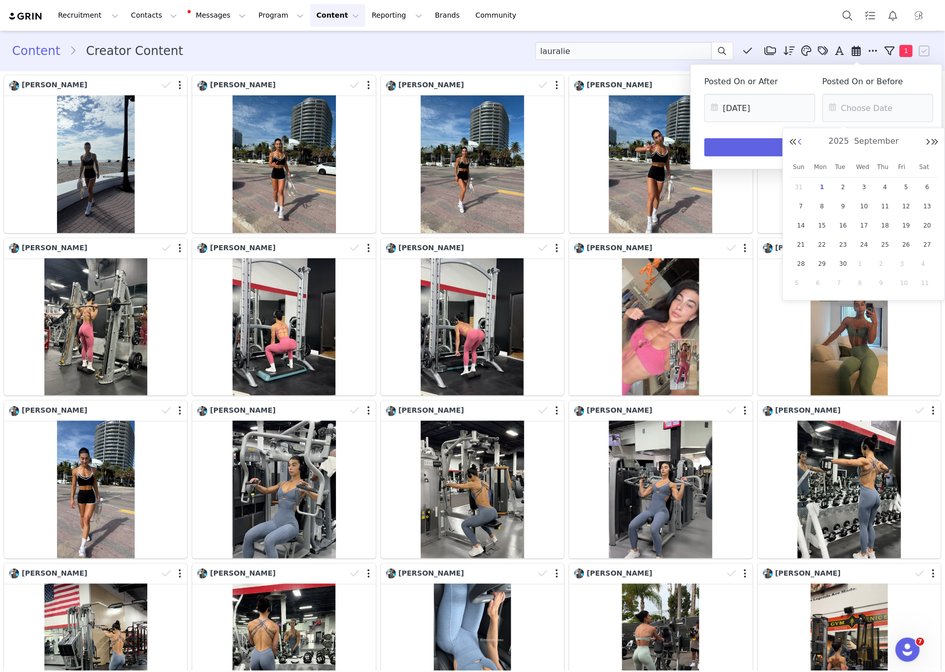
click at [800, 139] on button "Previous Month" at bounding box center [799, 142] width 5 height 8
click at [802, 278] on span "31" at bounding box center [801, 283] width 12 height 12
type input "[DATE]"
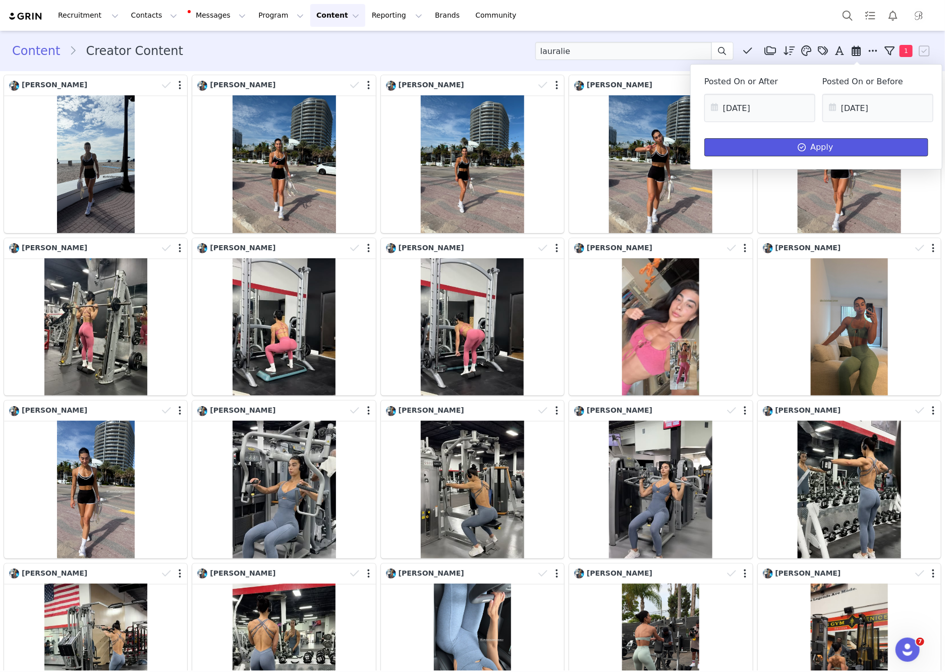
click at [810, 147] on button "Apply" at bounding box center [817, 147] width 224 height 18
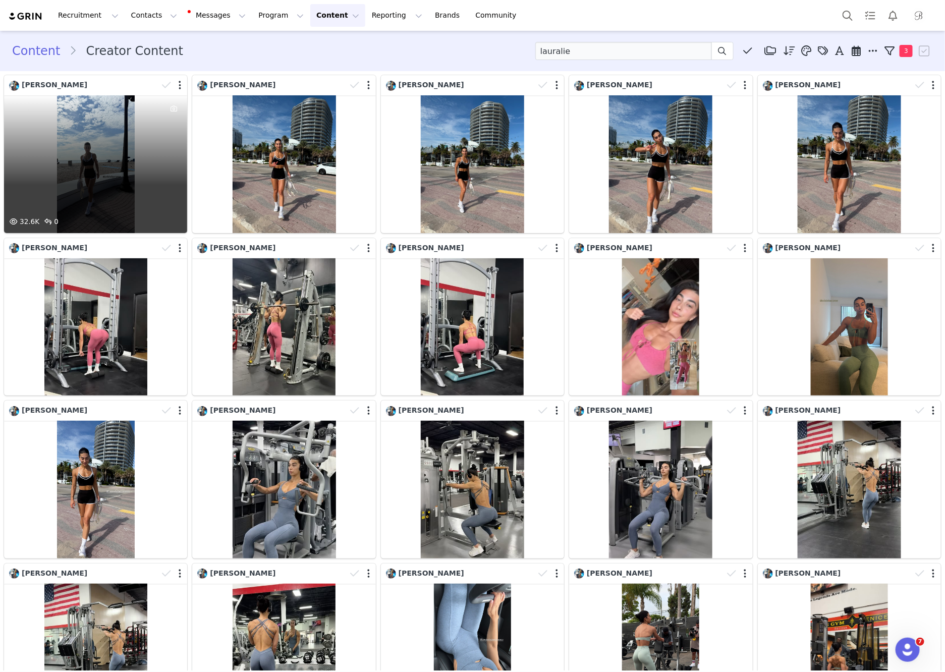
click at [119, 154] on div "32.6K 0" at bounding box center [95, 164] width 183 height 138
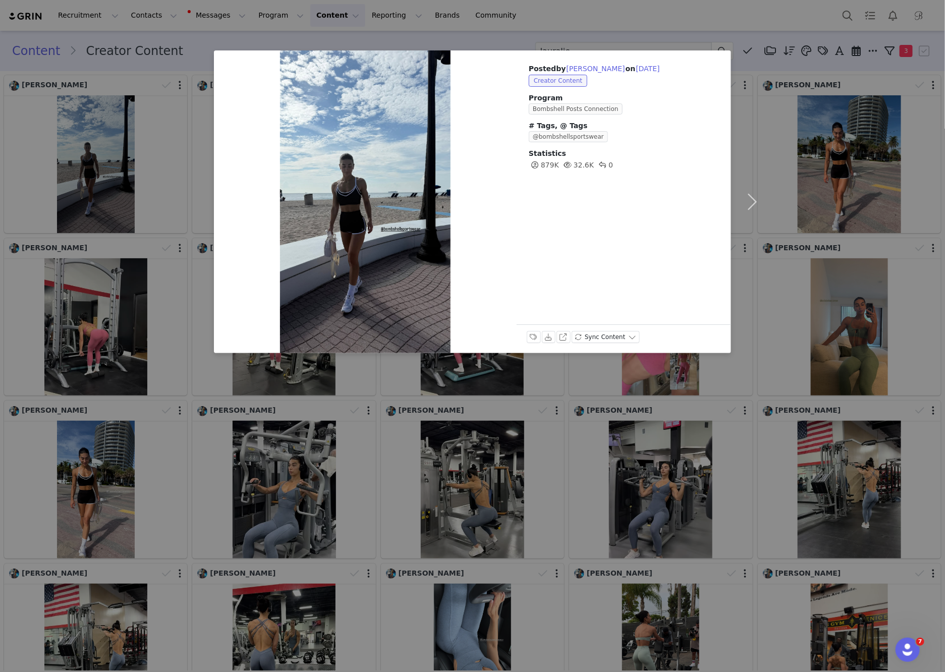
click at [264, 43] on div "Posted by Laura Chapados on Aug 31, 2025 Creator Content Program Bombshell Post…" at bounding box center [472, 336] width 945 height 672
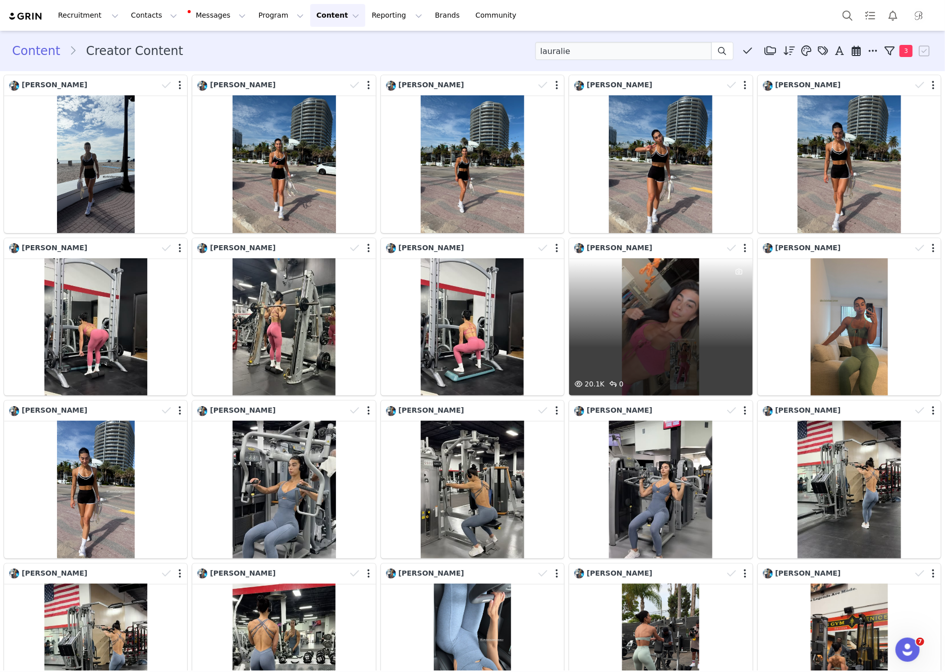
click at [736, 316] on div at bounding box center [739, 318] width 27 height 121
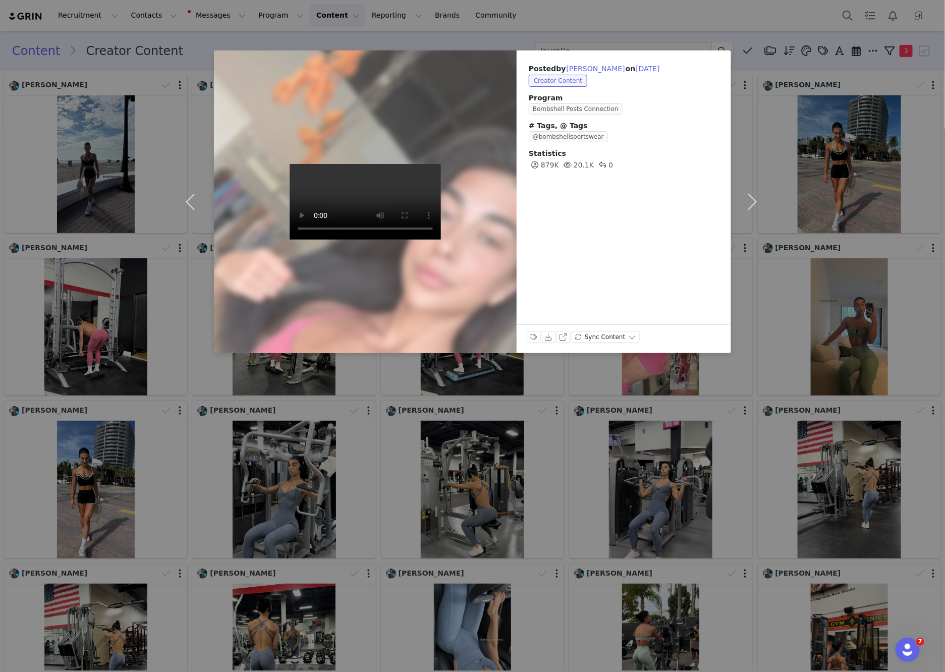
click at [149, 394] on div "Posted by Laura Chapados on Aug 26, 2025 Creator Content Program Bombshell Post…" at bounding box center [472, 336] width 945 height 672
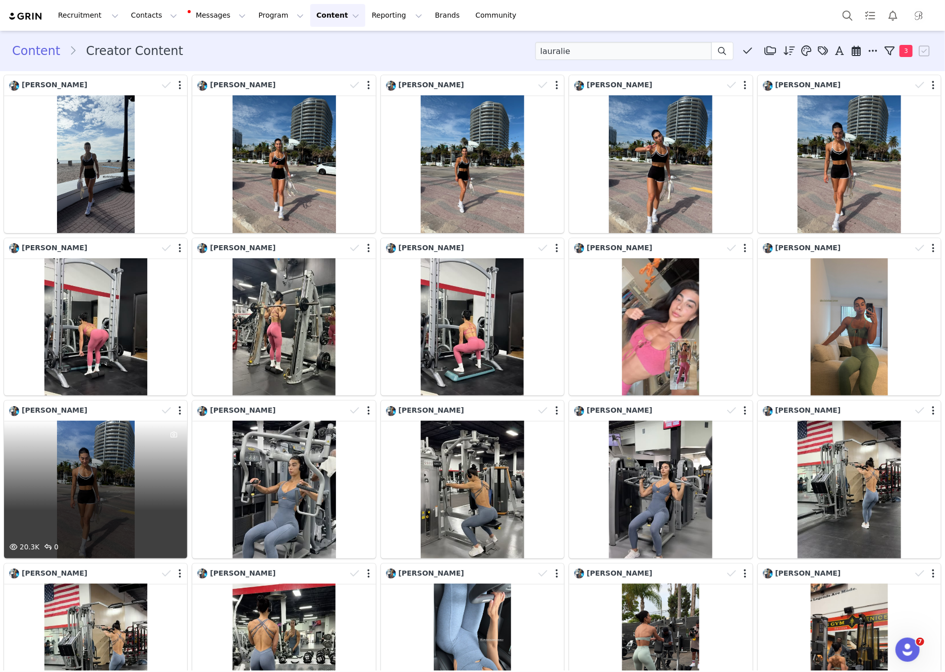
click at [115, 475] on div "20.3K 0" at bounding box center [95, 490] width 183 height 138
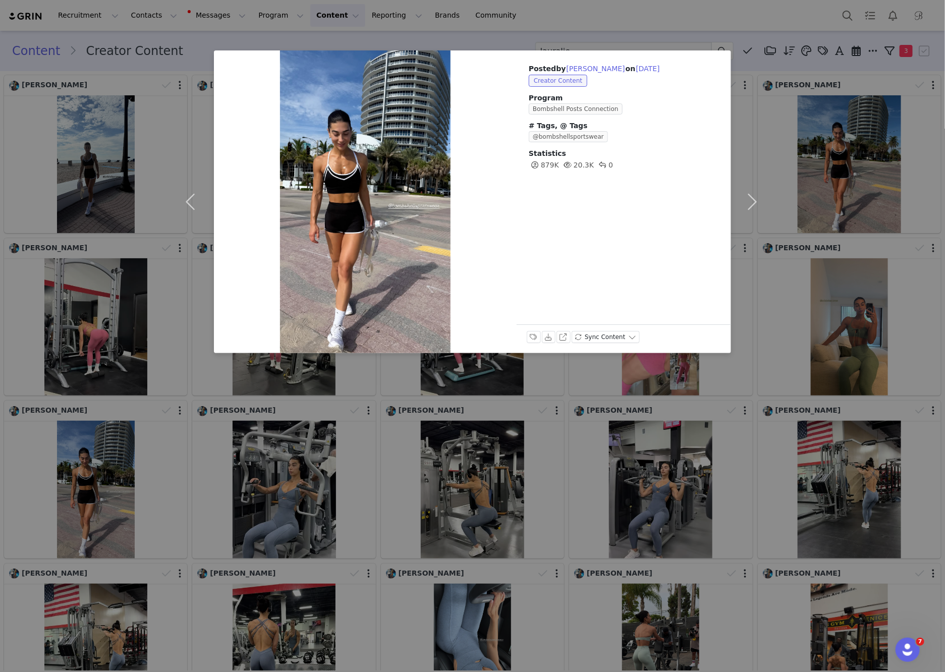
click at [115, 475] on div "Posted by Laura Chapados on Aug 23, 2025 Creator Content Program Bombshell Post…" at bounding box center [472, 336] width 945 height 672
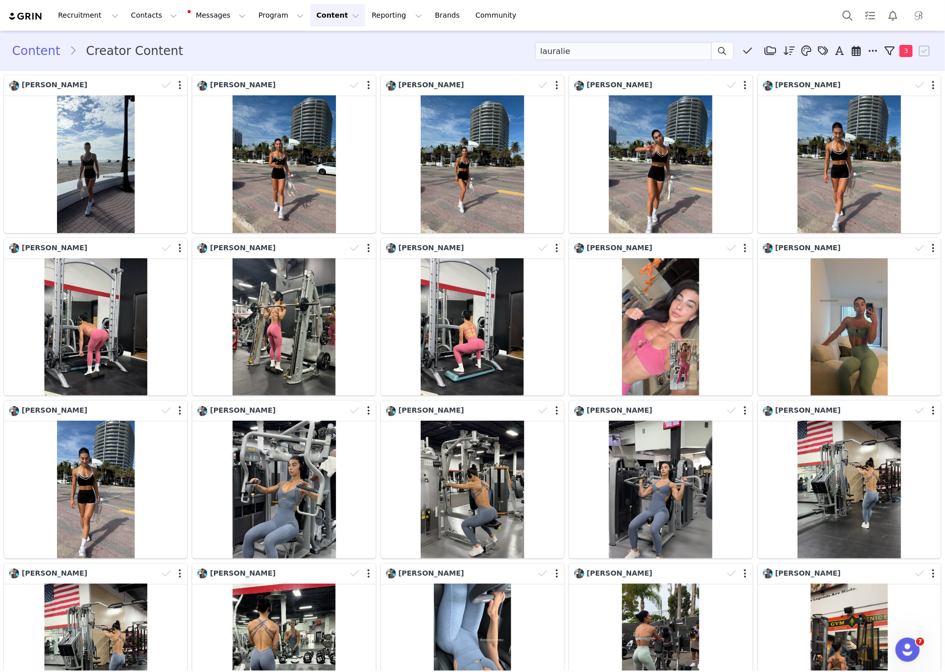
scroll to position [217, 0]
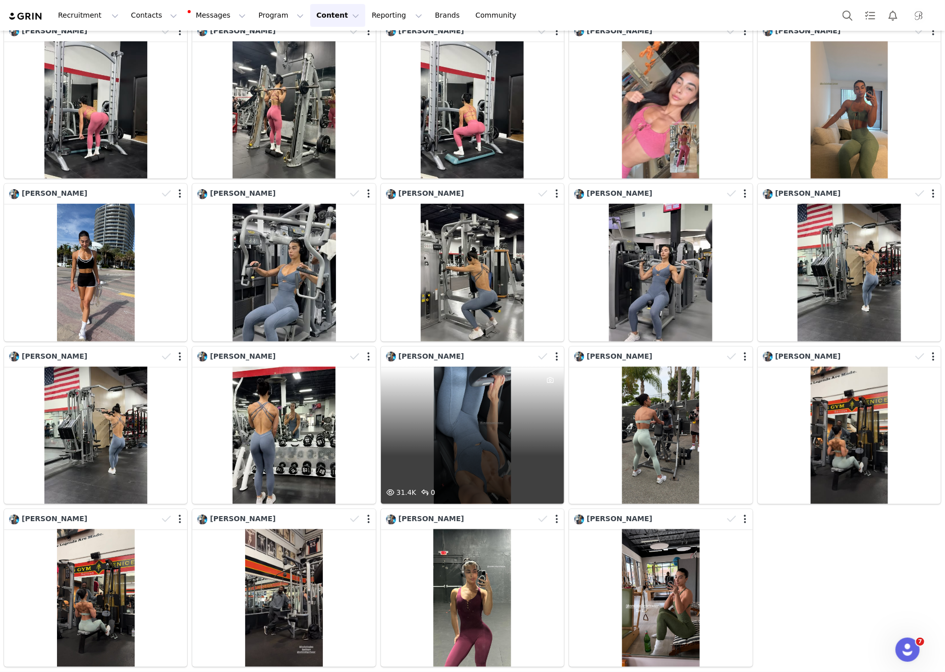
click at [472, 429] on div "31.4K 0" at bounding box center [472, 436] width 183 height 138
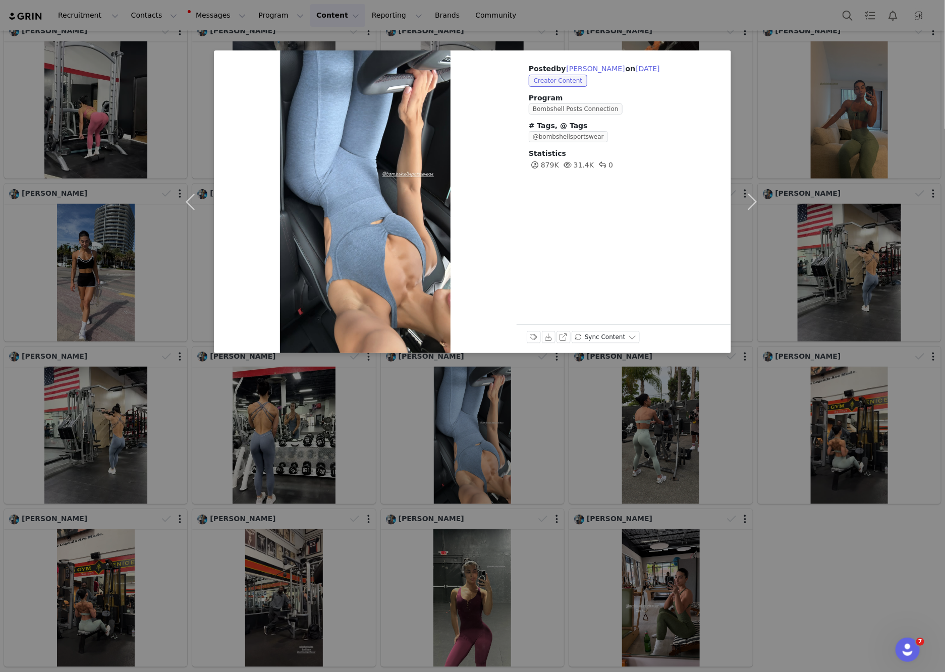
click at [310, 456] on div "Posted by Laura Chapados on Aug 21, 2025 Creator Content Program Bombshell Post…" at bounding box center [472, 336] width 945 height 672
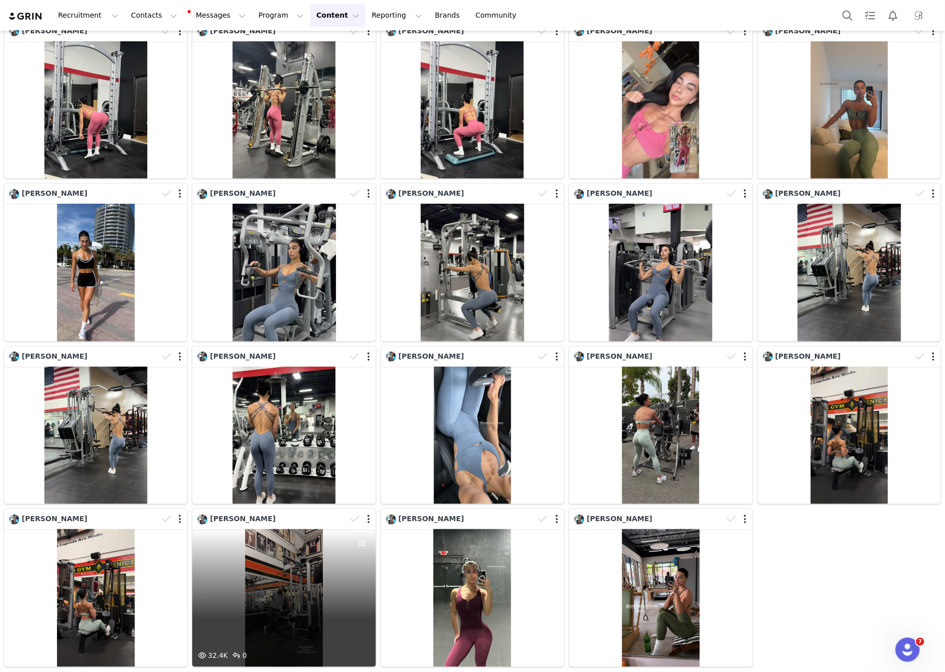
click at [302, 570] on div "32.4K 0" at bounding box center [283, 598] width 183 height 138
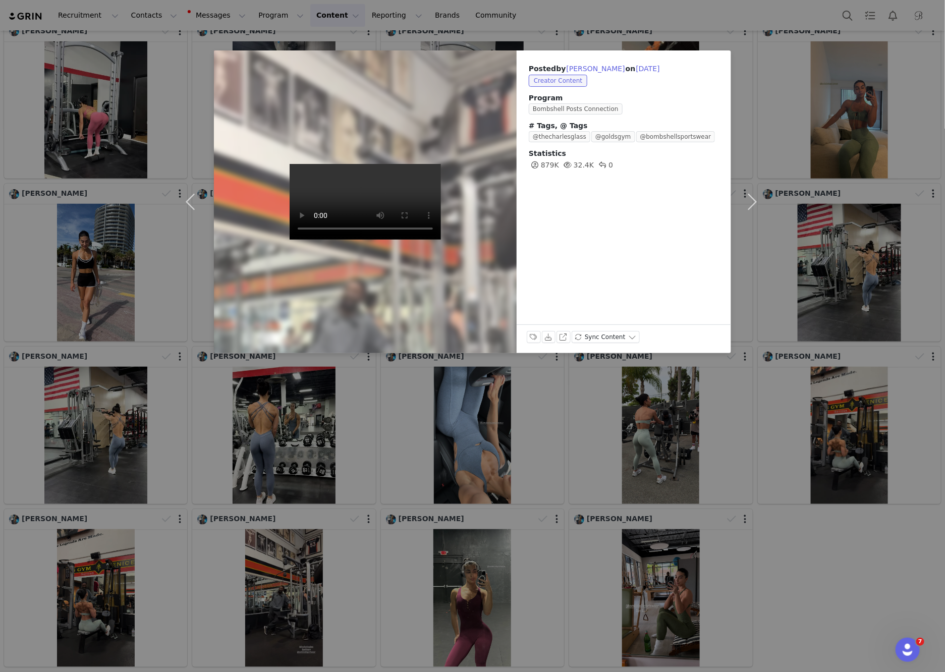
click at [544, 585] on div "Posted by Laura Chapados on Aug 18, 2025 Creator Content Program Bombshell Post…" at bounding box center [472, 336] width 945 height 672
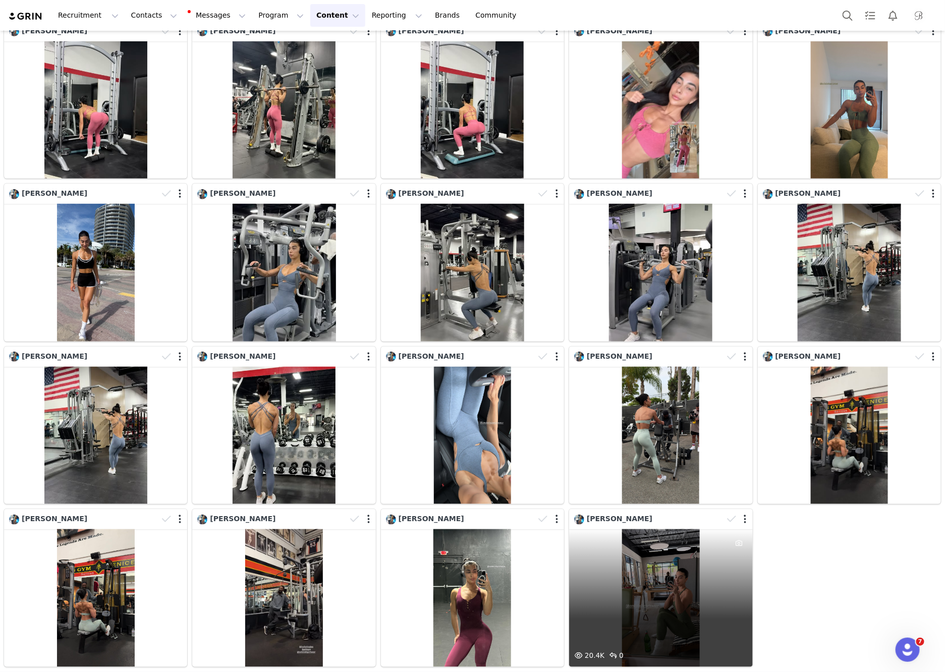
click at [688, 595] on div "20.4K 0" at bounding box center [660, 598] width 183 height 138
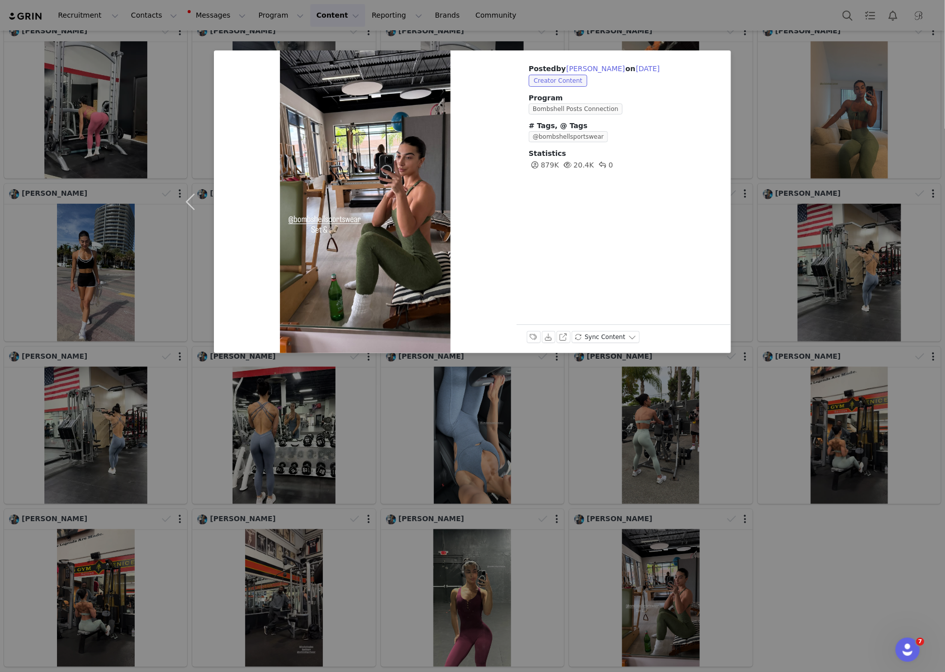
click at [803, 592] on div "Posted by Laura Chapados on Aug 7, 2025 Creator Content Program Bombshell Posts…" at bounding box center [472, 336] width 945 height 672
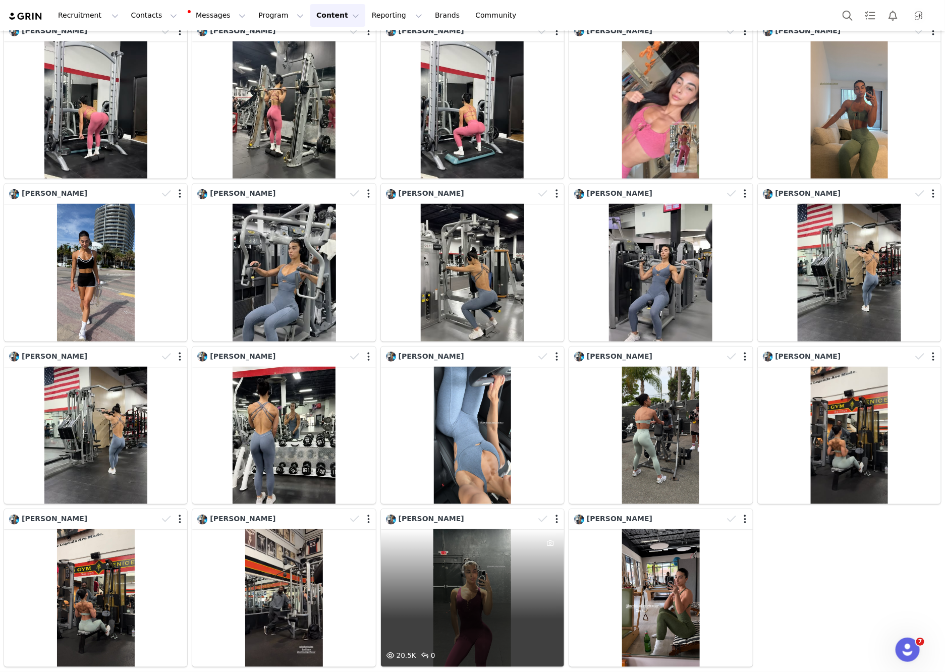
click at [448, 550] on div "20.5K 0" at bounding box center [472, 598] width 183 height 138
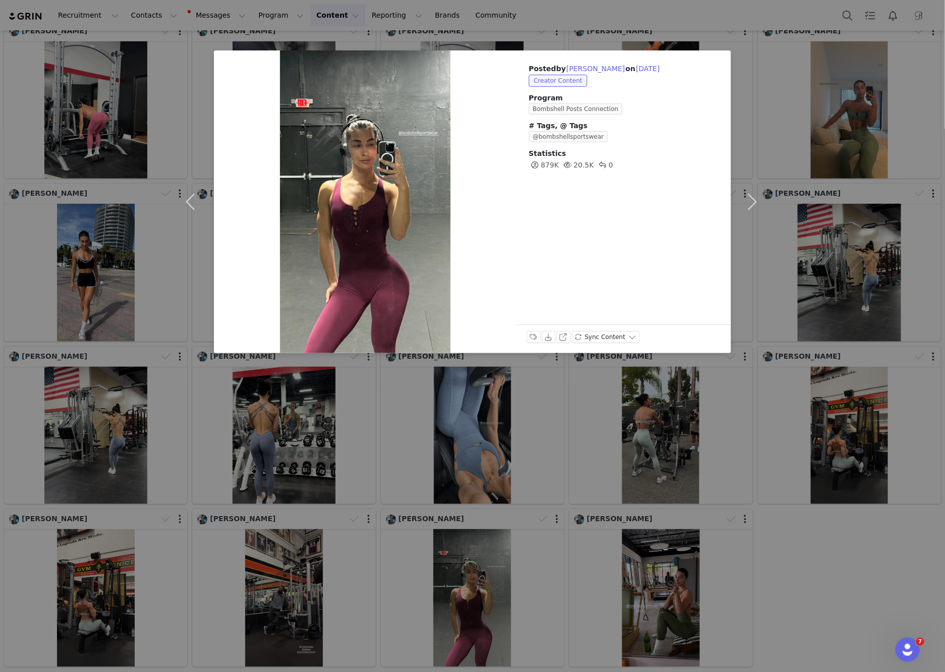
click at [842, 583] on div "Posted by Laura Chapados on Aug 9, 2025 Creator Content Program Bombshell Posts…" at bounding box center [472, 336] width 945 height 672
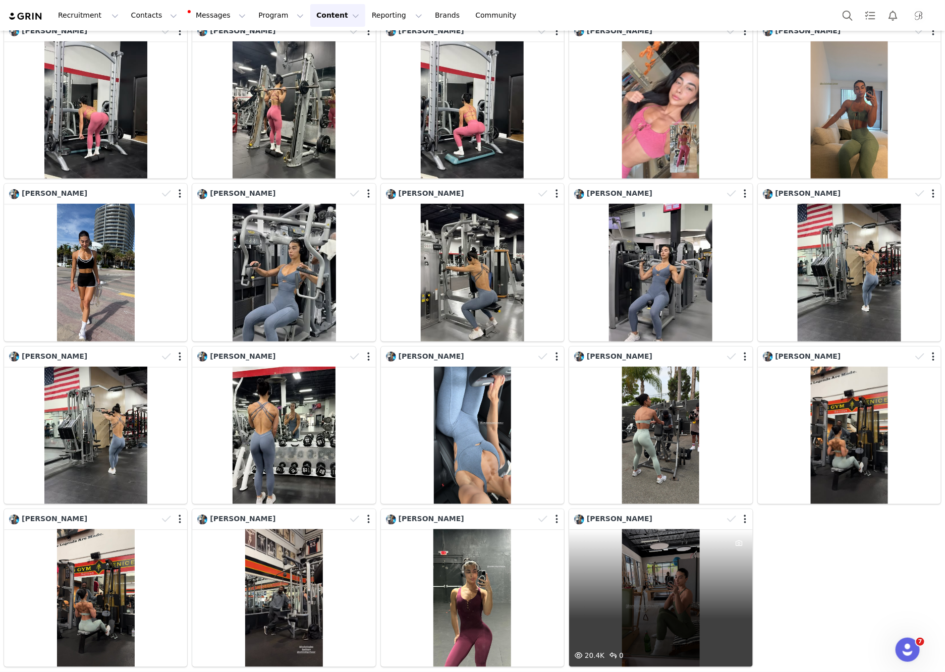
click at [591, 563] on div "20.4K 0" at bounding box center [660, 598] width 183 height 138
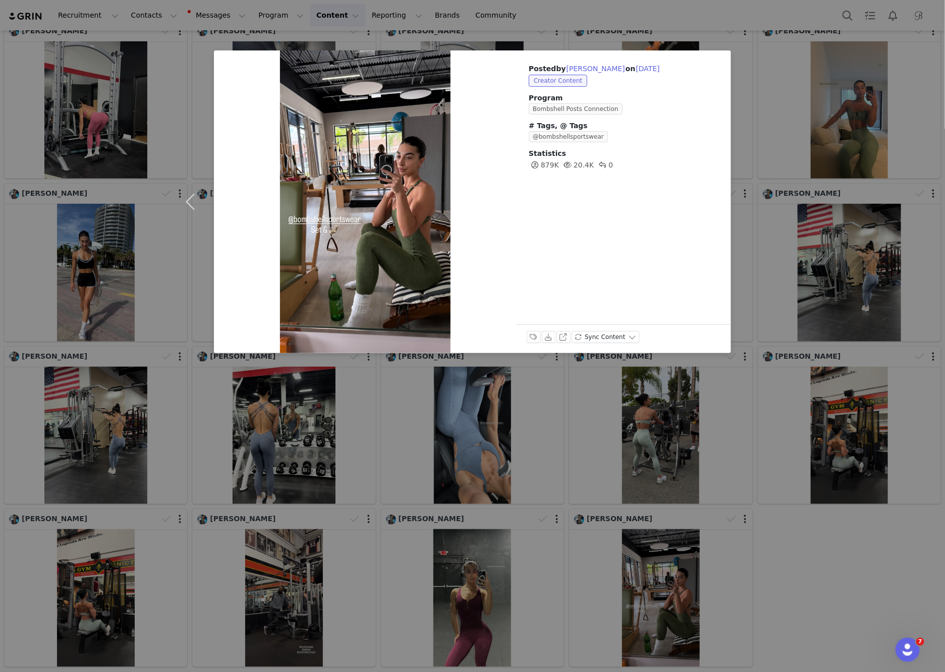
click at [584, 564] on div "Posted by Laura Chapados on Aug 7, 2025 Creator Content Program Bombshell Posts…" at bounding box center [472, 336] width 945 height 672
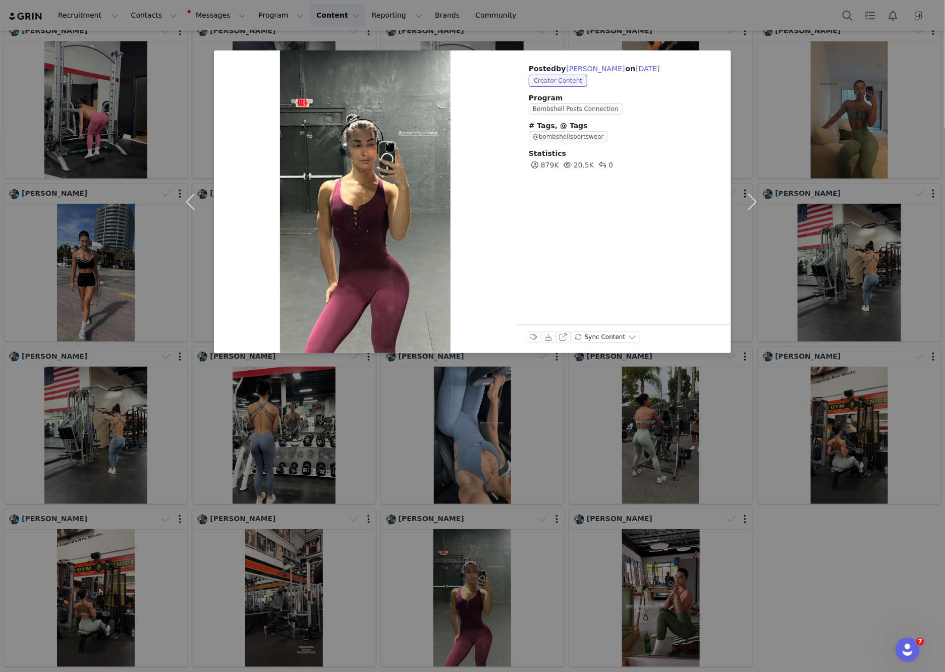
click at [252, 574] on div "Posted by Laura Chapados on Aug 9, 2025 Creator Content Program Bombshell Posts…" at bounding box center [472, 336] width 945 height 672
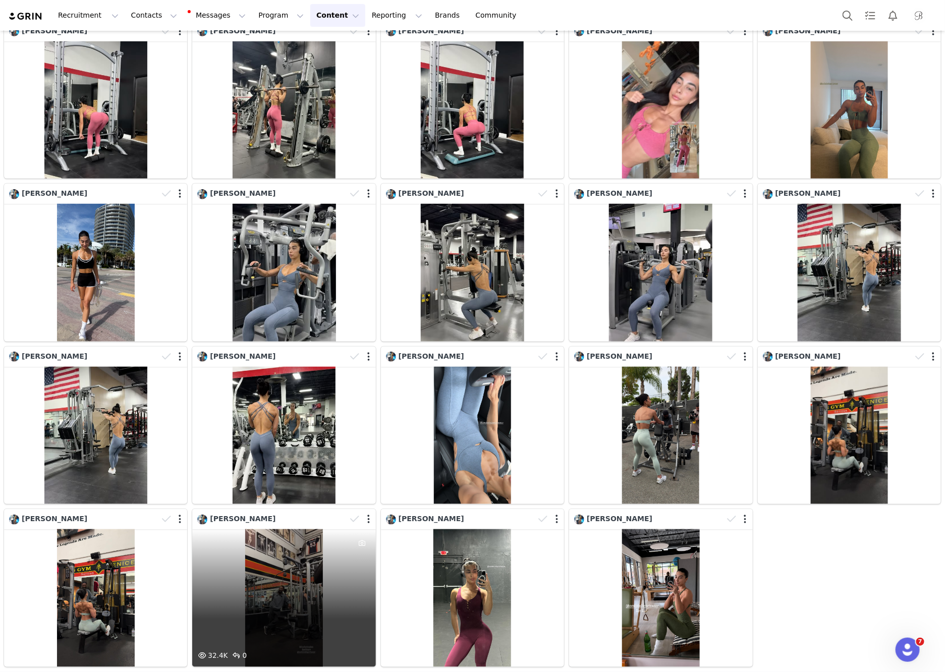
click at [323, 574] on div "32.4K 0" at bounding box center [283, 598] width 183 height 138
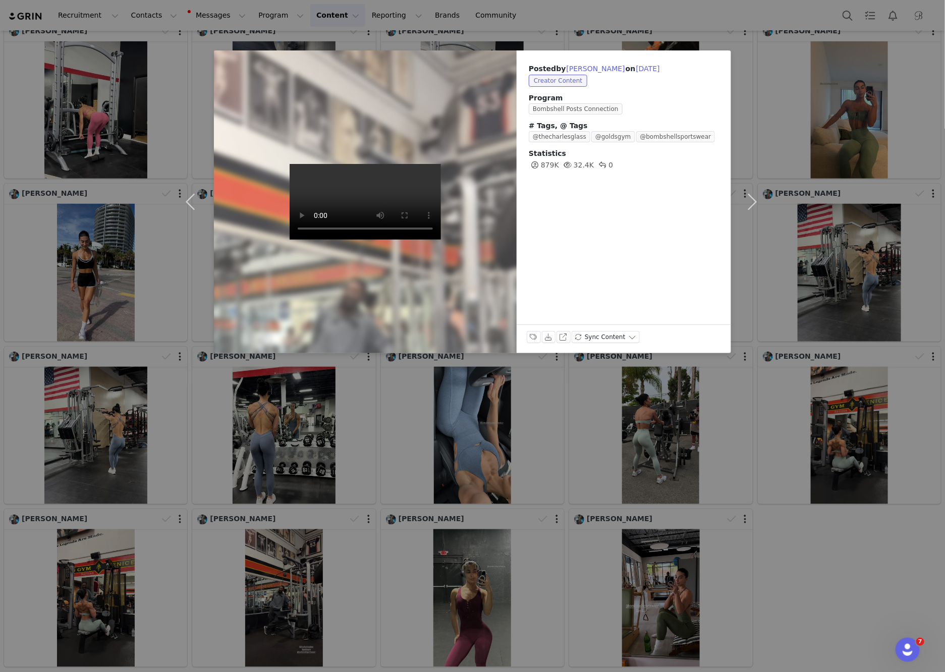
click at [115, 599] on div "Posted by Laura Chapados on Aug 18, 2025 Creator Content Program Bombshell Post…" at bounding box center [472, 336] width 945 height 672
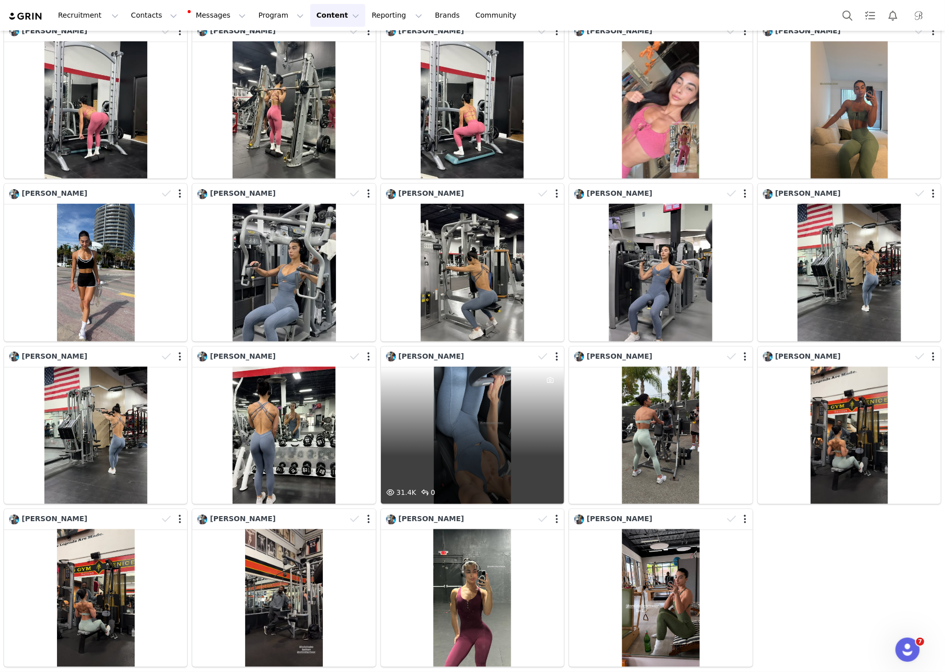
click at [488, 426] on div "31.4K 0" at bounding box center [472, 436] width 183 height 138
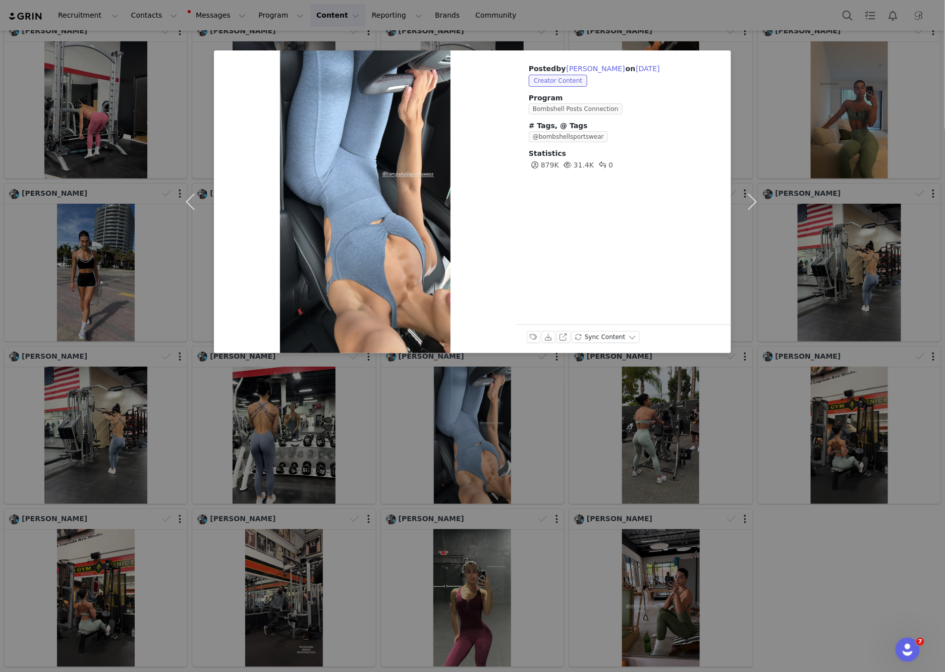
click at [701, 442] on div "Posted by Laura Chapados on Aug 21, 2025 Creator Content Program Bombshell Post…" at bounding box center [472, 336] width 945 height 672
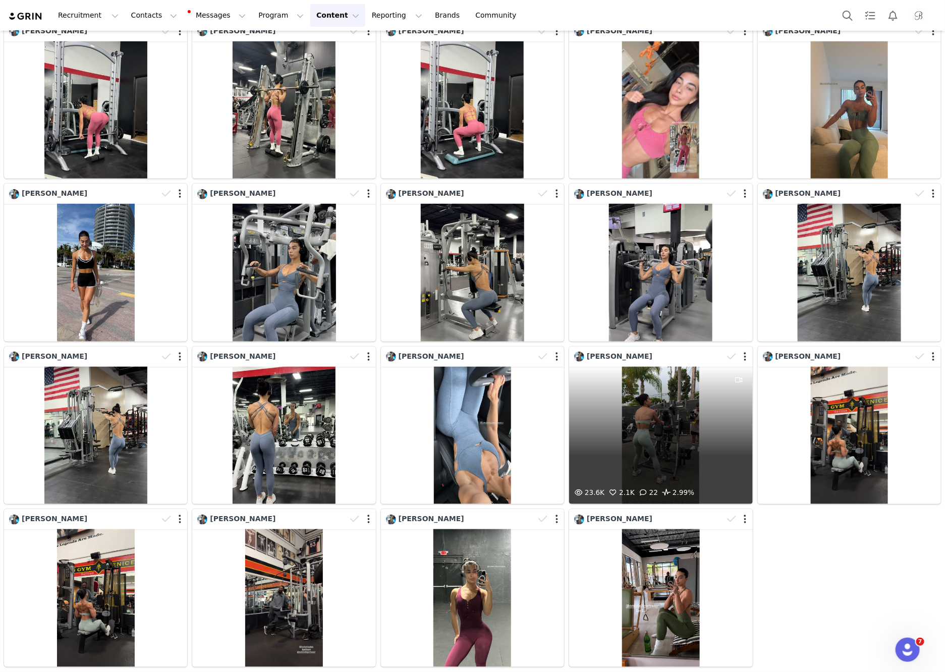
click at [664, 432] on div "23.6K 2.1K 22 2.99%" at bounding box center [660, 436] width 183 height 138
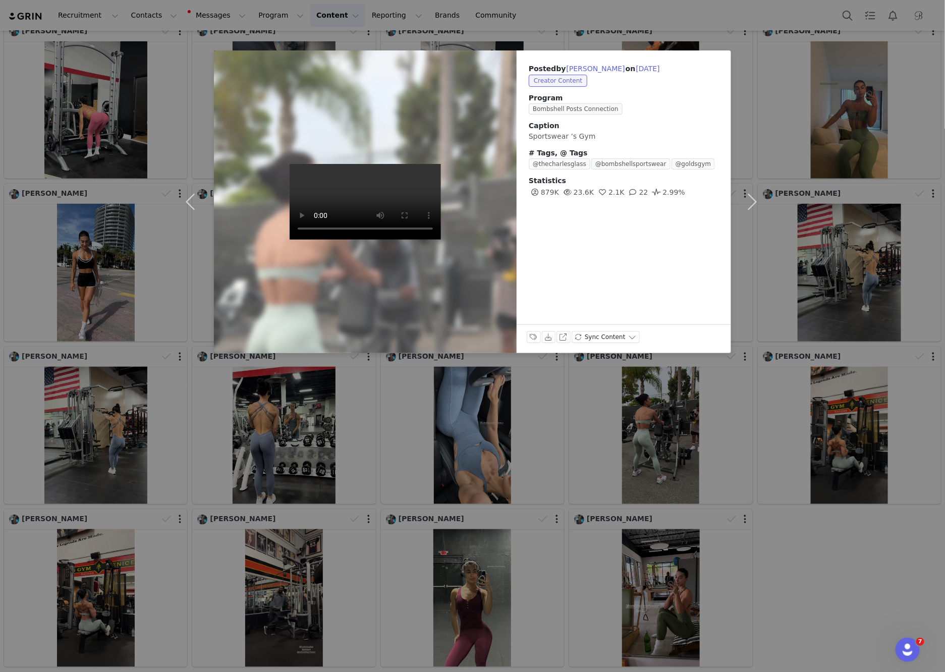
click at [800, 565] on div "Posted by Laura Chapados on Aug 20, 2025 Creator Content Program Bombshell Post…" at bounding box center [472, 336] width 945 height 672
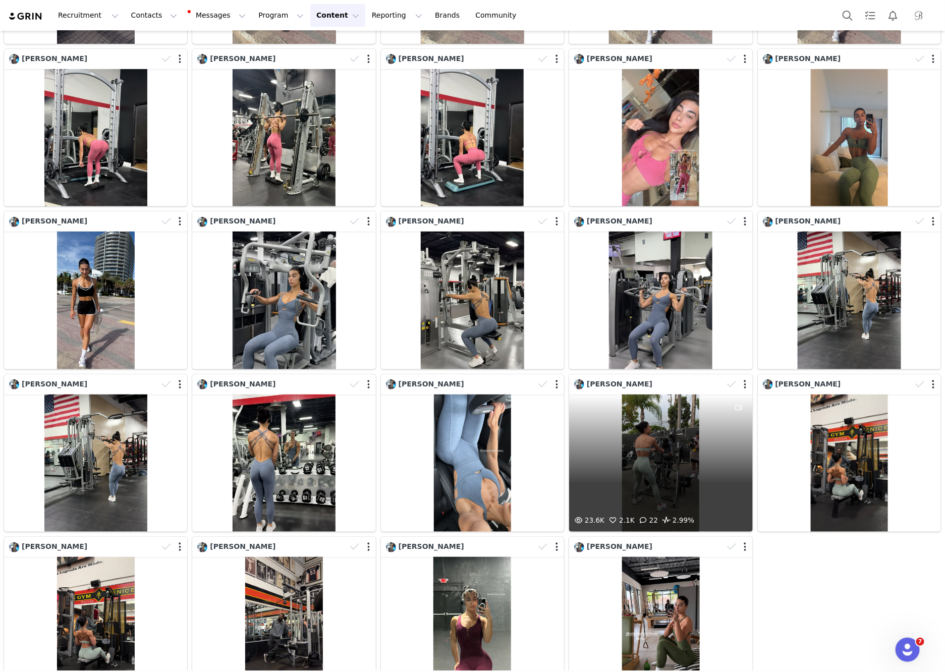
scroll to position [188, 0]
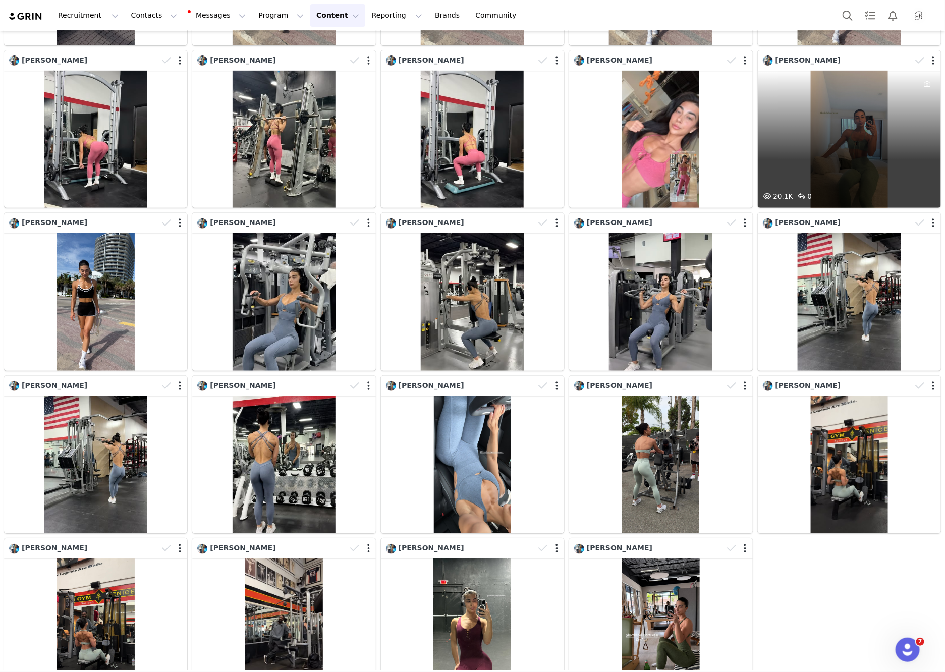
click at [853, 103] on div "20.1K 0" at bounding box center [849, 140] width 183 height 138
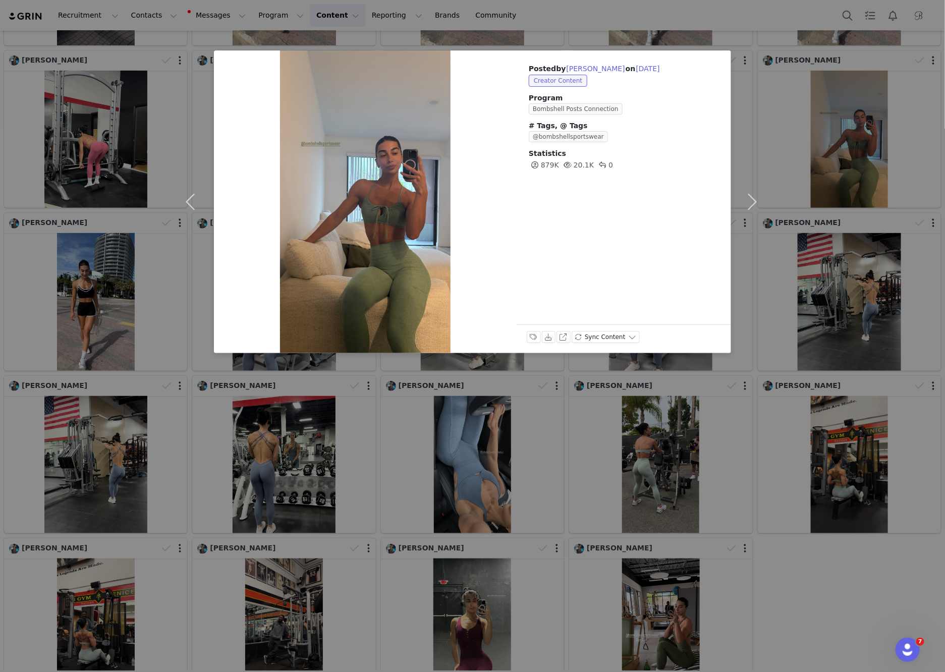
click at [781, 494] on div "Posted by Laura Chapados on Aug 24, 2025 Creator Content Program Bombshell Post…" at bounding box center [472, 336] width 945 height 672
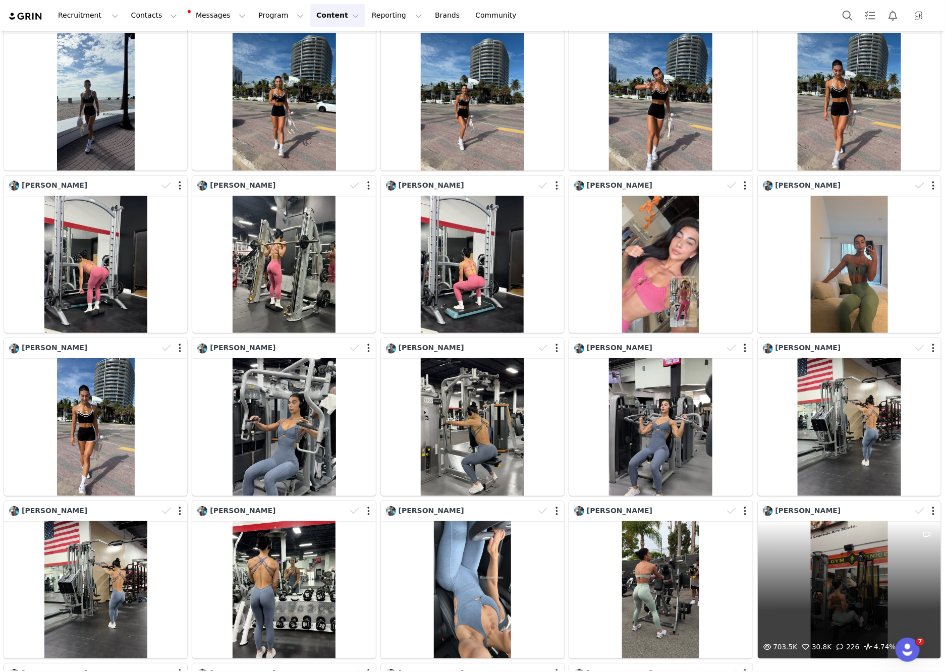
scroll to position [0, 0]
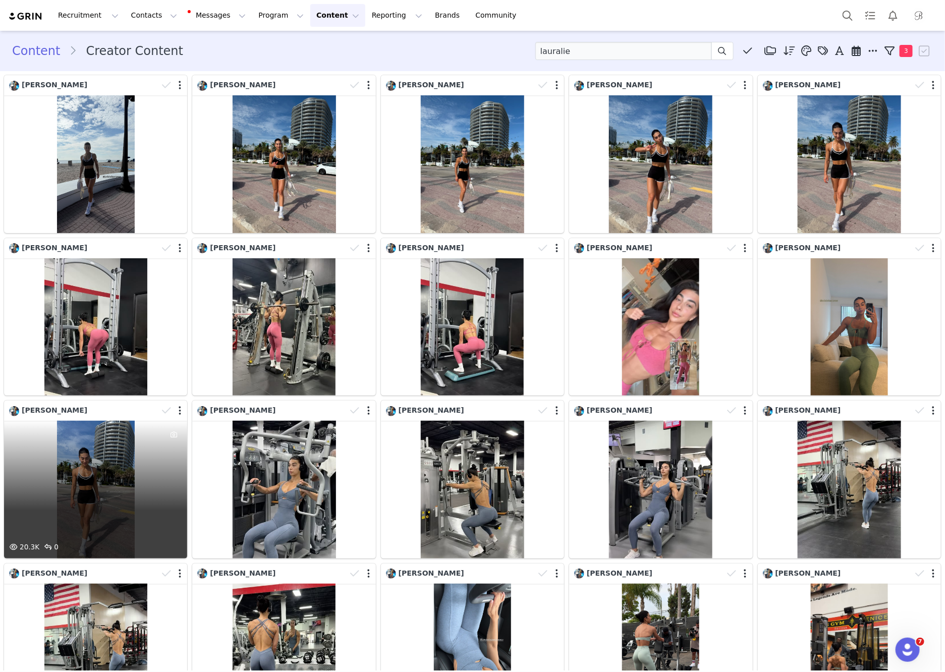
click at [62, 474] on div "20.3K 0" at bounding box center [95, 490] width 183 height 138
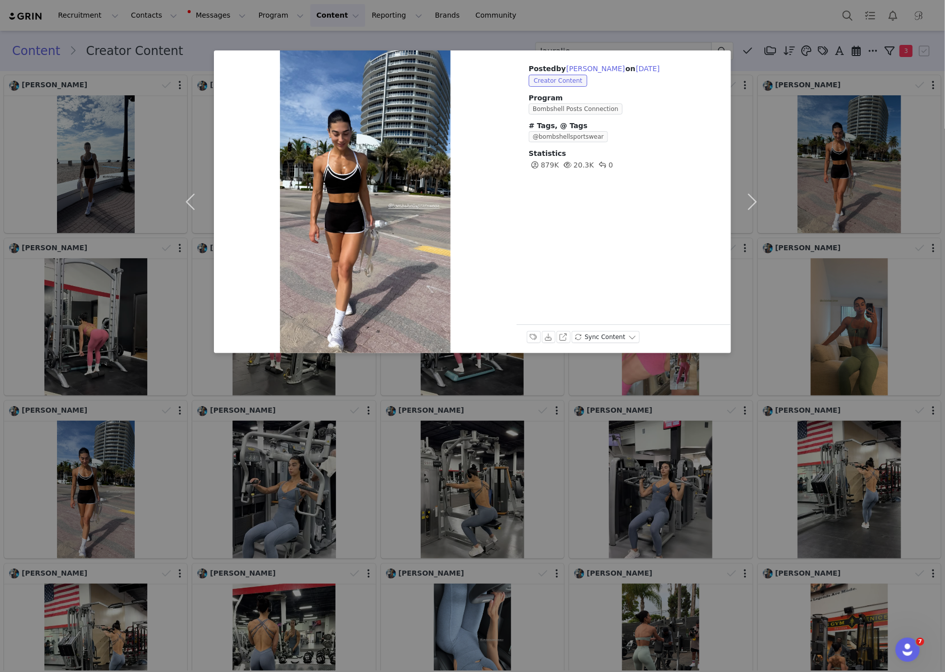
click at [477, 444] on div "Posted by Laura Chapados on Aug 23, 2025 Creator Content Program Bombshell Post…" at bounding box center [472, 336] width 945 height 672
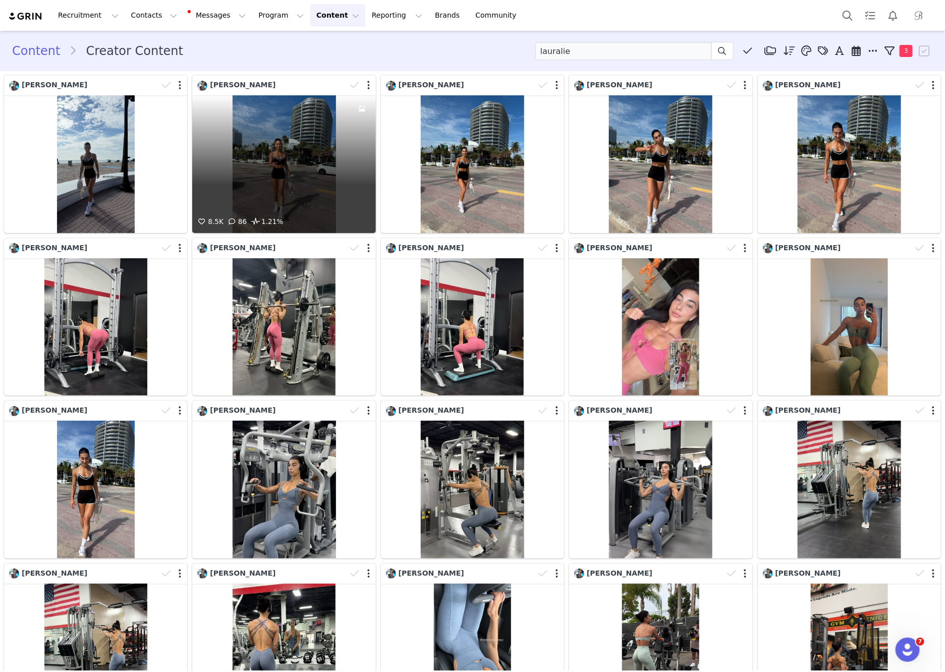
click at [254, 185] on div "8.5K 86 1.21%" at bounding box center [283, 164] width 183 height 138
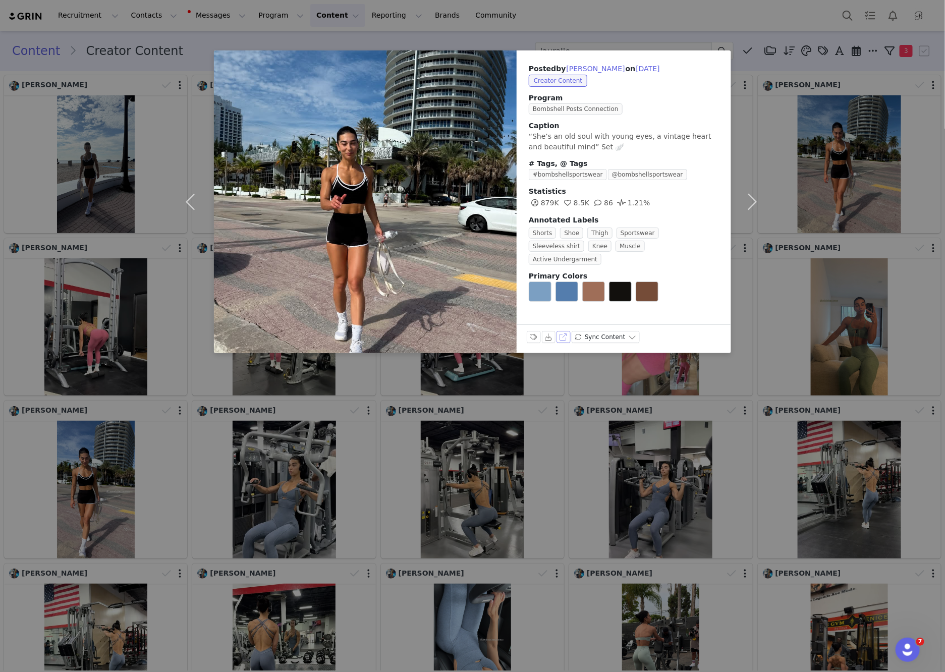
click at [565, 334] on button "View on Instagram" at bounding box center [564, 337] width 14 height 12
click at [243, 393] on div "Posted by Laura Chapados on Aug 31, 2025 Creator Content Program Bombshell Post…" at bounding box center [472, 336] width 945 height 672
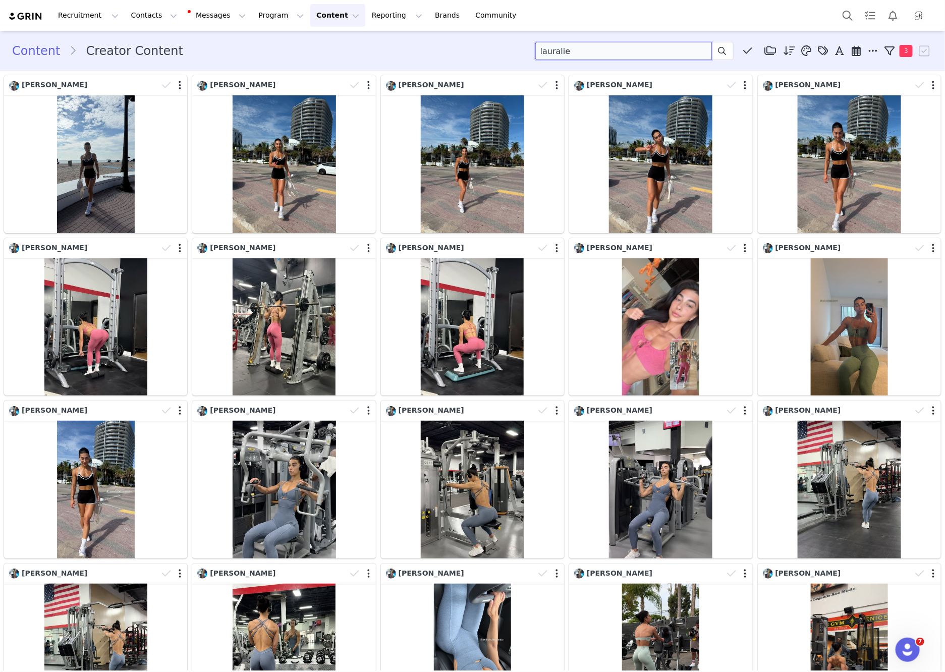
click at [598, 50] on input "lauralie" at bounding box center [624, 51] width 177 height 18
type input "[PERSON_NAME]"
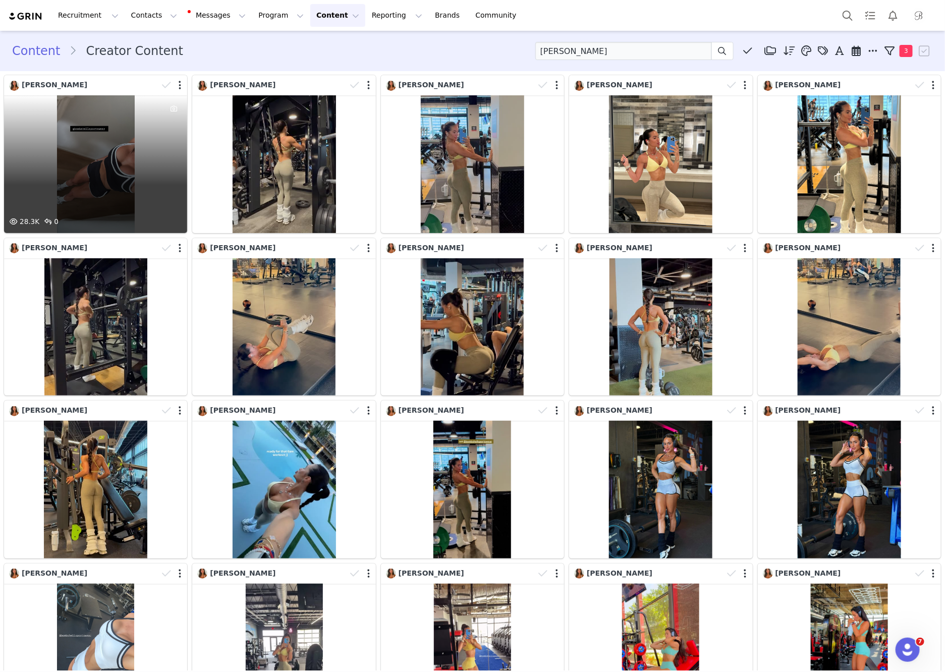
click at [120, 204] on div "28.3K 0" at bounding box center [95, 164] width 183 height 138
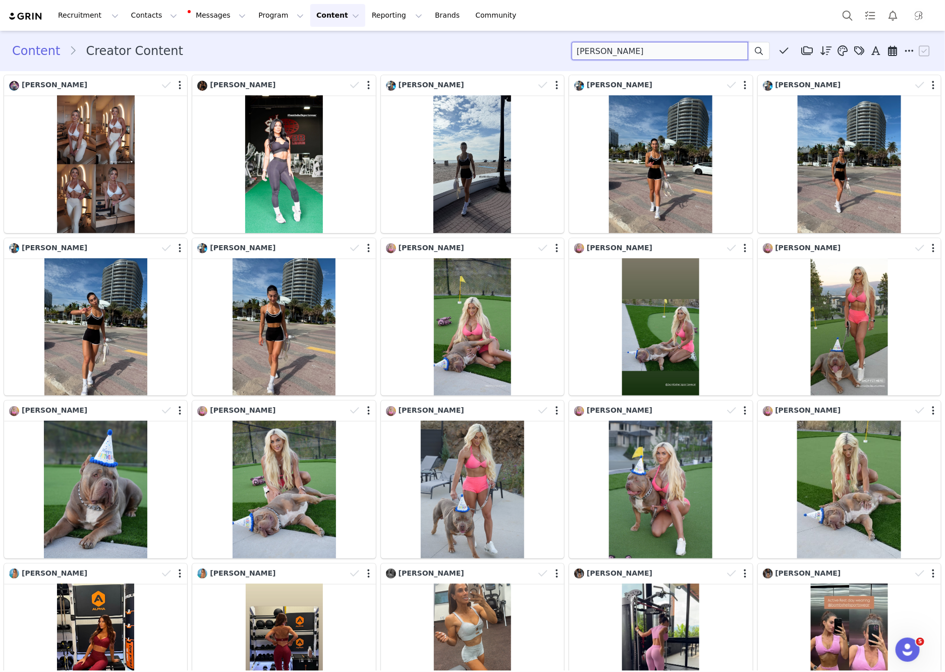
click at [710, 49] on input "[PERSON_NAME]" at bounding box center [660, 51] width 177 height 18
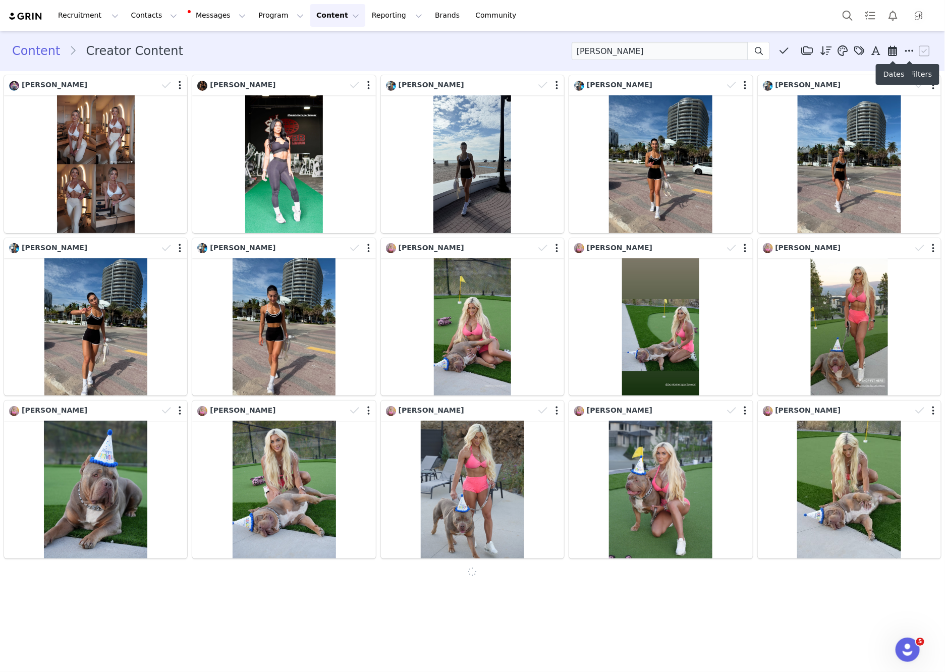
click at [898, 54] on span at bounding box center [893, 50] width 15 height 15
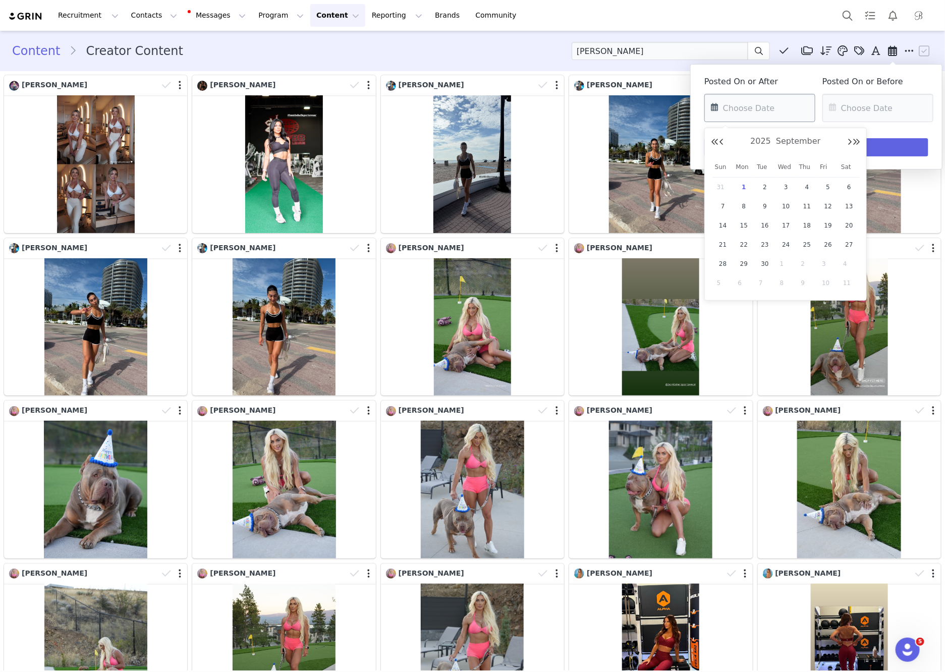
click at [763, 96] on input "text" at bounding box center [760, 108] width 111 height 28
click at [721, 140] on button "Previous Month" at bounding box center [721, 142] width 5 height 8
click at [838, 186] on div "1" at bounding box center [828, 187] width 21 height 15
type input "[DATE]"
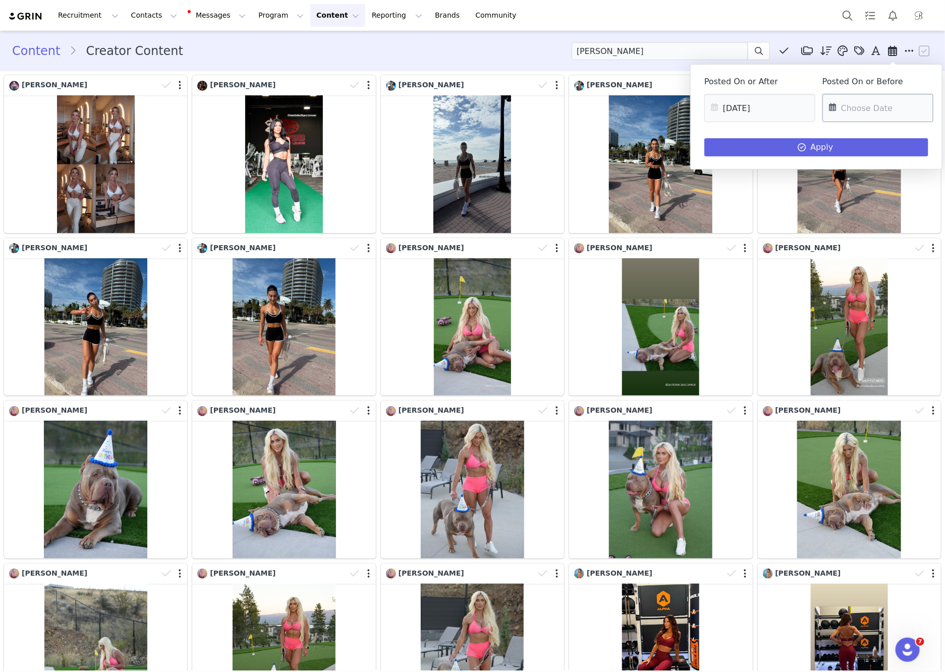
click at [858, 109] on input "text" at bounding box center [878, 108] width 111 height 28
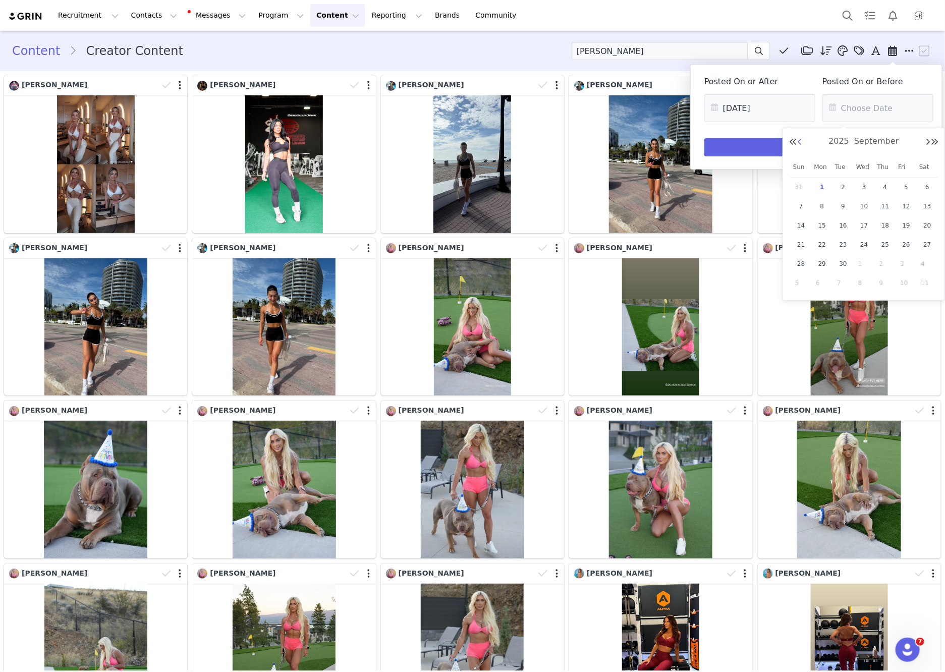
click at [799, 141] on button "Previous Month" at bounding box center [799, 142] width 5 height 8
click at [803, 283] on span "31" at bounding box center [801, 283] width 12 height 12
type input "[DATE]"
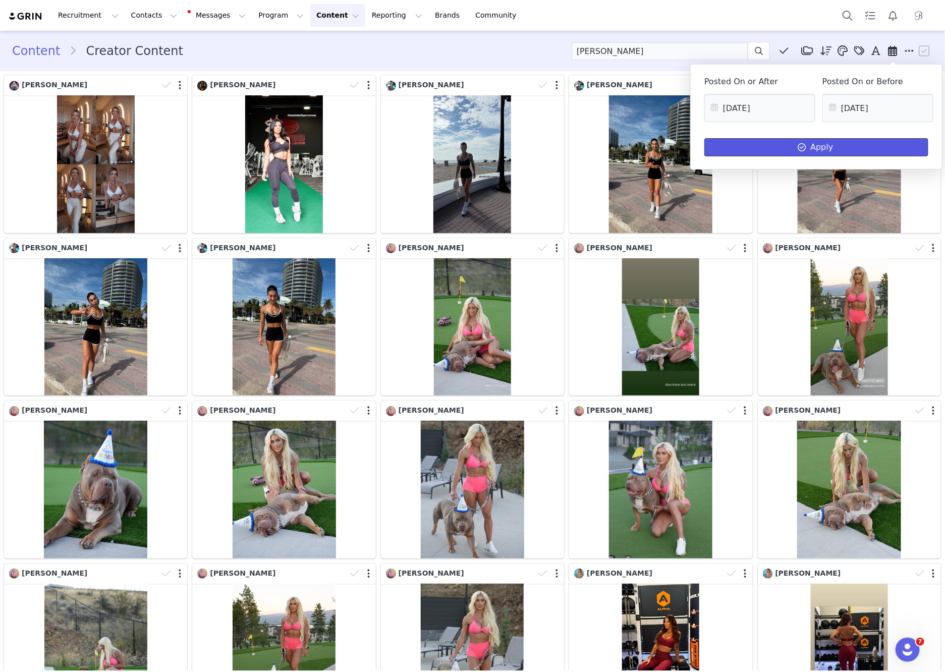
click at [820, 154] on button "Apply" at bounding box center [817, 147] width 224 height 18
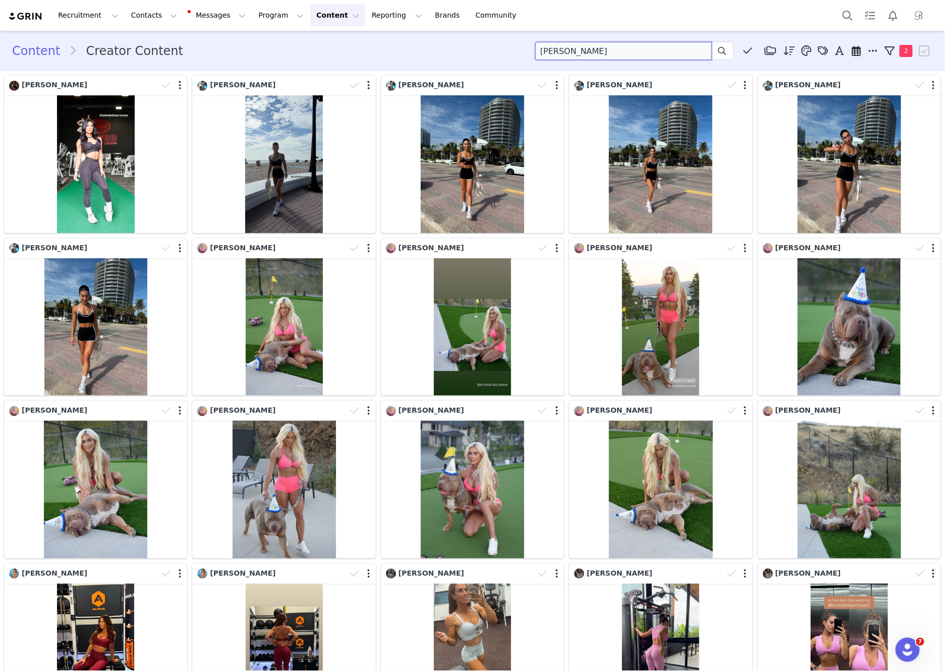
click at [582, 58] on input "[PERSON_NAME]" at bounding box center [624, 51] width 177 height 18
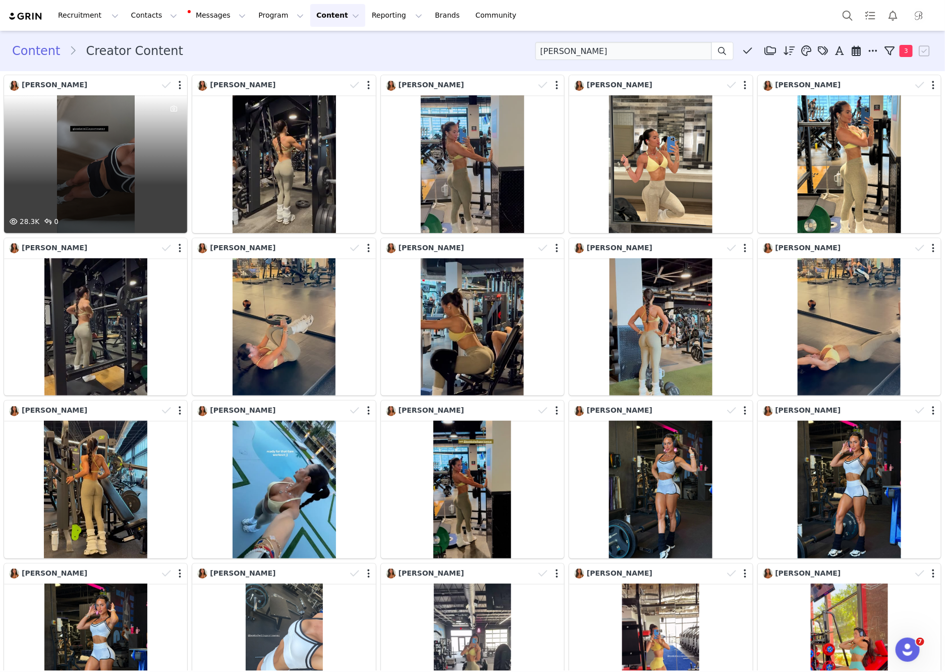
click at [144, 173] on div "28.3K 0" at bounding box center [95, 164] width 183 height 138
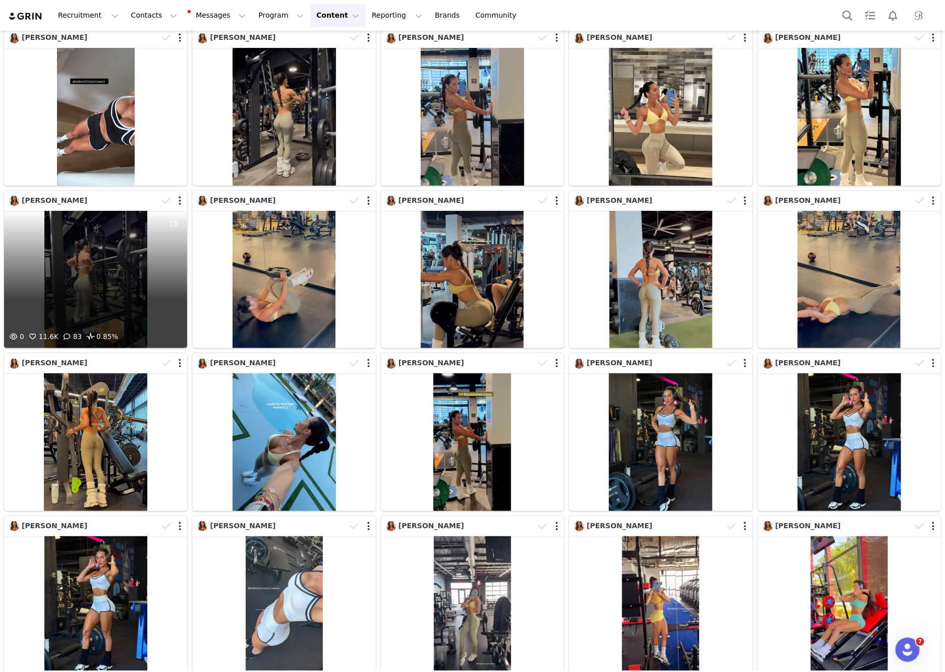
scroll to position [140, 0]
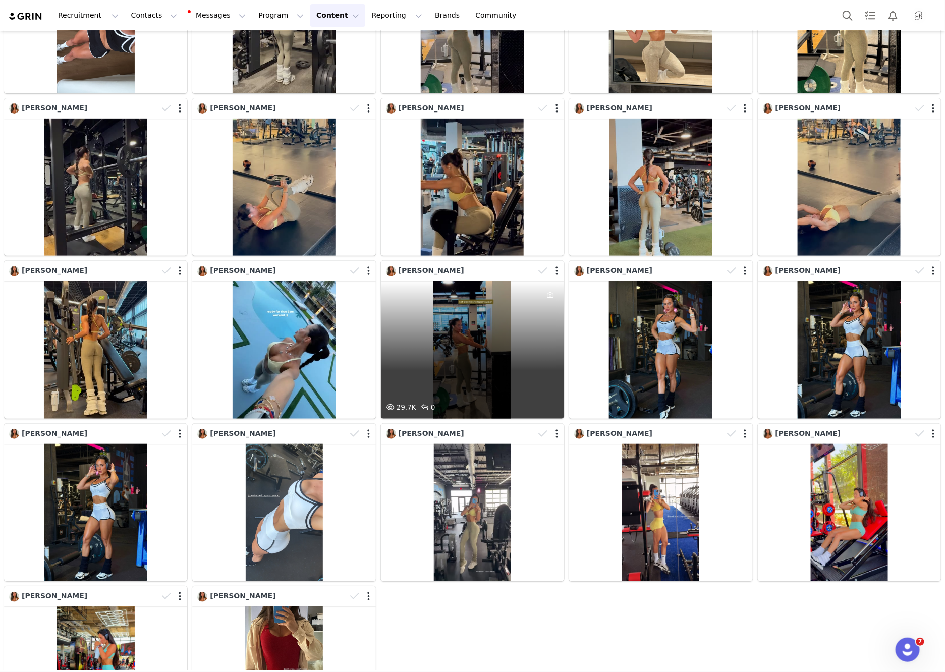
click at [511, 348] on div "29.7K 0" at bounding box center [472, 350] width 183 height 138
click at [493, 332] on div "29.7K 0" at bounding box center [472, 350] width 183 height 138
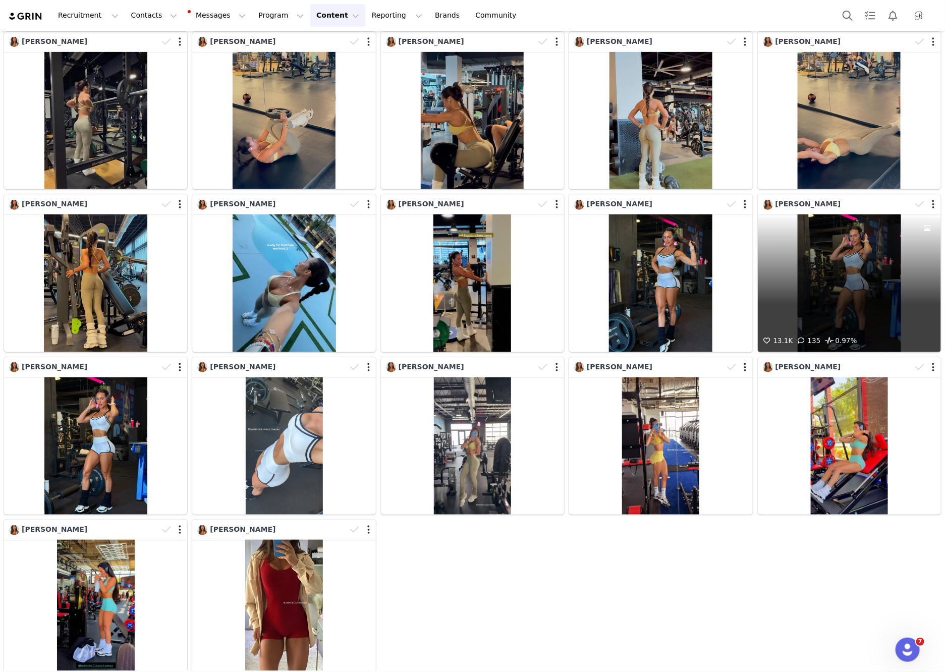
scroll to position [217, 0]
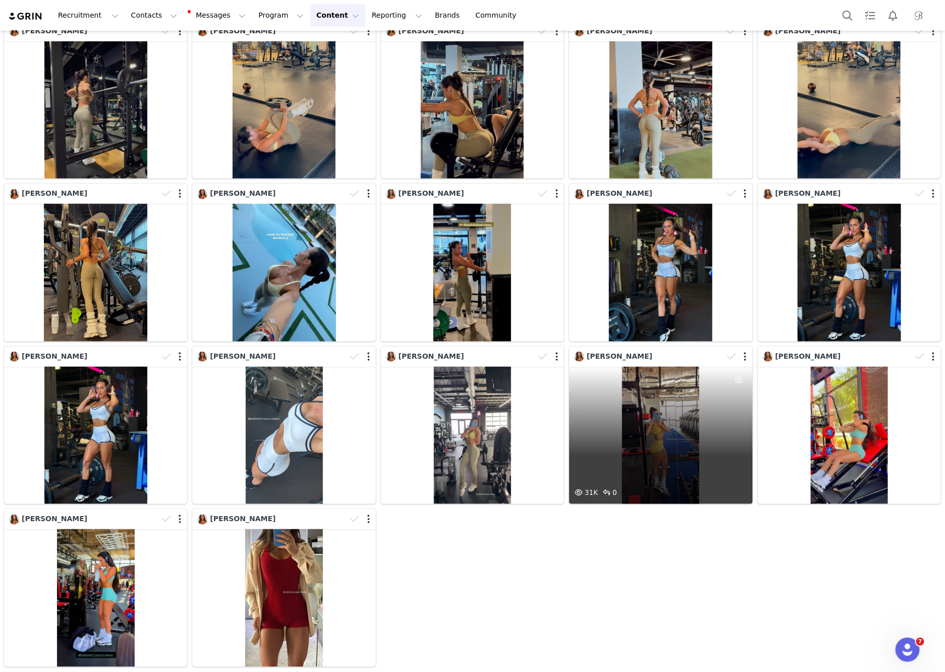
click at [584, 423] on div "31K 0" at bounding box center [660, 436] width 183 height 138
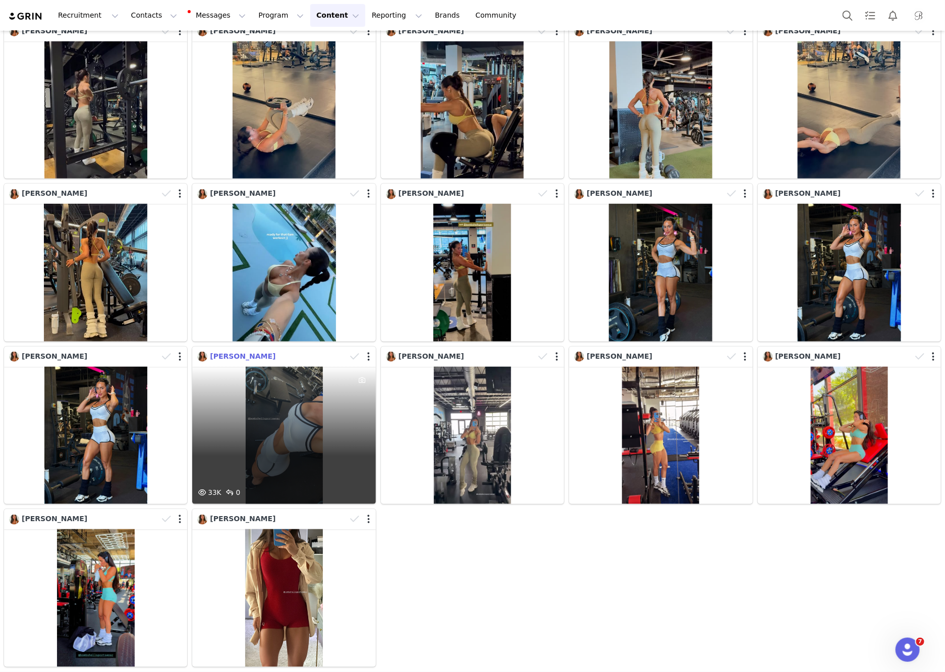
click at [272, 398] on div "33K 0" at bounding box center [283, 436] width 183 height 138
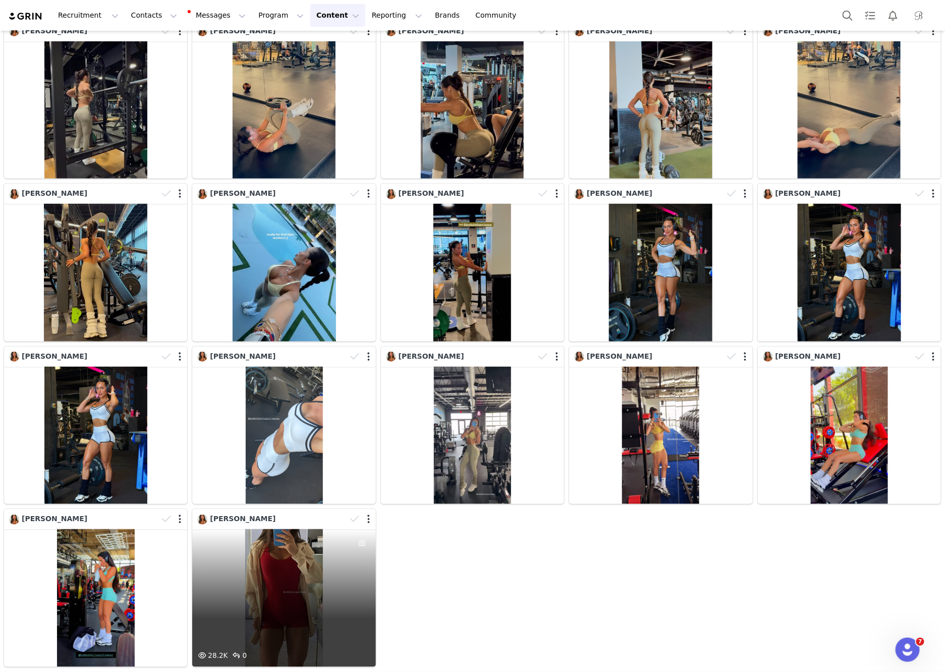
click at [276, 648] on div "28.2K 0" at bounding box center [283, 598] width 183 height 138
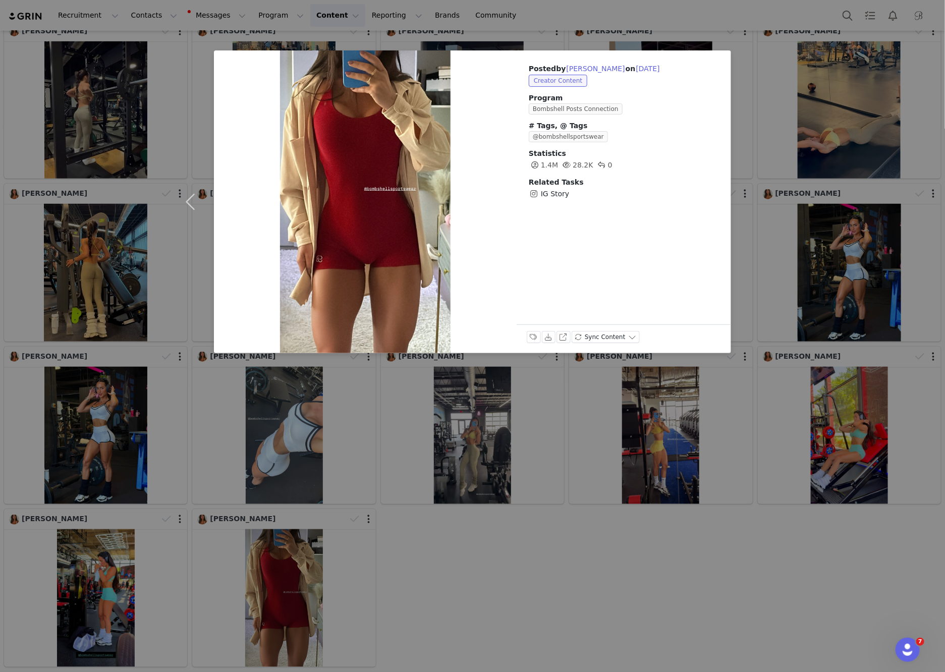
click at [193, 430] on div "Posted by [PERSON_NAME] on [DATE] Creator Content Program Bombshell Posts Conne…" at bounding box center [472, 336] width 945 height 672
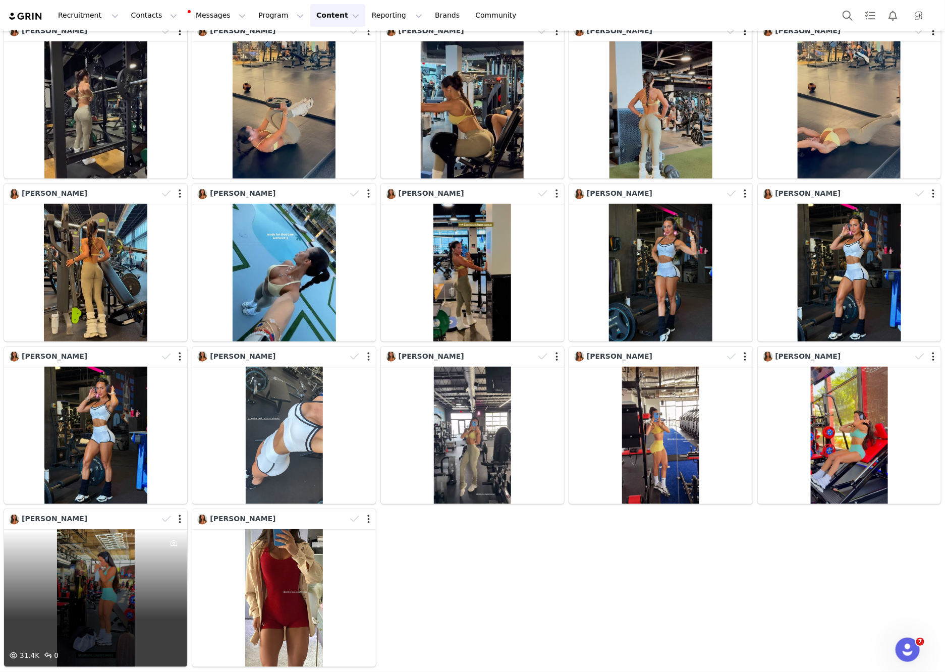
click at [142, 575] on div "31.4K 0" at bounding box center [95, 598] width 183 height 138
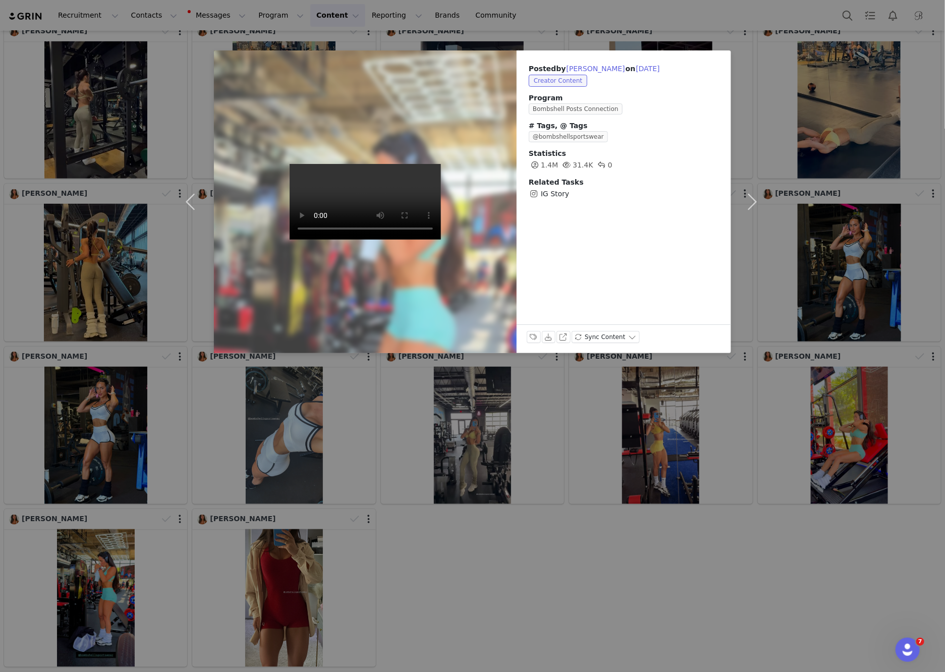
click at [157, 424] on div "Posted by [PERSON_NAME] on [DATE] Creator Content Program Bombshell Posts Conne…" at bounding box center [472, 336] width 945 height 672
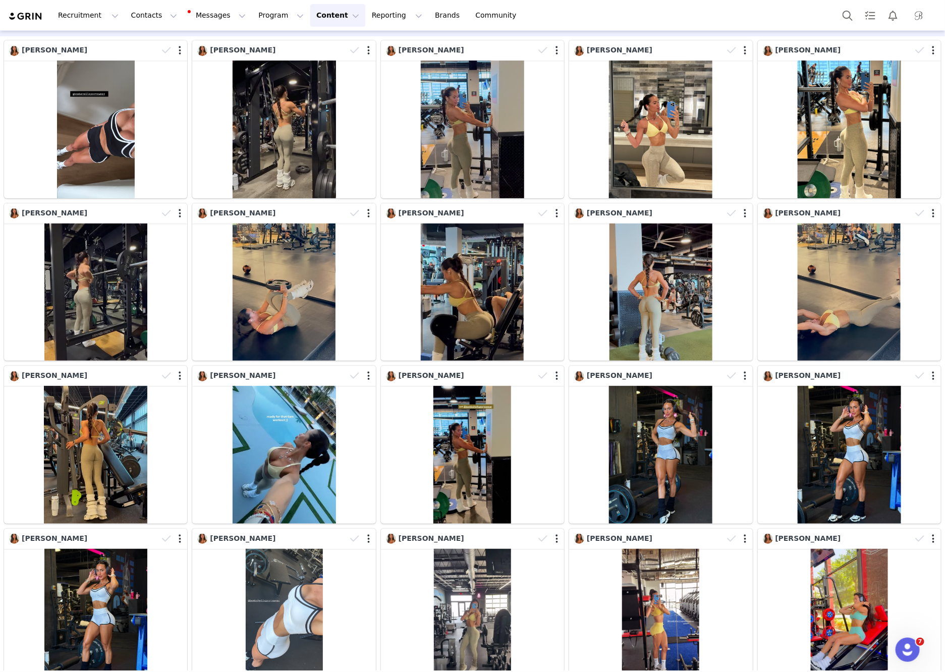
scroll to position [0, 0]
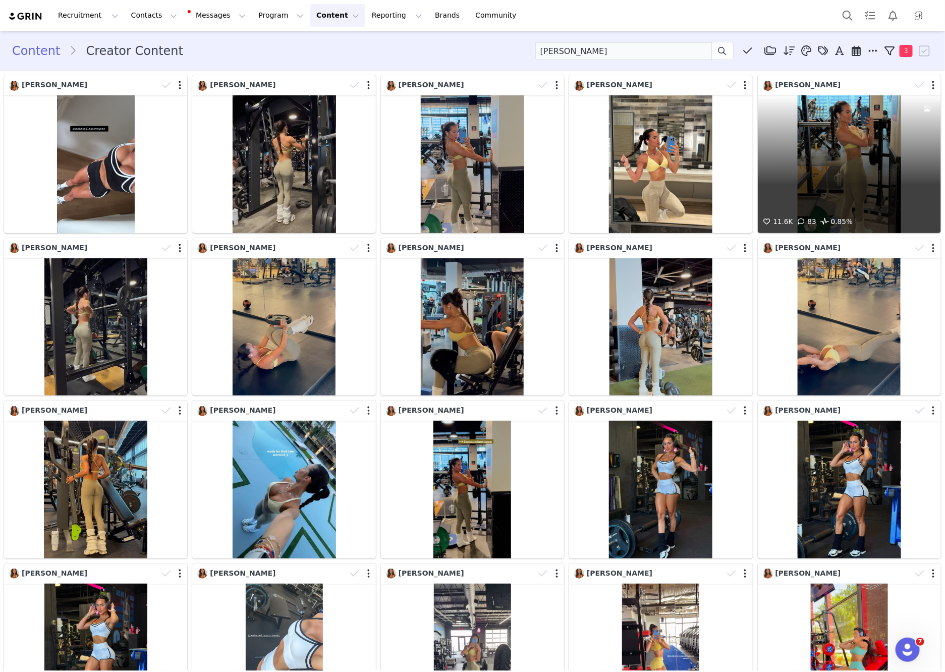
click at [884, 193] on div "11.6K 83 0.85%" at bounding box center [849, 164] width 183 height 138
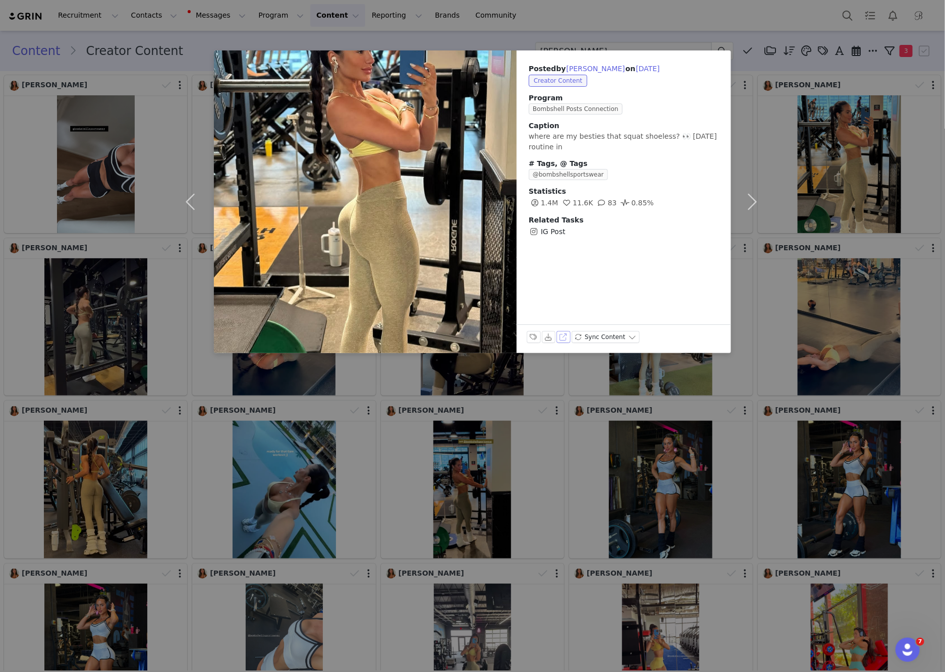
click at [564, 339] on button "View on Instagram" at bounding box center [564, 337] width 14 height 12
click at [602, 28] on div "Posted by [PERSON_NAME] on [DATE] Creator Content Program Bombshell Posts Conne…" at bounding box center [472, 336] width 945 height 672
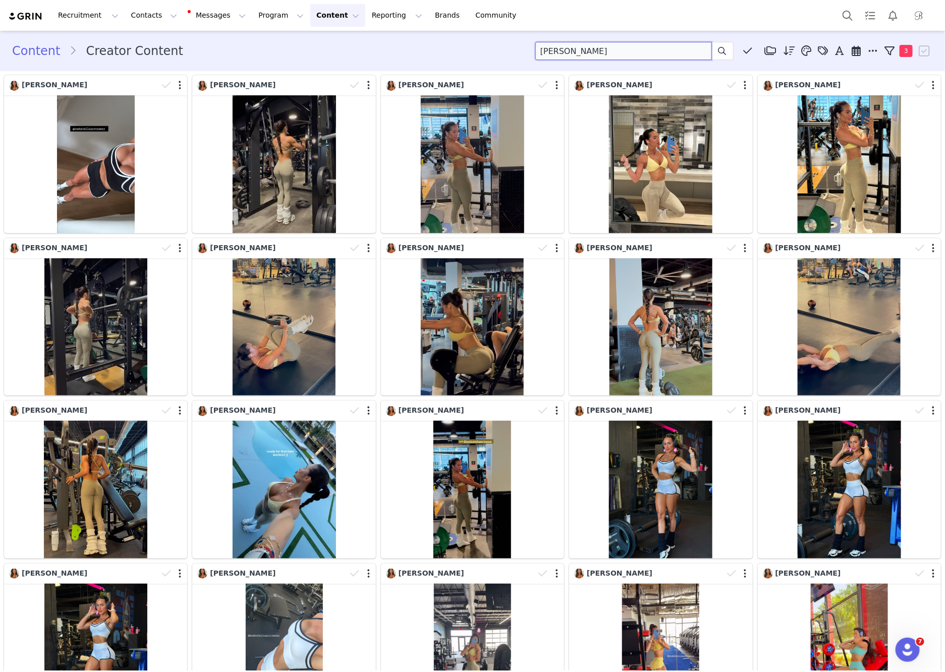
drag, startPoint x: 614, startPoint y: 51, endPoint x: 412, endPoint y: 51, distance: 201.4
click at [412, 51] on div "Content Creator Content [PERSON_NAME] Media Library (0) Folders No folders have…" at bounding box center [472, 51] width 921 height 18
type input "[PERSON_NAME]"
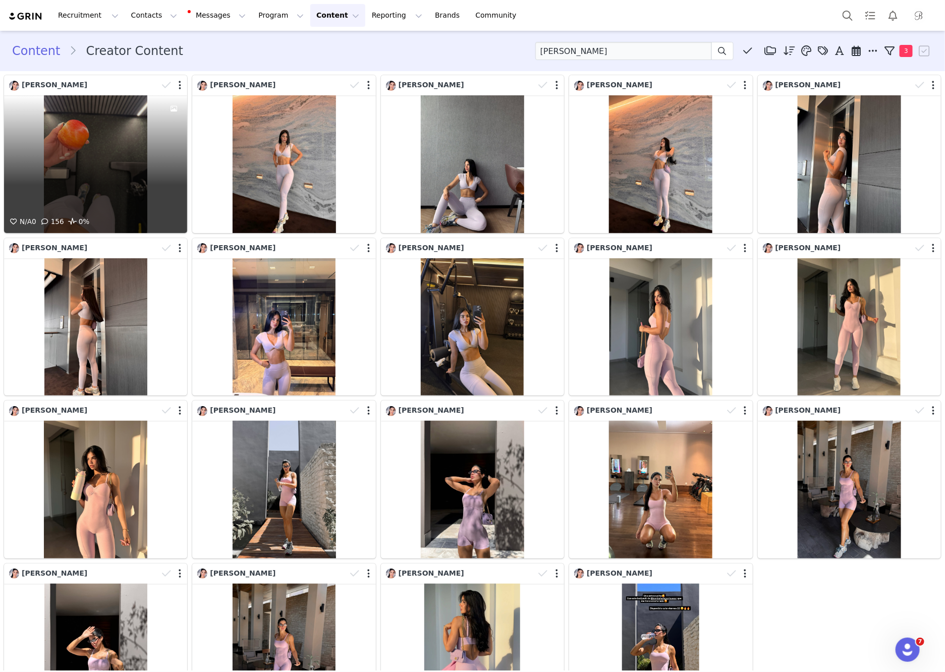
click at [67, 176] on div "N/A 0 156 0%" at bounding box center [95, 164] width 183 height 138
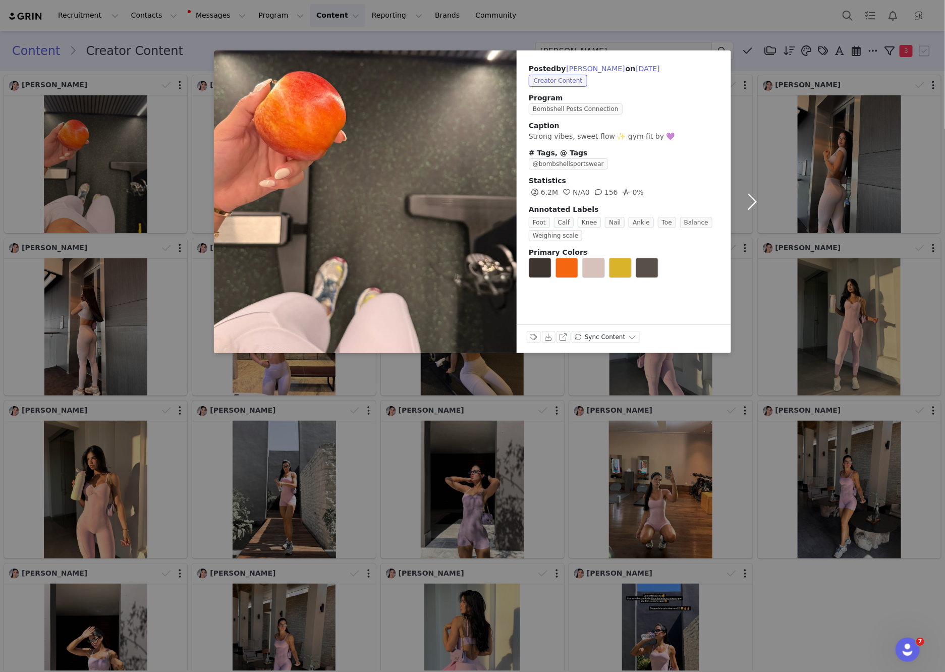
click at [745, 166] on button "button" at bounding box center [752, 201] width 42 height 303
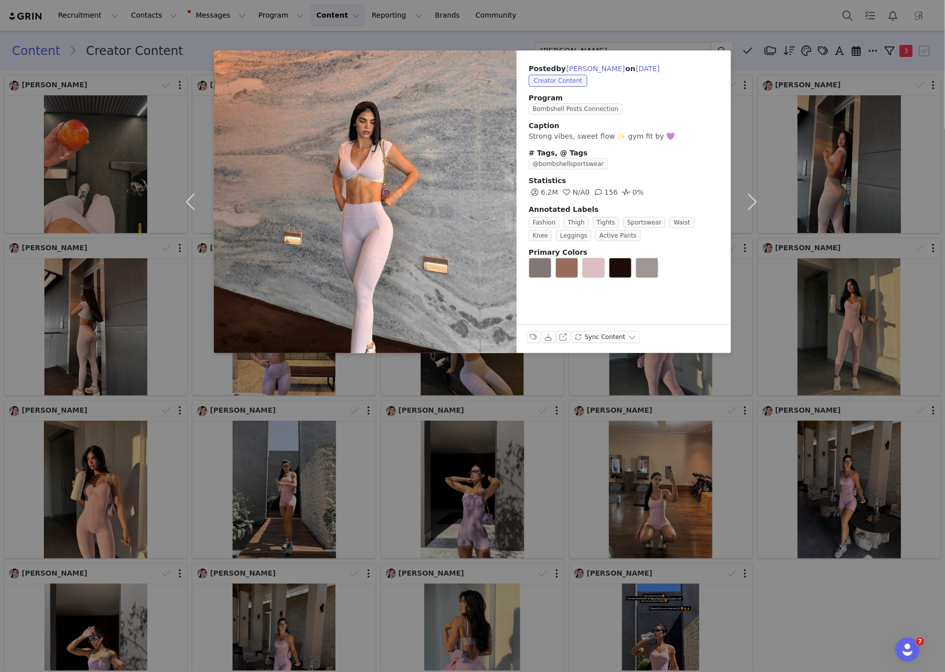
click at [627, 9] on div "Posted by [PERSON_NAME] on [DATE] Creator Content Program Bombshell Posts Conne…" at bounding box center [472, 336] width 945 height 672
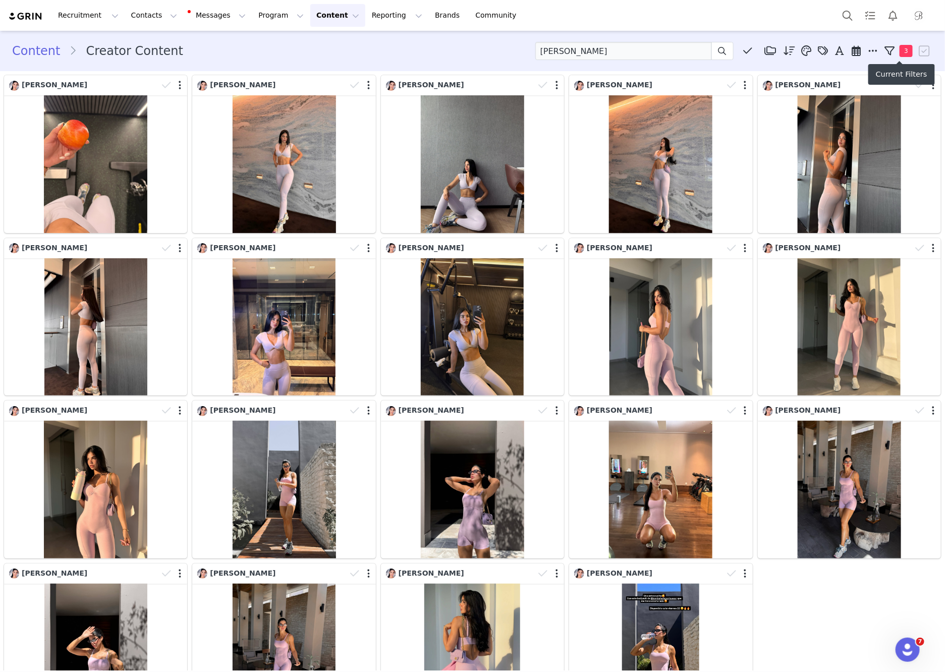
click at [881, 49] on span "Descending order, go ascending . Relevance Like Count Comment Count Engagements…" at bounding box center [857, 50] width 151 height 15
click at [872, 52] on icon at bounding box center [873, 51] width 9 height 10
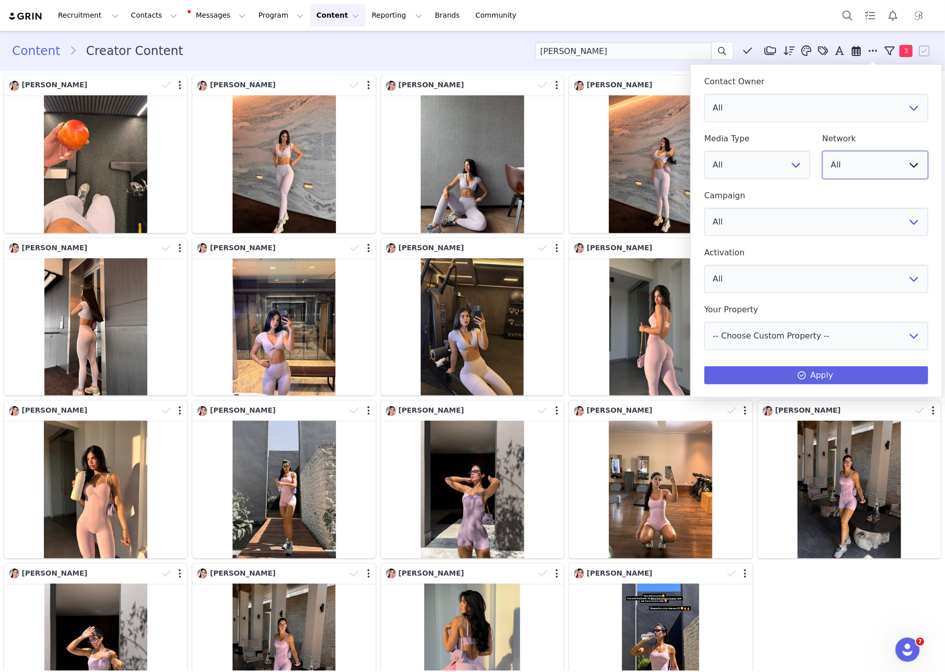
click at [872, 165] on select "All YouTube Twitter Facebook Twitch Instagram Pinterest TikTok Other Uploads" at bounding box center [876, 165] width 106 height 28
select select "9"
click at [823, 151] on select "All YouTube Twitter Facebook Twitch Instagram Pinterest TikTok Other Uploads" at bounding box center [876, 165] width 106 height 28
click at [867, 384] on button "Apply" at bounding box center [817, 375] width 224 height 18
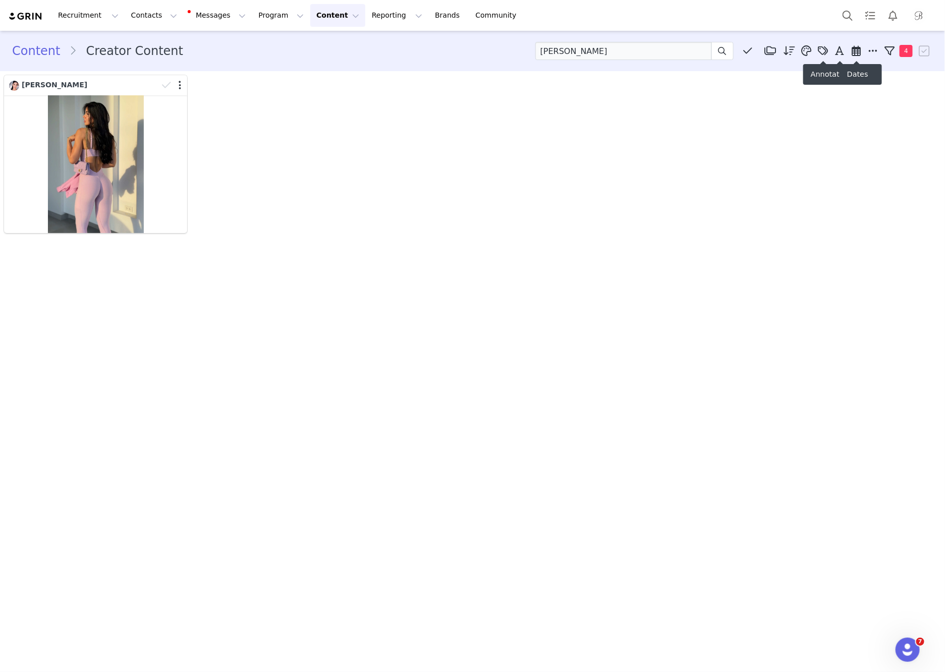
click at [873, 56] on icon at bounding box center [873, 51] width 9 height 10
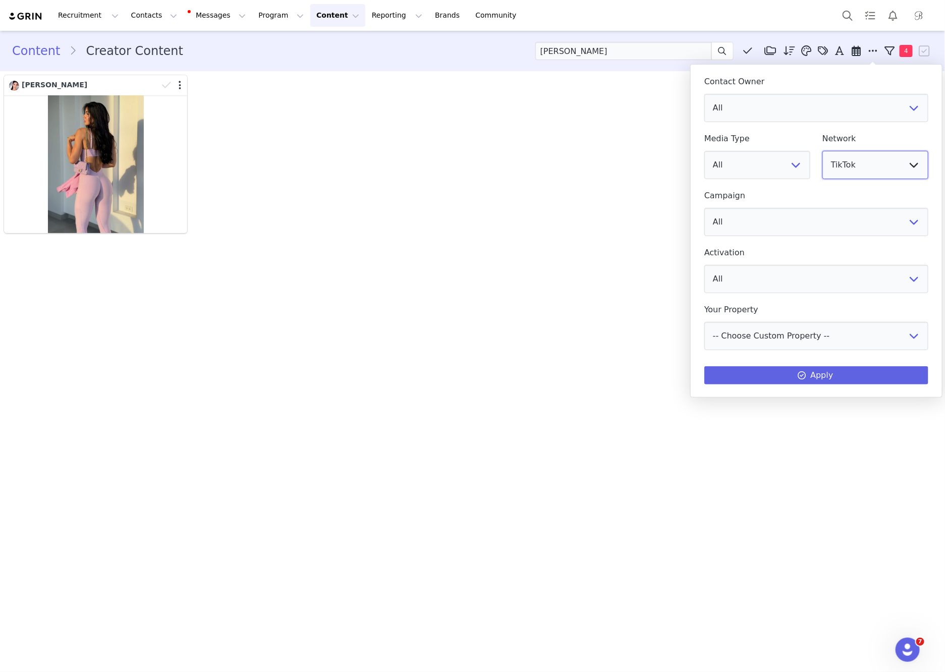
click at [866, 169] on select "All YouTube Twitter Facebook Twitch Instagram Pinterest TikTok Other Uploads" at bounding box center [876, 165] width 106 height 28
select select "5"
click at [823, 151] on select "All YouTube Twitter Facebook Twitch Instagram Pinterest TikTok Other Uploads" at bounding box center [876, 165] width 106 height 28
click at [861, 366] on button "Apply" at bounding box center [817, 375] width 224 height 18
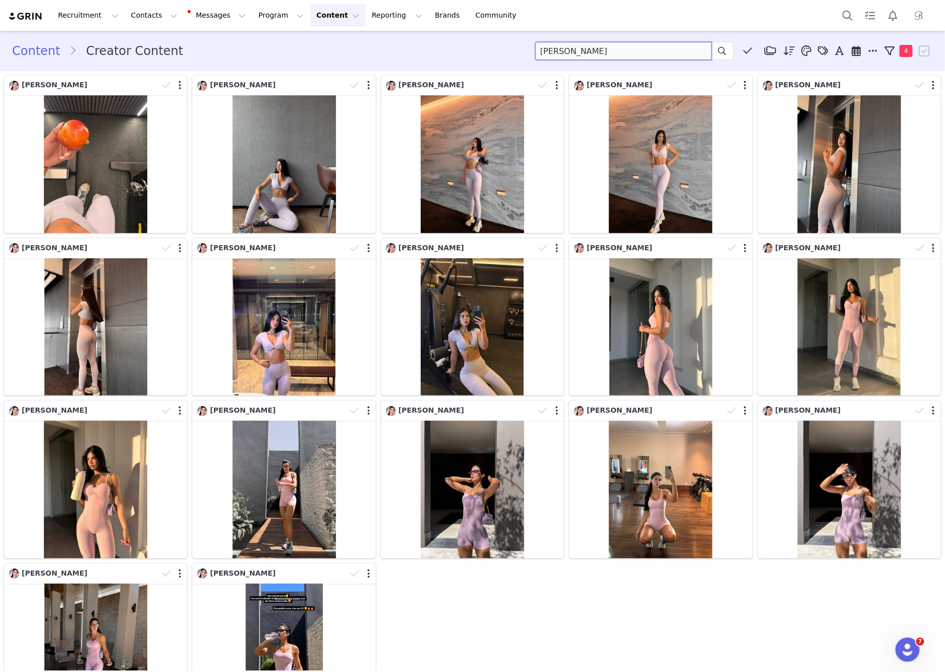
drag, startPoint x: 574, startPoint y: 47, endPoint x: 534, endPoint y: 46, distance: 39.4
click at [534, 47] on div "Content Creator Content [PERSON_NAME] Media Library (0) Folders No folders have…" at bounding box center [472, 51] width 921 height 18
type input "BAABI"
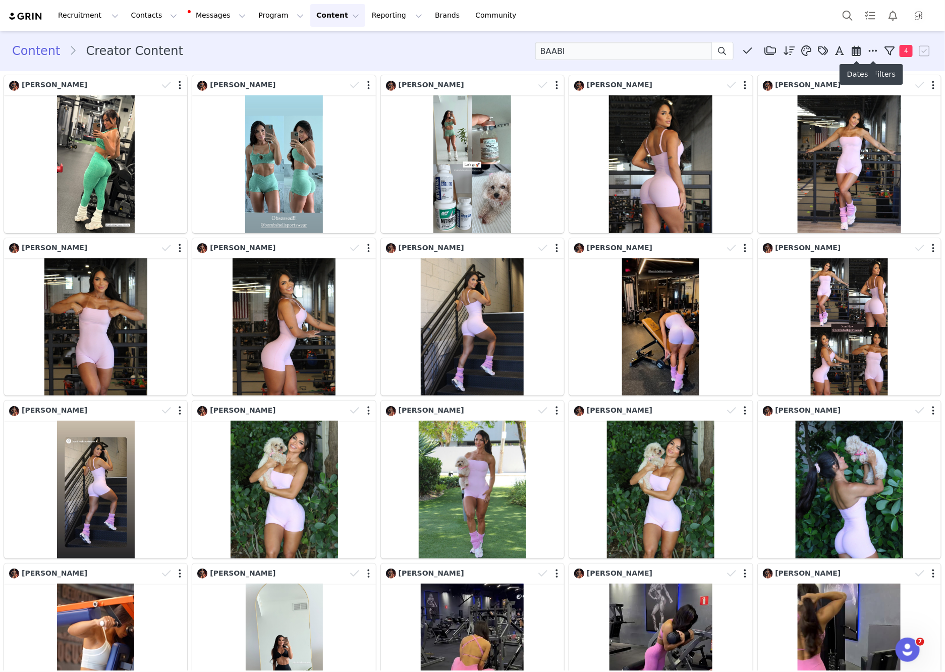
click at [854, 53] on icon at bounding box center [856, 51] width 9 height 10
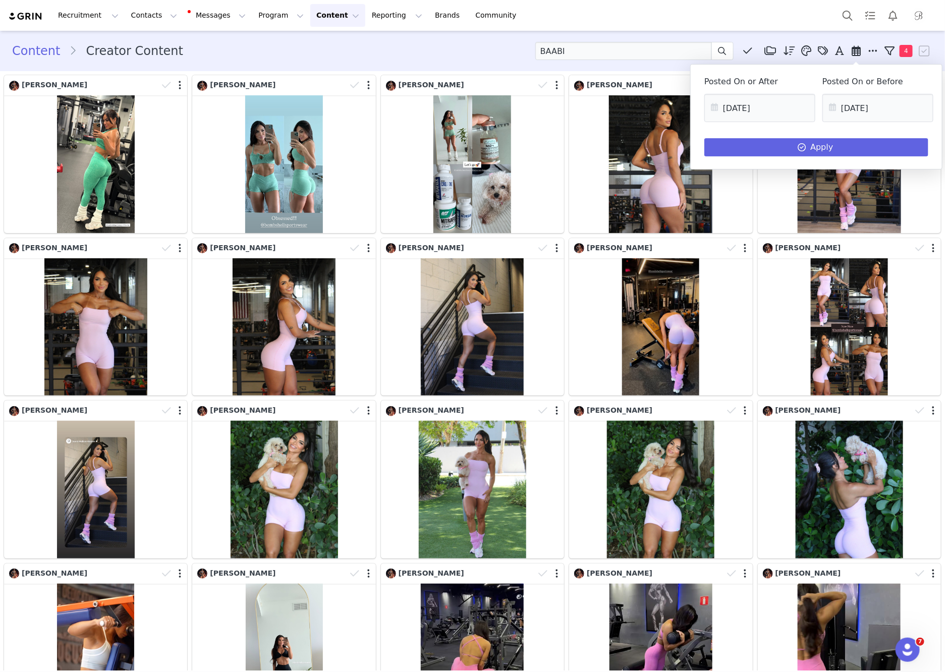
click at [792, 27] on div "Recruitment Recruitment Creator Search Curated Lists Landing Pages Web Extensio…" at bounding box center [472, 15] width 945 height 31
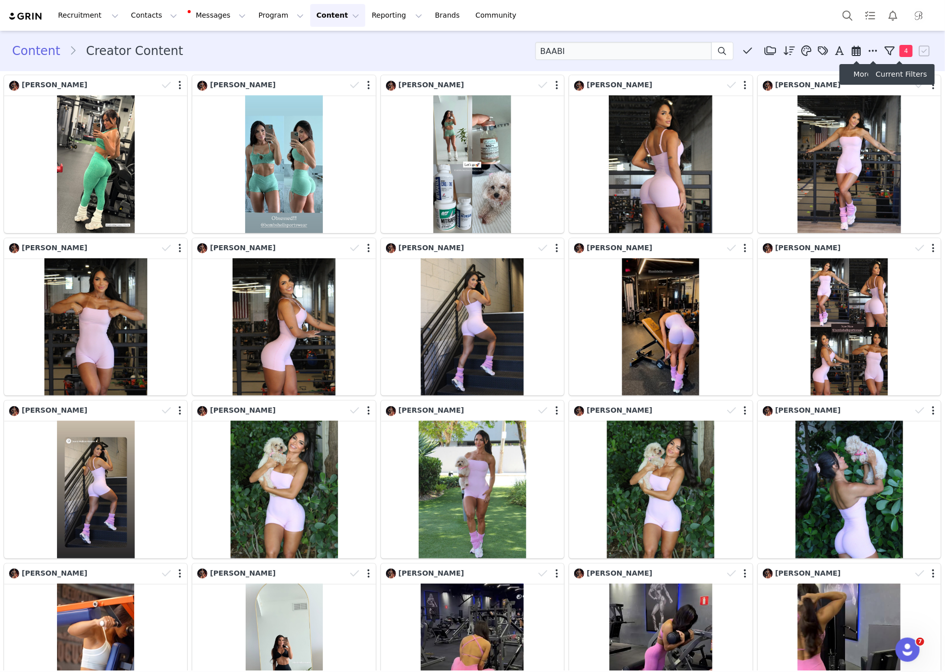
click at [885, 55] on icon at bounding box center [890, 51] width 10 height 10
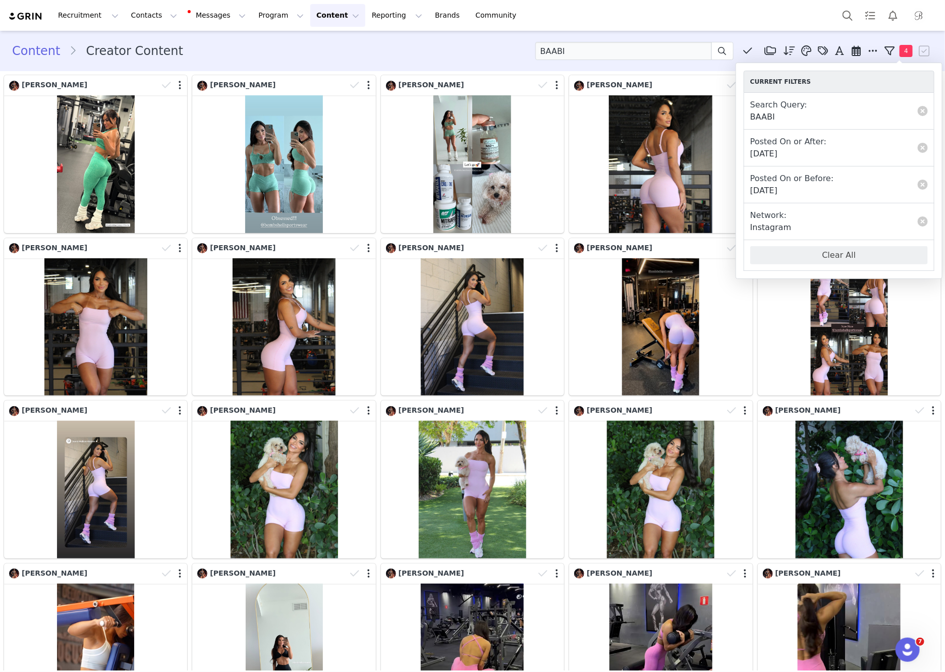
click at [875, 52] on icon at bounding box center [873, 51] width 9 height 10
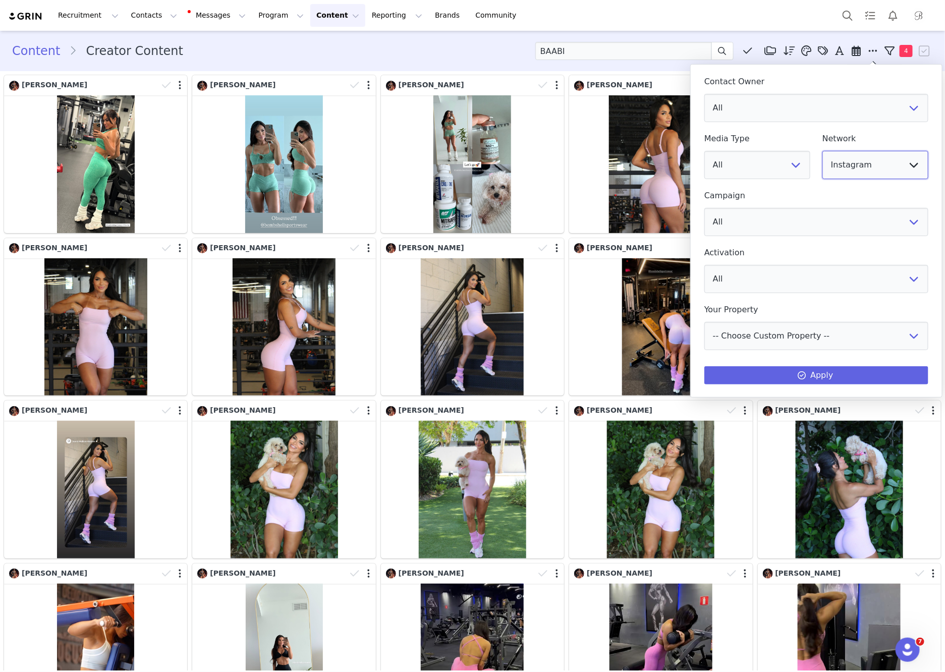
click at [868, 151] on select "All YouTube Twitter Facebook Twitch Instagram Pinterest TikTok Other Uploads" at bounding box center [876, 165] width 106 height 28
select select "9"
click at [823, 151] on select "All YouTube Twitter Facebook Twitch Instagram Pinterest TikTok Other Uploads" at bounding box center [876, 165] width 106 height 28
click at [874, 372] on button "Apply" at bounding box center [817, 375] width 224 height 18
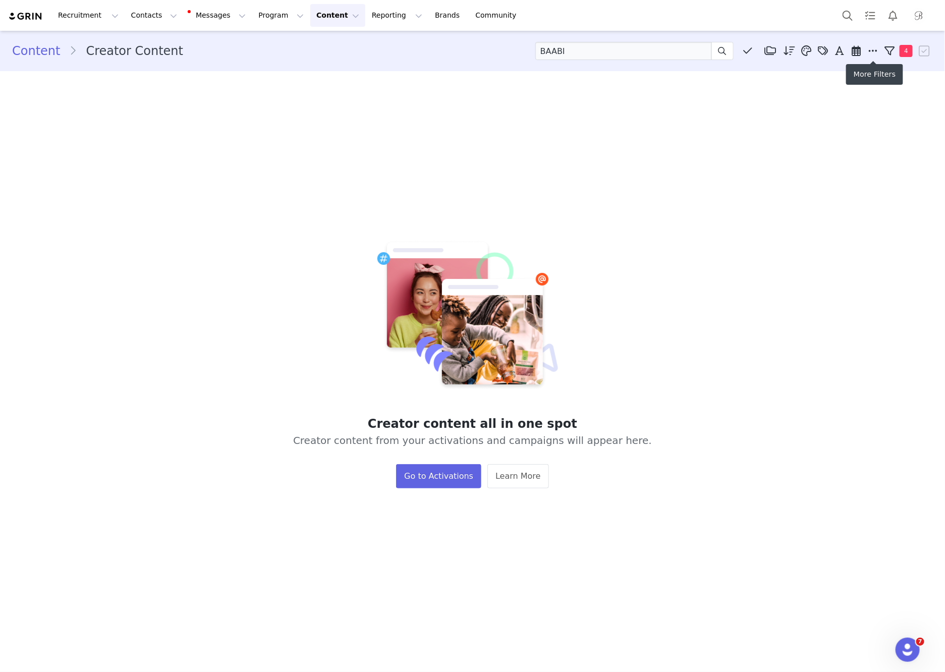
click at [874, 47] on icon at bounding box center [873, 51] width 9 height 10
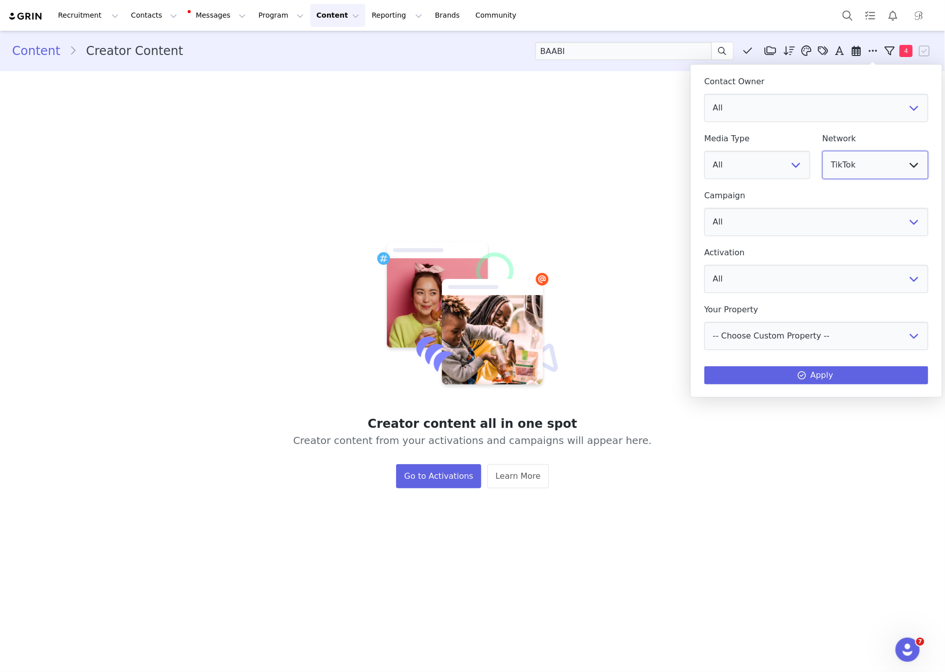
click at [884, 169] on select "All YouTube Twitter Facebook Twitch Instagram Pinterest TikTok Other Uploads" at bounding box center [876, 165] width 106 height 28
select select "5"
click at [823, 151] on select "All YouTube Twitter Facebook Twitch Instagram Pinterest TikTok Other Uploads" at bounding box center [876, 165] width 106 height 28
click at [893, 374] on button "Apply" at bounding box center [817, 375] width 224 height 18
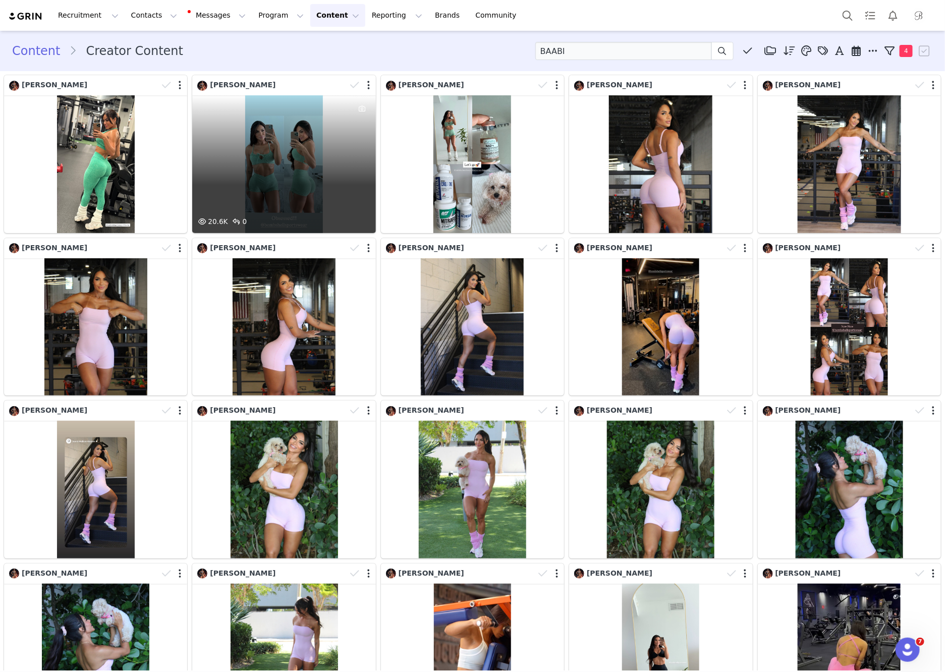
click at [308, 168] on div "20.6K 0" at bounding box center [283, 164] width 183 height 138
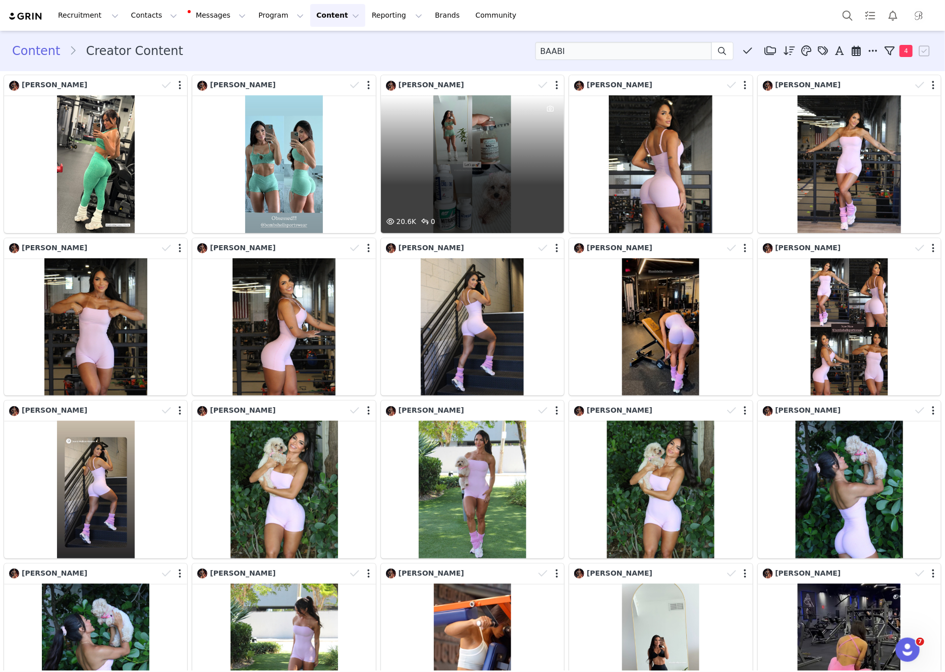
click at [475, 169] on div "20.6K 0" at bounding box center [472, 164] width 183 height 138
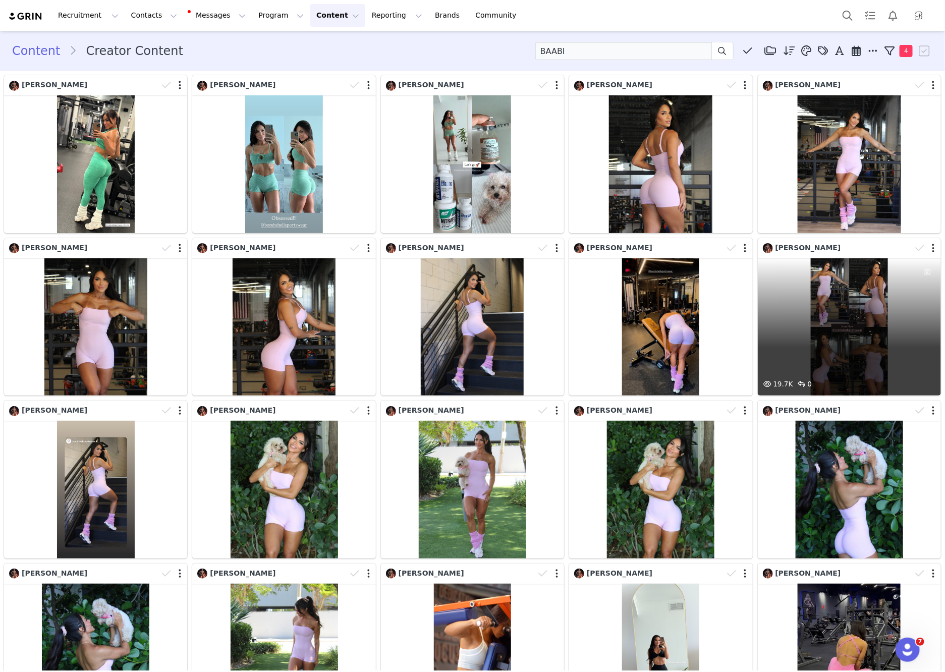
click at [879, 323] on div "19.7K 0" at bounding box center [849, 327] width 183 height 138
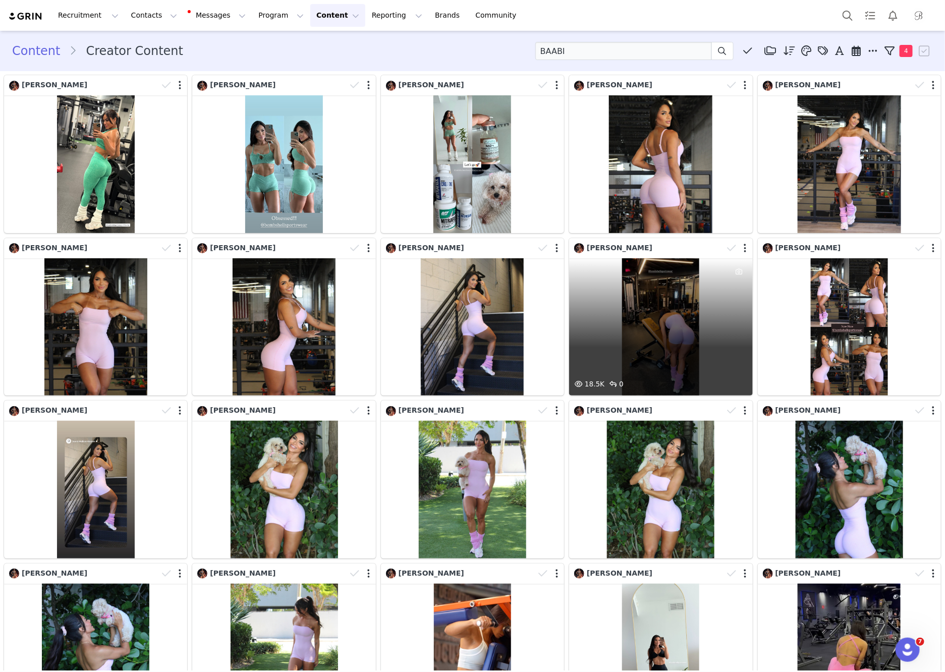
click at [656, 332] on div "18.5K 0" at bounding box center [660, 327] width 183 height 138
click at [726, 355] on div at bounding box center [739, 318] width 27 height 121
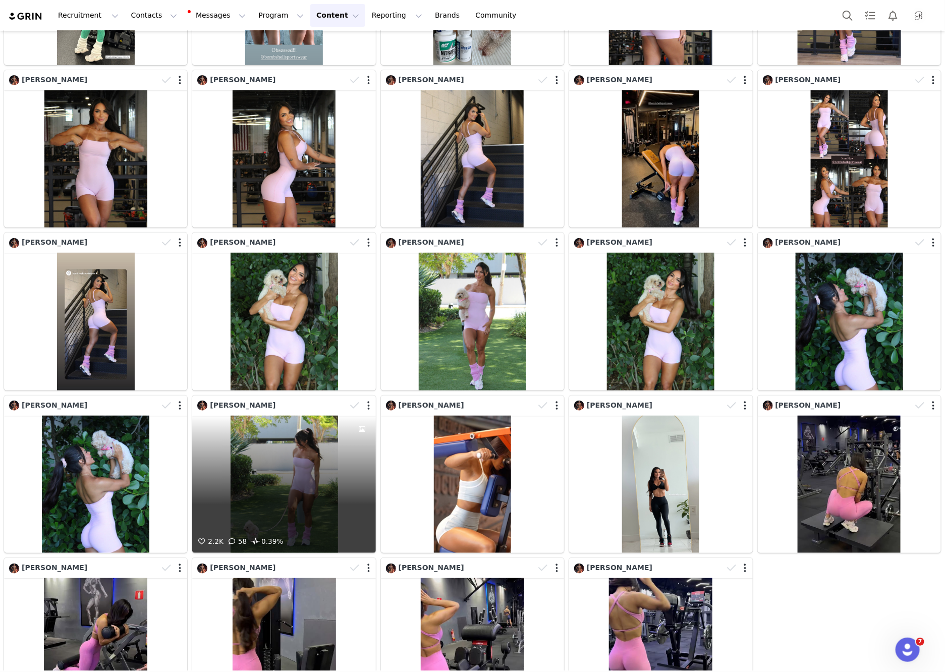
scroll to position [217, 0]
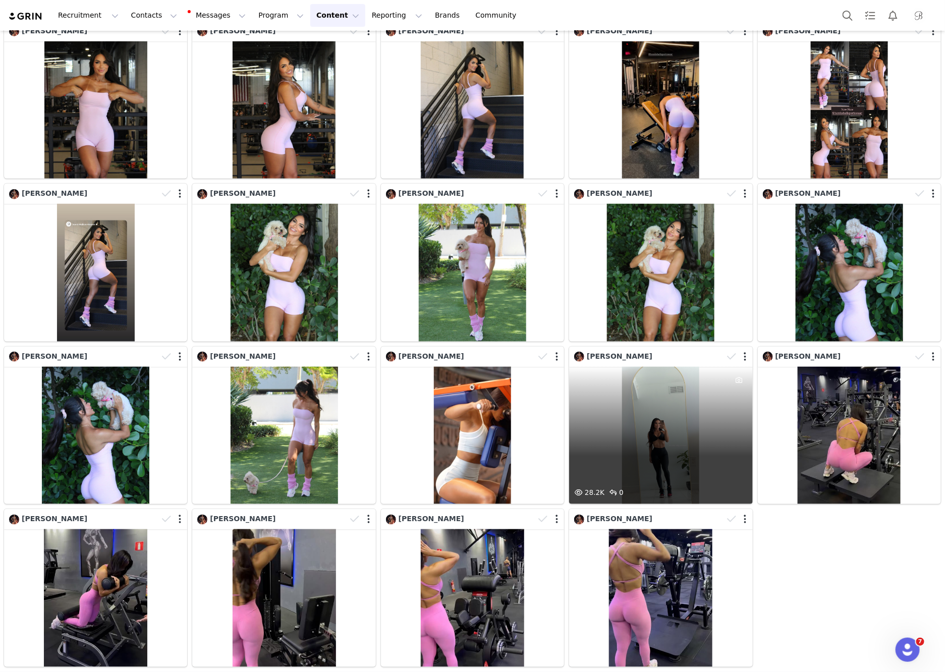
click at [696, 452] on div "28.2K 0" at bounding box center [660, 436] width 183 height 138
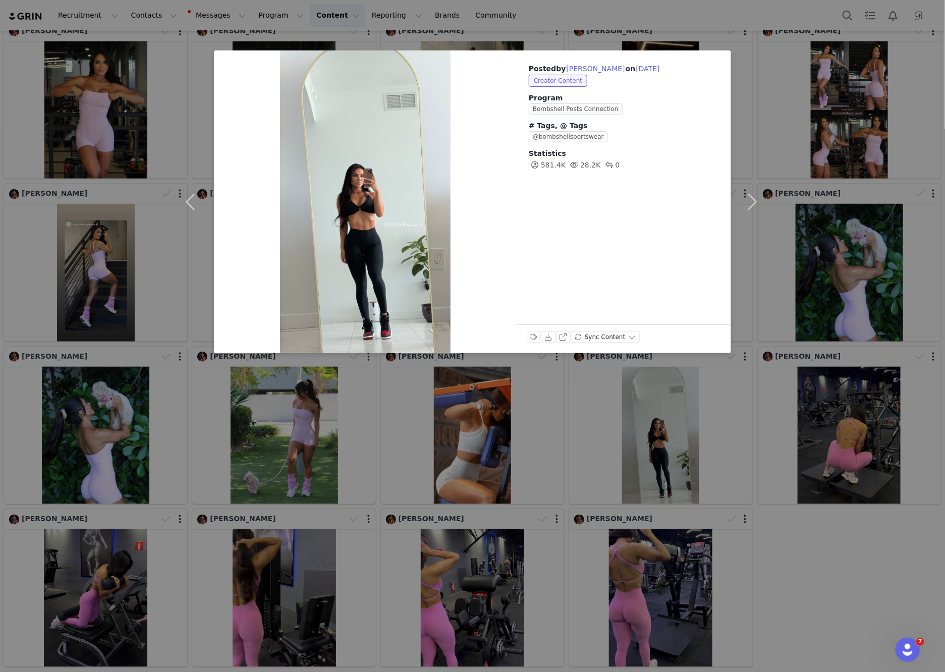
click at [231, 425] on div "Posted by [PERSON_NAME] on [DATE] Creator Content Program Bombshell Posts Conne…" at bounding box center [472, 336] width 945 height 672
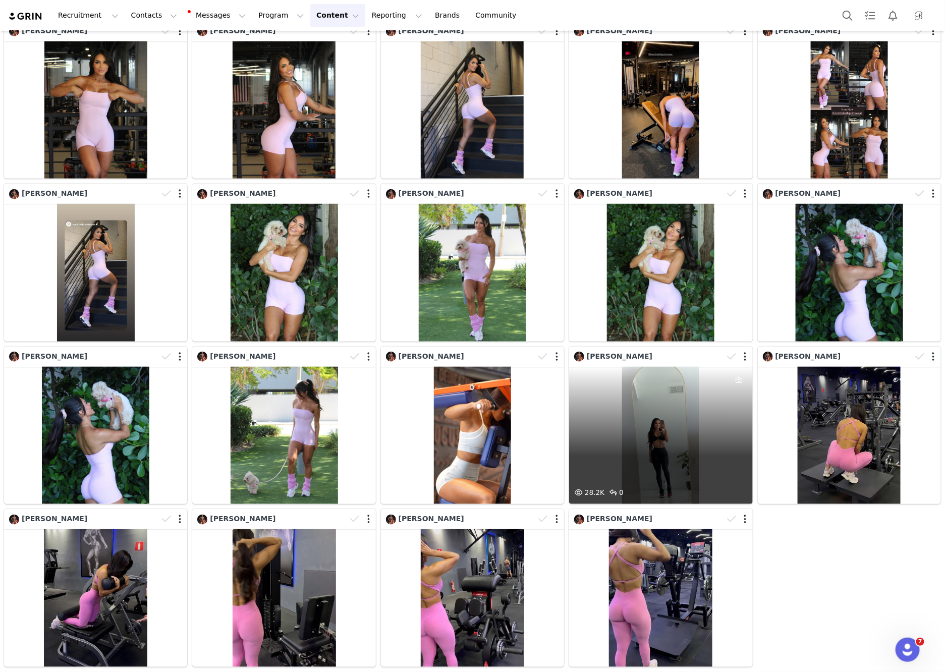
click at [671, 449] on div "28.2K 0" at bounding box center [660, 436] width 183 height 138
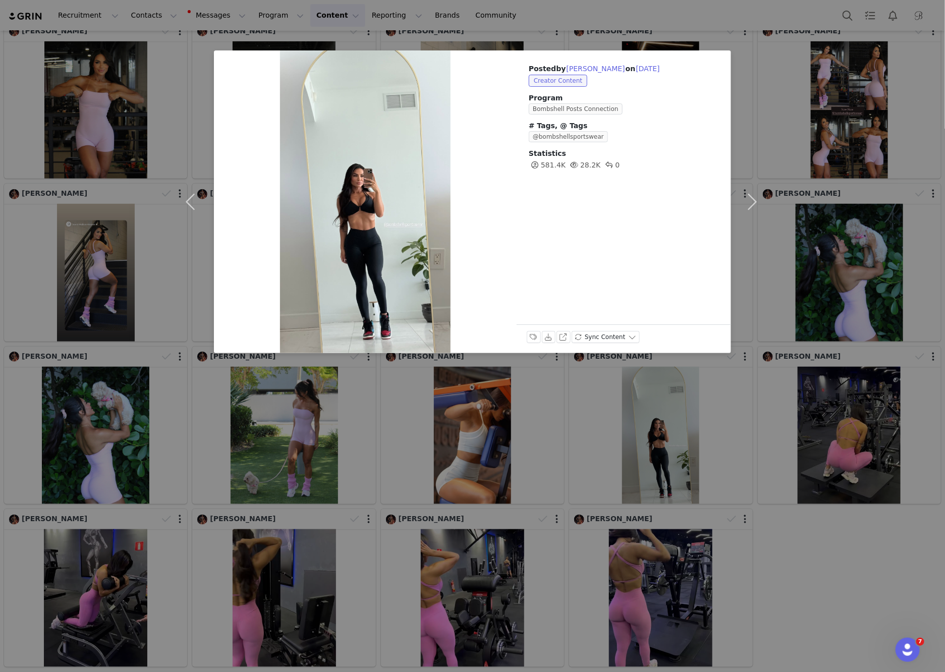
click at [680, 31] on div "Posted by [PERSON_NAME] on [DATE] Creator Content Program Bombshell Posts Conne…" at bounding box center [472, 336] width 945 height 672
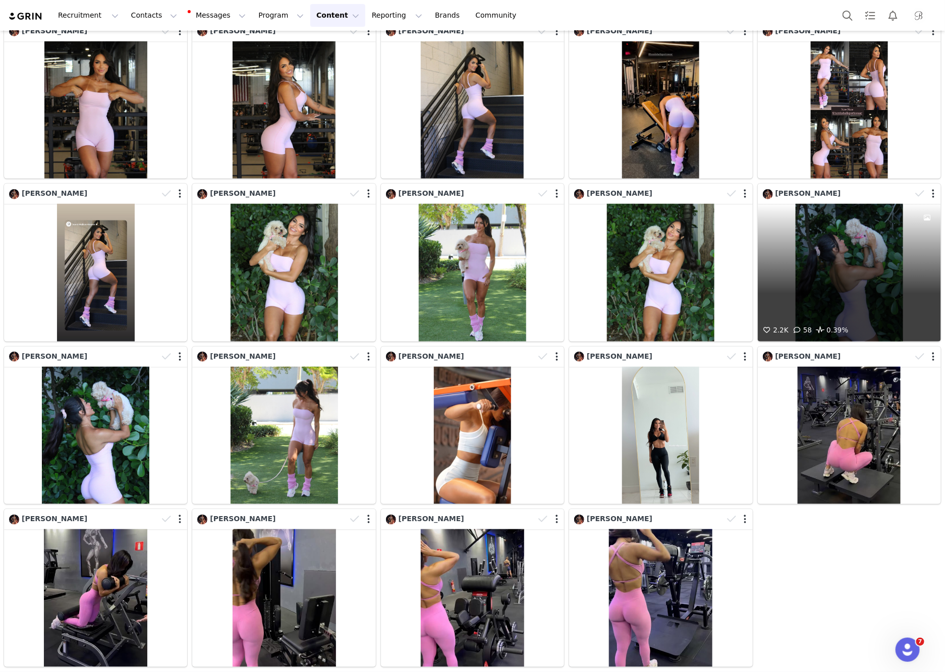
scroll to position [0, 0]
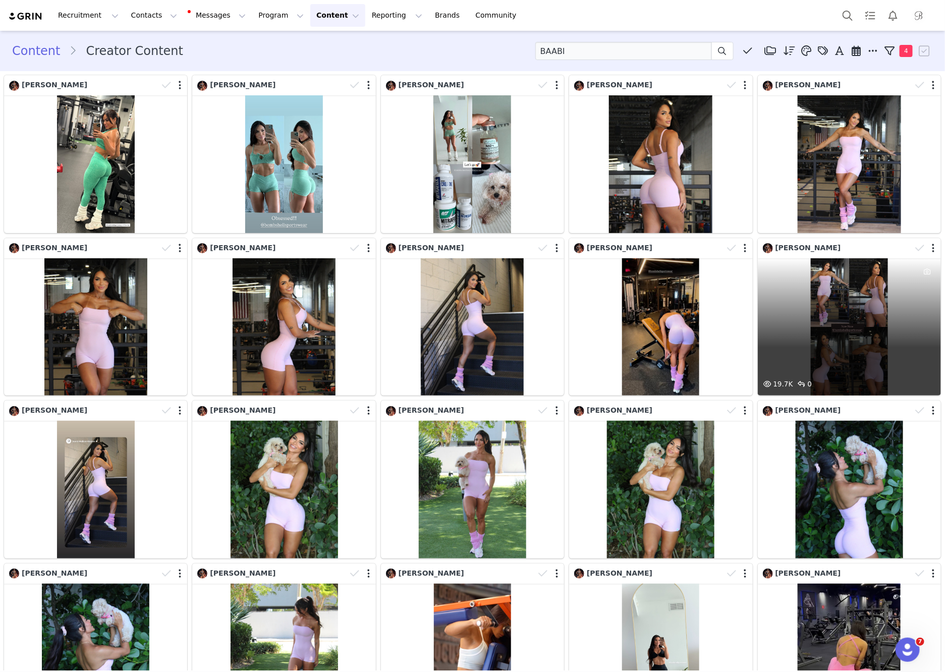
click at [789, 308] on div "19.7K 0" at bounding box center [849, 327] width 183 height 138
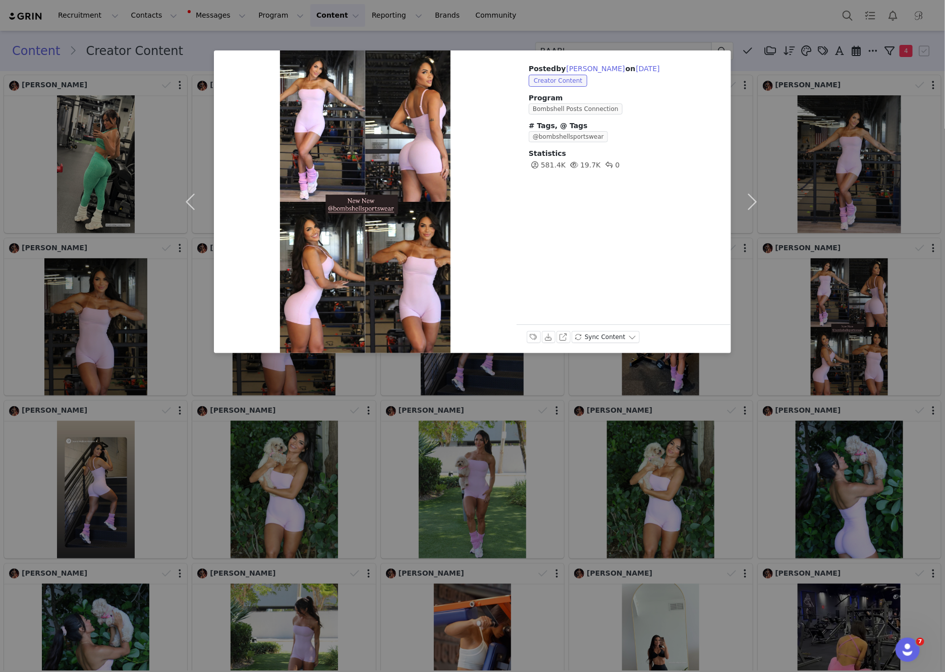
click at [645, 31] on div "Posted by [PERSON_NAME] on [DATE] Creator Content Program Bombshell Posts Conne…" at bounding box center [472, 336] width 945 height 672
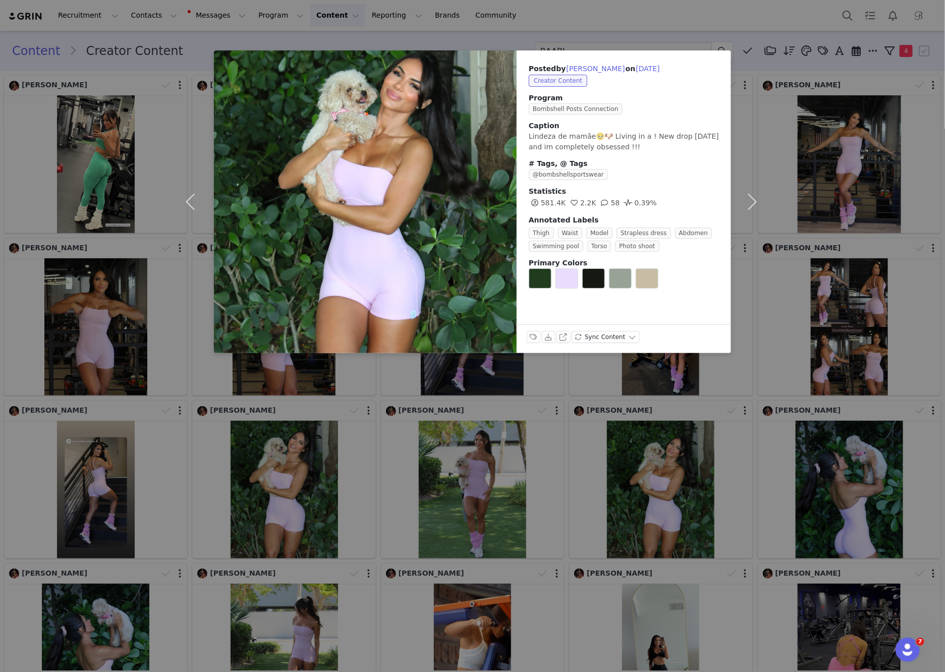
click at [569, 451] on div "Posted by [PERSON_NAME] on [DATE] Creator Content Program Bombshell Posts Conne…" at bounding box center [472, 336] width 945 height 672
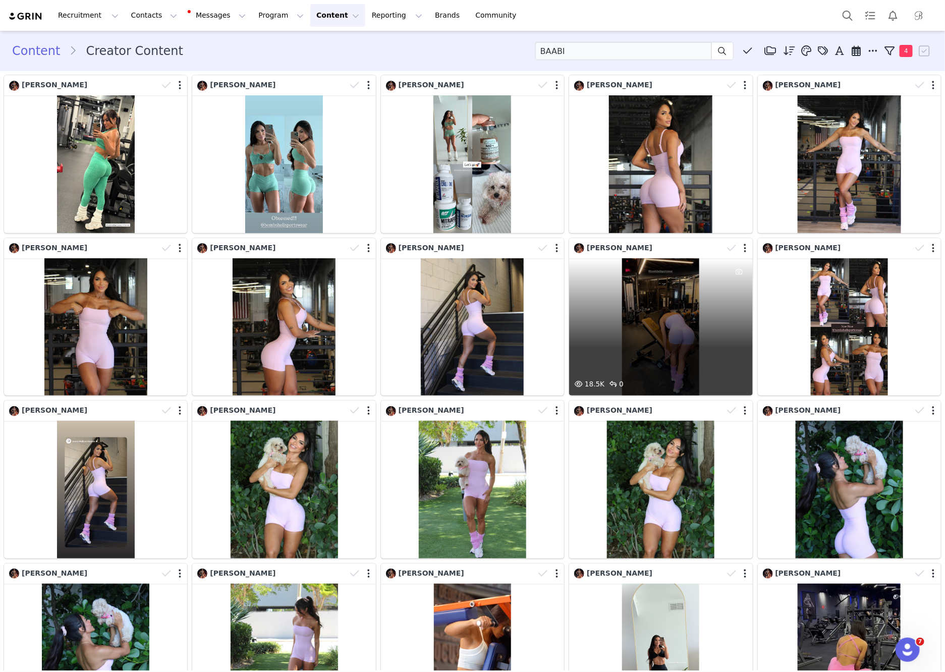
scroll to position [217, 0]
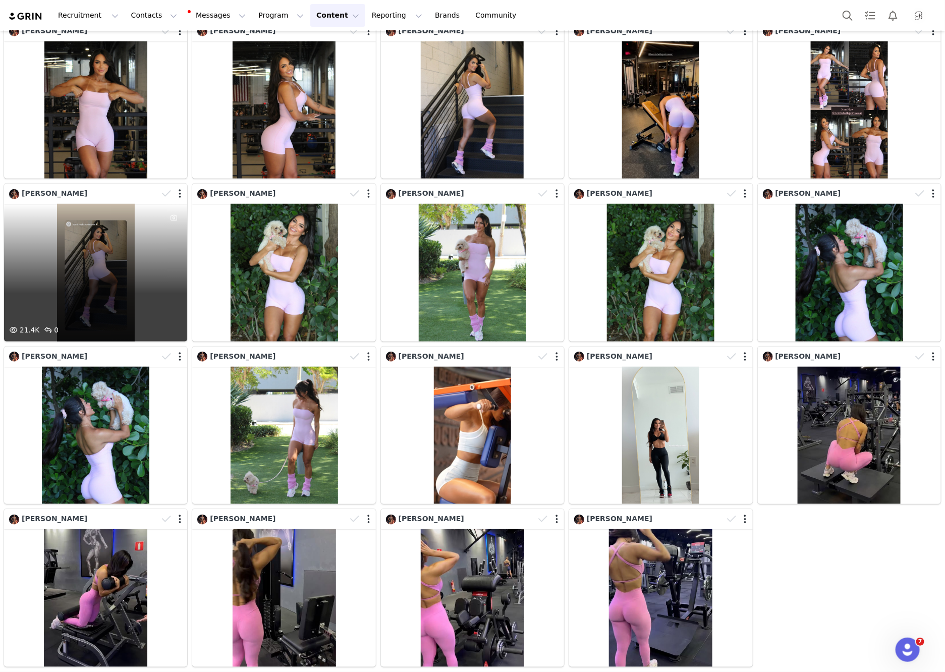
click at [112, 263] on div "21.4K 0" at bounding box center [95, 273] width 183 height 138
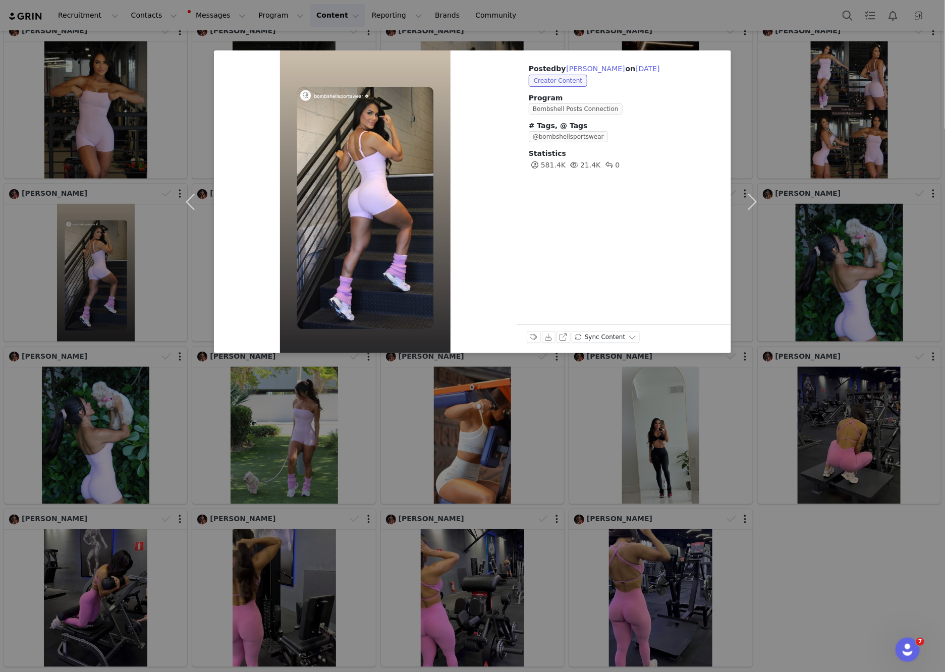
click at [376, 420] on div "Posted by [PERSON_NAME] on [DATE] Creator Content Program Bombshell Posts Conne…" at bounding box center [472, 336] width 945 height 672
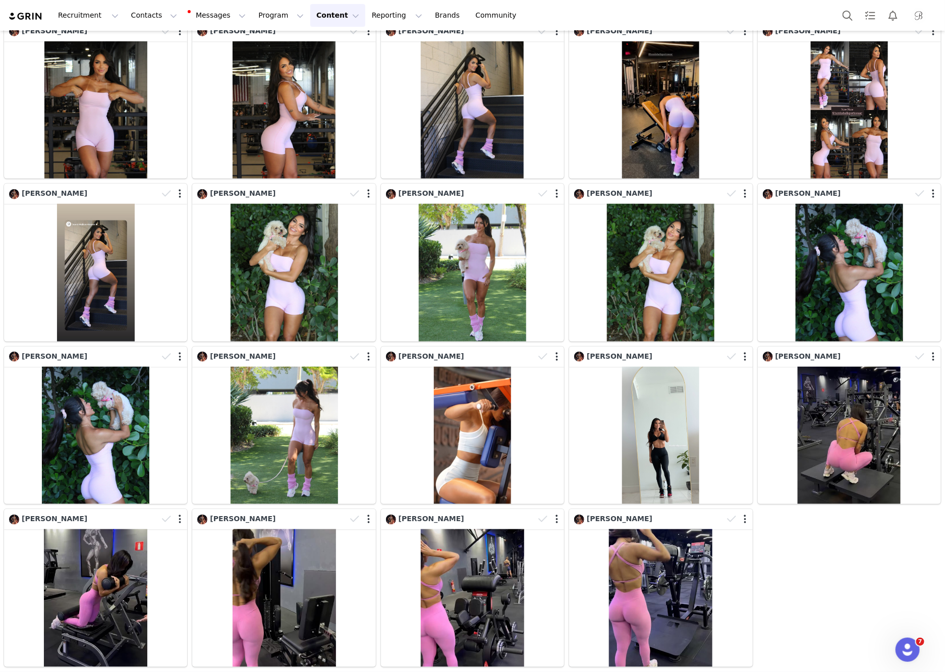
click at [310, 23] on button "Content Content" at bounding box center [337, 15] width 55 height 23
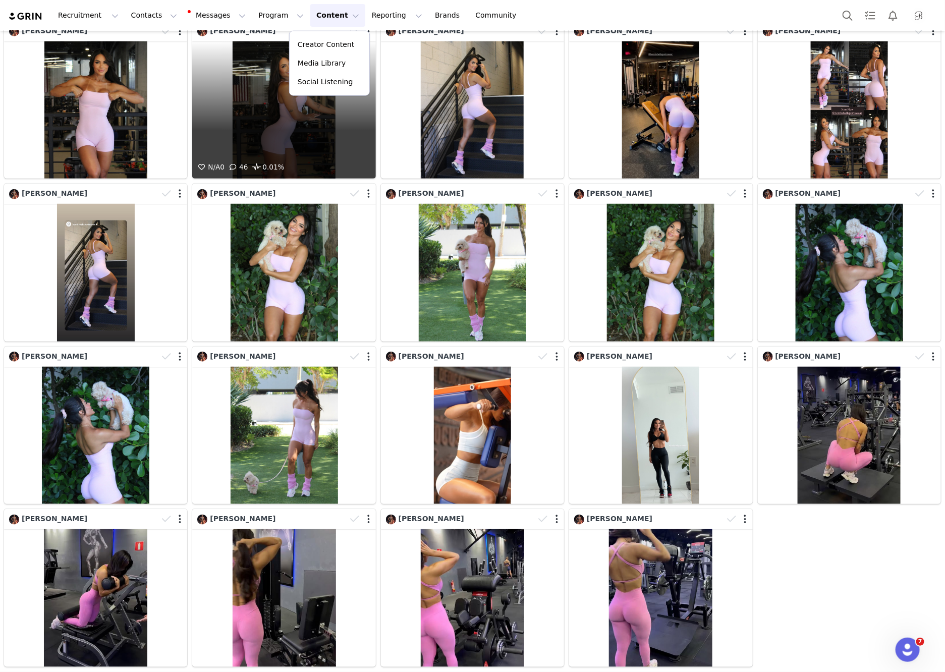
scroll to position [0, 0]
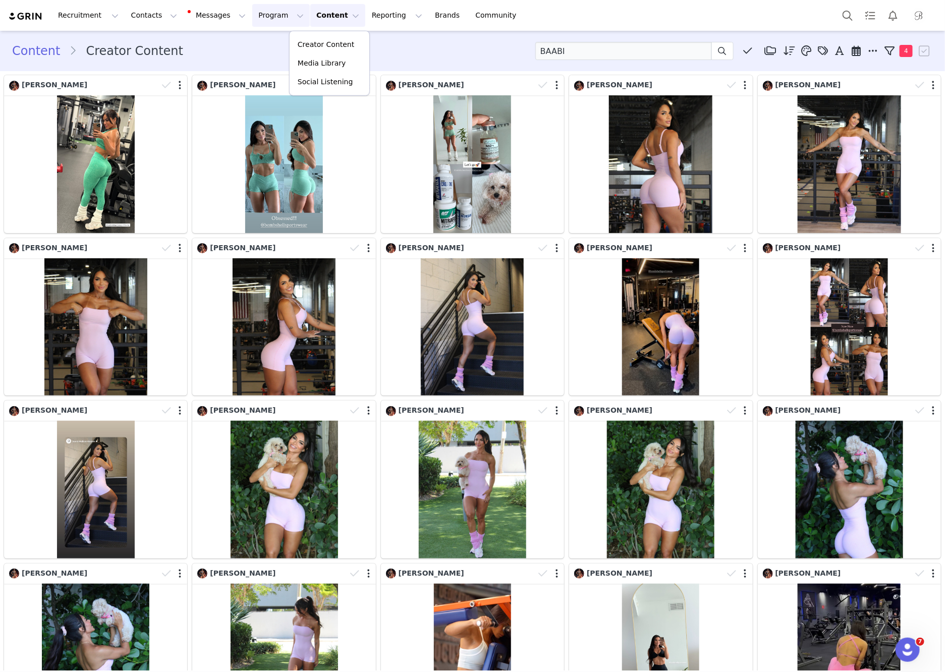
click at [269, 22] on button "Program Program" at bounding box center [281, 15] width 58 height 23
click at [259, 51] on link "Activations" at bounding box center [277, 44] width 80 height 19
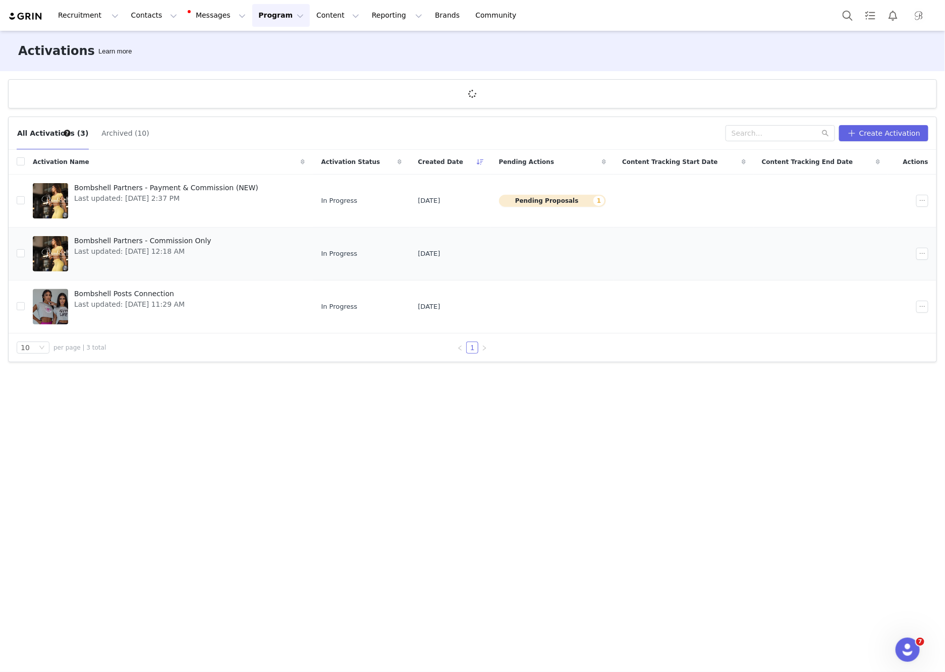
click at [155, 238] on span "Bombshell Partners - Commission Only" at bounding box center [142, 241] width 137 height 11
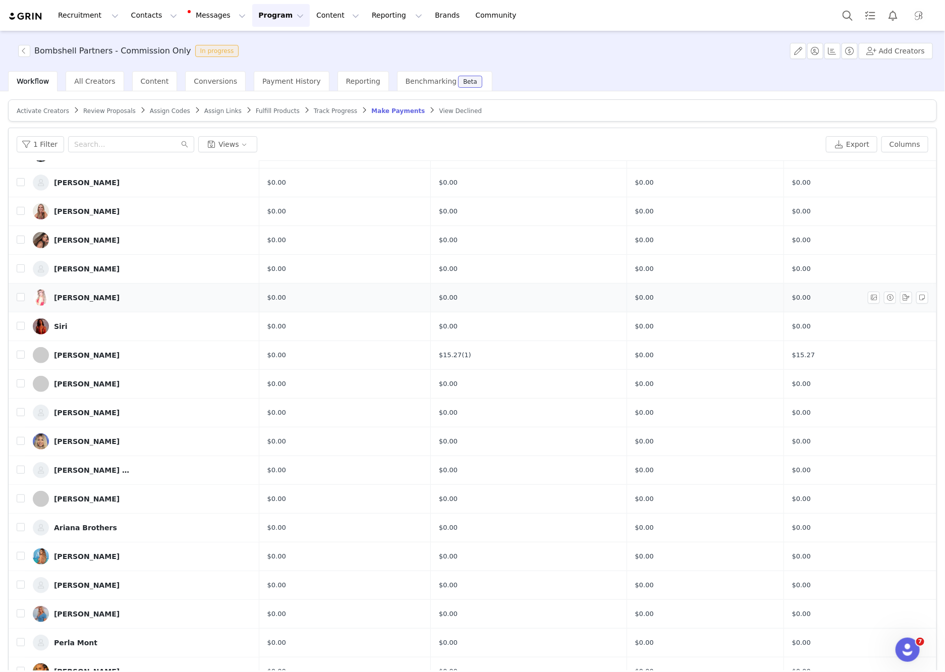
scroll to position [47, 0]
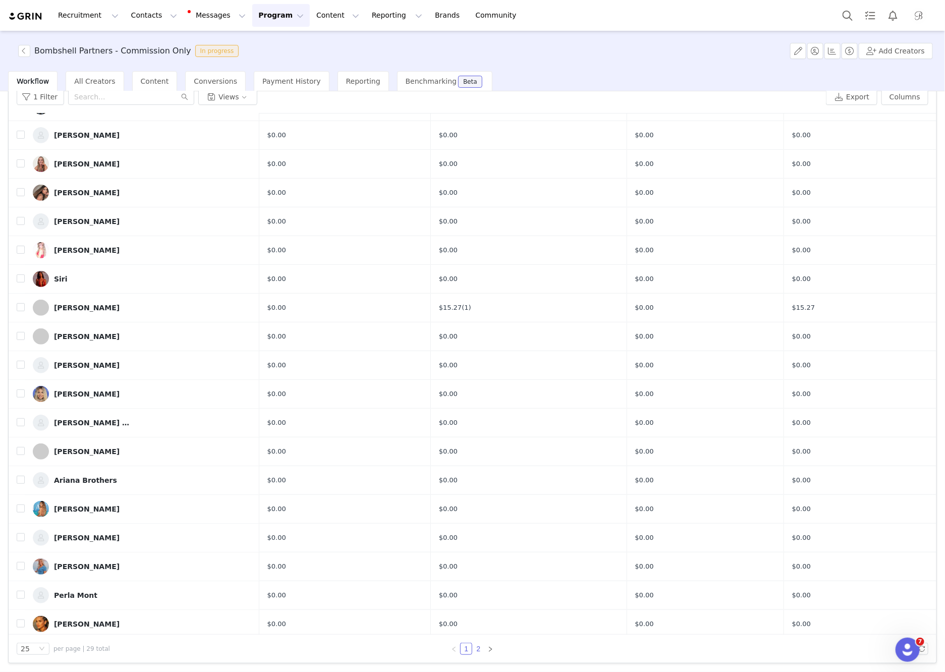
click at [479, 650] on link "2" at bounding box center [478, 649] width 11 height 11
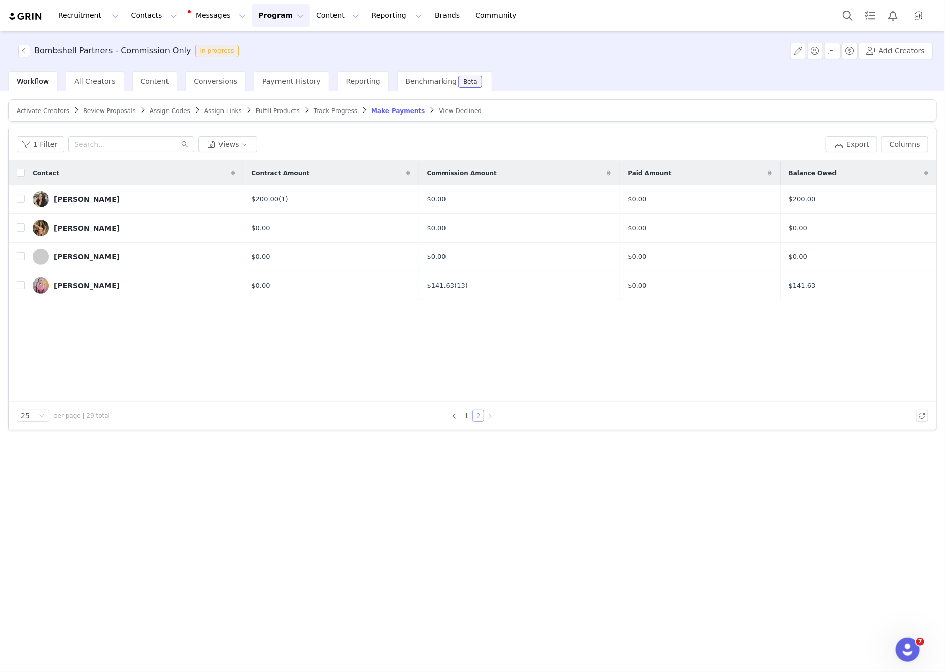
scroll to position [0, 0]
click at [369, 15] on button "Reporting Reporting" at bounding box center [397, 15] width 63 height 23
click at [377, 64] on p "Report Builder" at bounding box center [374, 63] width 50 height 11
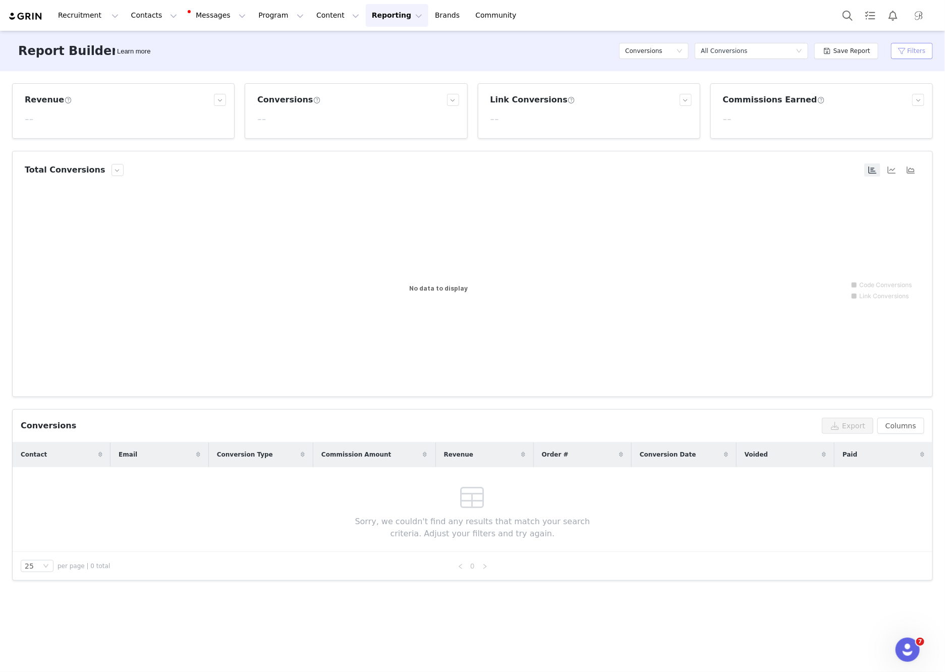
click at [899, 55] on button "Filters" at bounding box center [912, 51] width 42 height 16
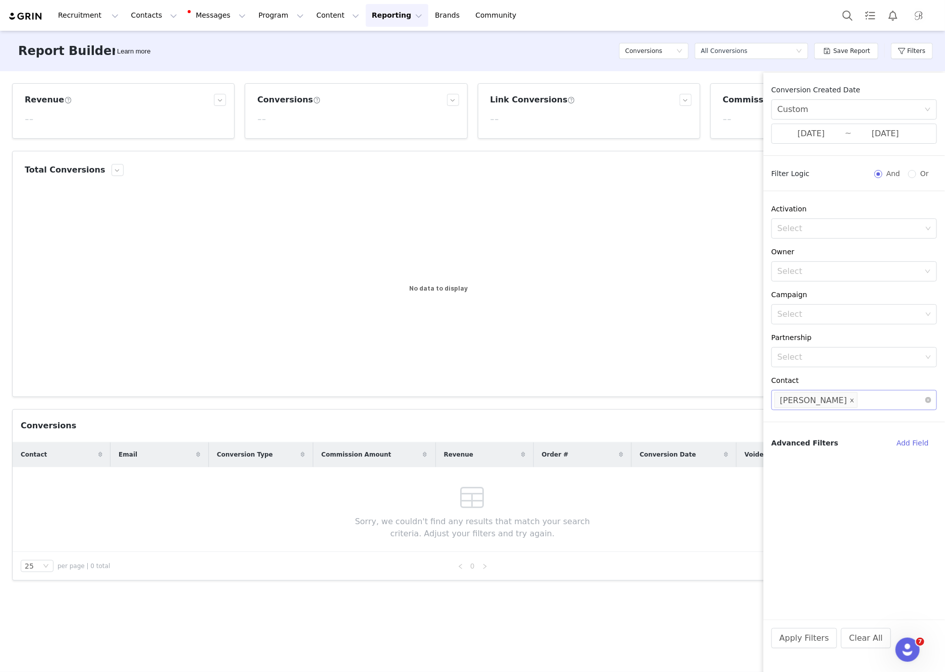
click at [850, 398] on icon "icon: close" at bounding box center [852, 400] width 5 height 5
click at [860, 398] on div "Select" at bounding box center [850, 400] width 144 height 10
type input "[DEMOGRAPHIC_DATA][PERSON_NAME]"
click at [863, 422] on div "Prospect" at bounding box center [865, 428] width 106 height 15
click at [786, 400] on icon "icon: close" at bounding box center [785, 400] width 5 height 5
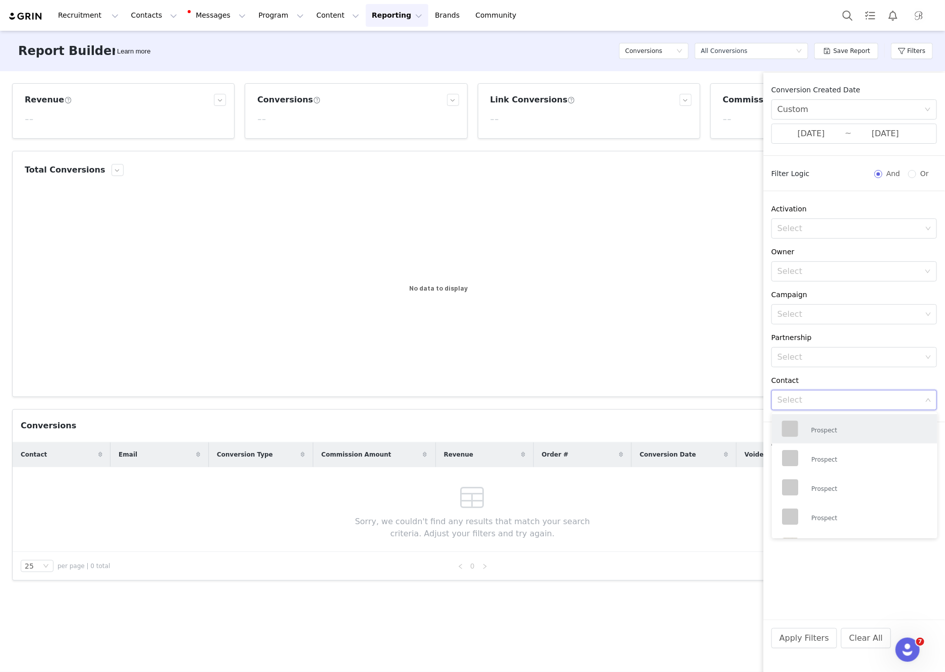
click at [807, 400] on div "Select" at bounding box center [850, 400] width 144 height 10
type input "[DEMOGRAPHIC_DATA][PERSON_NAME]"
click at [819, 425] on p "[PERSON_NAME]" at bounding box center [865, 426] width 106 height 11
click at [815, 632] on button "Apply Filters" at bounding box center [805, 638] width 66 height 20
